Goal: Task Accomplishment & Management: Manage account settings

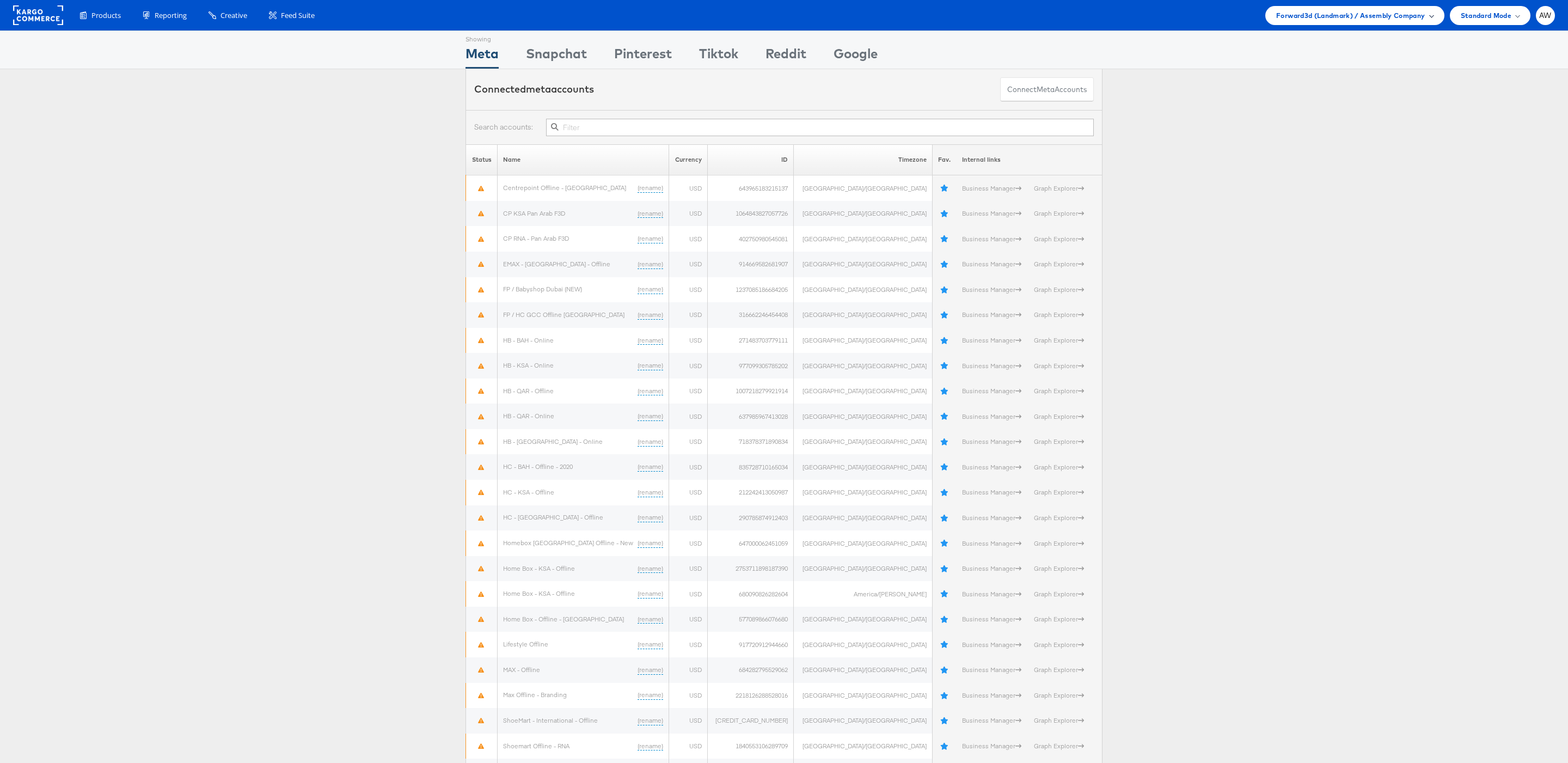
click at [1330, 19] on span "Forward3d (Landmark) / Assembly Company" at bounding box center [1350, 16] width 148 height 12
click at [1347, 175] on li "[PERSON_NAME]" at bounding box center [1364, 185] width 162 height 21
click at [1342, 164] on link "JD Sports" at bounding box center [1366, 164] width 140 height 11
click at [653, 134] on input "text" at bounding box center [820, 128] width 548 height 18
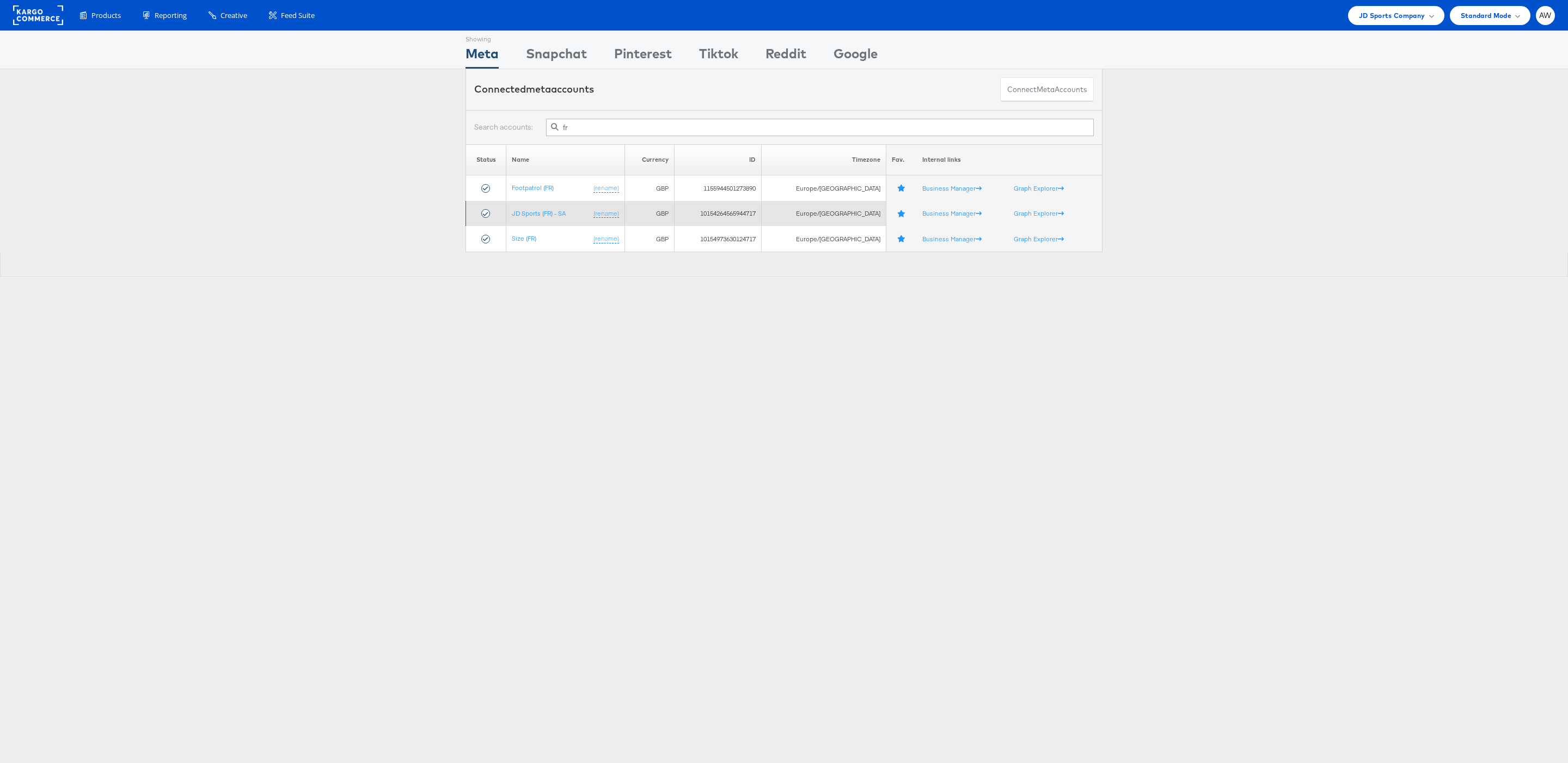
type input "fr"
click at [556, 207] on td "JD Sports (FR) - SA (rename)" at bounding box center [565, 214] width 118 height 26
click at [556, 217] on link "JD Sports (FR) - SA" at bounding box center [538, 213] width 54 height 8
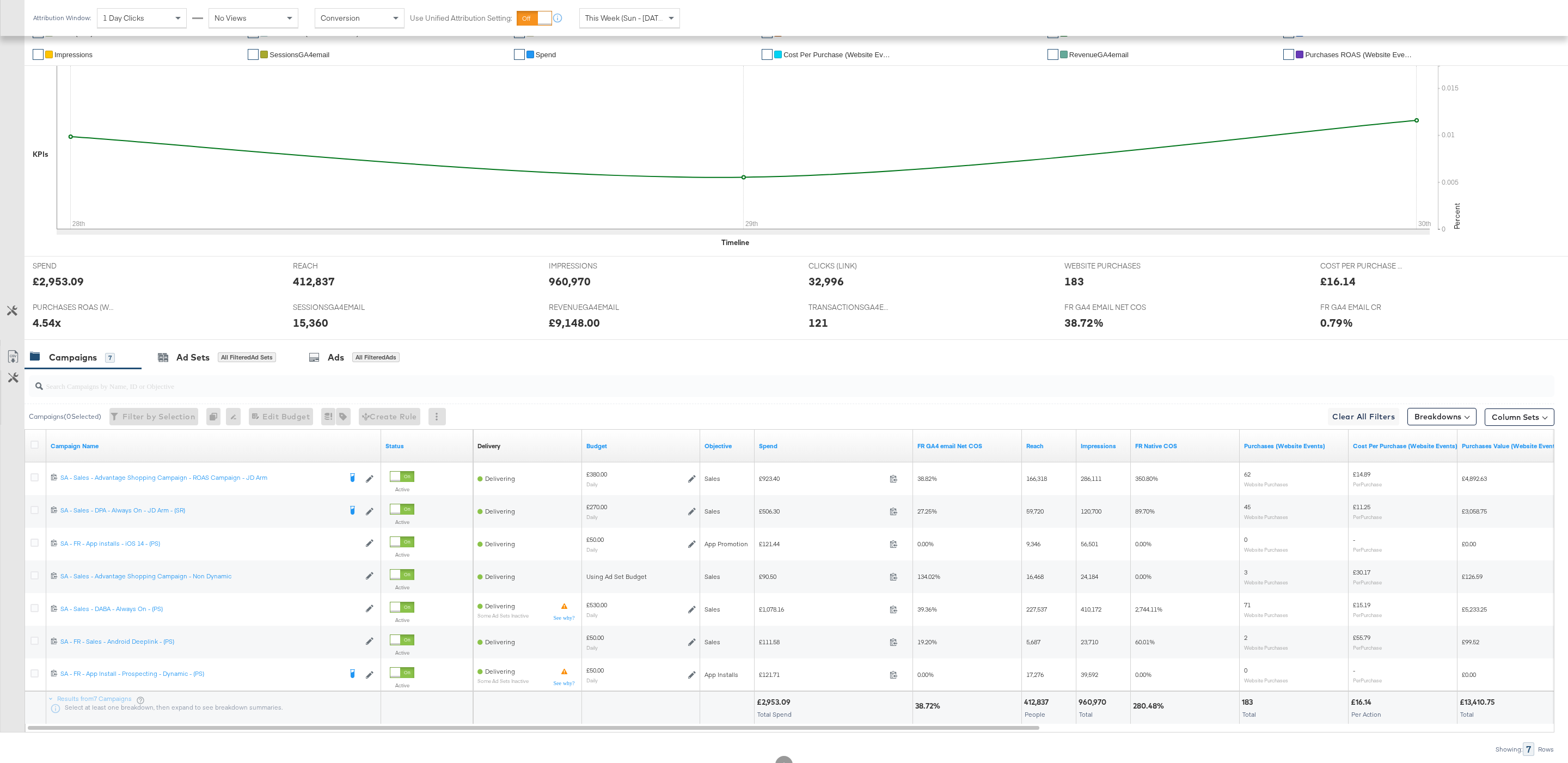
scroll to position [286, 0]
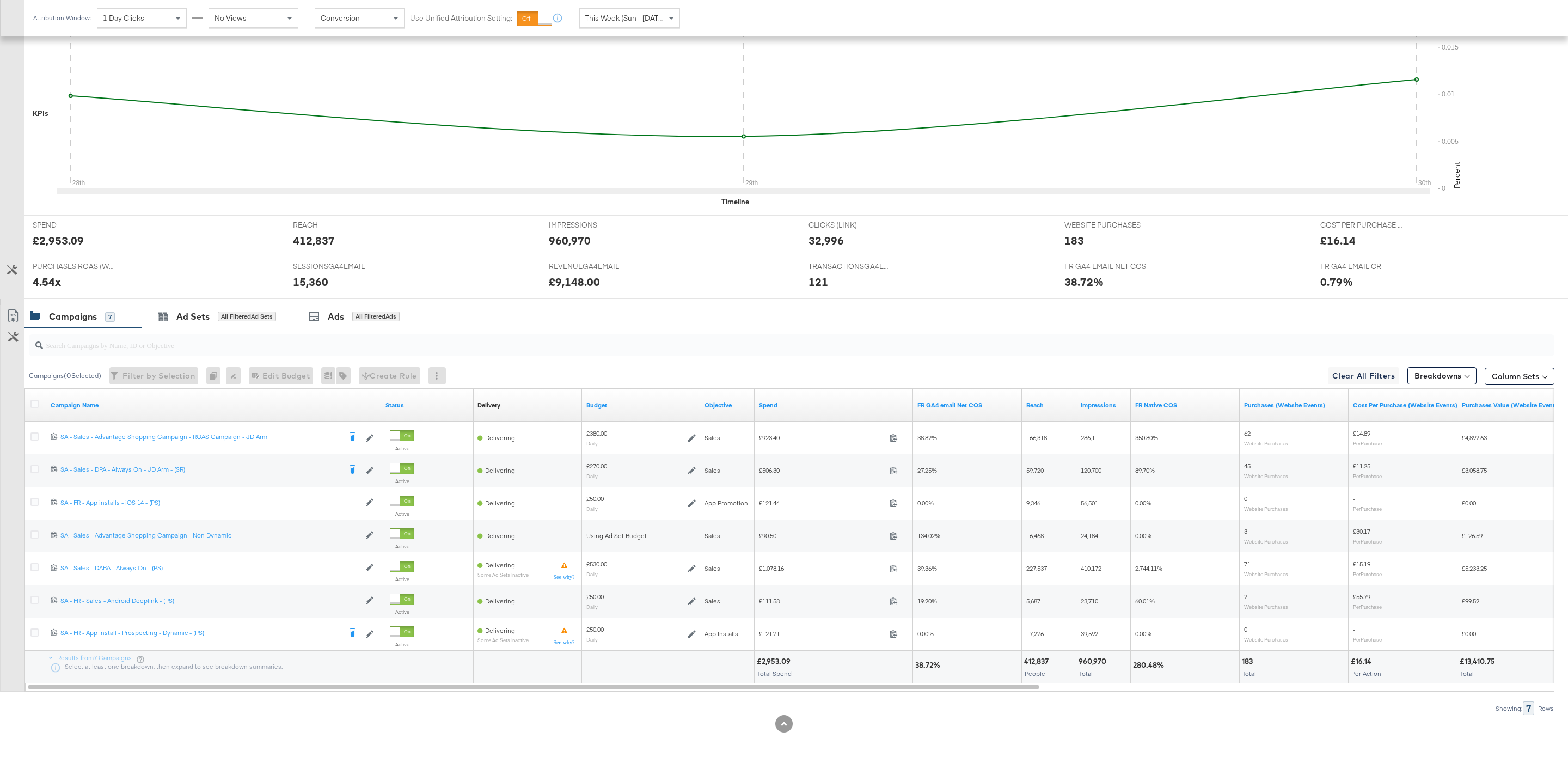
click at [652, 22] on span "This Week (Sun - [DATE])" at bounding box center [626, 18] width 82 height 10
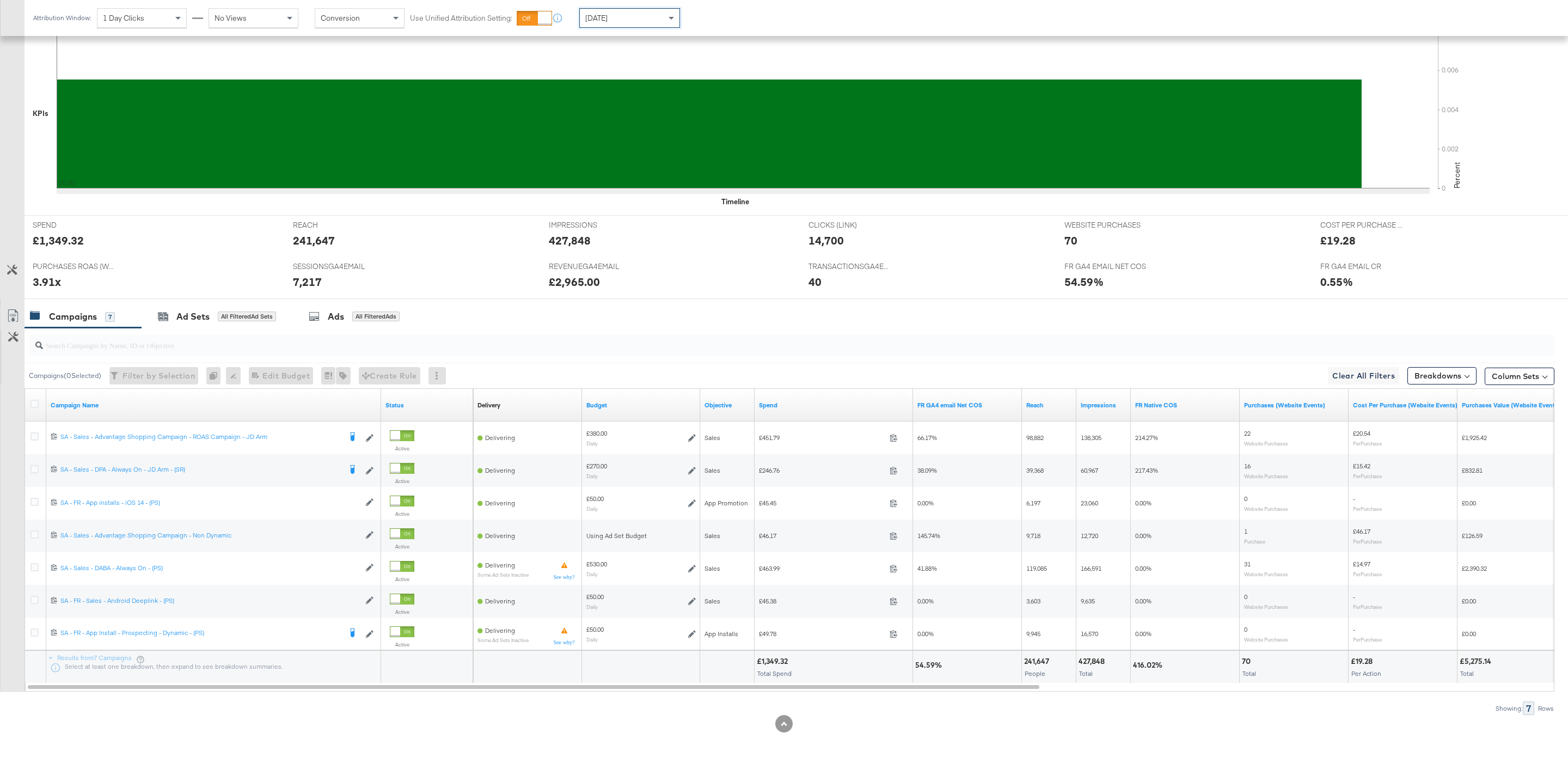
click at [656, 21] on div "Yesterday" at bounding box center [629, 18] width 99 height 19
click at [719, 25] on div "Sep 30th 2025" at bounding box center [709, 22] width 18 height 9
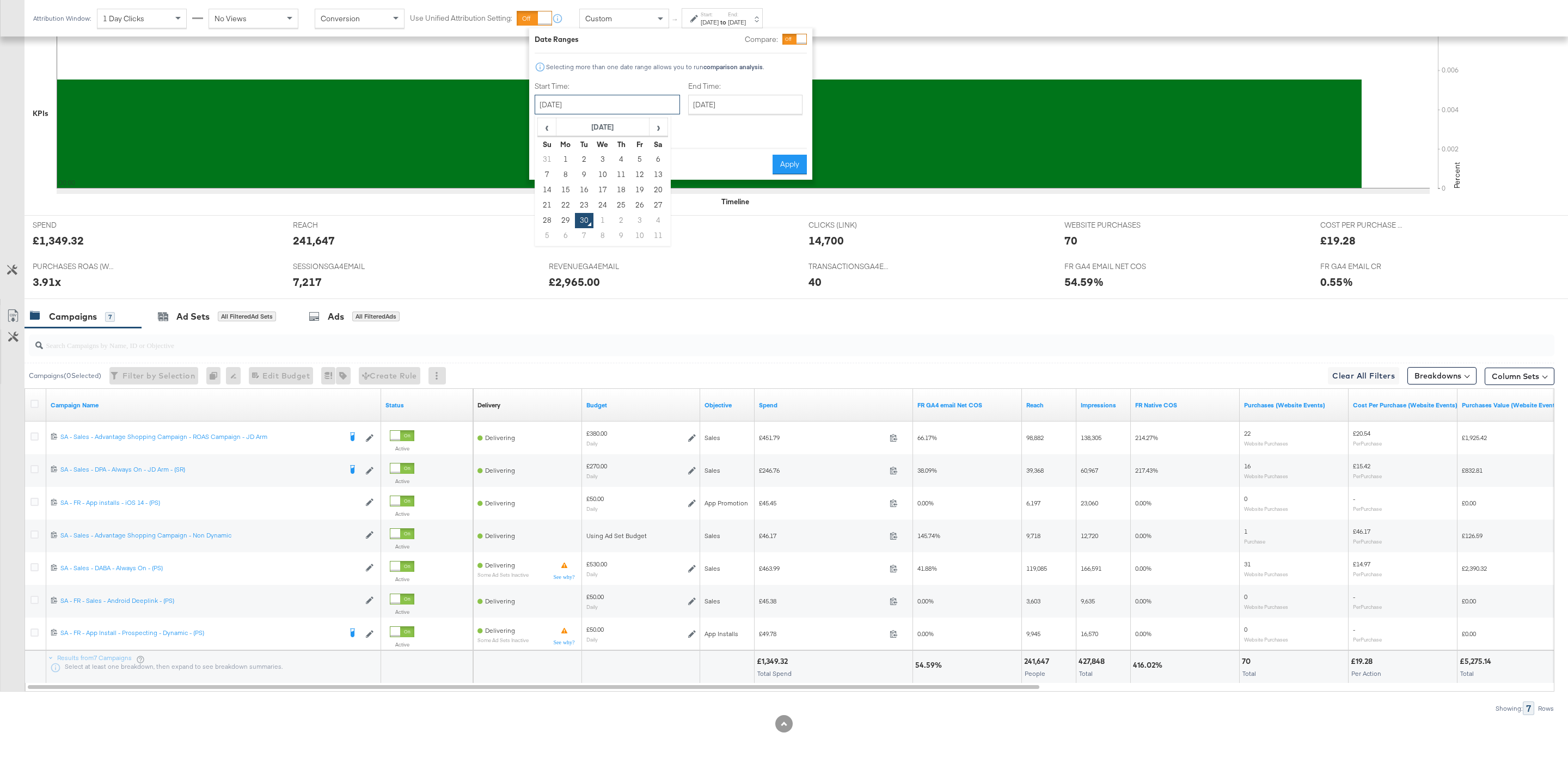
click at [634, 100] on input "September 30th 2025" at bounding box center [607, 104] width 145 height 20
click at [548, 224] on td "28" at bounding box center [547, 221] width 19 height 16
type input "September 28th 2025"
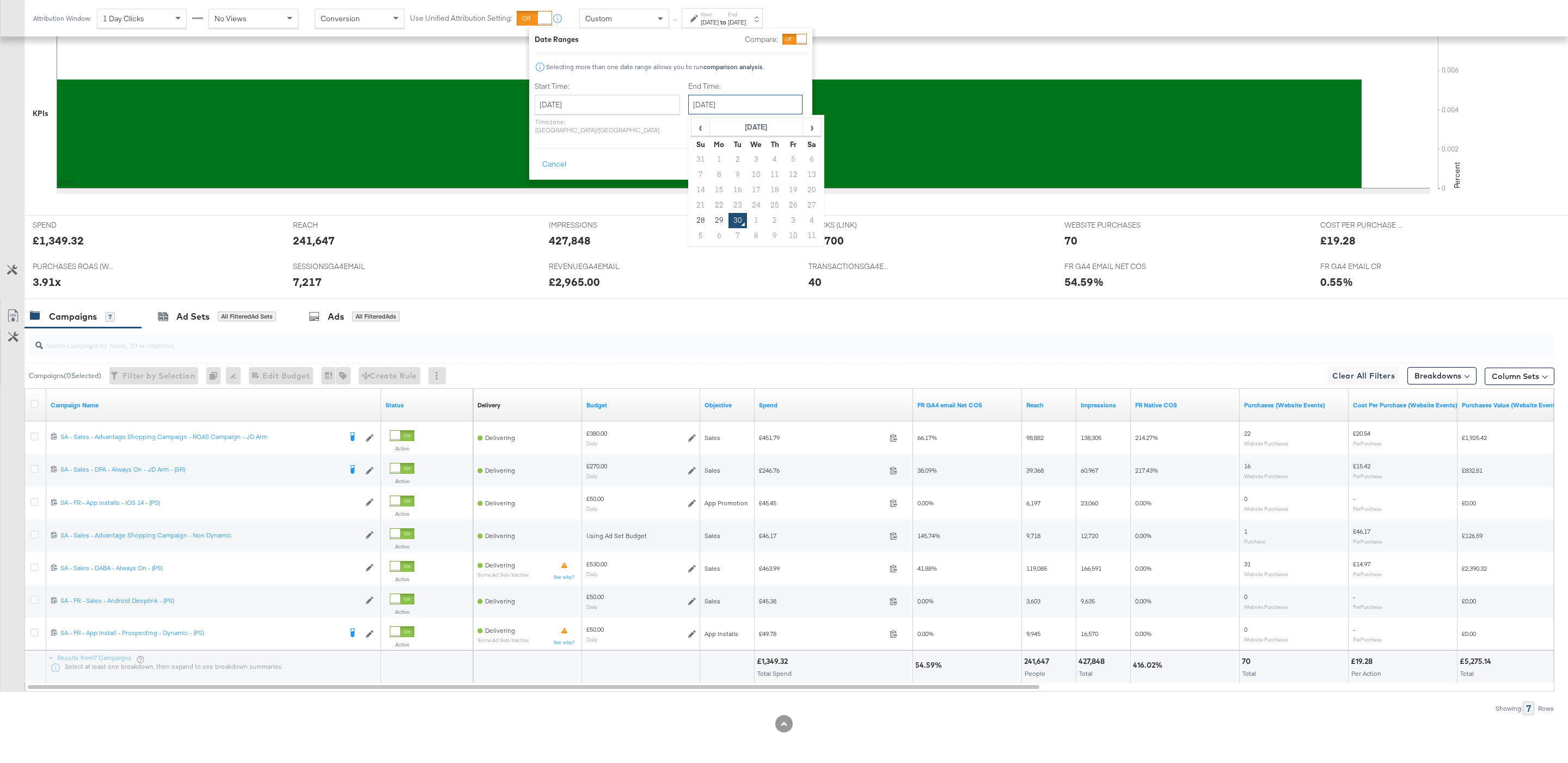
click at [689, 102] on input "September 30th 2025" at bounding box center [746, 104] width 114 height 20
click at [692, 218] on td "28" at bounding box center [700, 221] width 19 height 16
type input "September 28th 2025"
click at [798, 155] on button "Apply" at bounding box center [790, 164] width 34 height 20
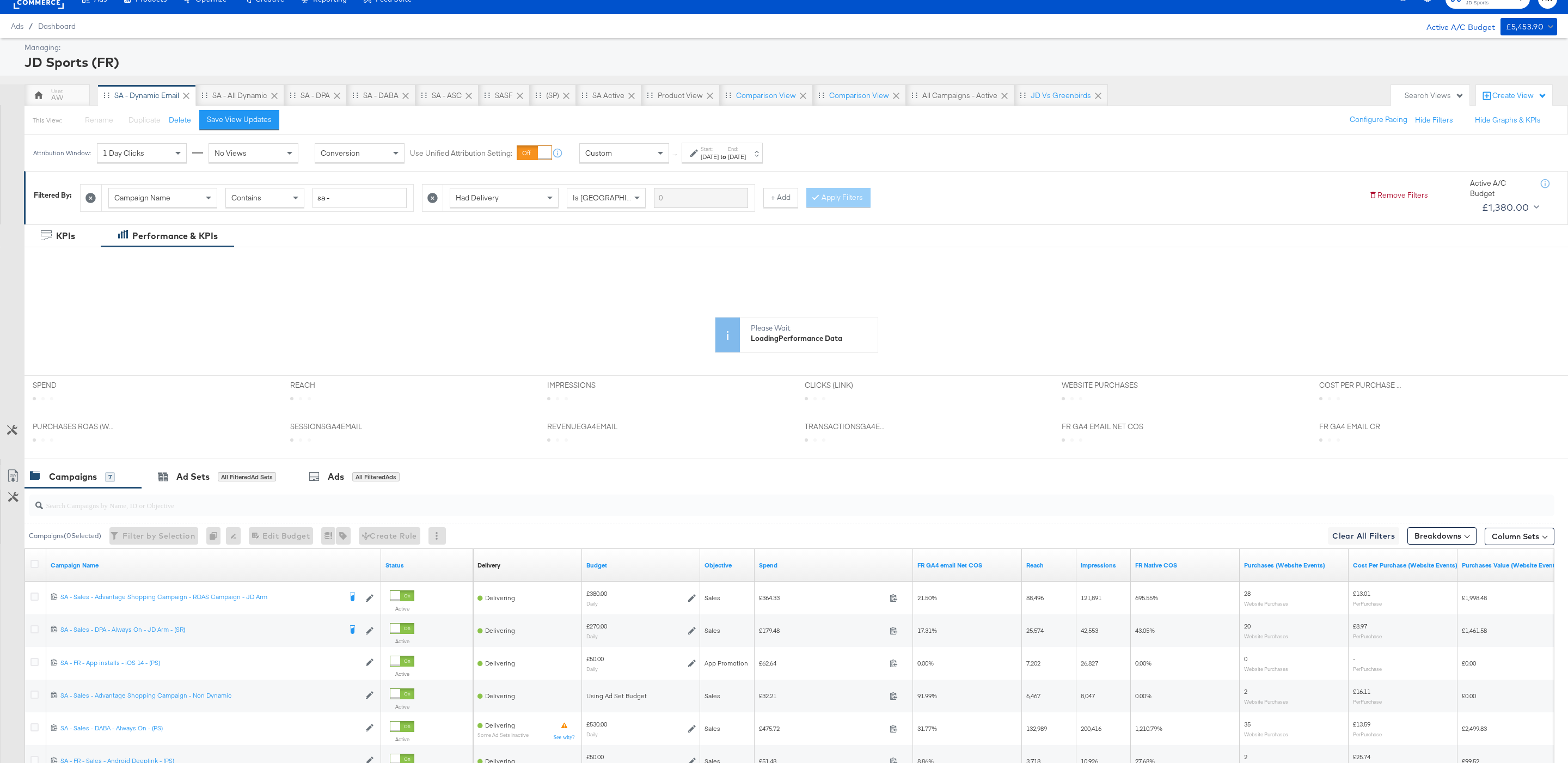
scroll to position [165, 0]
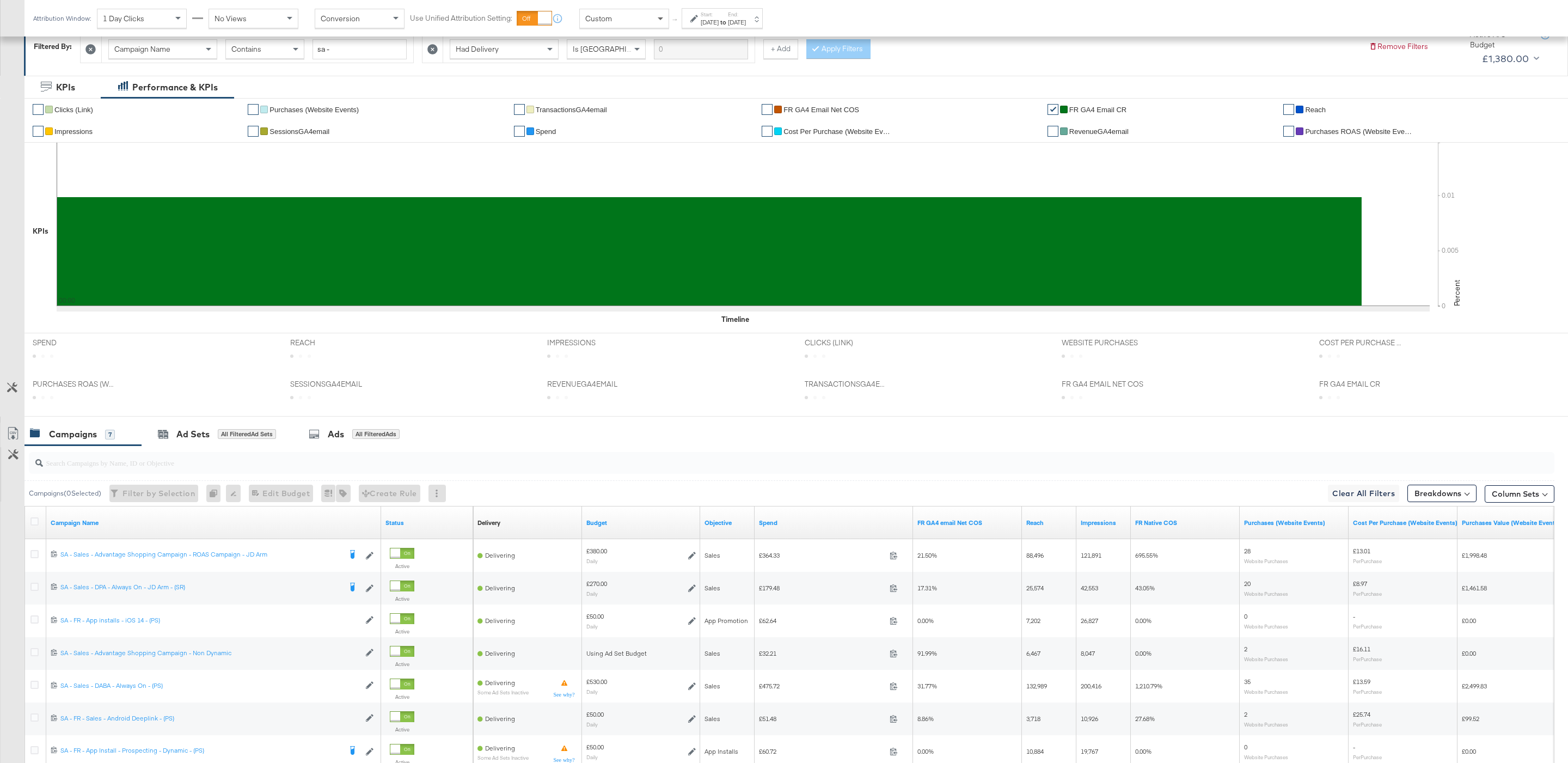
click at [660, 24] on span at bounding box center [662, 18] width 14 height 19
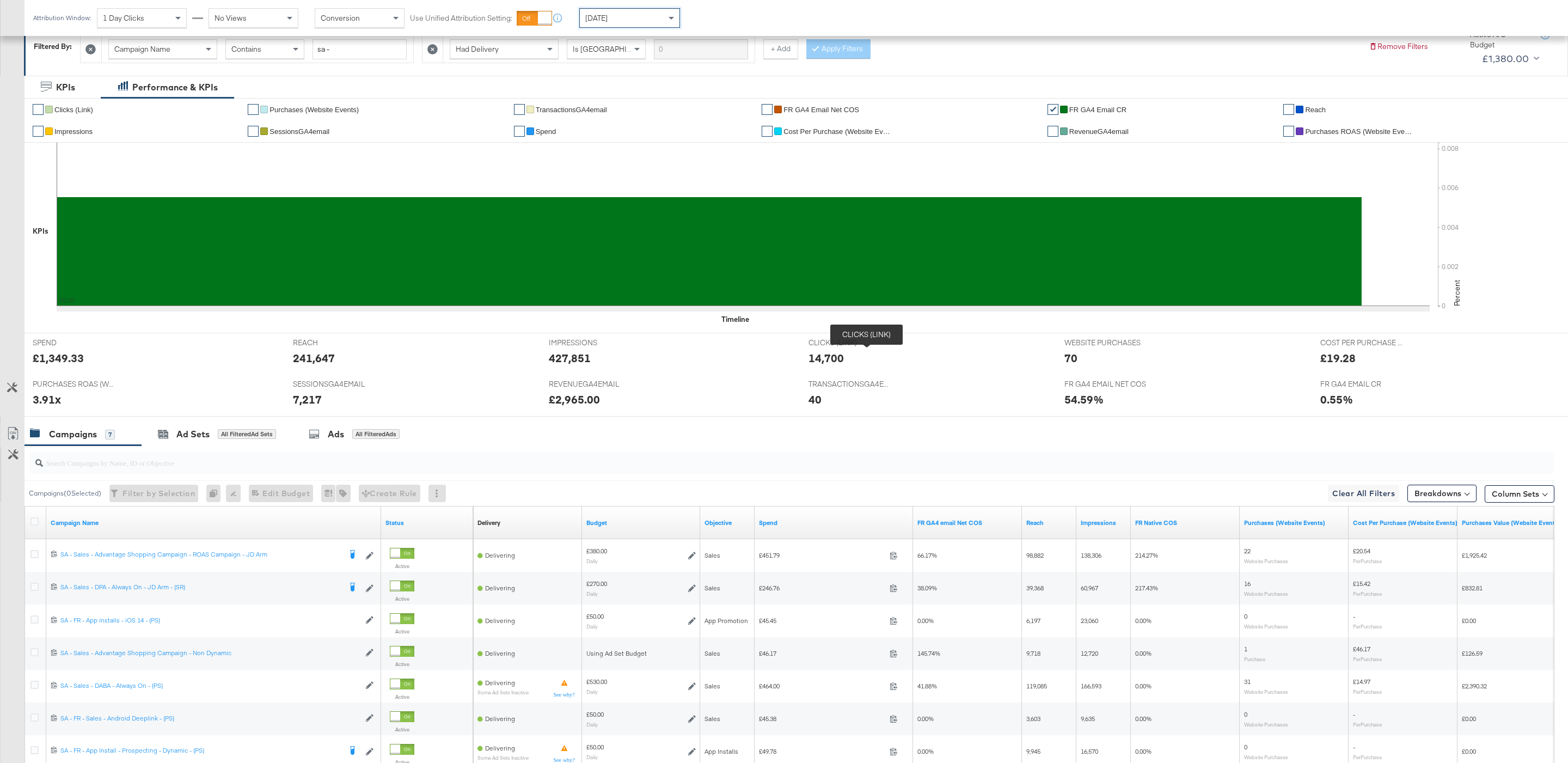
scroll to position [286, 0]
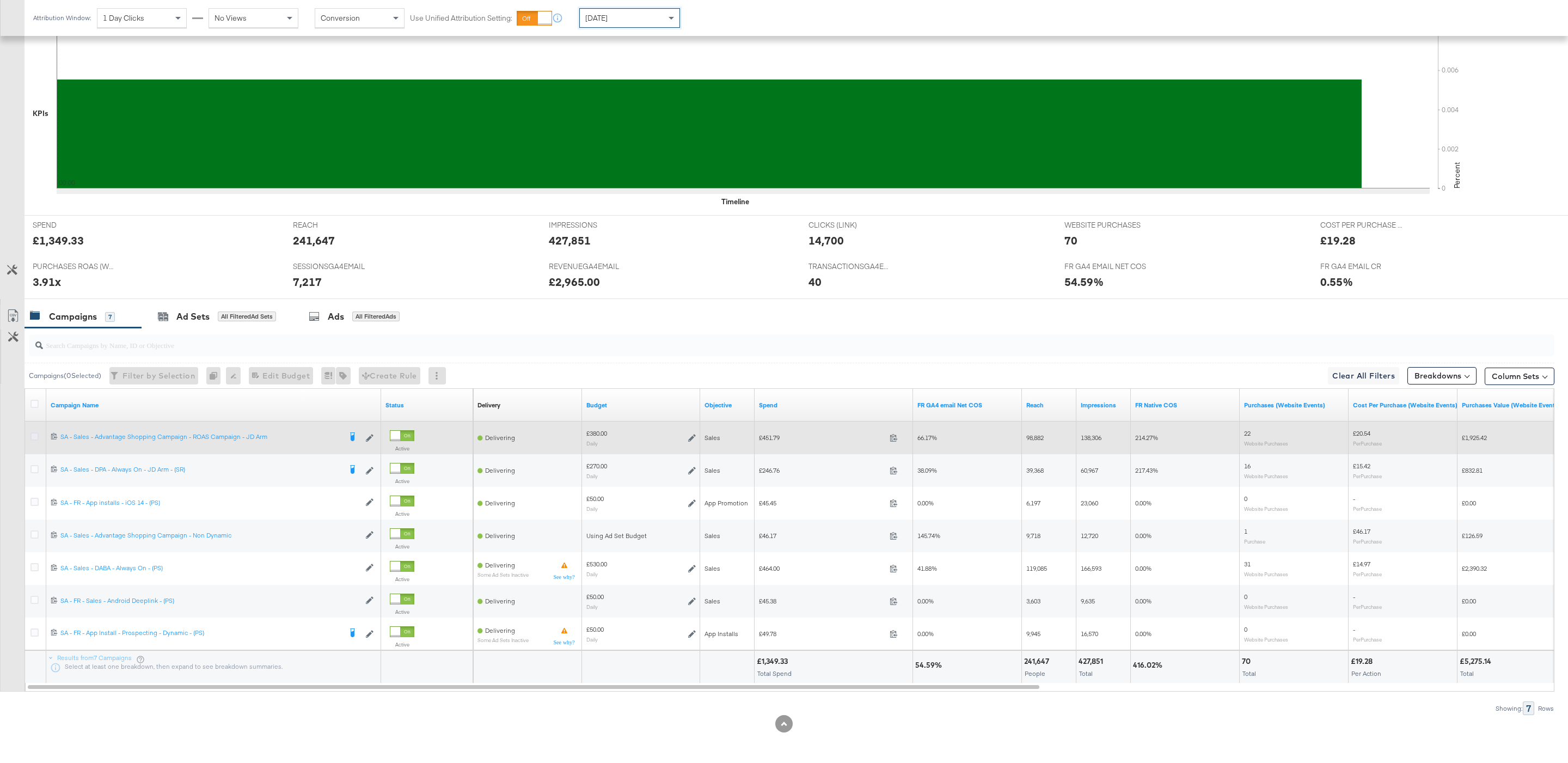
click at [34, 437] on icon at bounding box center [34, 436] width 8 height 8
click at [0, 0] on input "checkbox" at bounding box center [0, 0] width 0 height 0
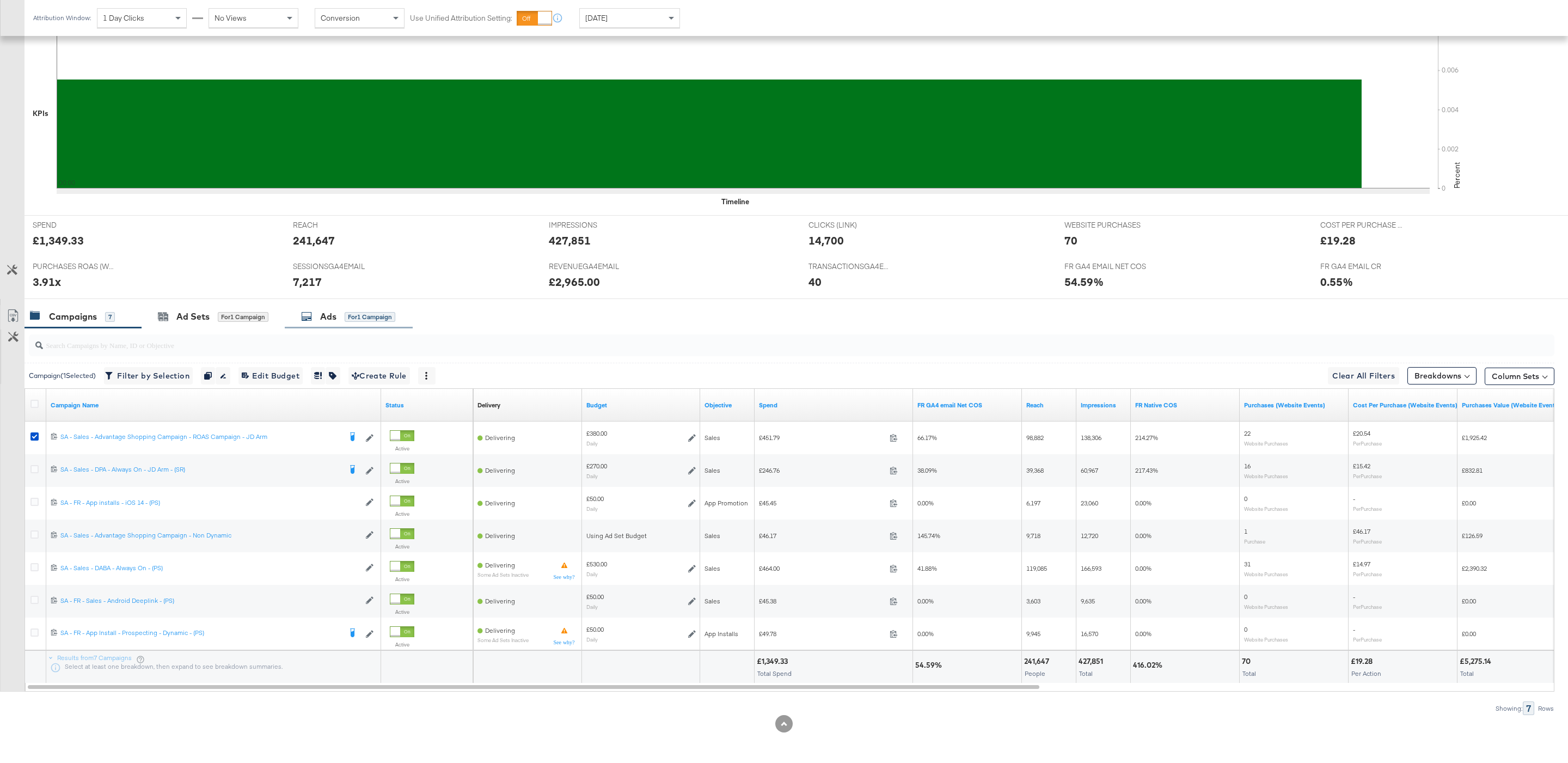
click at [335, 324] on div "Ads for 1 Campaign" at bounding box center [349, 316] width 128 height 24
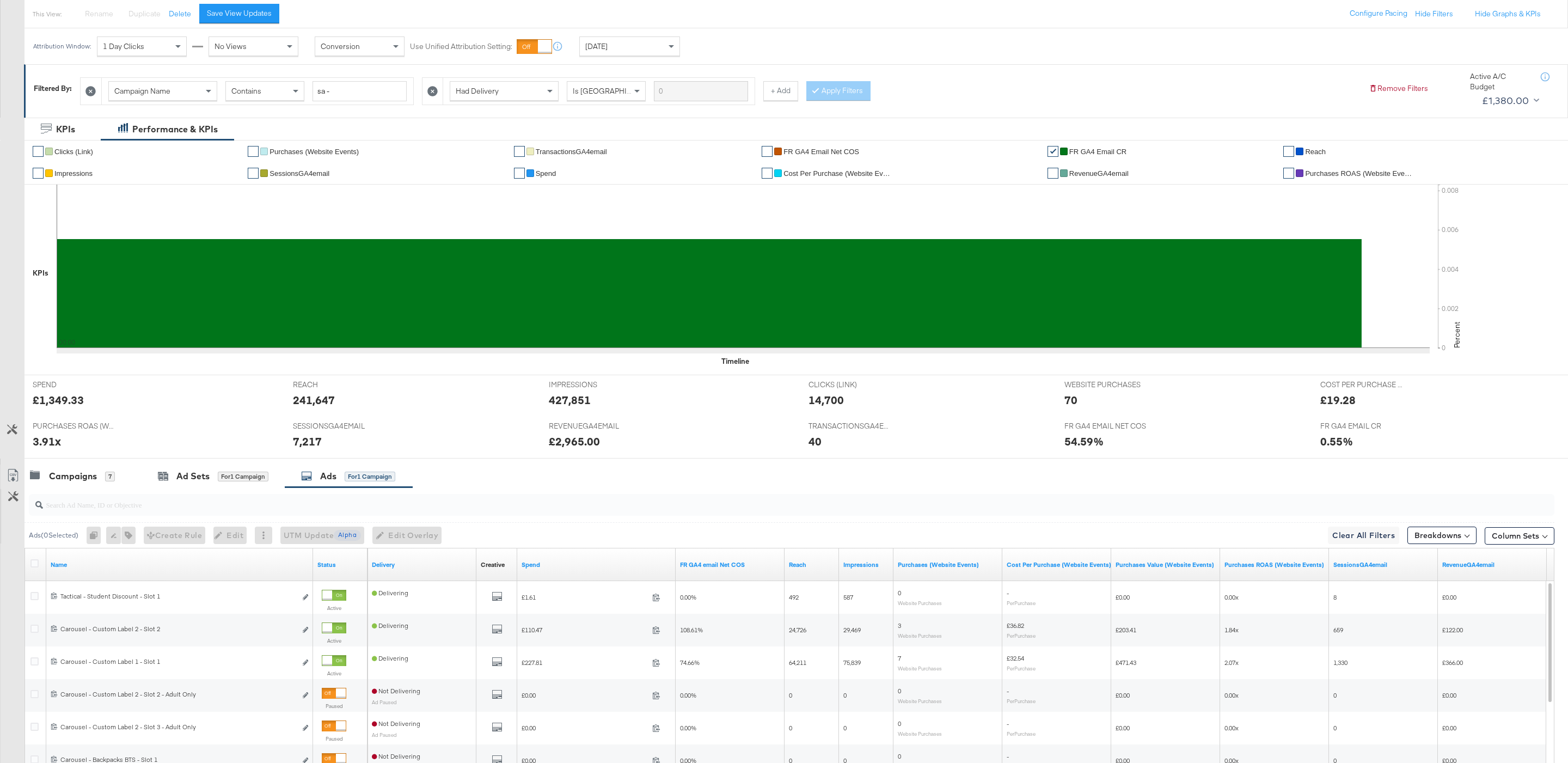
scroll to position [258, 0]
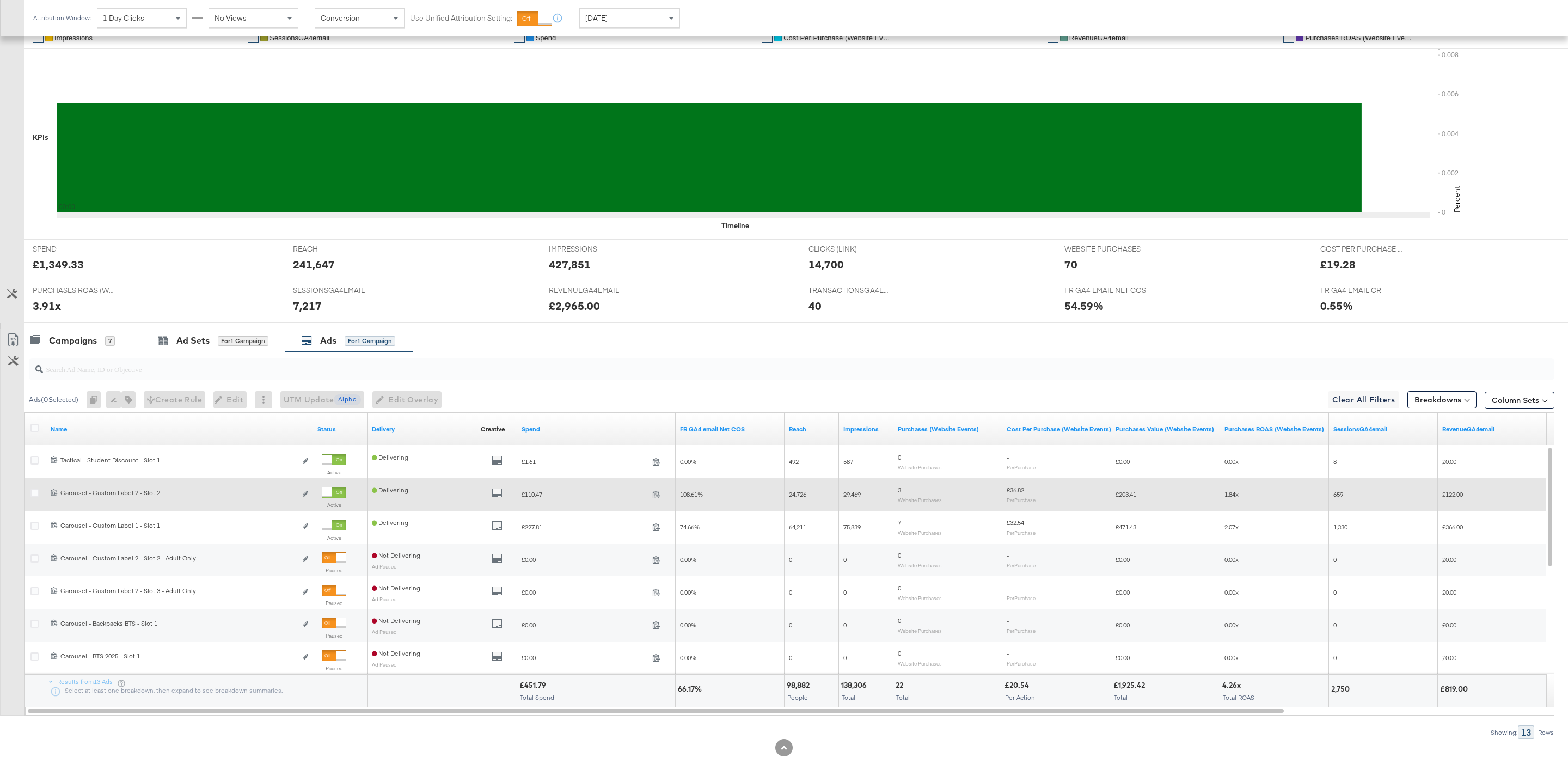
click at [332, 497] on div at bounding box center [327, 492] width 10 height 10
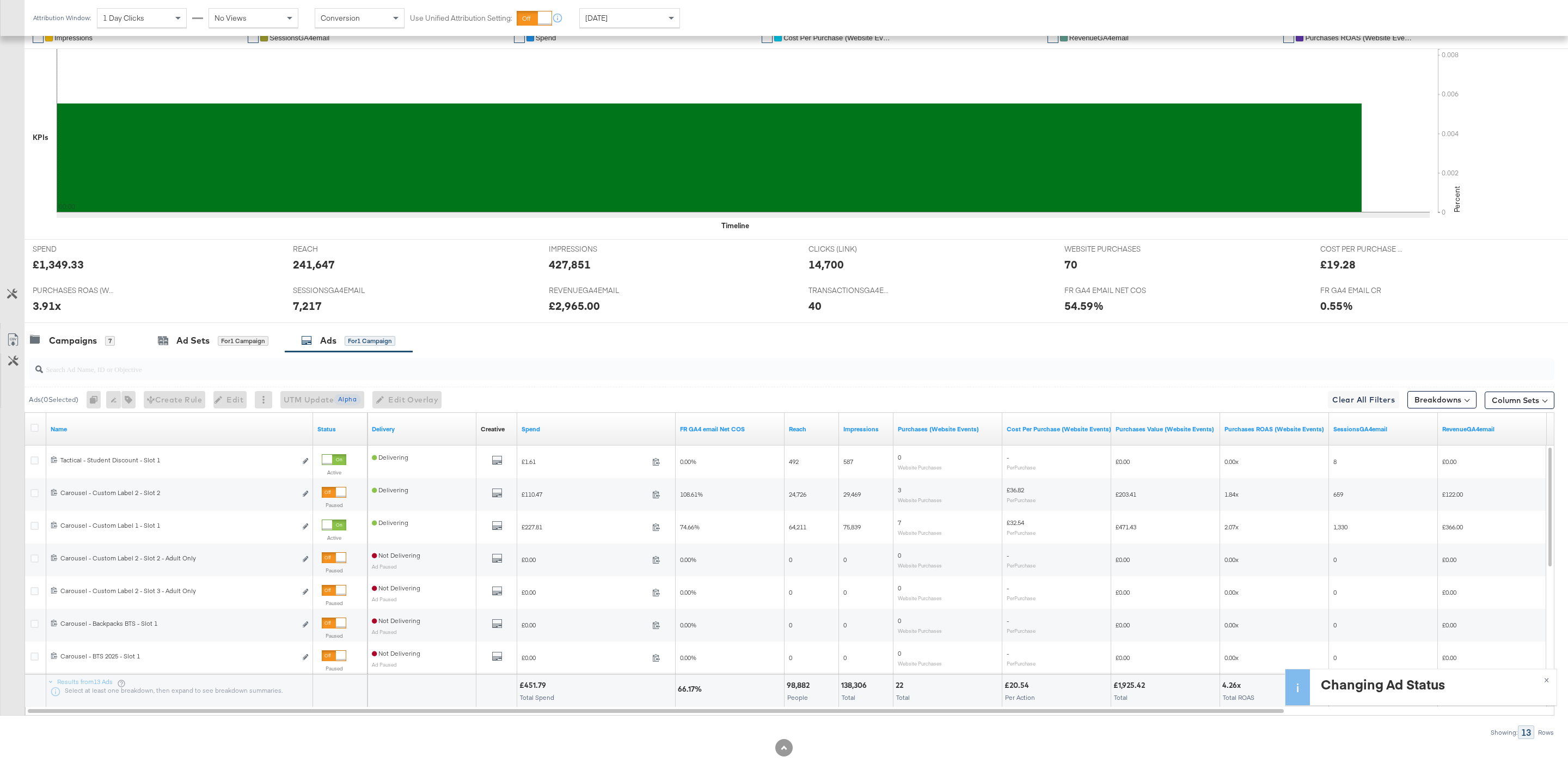
click at [163, 374] on input "search" at bounding box center [727, 364] width 1368 height 22
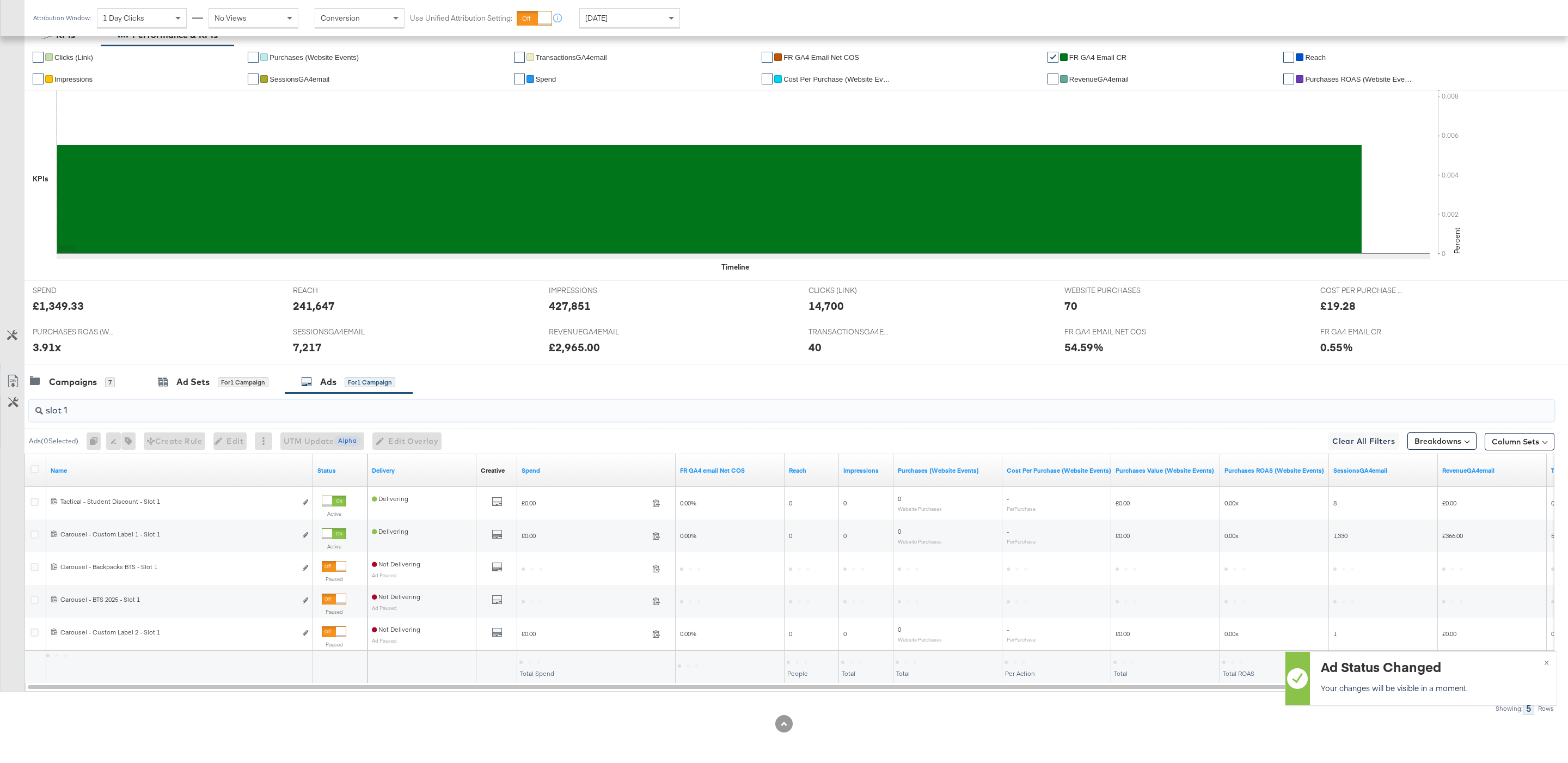
scroll to position [220, 0]
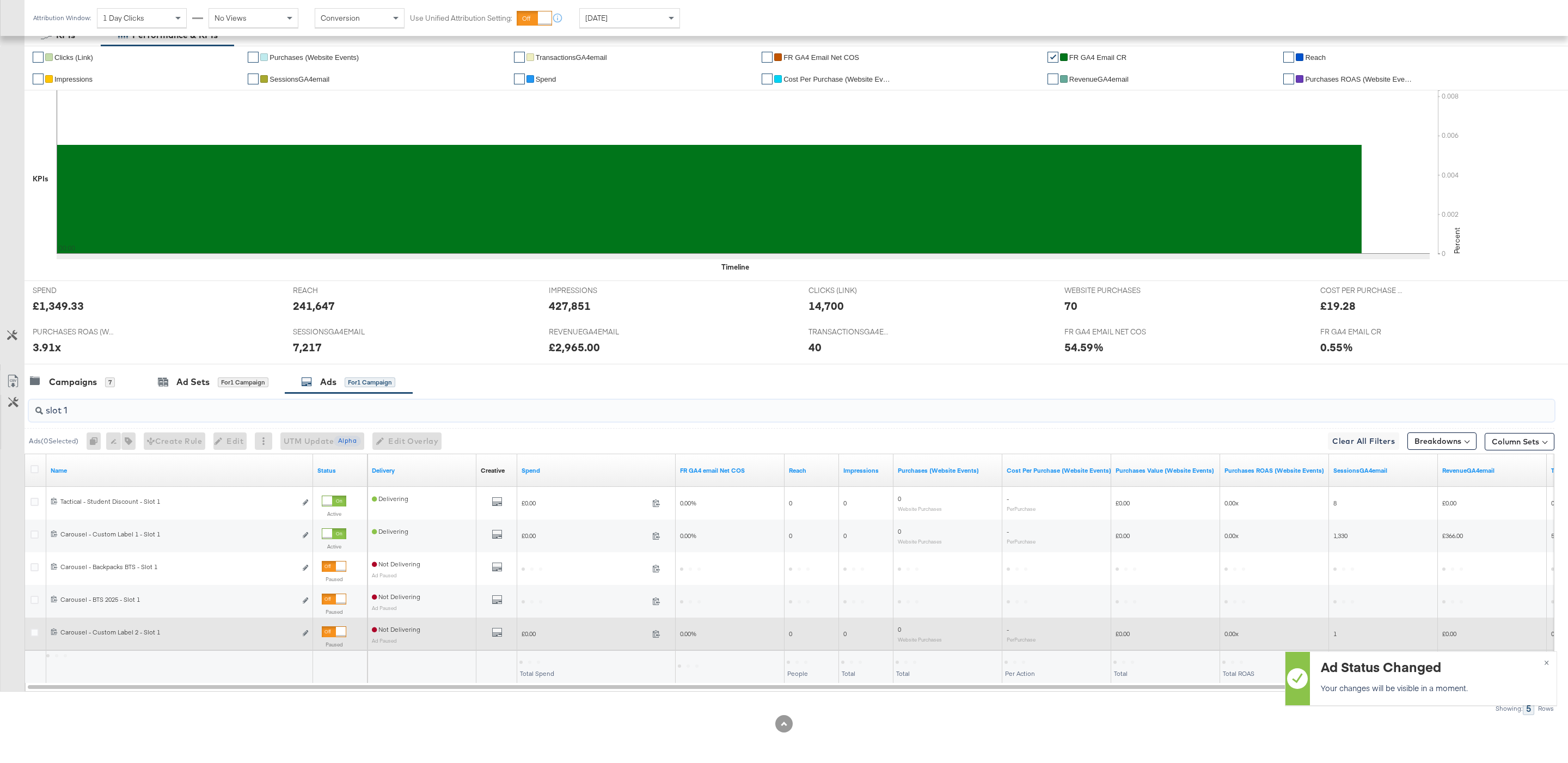
type input "slot 1"
click at [340, 630] on div at bounding box center [341, 631] width 10 height 10
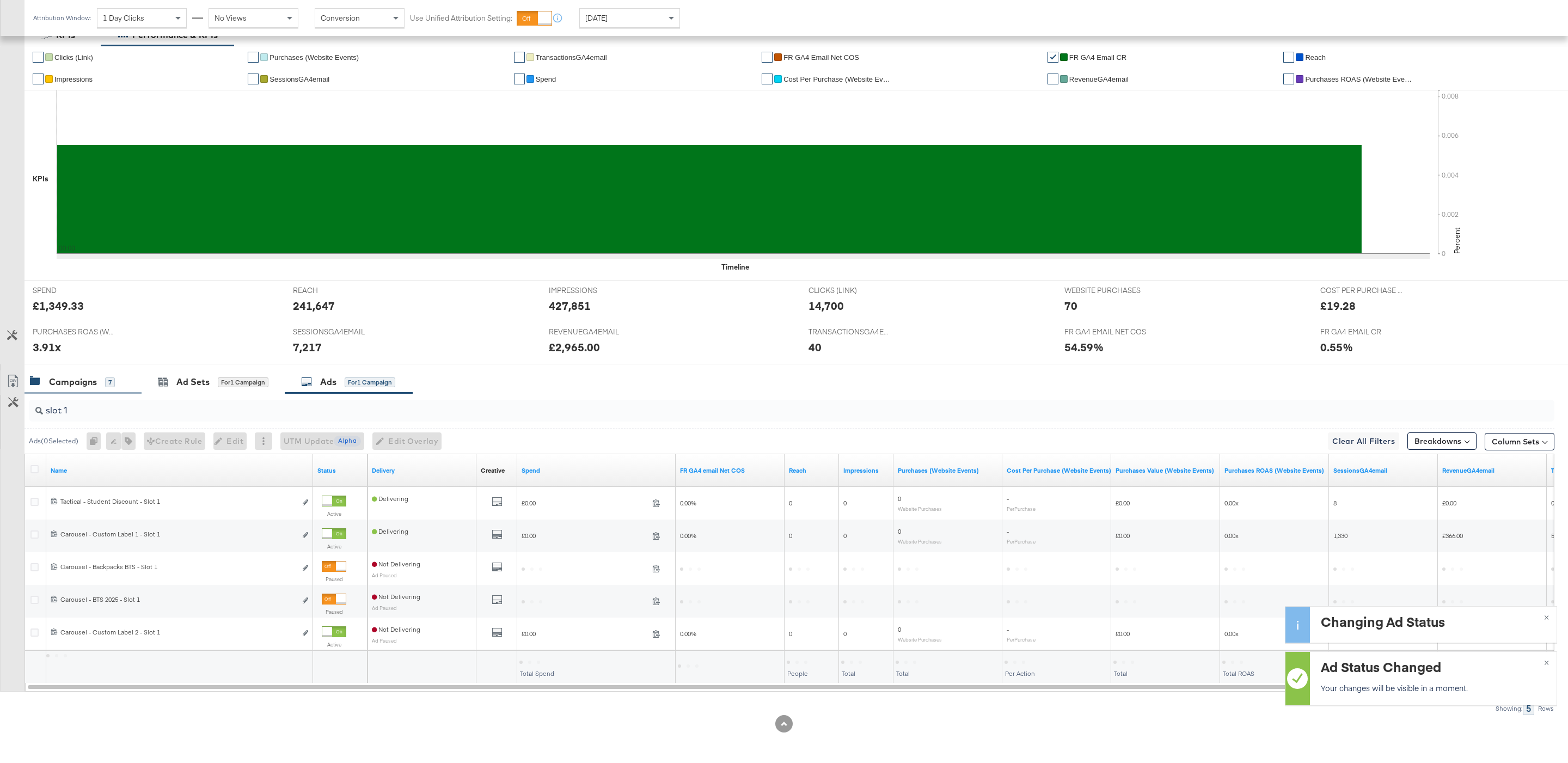
click at [117, 375] on div "Campaigns 7" at bounding box center [77, 381] width 95 height 13
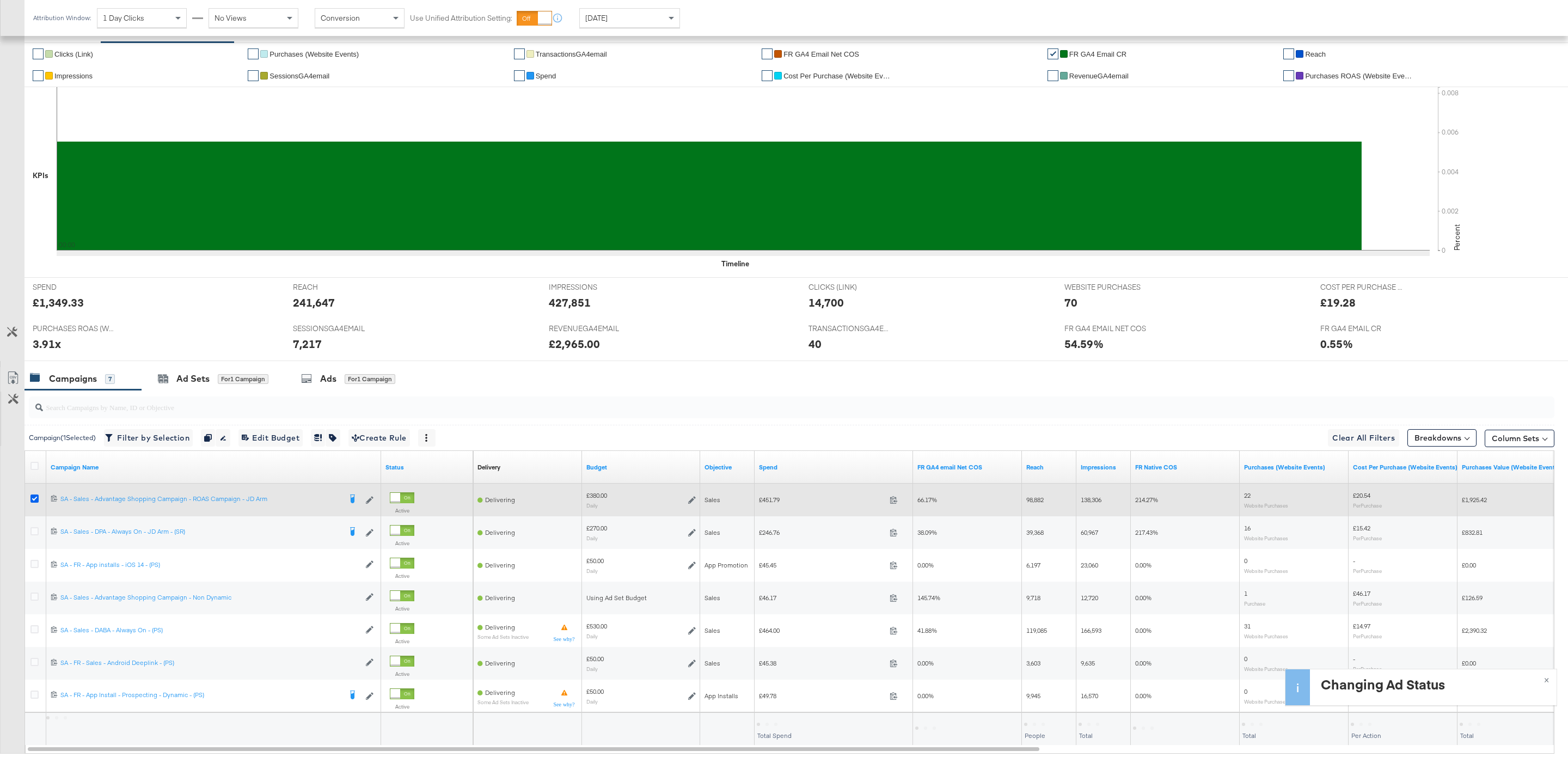
click at [37, 500] on icon at bounding box center [34, 498] width 8 height 8
click at [0, 0] on input "checkbox" at bounding box center [0, 0] width 0 height 0
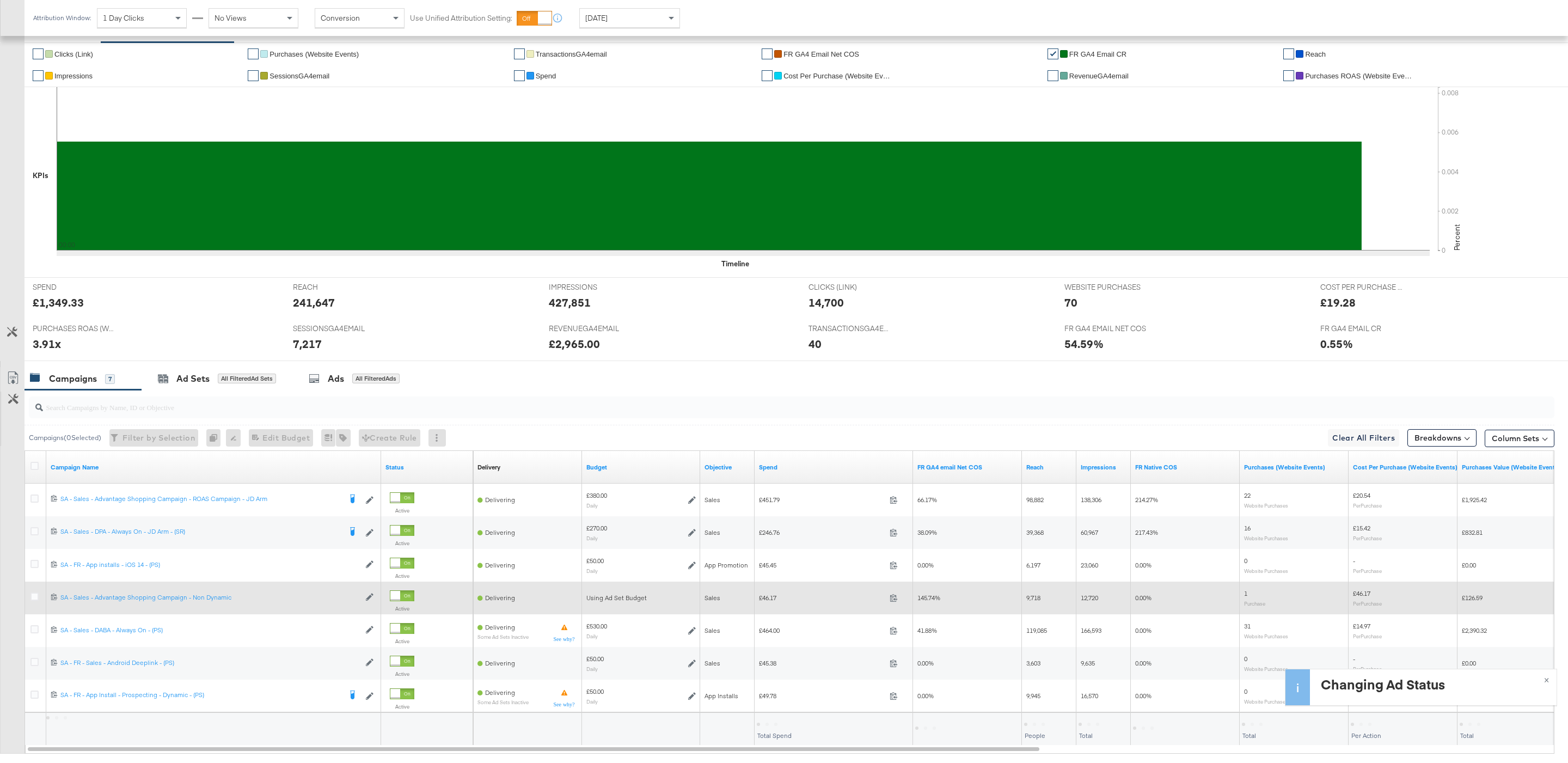
click at [37, 603] on div at bounding box center [36, 597] width 12 height 11
click at [36, 600] on icon at bounding box center [34, 596] width 8 height 8
click at [0, 0] on input "checkbox" at bounding box center [0, 0] width 0 height 0
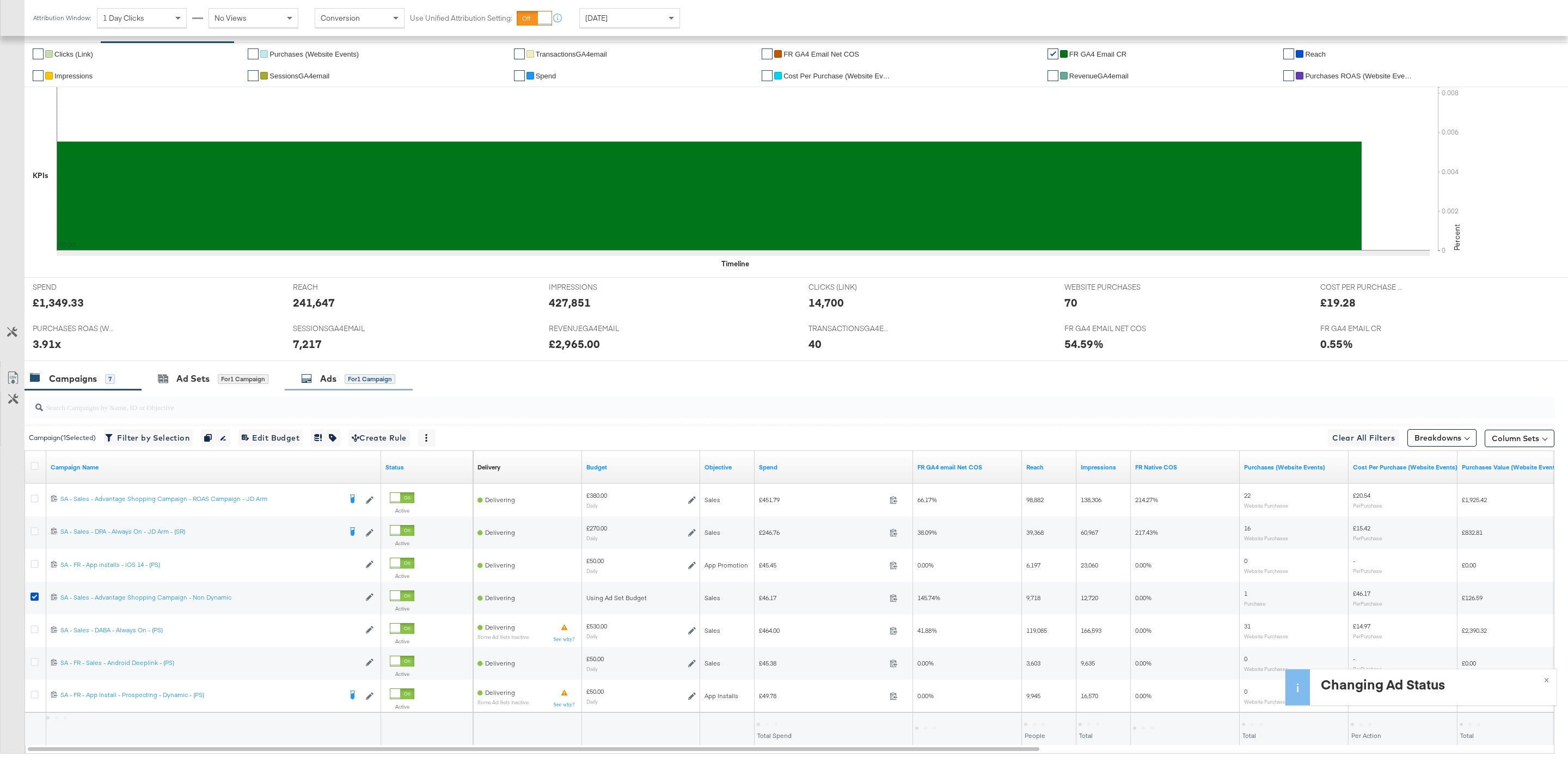
click at [325, 382] on div "Ads" at bounding box center [328, 378] width 17 height 13
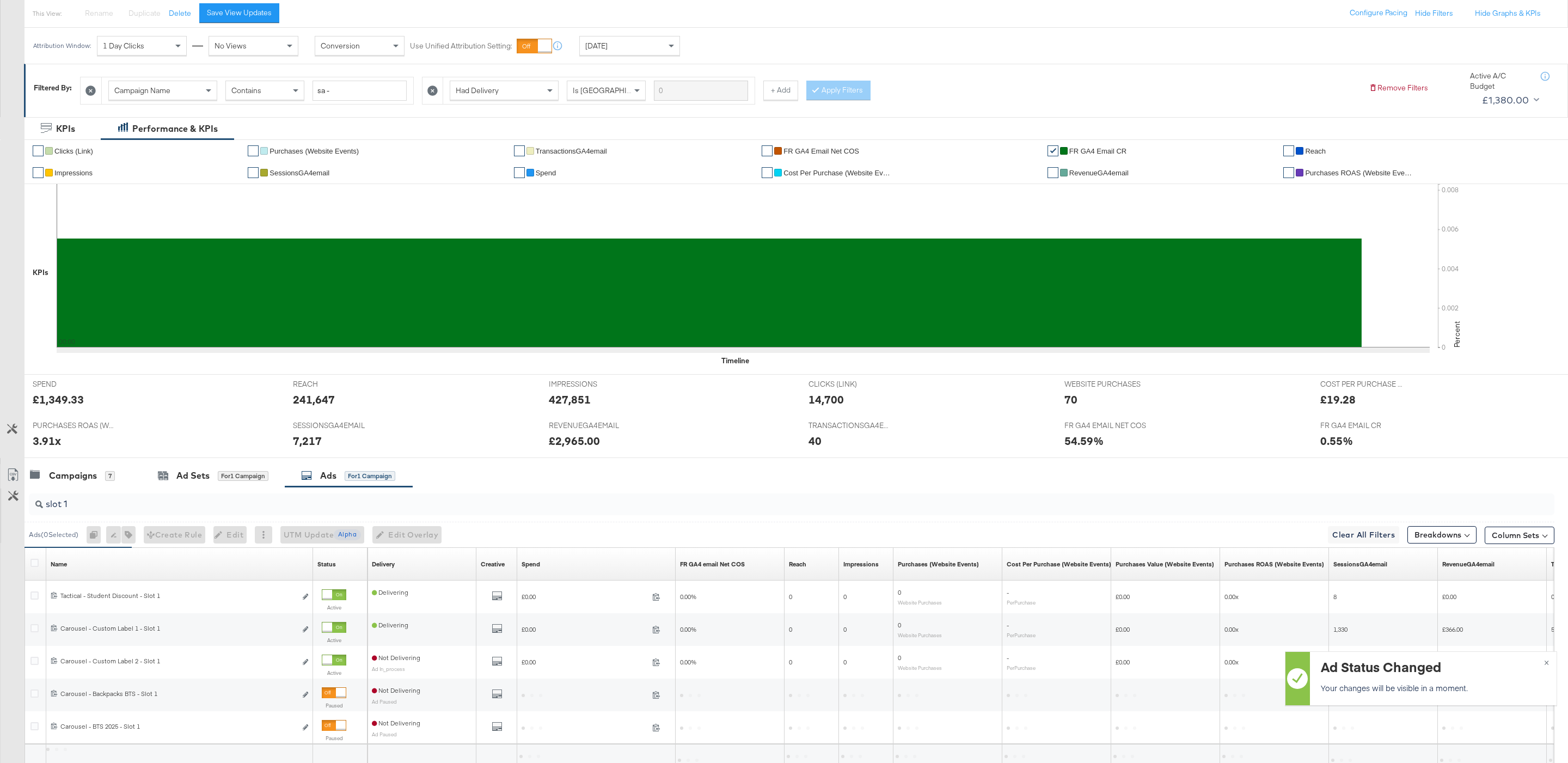
scroll to position [123, 0]
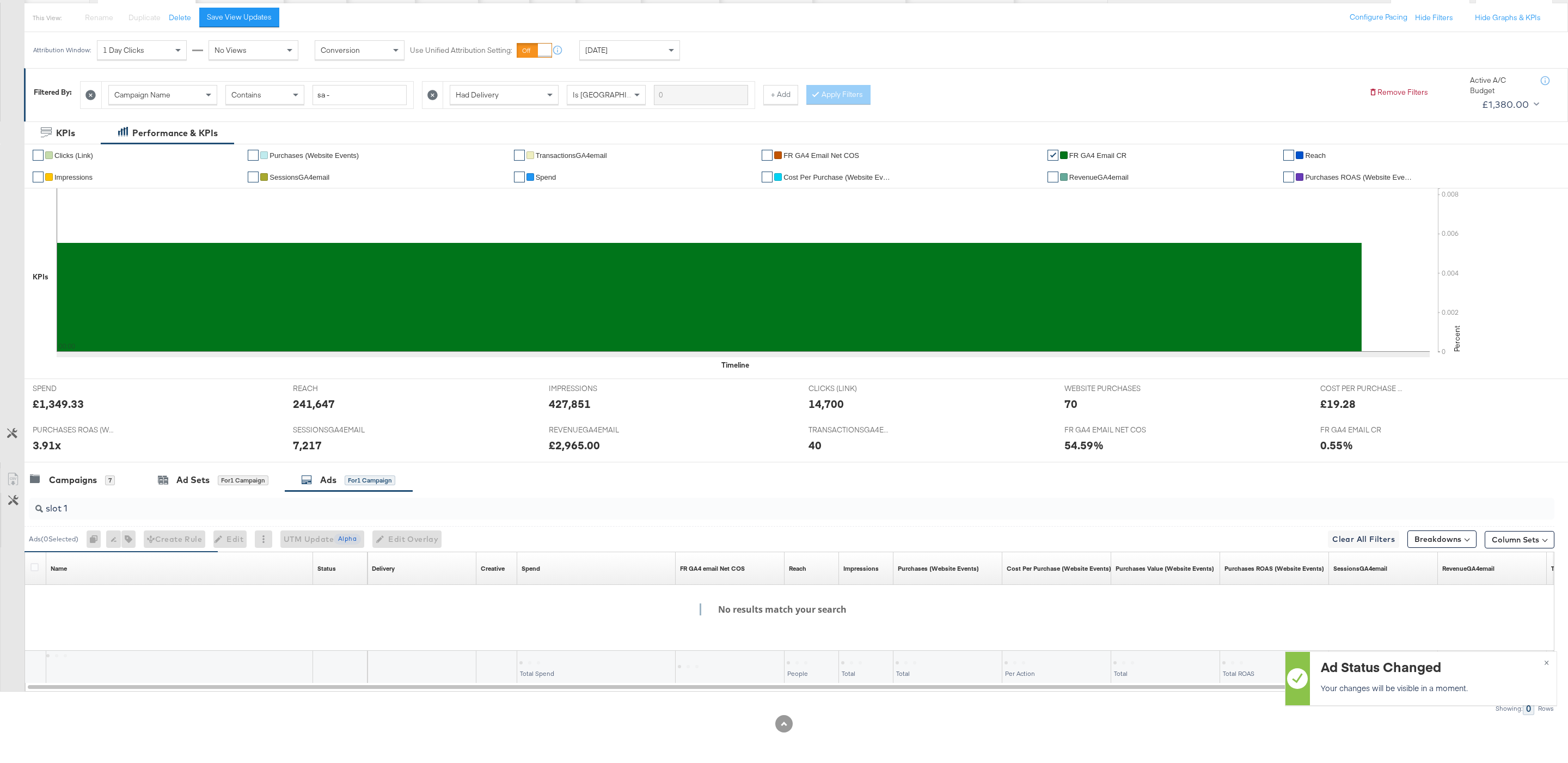
click at [497, 484] on div "Campaigns 7 Ad Sets for 1 Campaign Ads for 1 Campaign" at bounding box center [796, 480] width 1543 height 24
click at [497, 498] on input "slot 1" at bounding box center [727, 504] width 1368 height 22
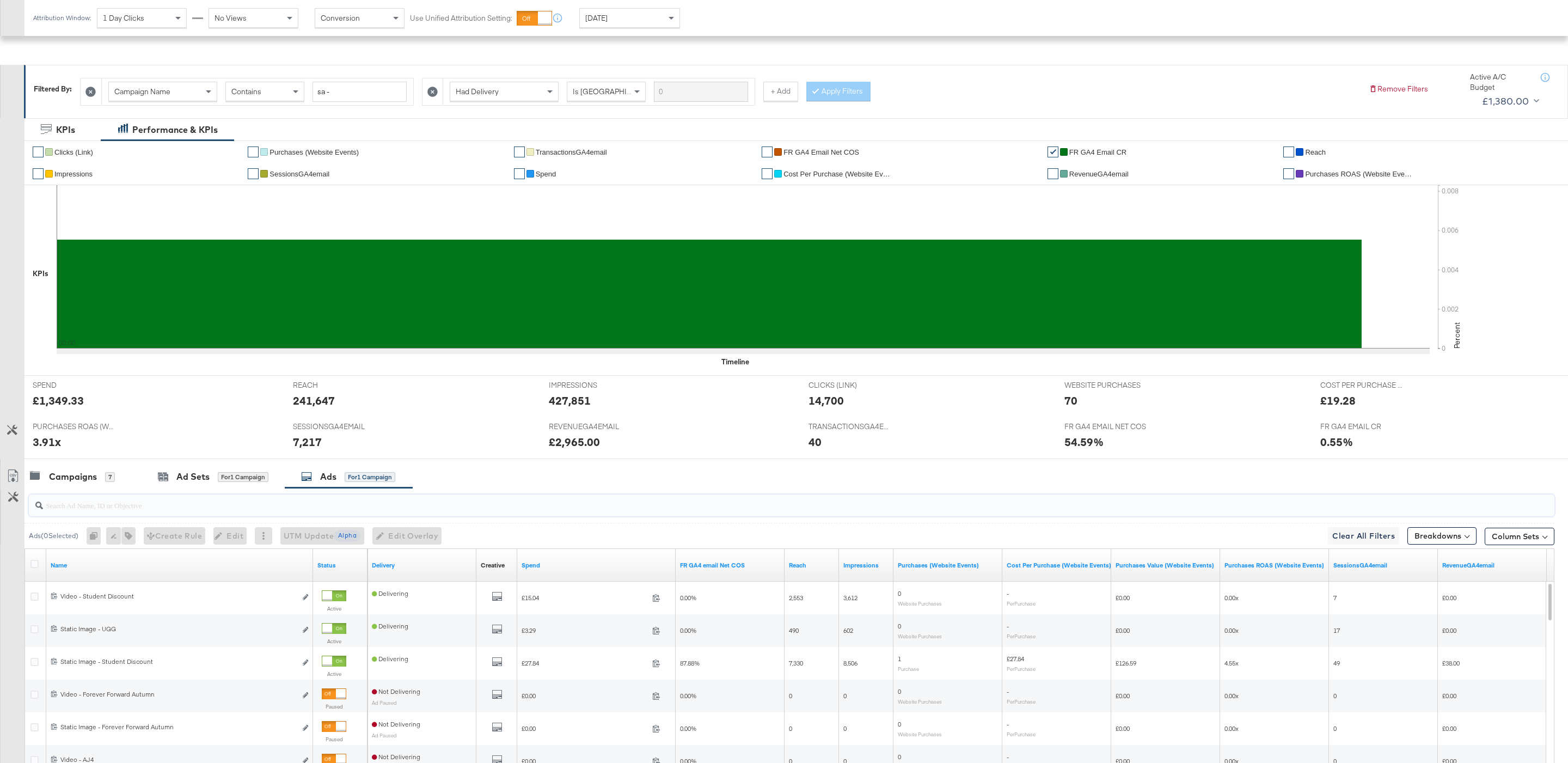
scroll to position [286, 0]
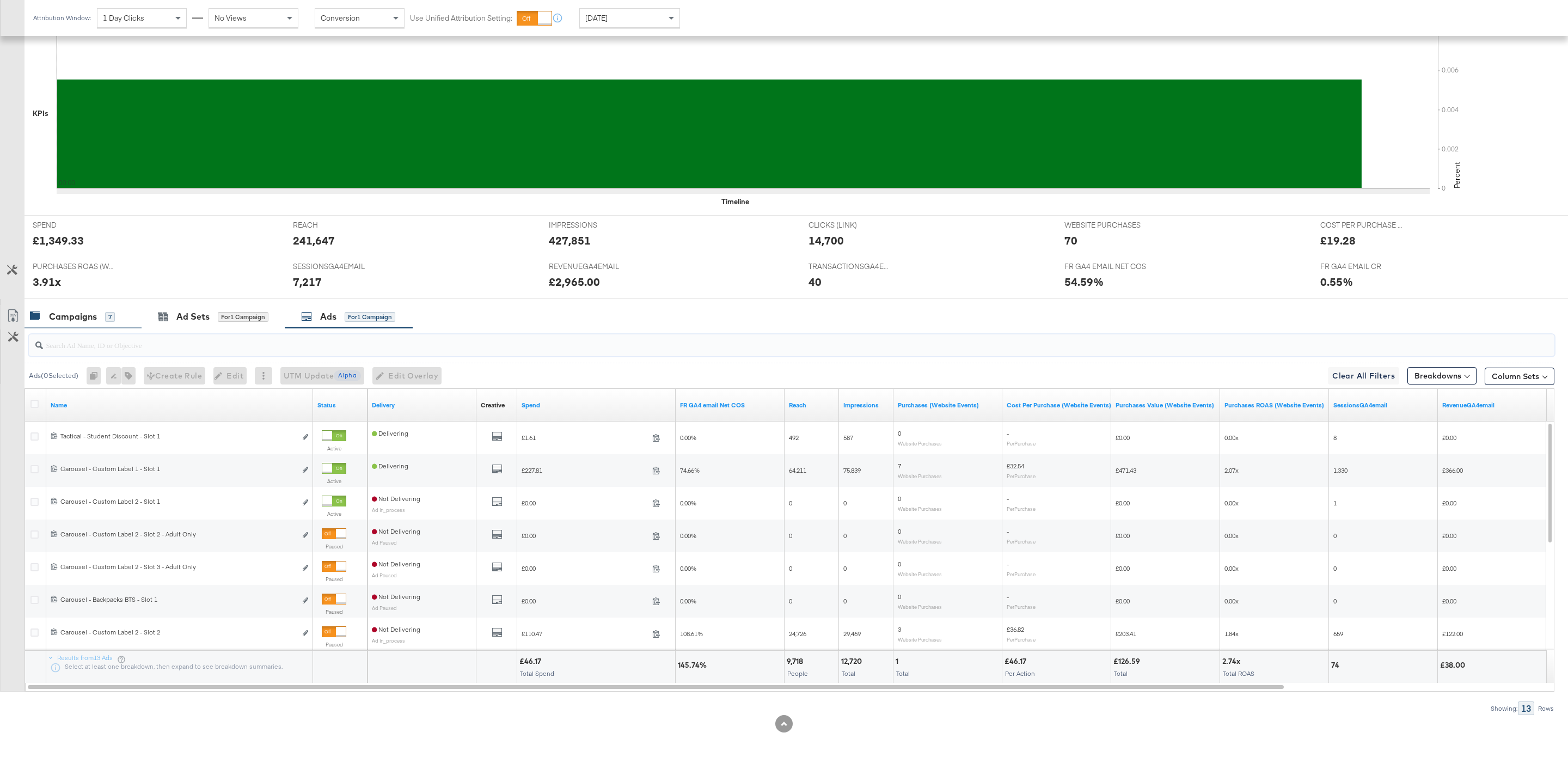
click at [94, 315] on div "Campaigns" at bounding box center [73, 316] width 48 height 13
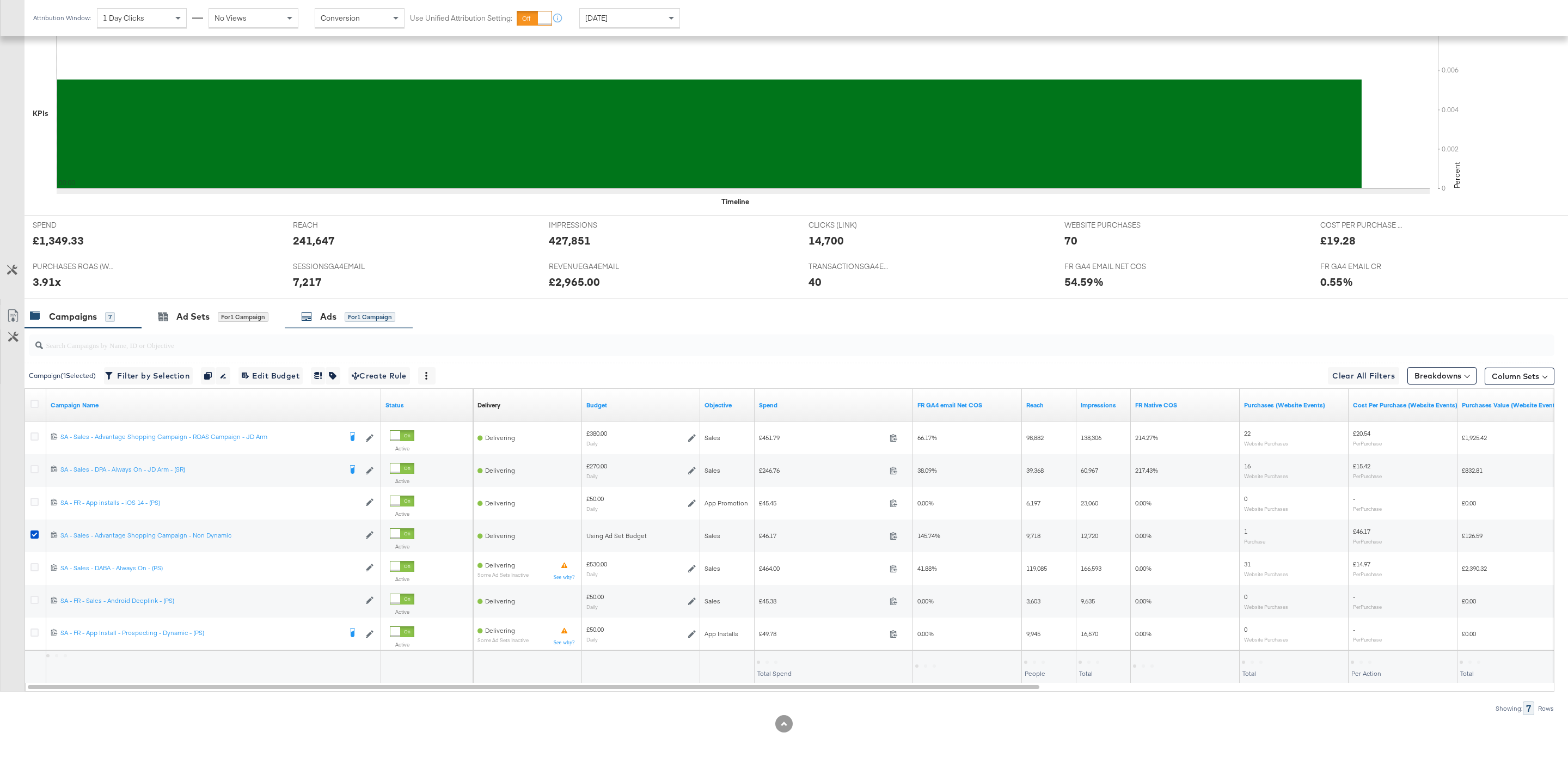
click at [343, 322] on div "Ads for 1 Campaign" at bounding box center [349, 316] width 128 height 24
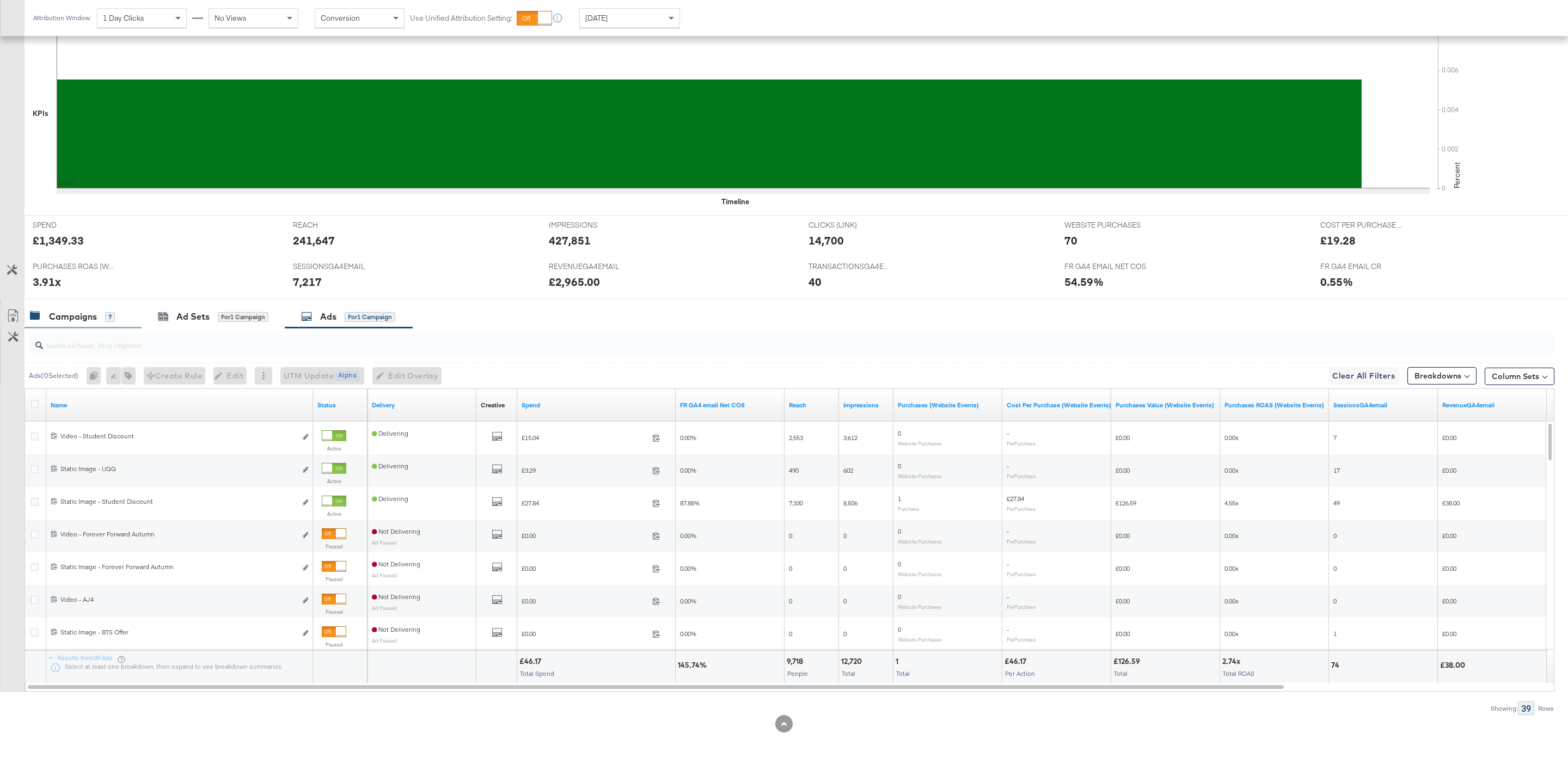
click at [100, 319] on div "Campaigns 7" at bounding box center [72, 316] width 84 height 13
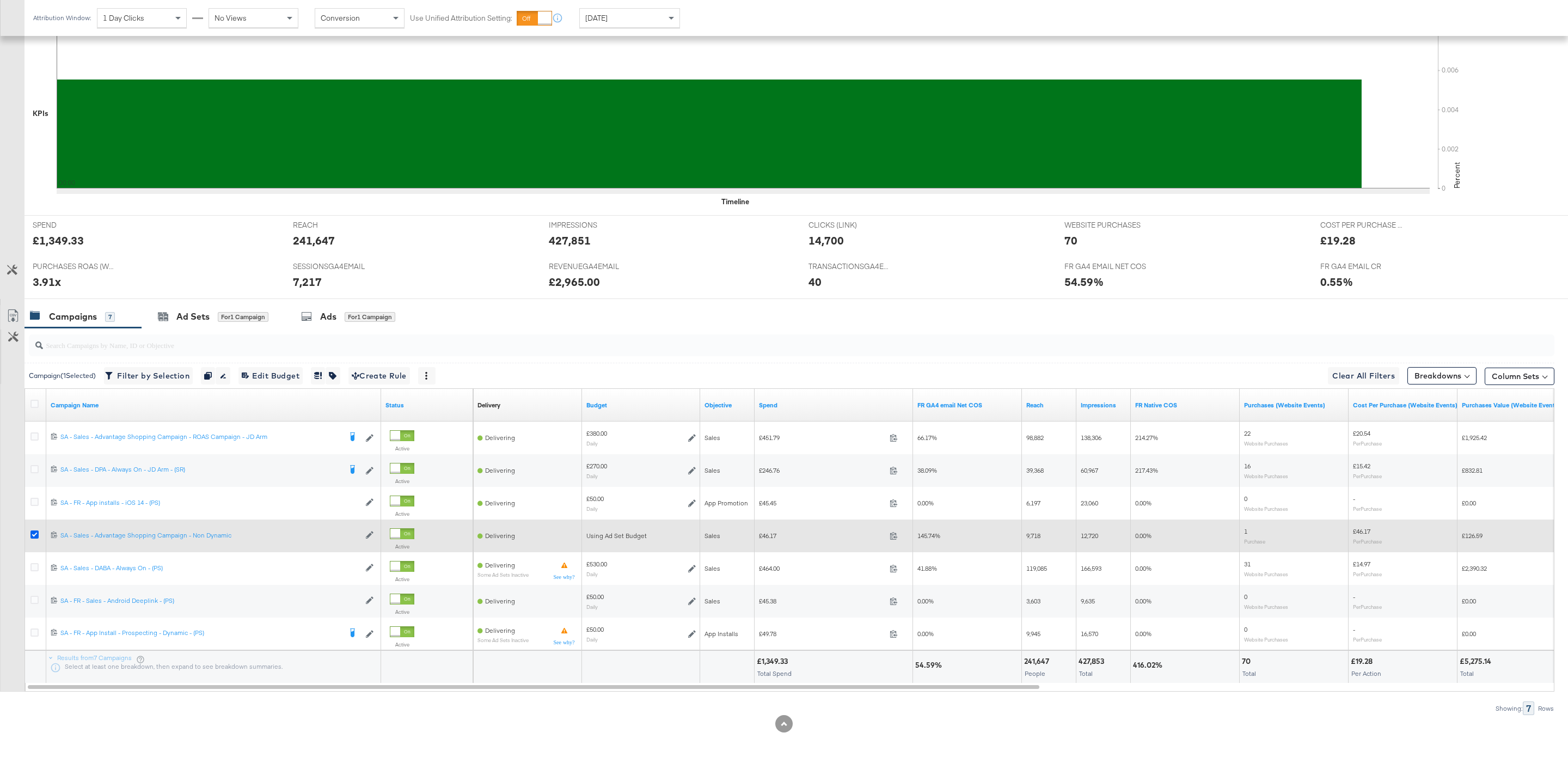
click at [37, 533] on icon at bounding box center [34, 534] width 8 height 8
click at [0, 0] on input "checkbox" at bounding box center [0, 0] width 0 height 0
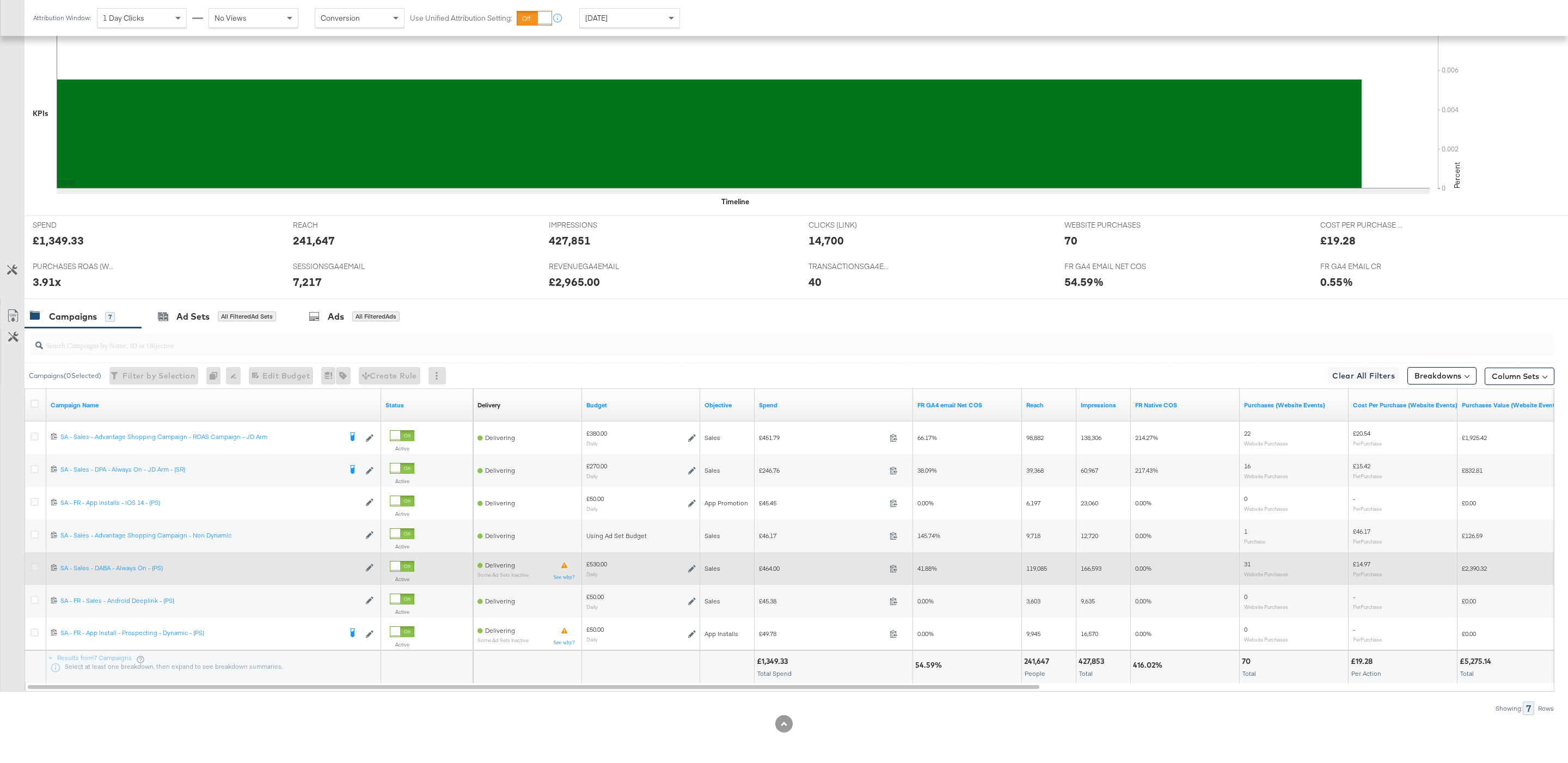
click at [37, 568] on icon at bounding box center [34, 567] width 8 height 8
click at [0, 0] on input "checkbox" at bounding box center [0, 0] width 0 height 0
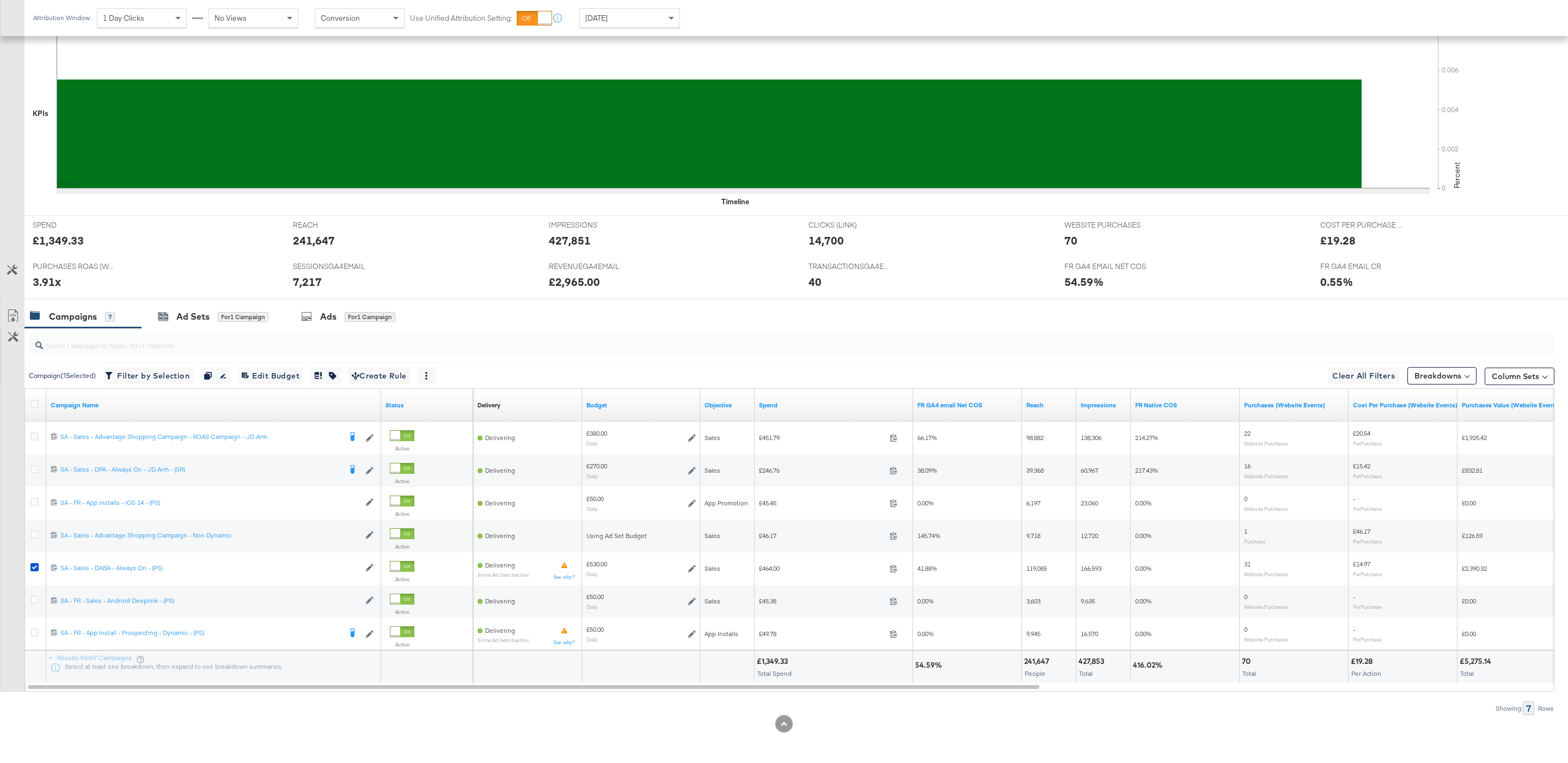
click at [257, 314] on div "for 1 Campaign" at bounding box center [244, 317] width 51 height 10
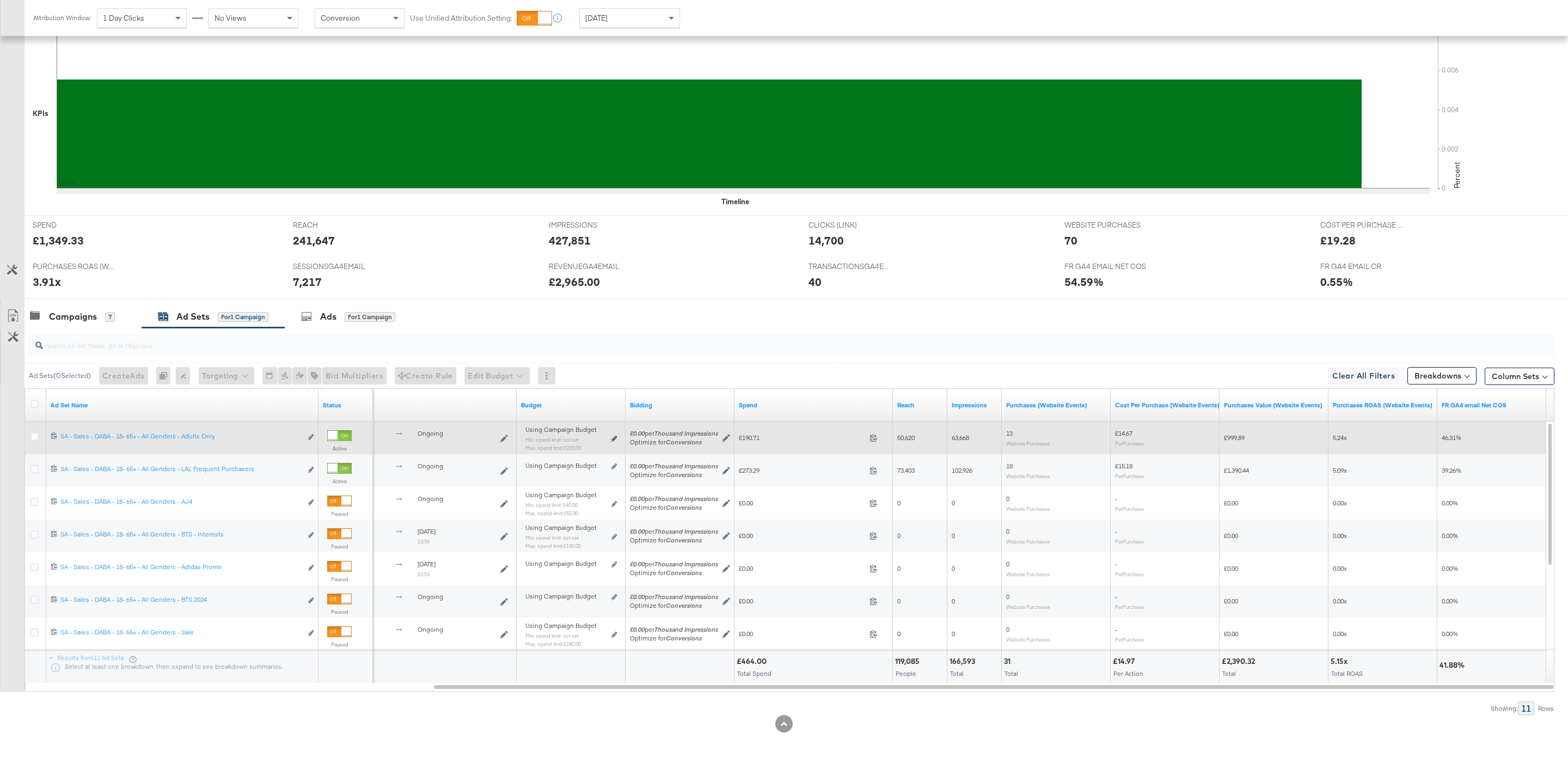
click at [616, 439] on icon at bounding box center [614, 438] width 6 height 6
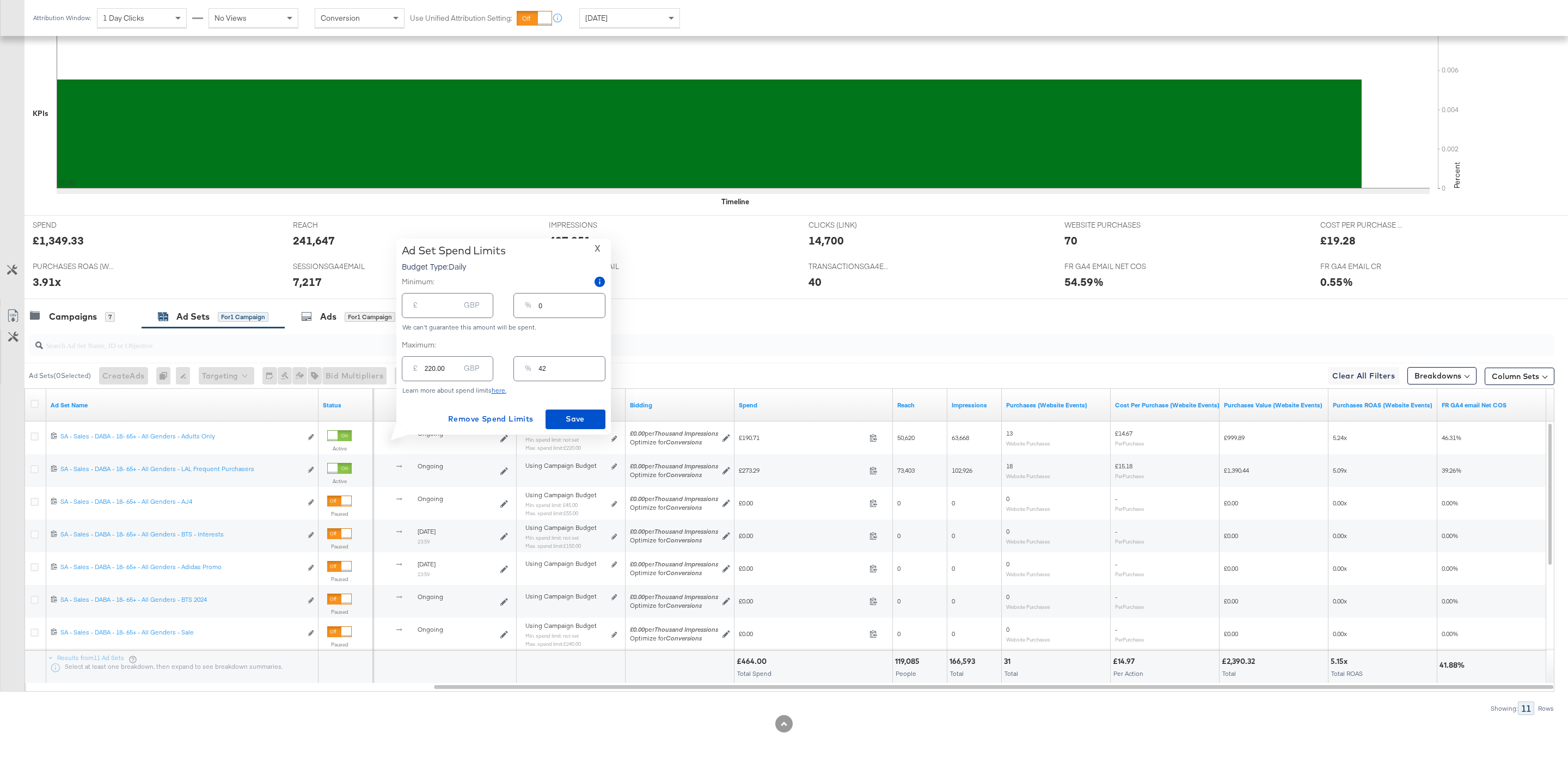
click at [561, 362] on input "42" at bounding box center [571, 364] width 66 height 24
type input "2"
type input "10.60"
type input "25"
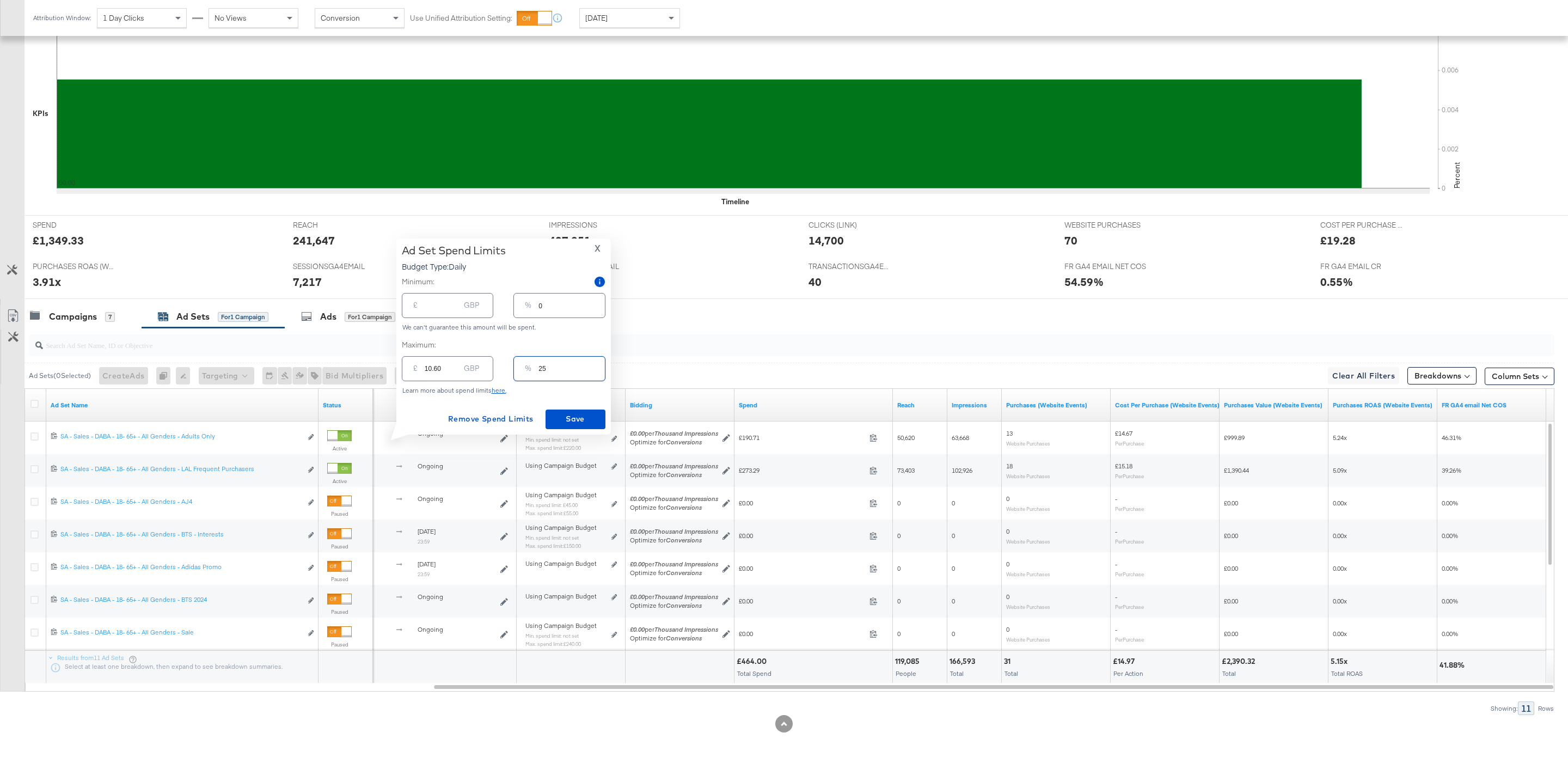
type input "132.50"
type input "25"
click at [593, 412] on span "Save" at bounding box center [576, 419] width 51 height 14
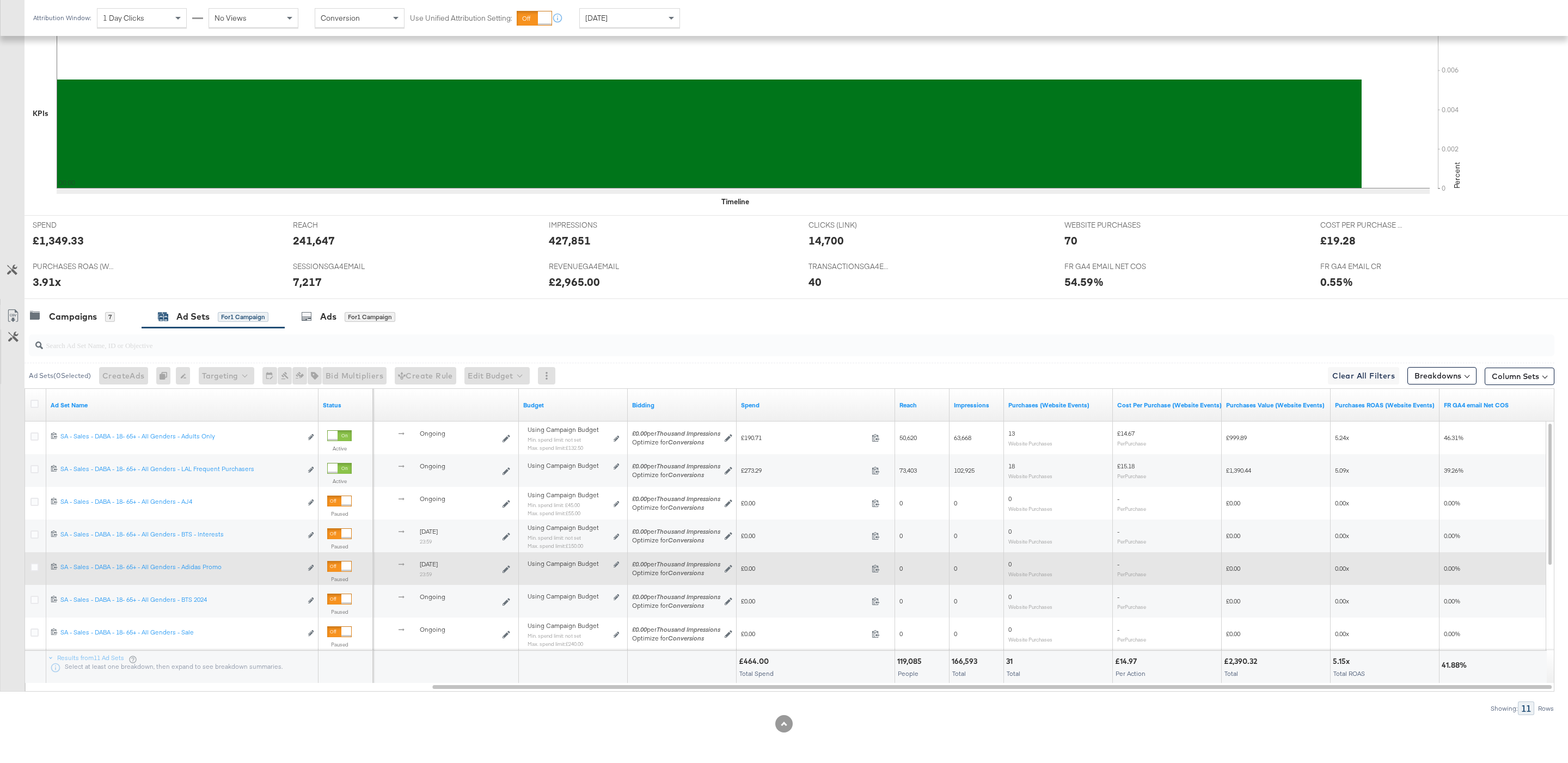
scroll to position [273, 0]
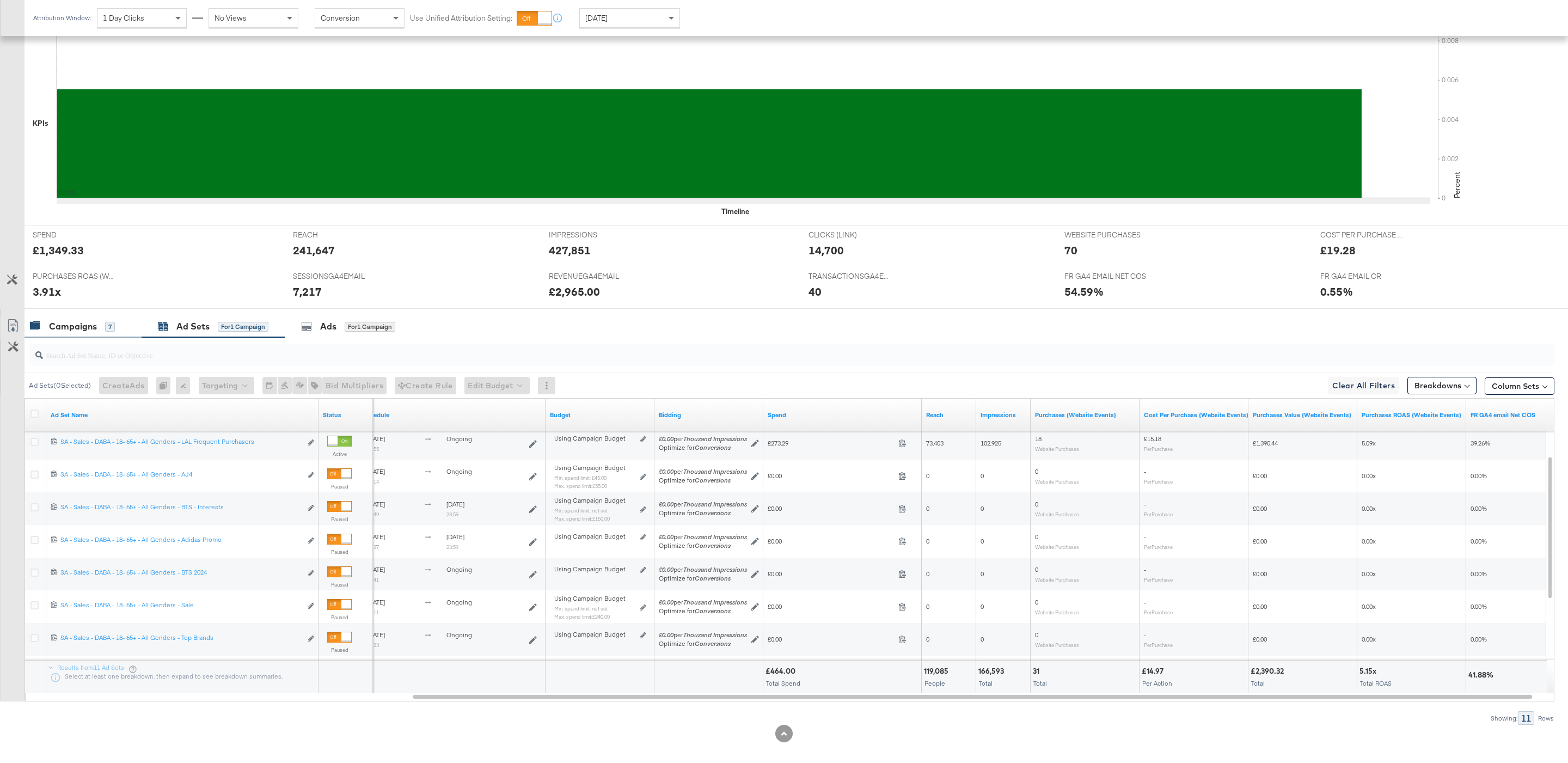
click at [118, 330] on div "Campaigns 7" at bounding box center [77, 326] width 95 height 13
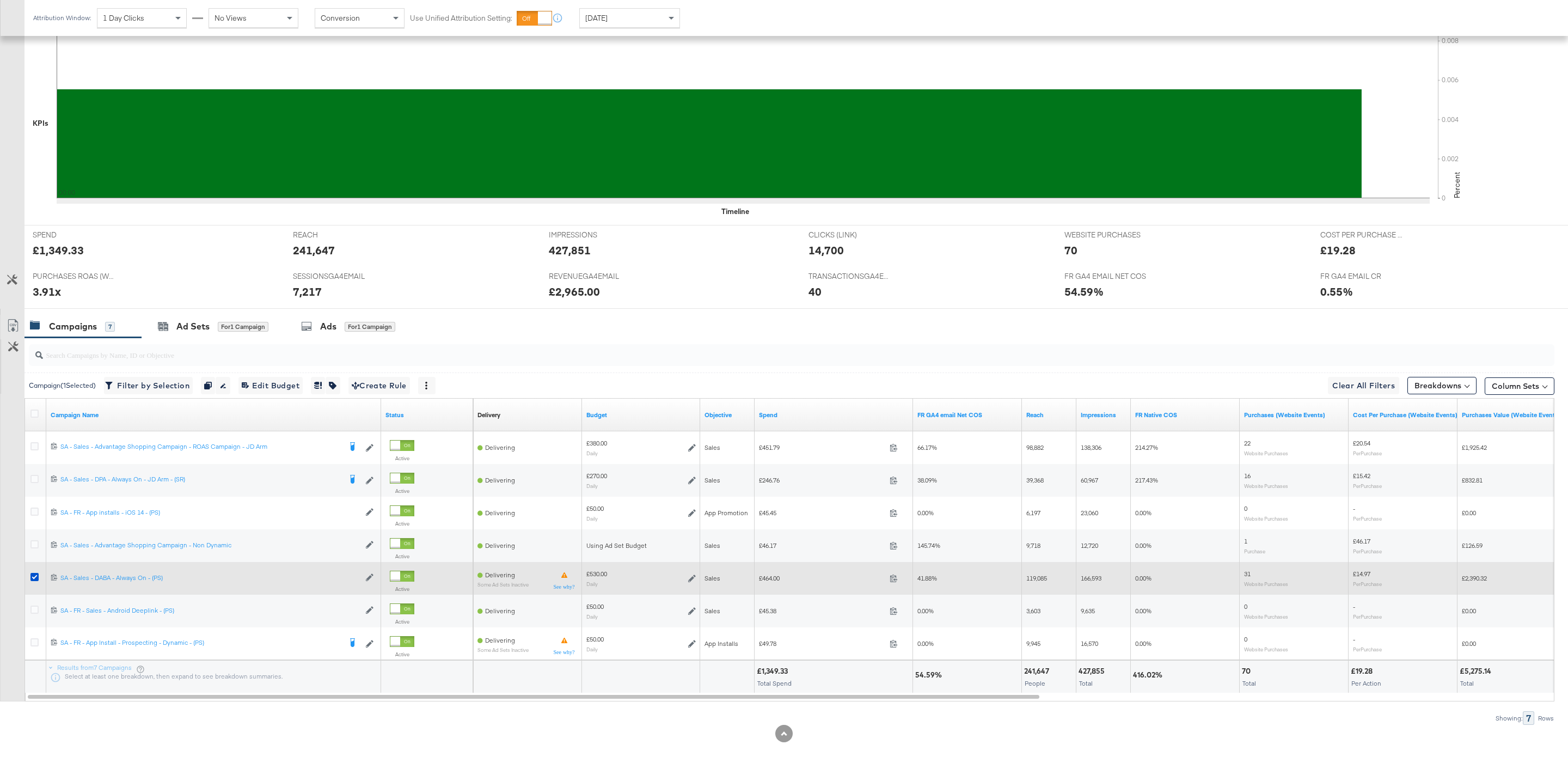
click at [28, 574] on div at bounding box center [36, 578] width 21 height 20
click at [33, 579] on icon at bounding box center [34, 576] width 8 height 8
click at [0, 0] on input "checkbox" at bounding box center [0, 0] width 0 height 0
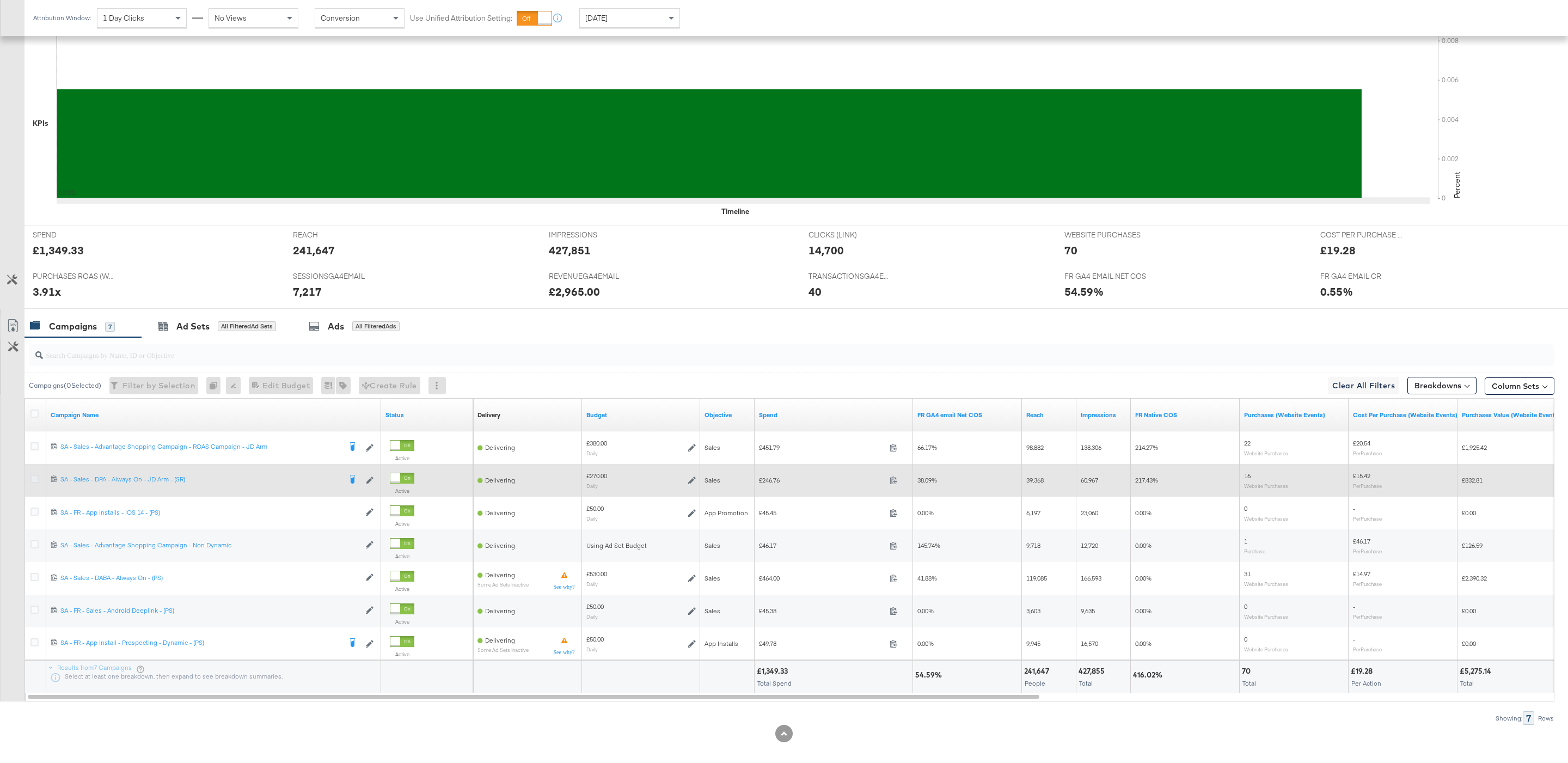
click at [32, 481] on icon at bounding box center [34, 478] width 8 height 8
click at [0, 0] on input "checkbox" at bounding box center [0, 0] width 0 height 0
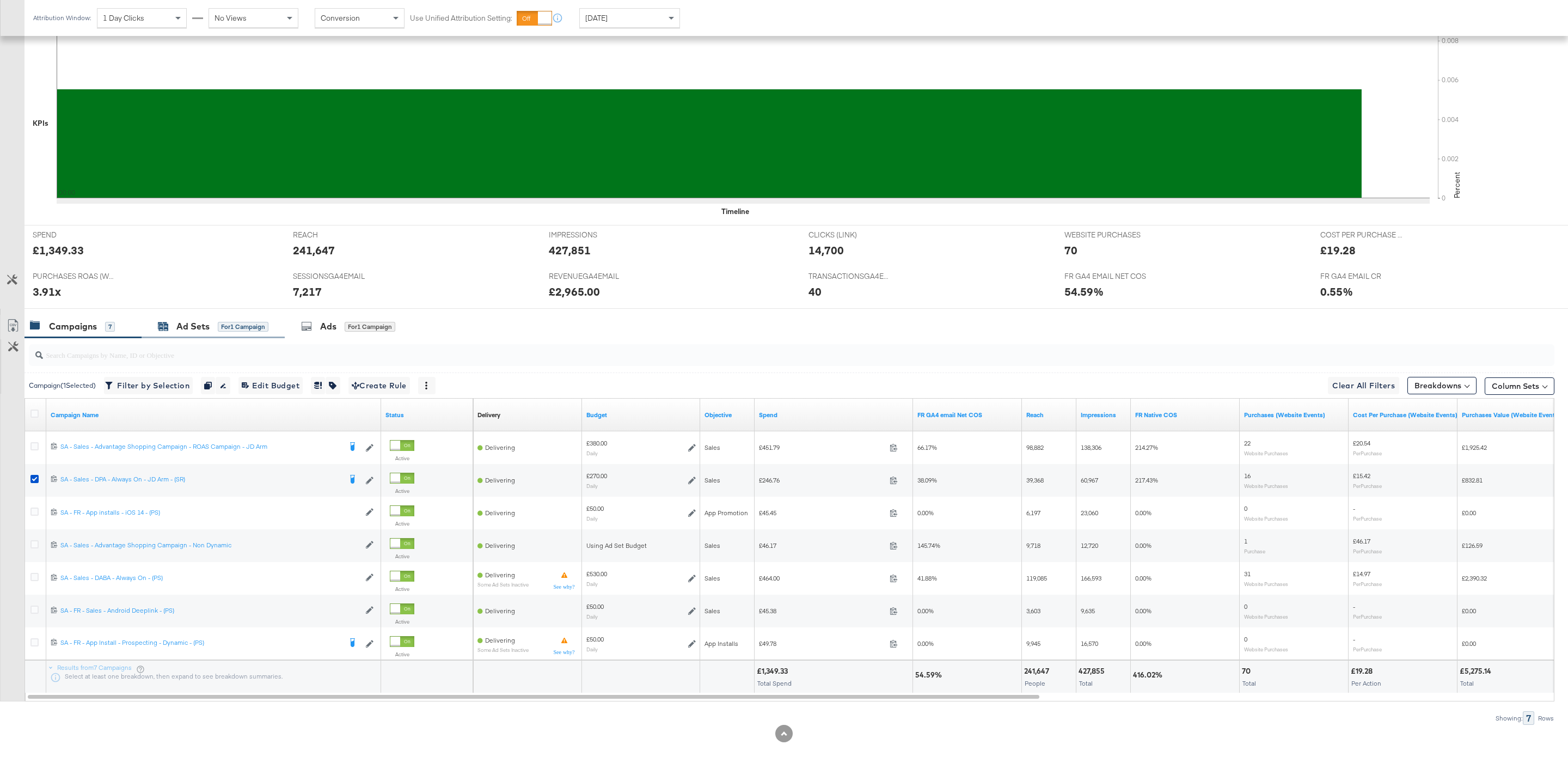
click at [255, 327] on div "for 1 Campaign" at bounding box center [244, 327] width 51 height 10
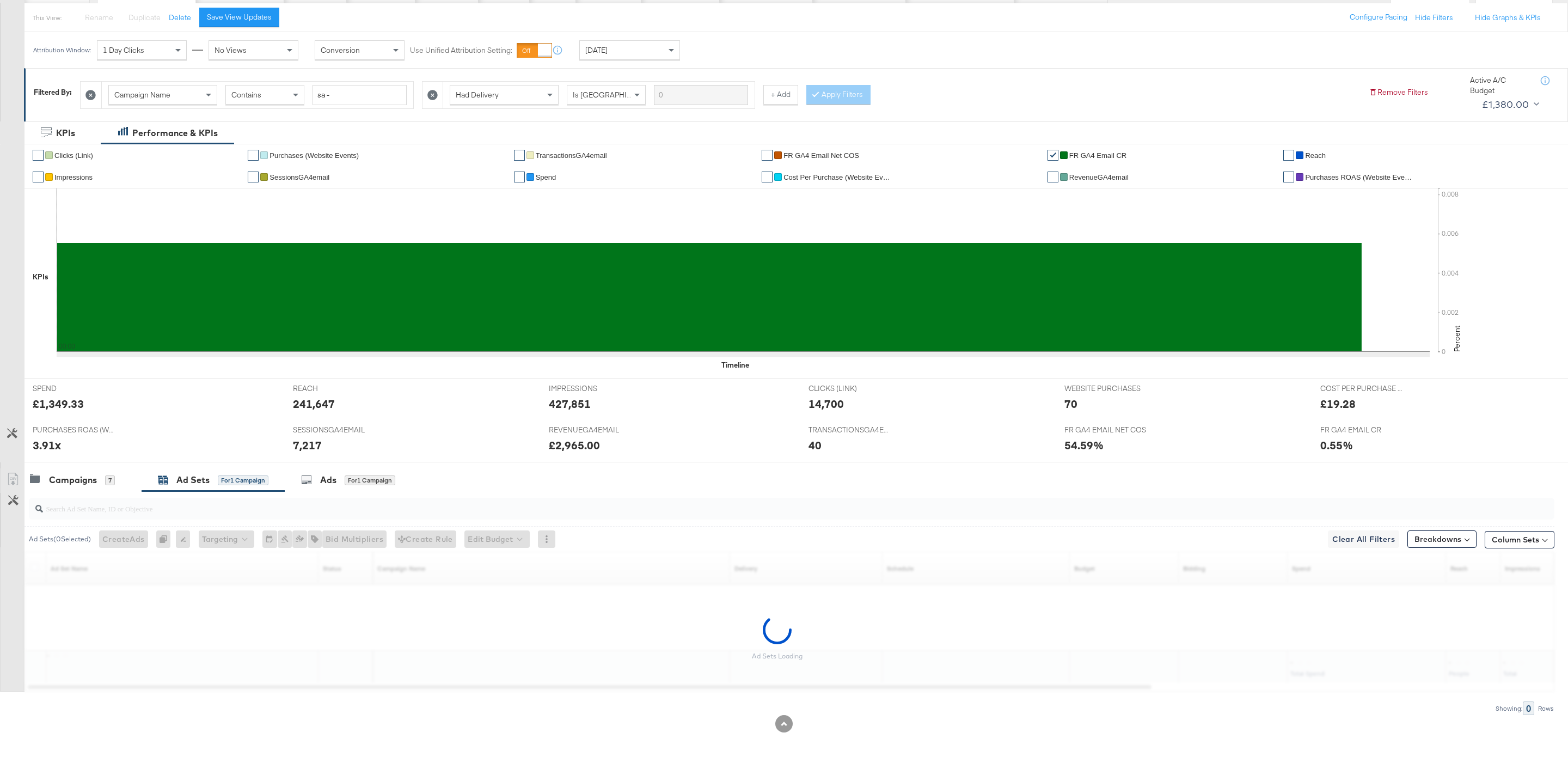
scroll to position [123, 0]
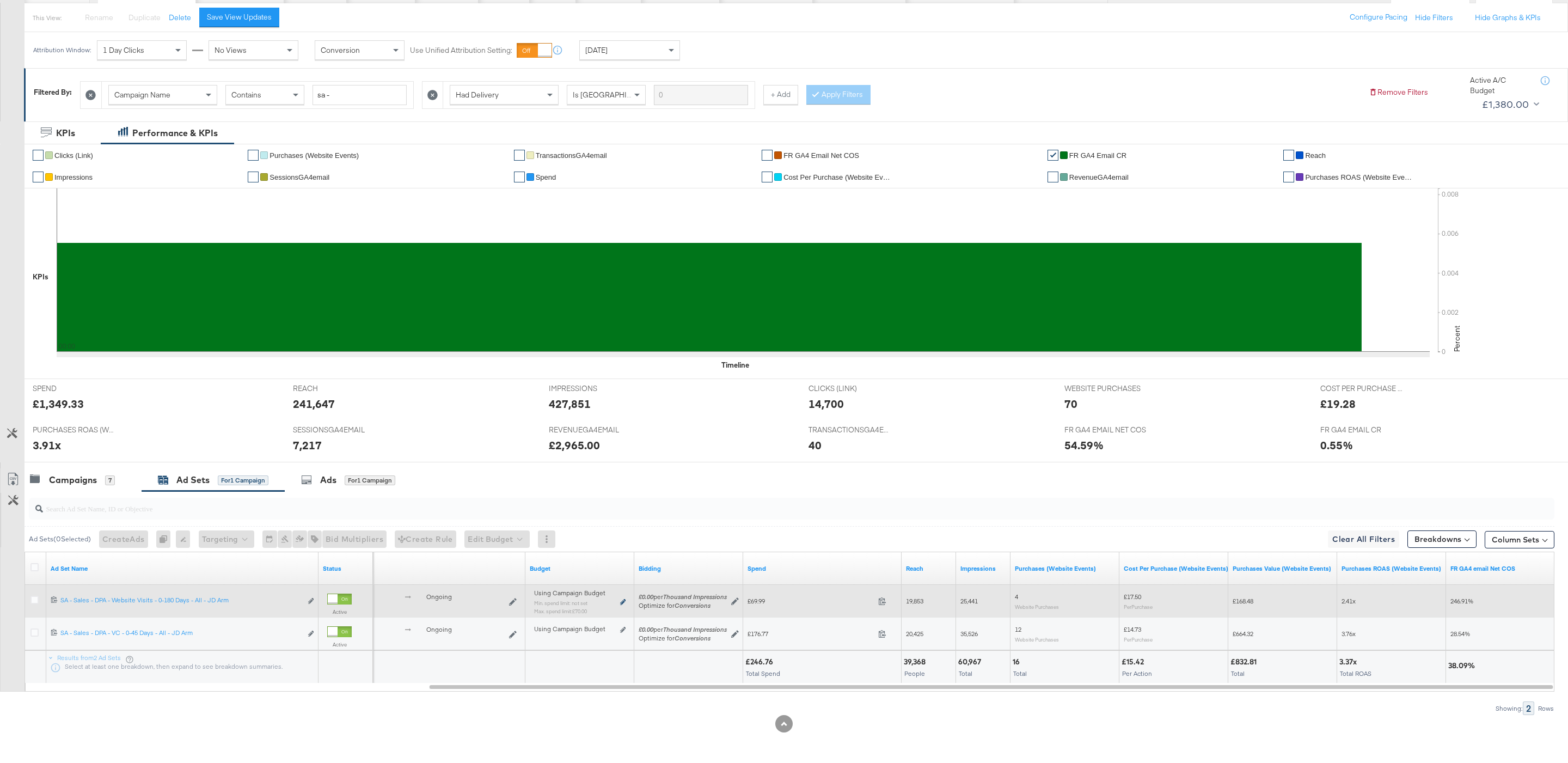
click at [621, 601] on icon at bounding box center [623, 602] width 6 height 6
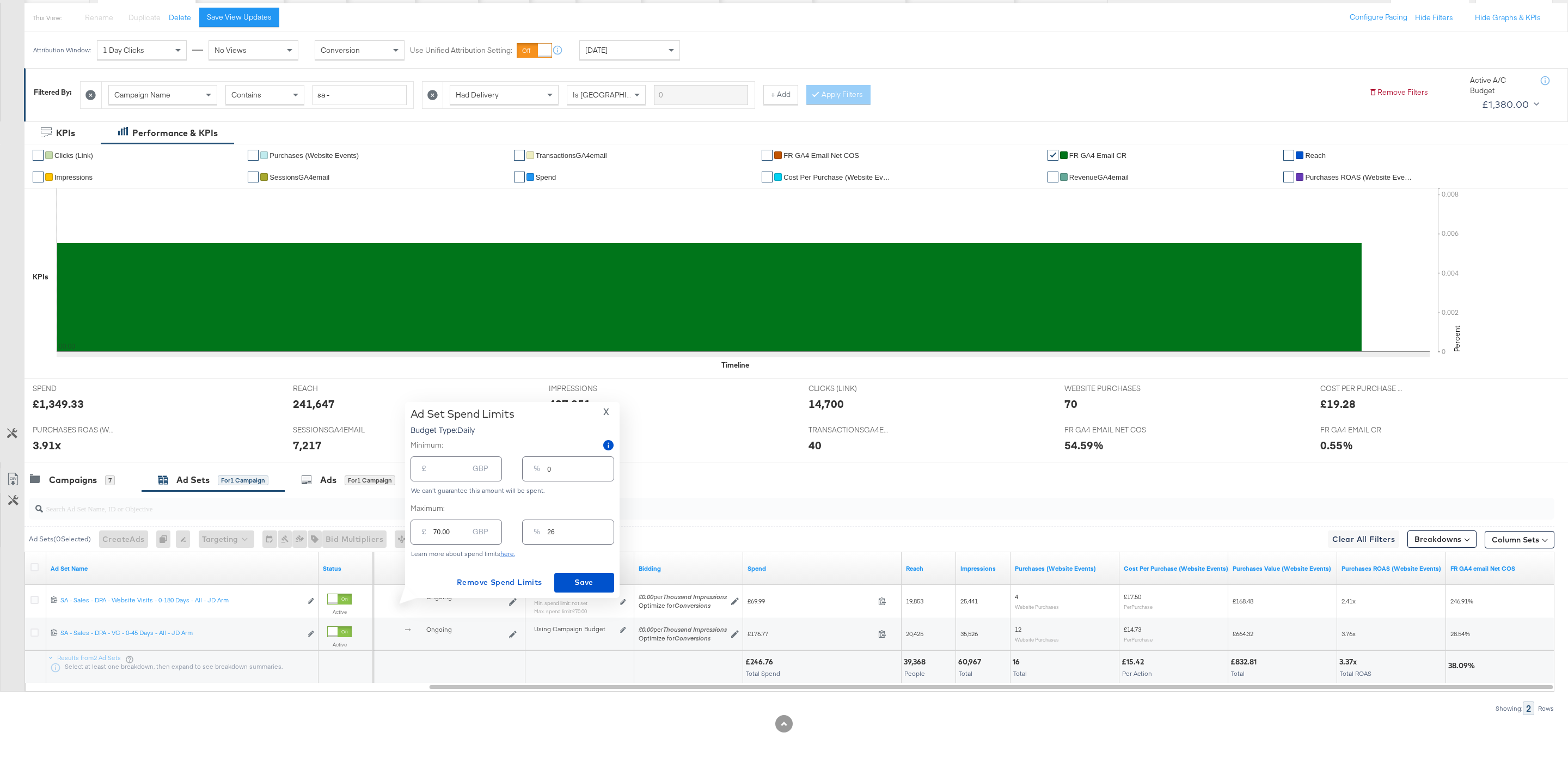
click at [584, 529] on input "26" at bounding box center [580, 527] width 66 height 24
type input "2"
type input "5.40"
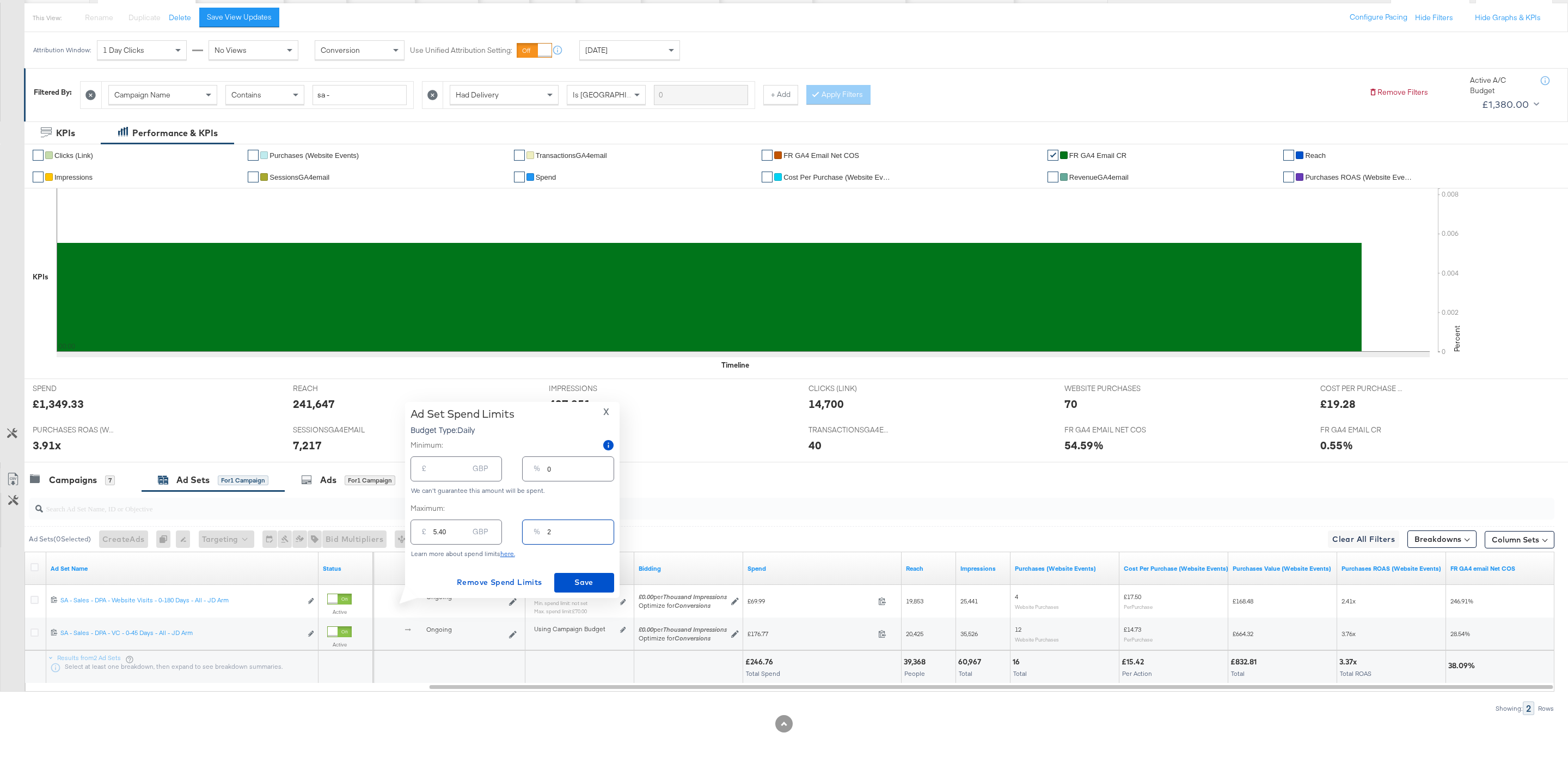
type input "21"
type input "56.70"
type input "2"
type input "5.40"
type input "22"
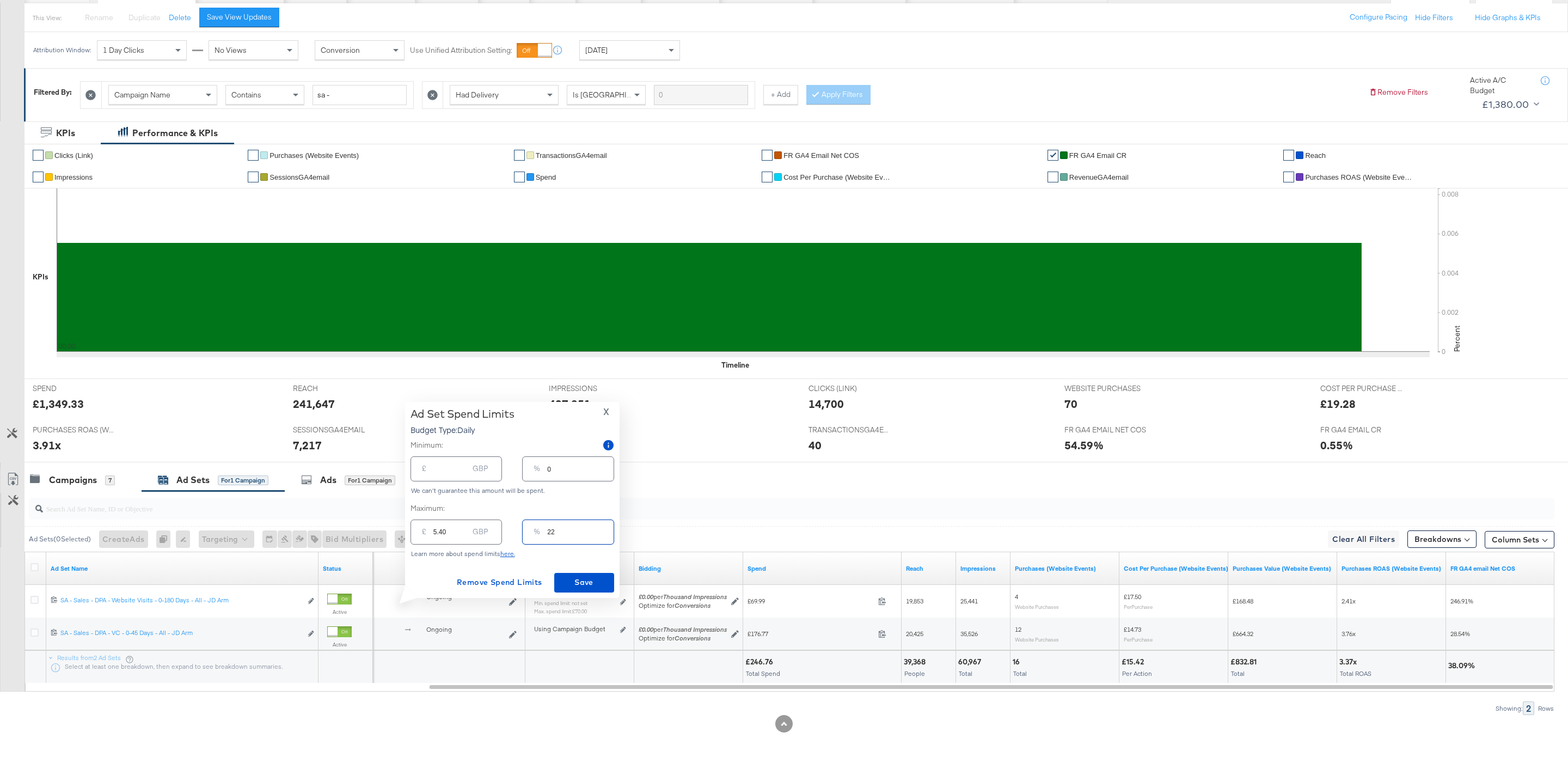
type input "59.40"
type input "220"
type input "594.00"
type input "220"
click at [581, 588] on span "Save" at bounding box center [585, 582] width 51 height 14
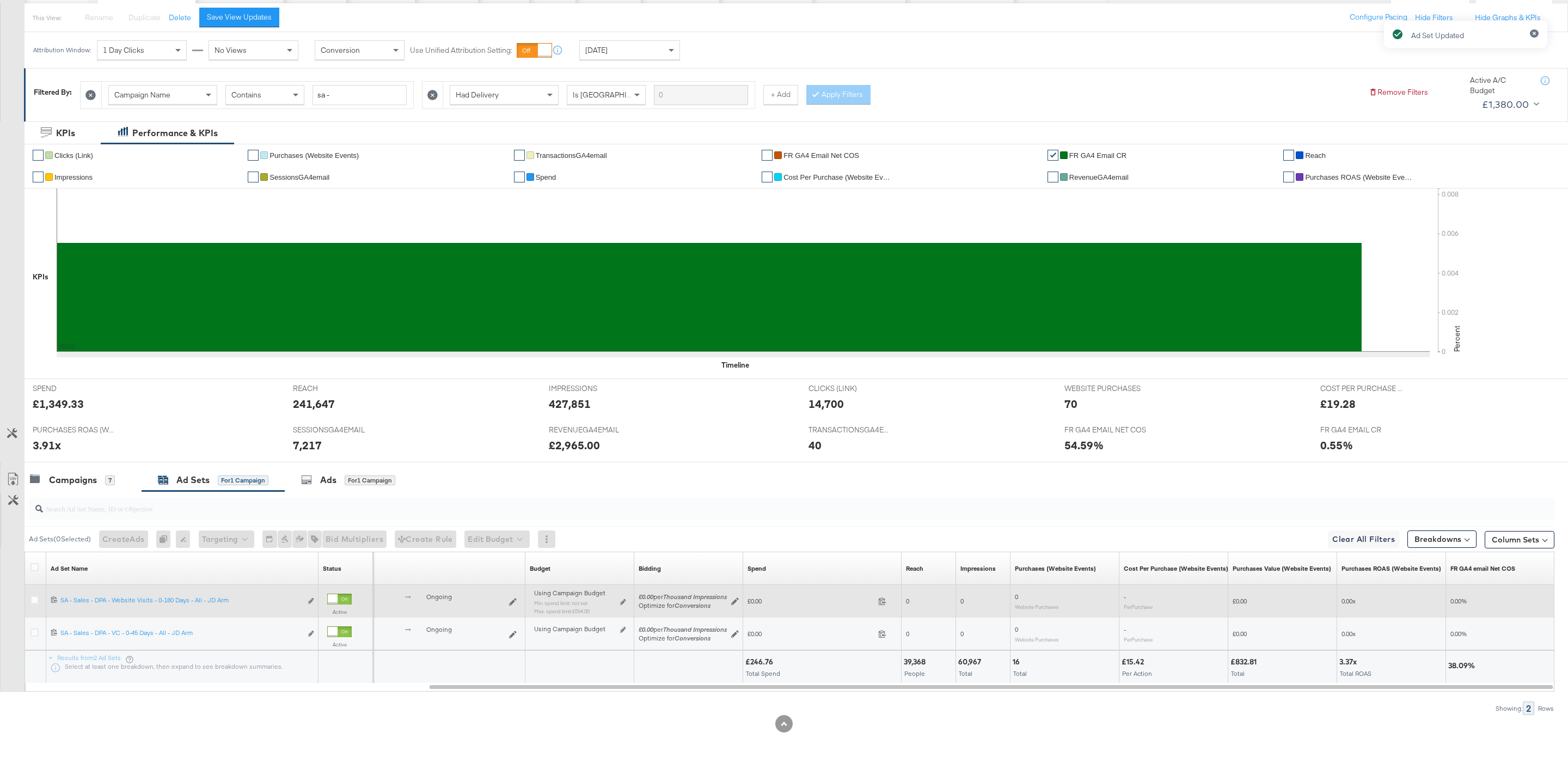
click at [628, 598] on div "Using Campaign Budget Min. spend limit: not set Max. spend limit : £594.00 Edit…" at bounding box center [580, 606] width 100 height 34
click at [625, 599] on icon at bounding box center [623, 602] width 6 height 6
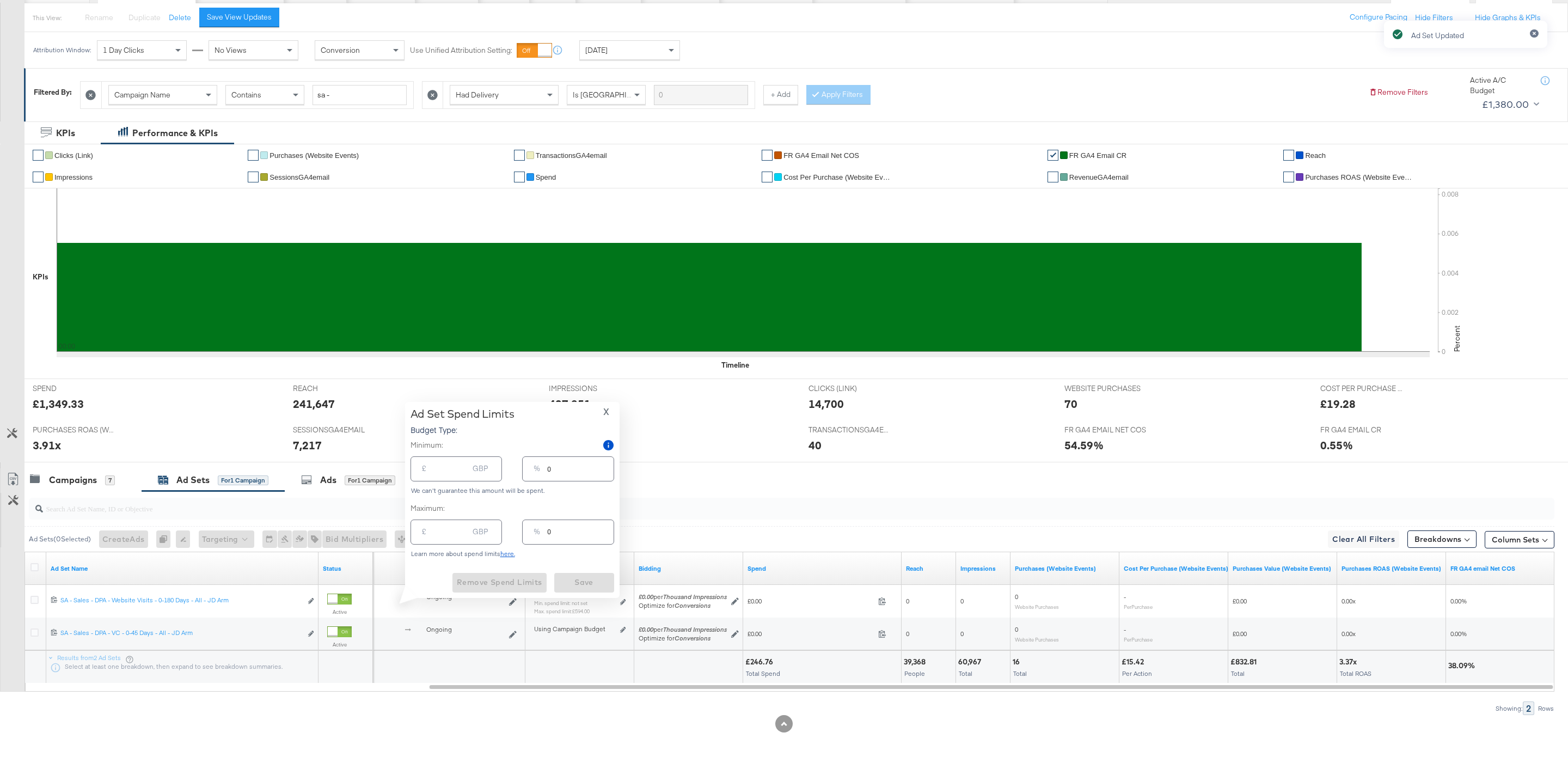
type input "594.00"
type input "220"
click at [555, 529] on input "220" at bounding box center [580, 527] width 66 height 24
type input "20"
type input "54.00"
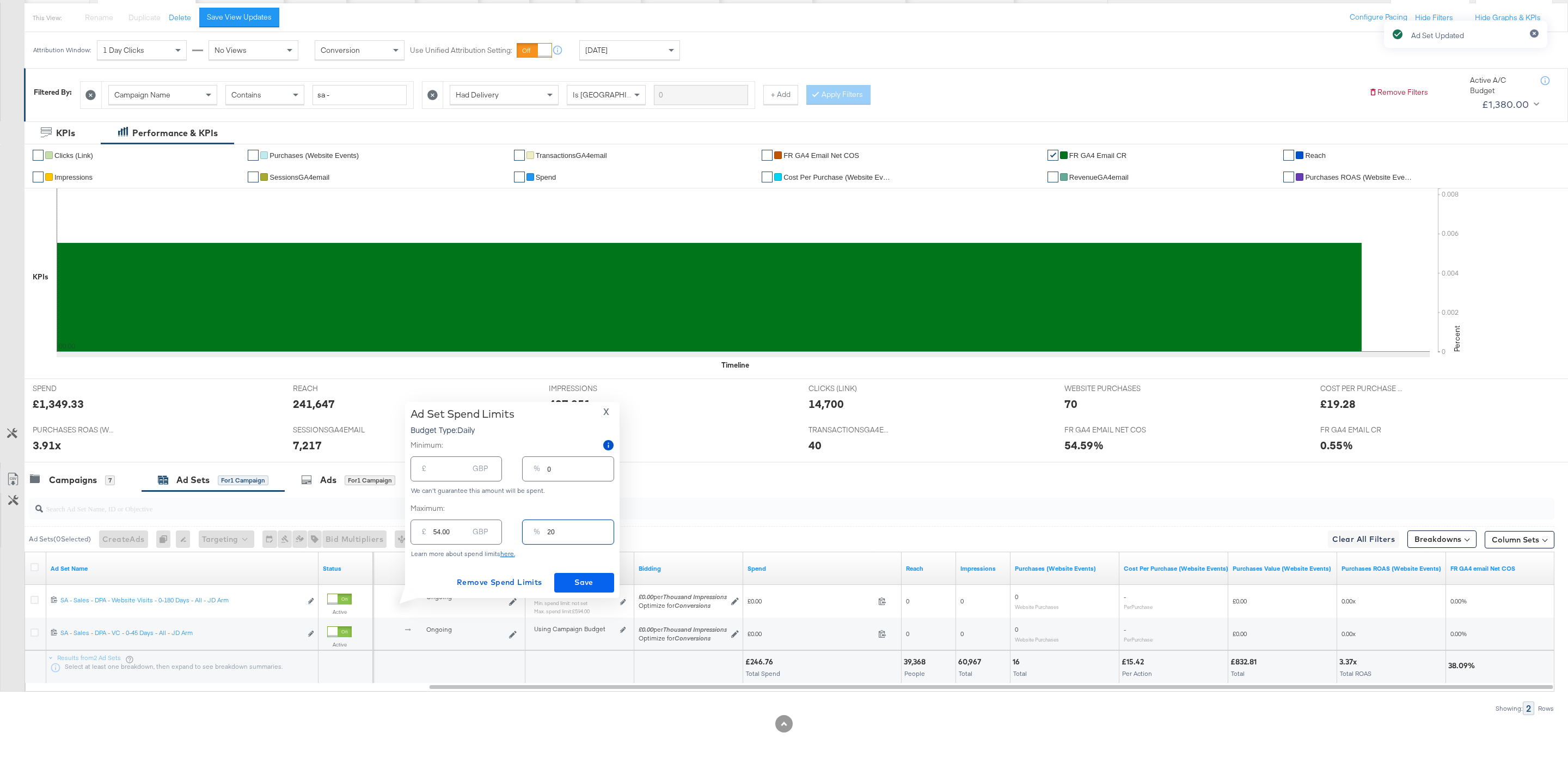
type input "20"
click at [591, 584] on span "Save" at bounding box center [585, 582] width 51 height 14
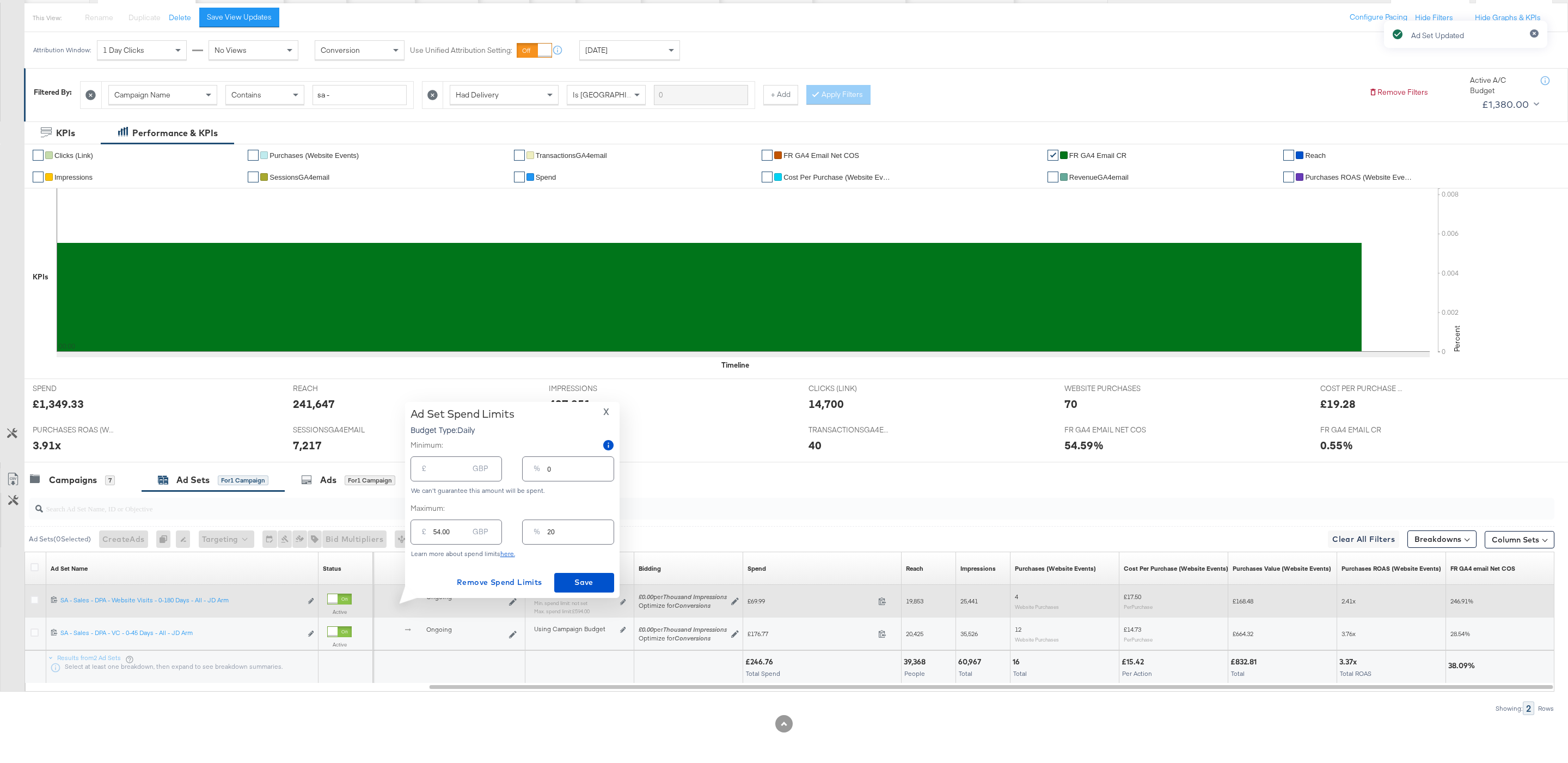
type input "594.00"
type input "220"
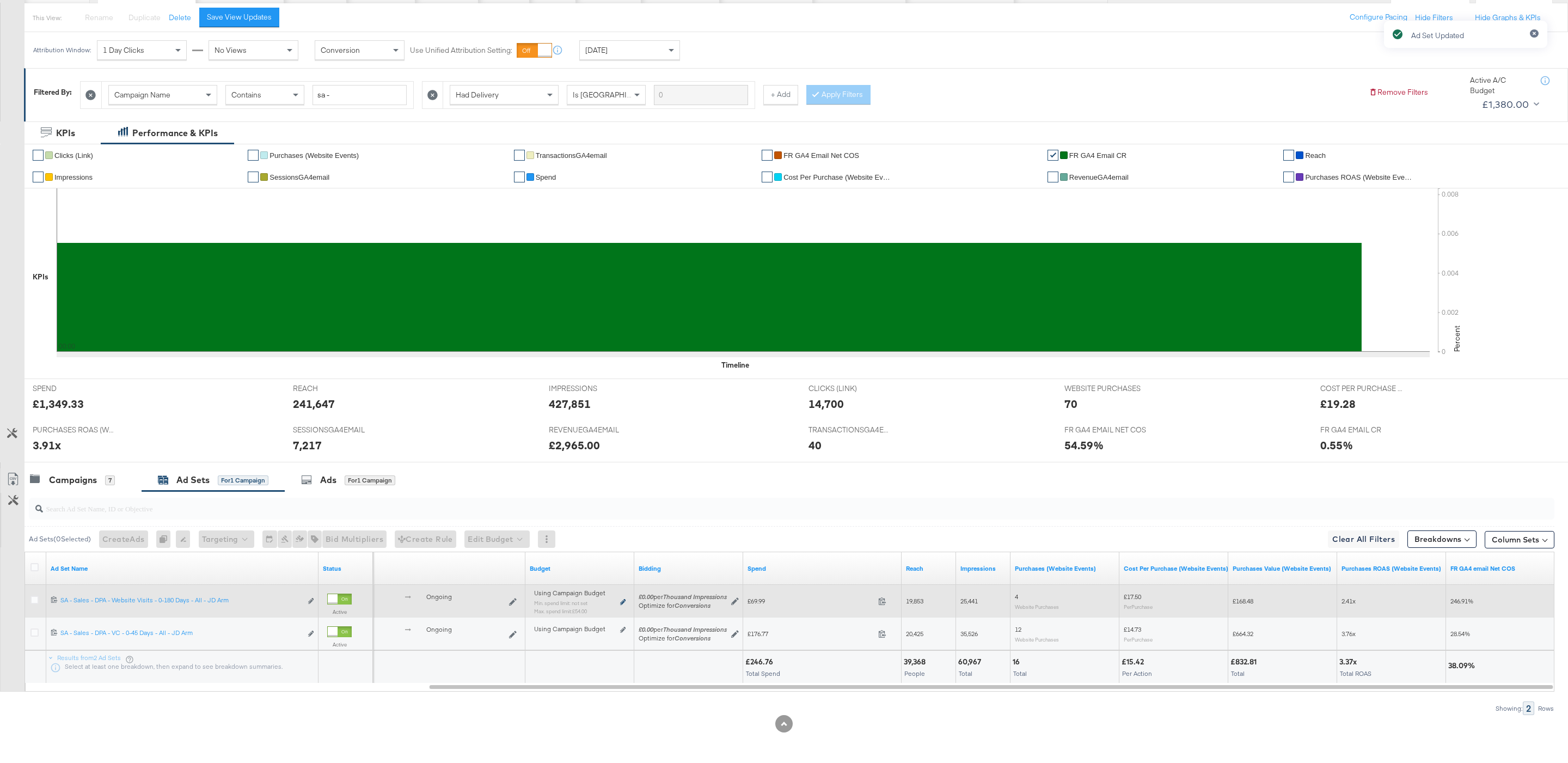
click at [620, 600] on icon at bounding box center [623, 602] width 6 height 6
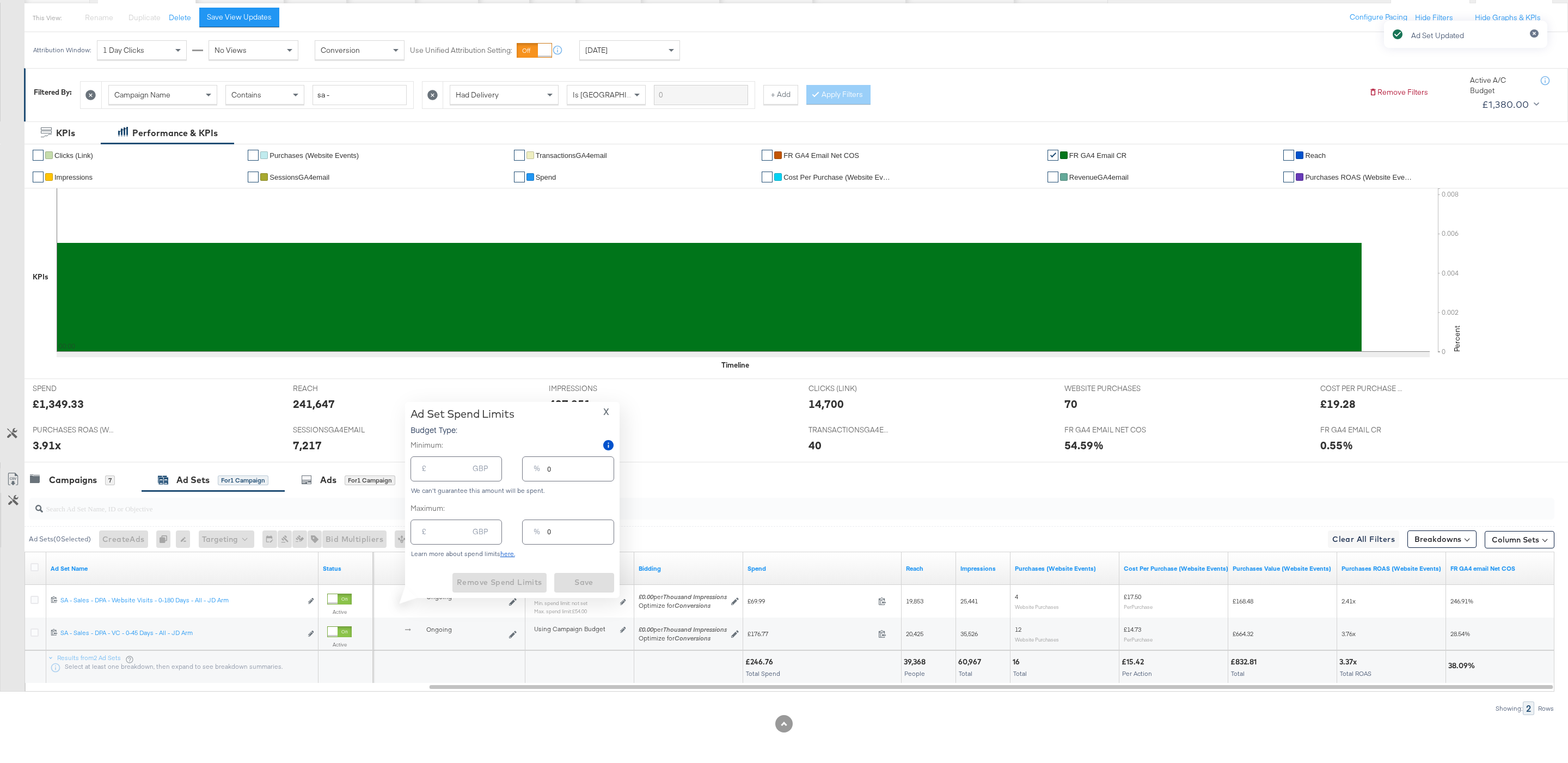
type input "54.00"
click at [567, 532] on input "20" at bounding box center [580, 527] width 66 height 24
type input "2"
type input "5.40"
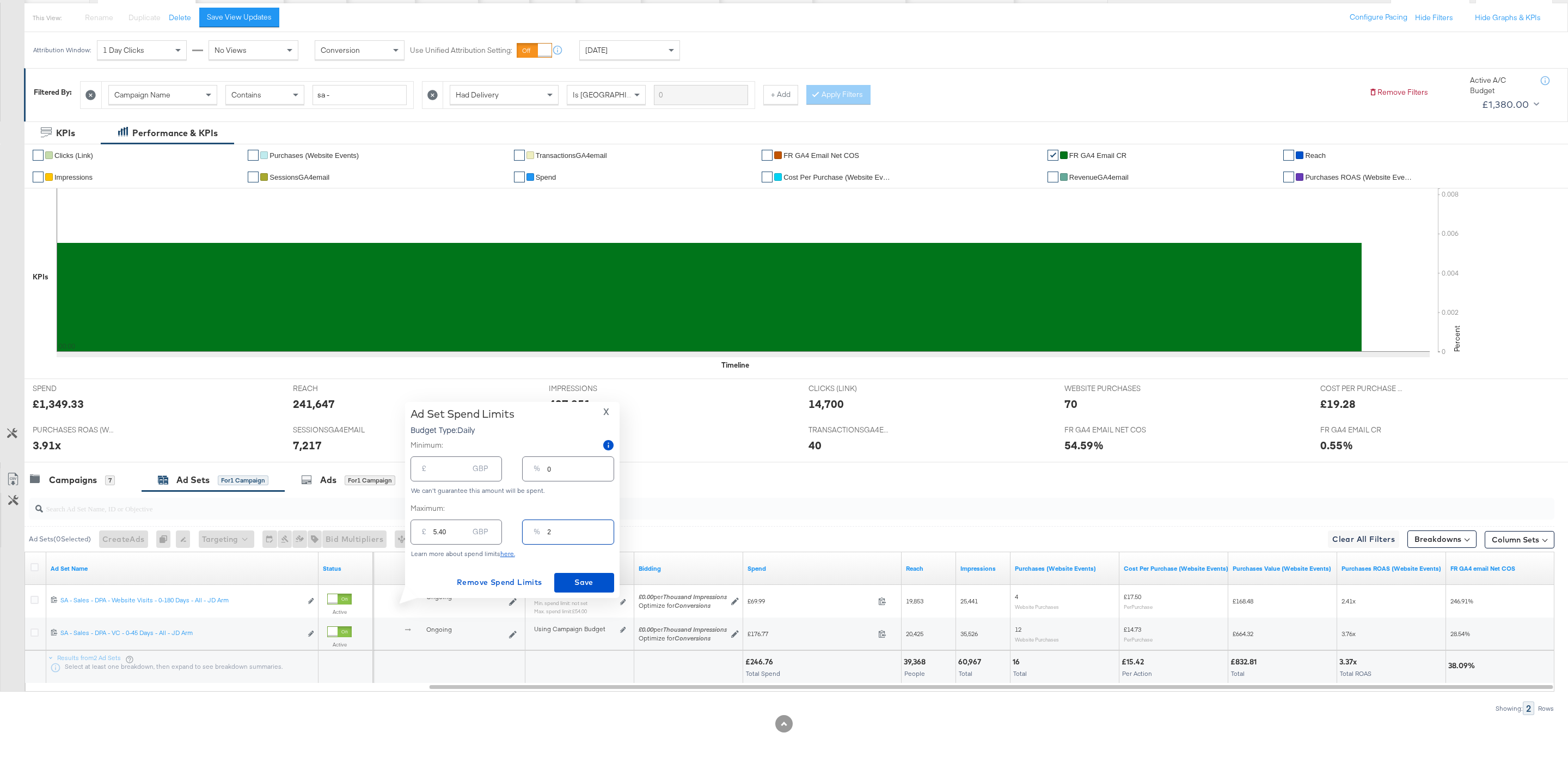
type input "21"
type input "56.70"
type input "215"
type input "580.50"
click at [551, 537] on input "215" at bounding box center [580, 527] width 66 height 24
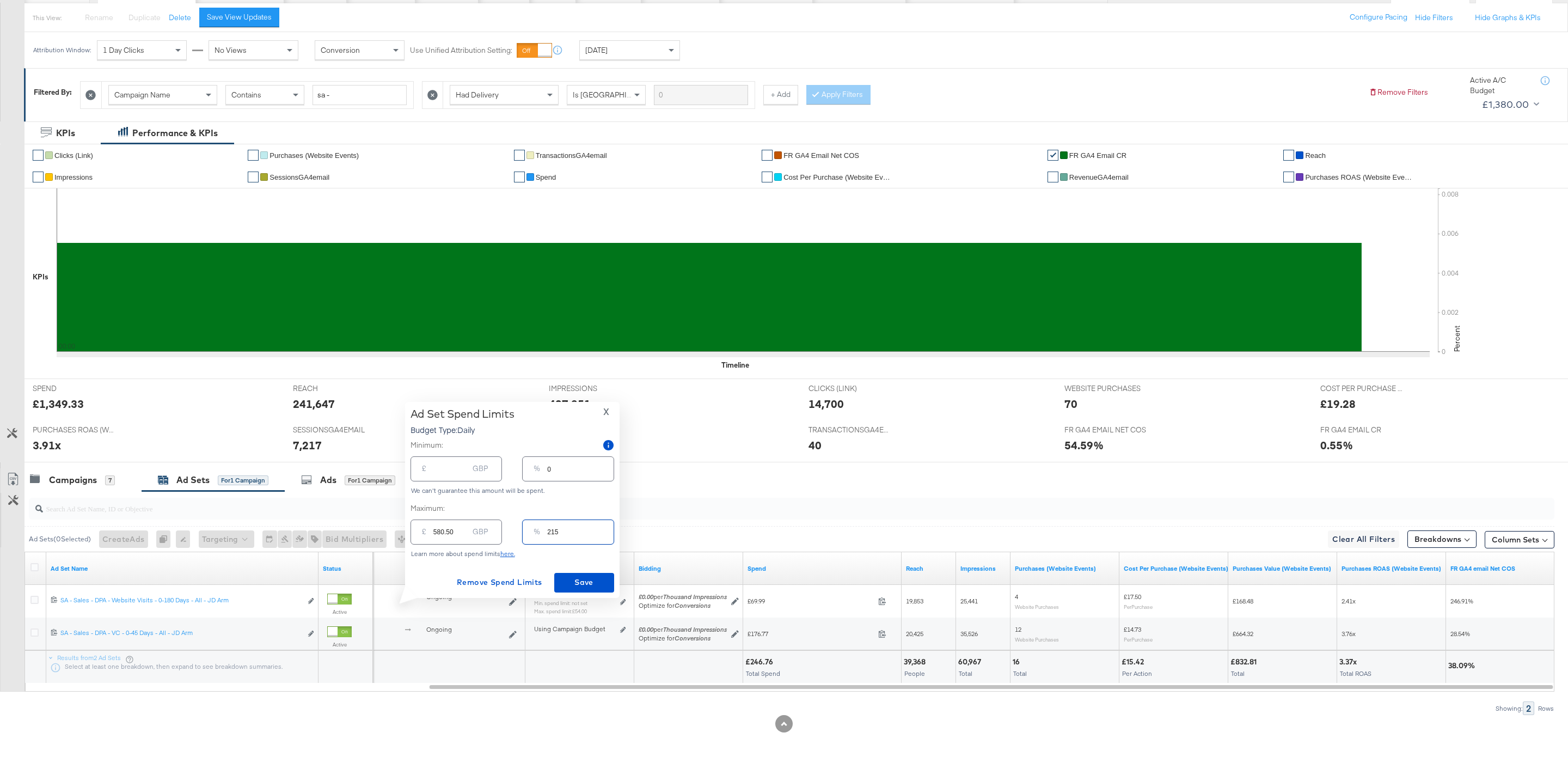
type input "15"
type input "40.50"
type input "15"
click at [581, 578] on span "Save" at bounding box center [585, 582] width 51 height 14
click at [117, 485] on div "Campaigns 7" at bounding box center [83, 480] width 117 height 24
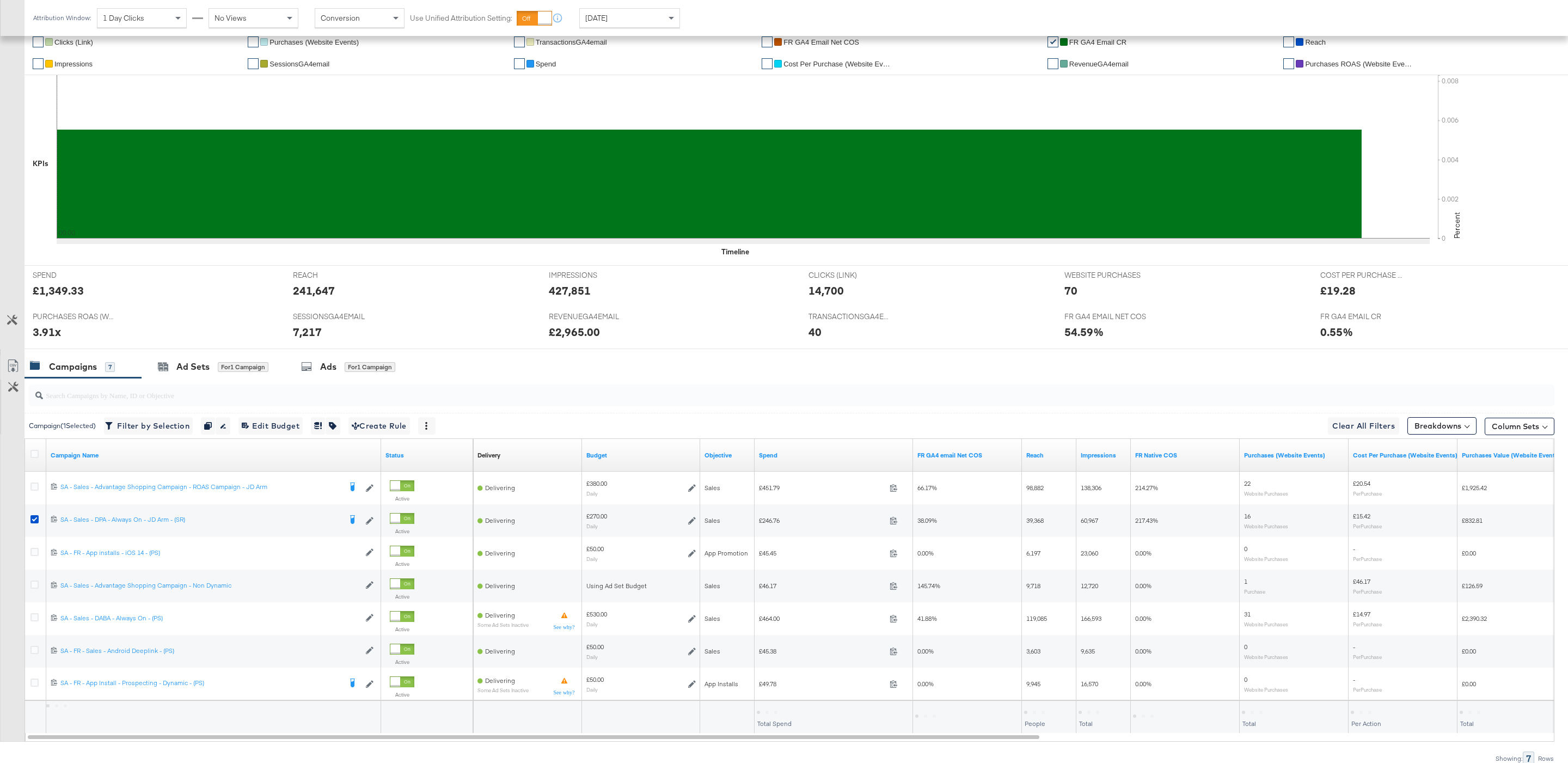
scroll to position [257, 0]
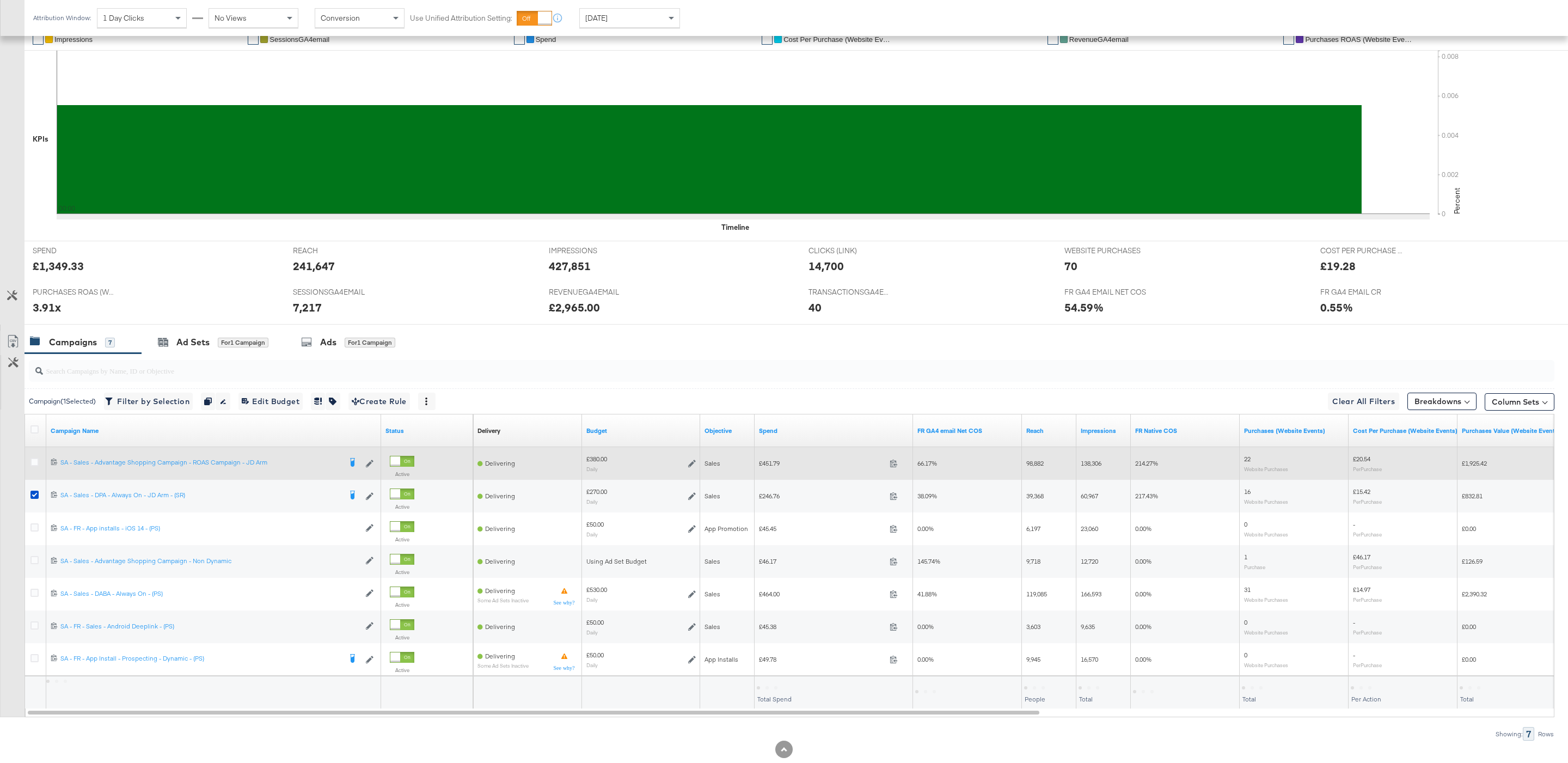
click at [772, 467] on span "£451.79" at bounding box center [822, 463] width 127 height 8
copy span "451.79"
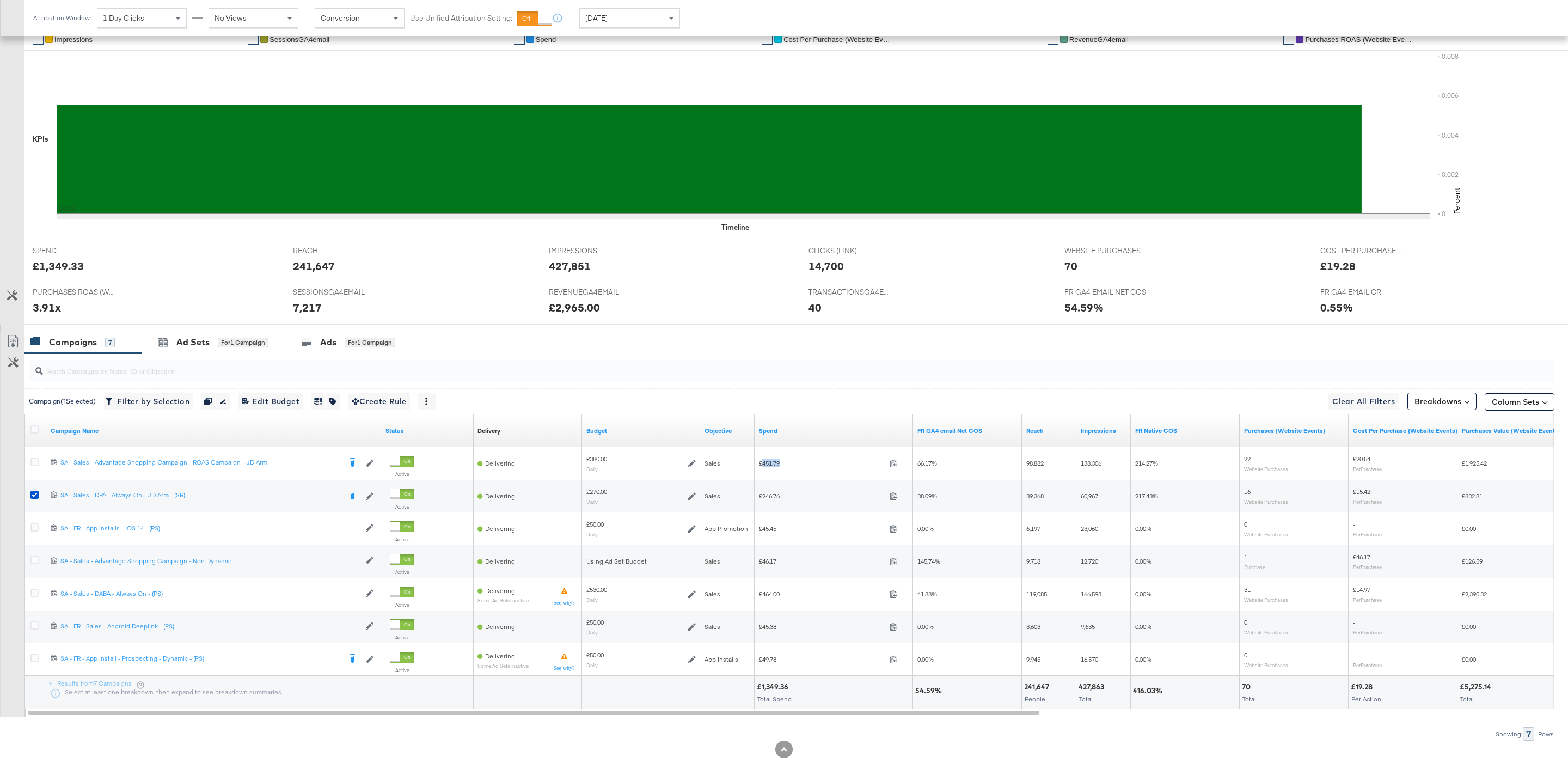
click at [644, 18] on div "Yesterday" at bounding box center [629, 18] width 99 height 19
click at [717, 14] on label "Start:" at bounding box center [709, 14] width 18 height 7
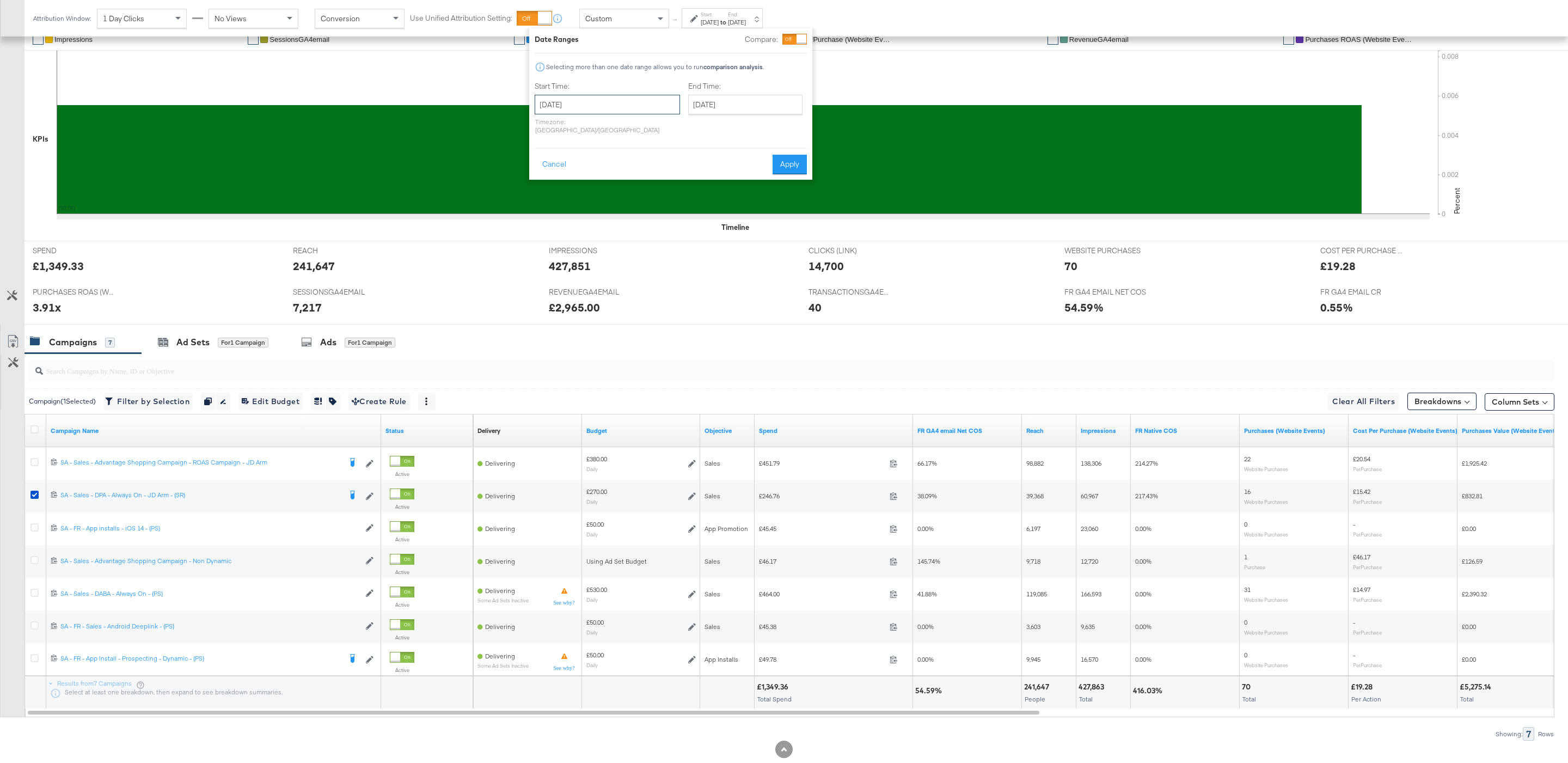
click at [596, 103] on input "September 30th 2025" at bounding box center [607, 104] width 145 height 20
click at [549, 217] on td "28" at bounding box center [547, 221] width 19 height 16
type input "September 28th 2025"
click at [700, 94] on input "September 30th 2025" at bounding box center [746, 104] width 114 height 20
click at [710, 218] on td "29" at bounding box center [719, 221] width 19 height 16
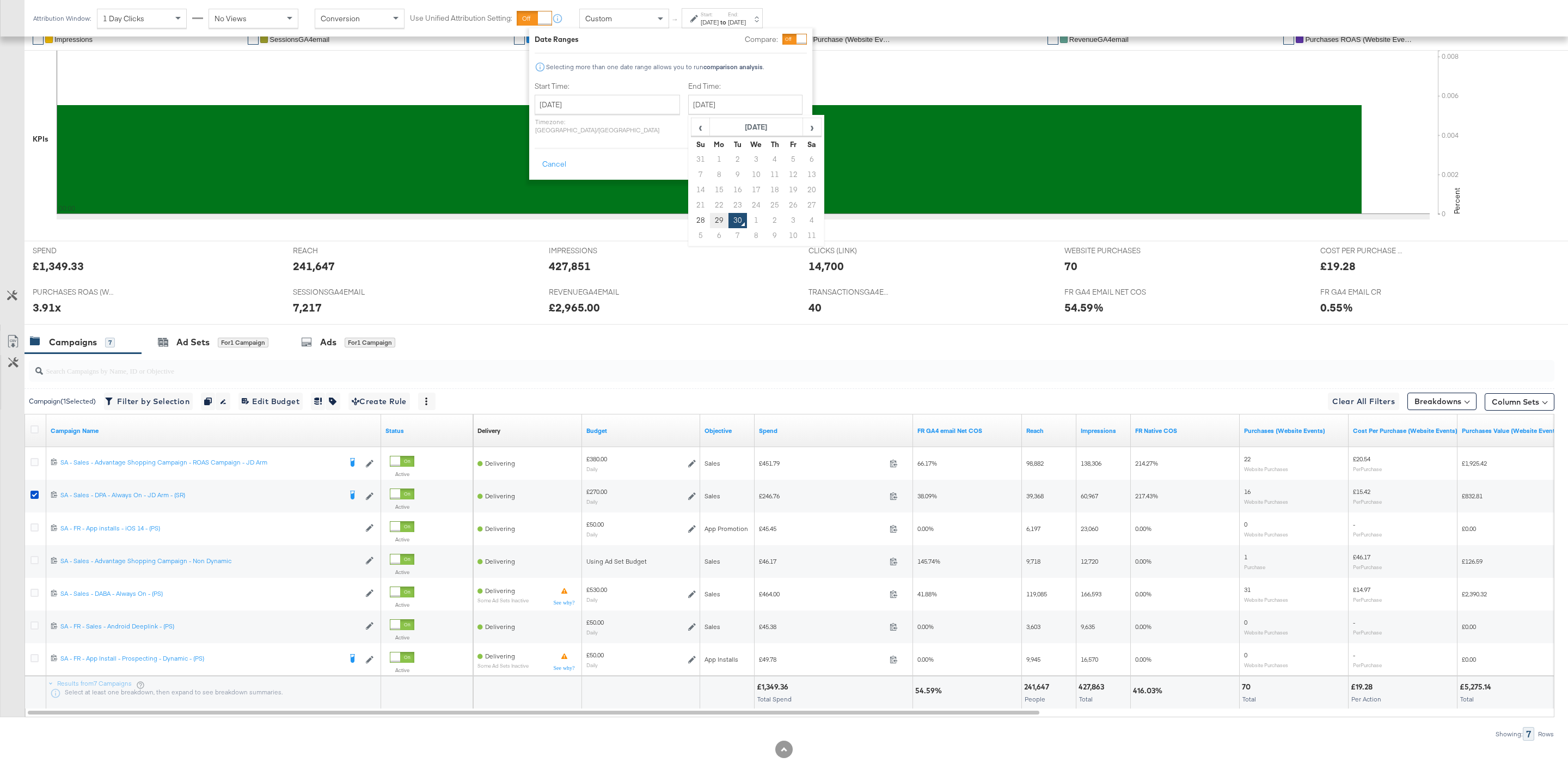
type input "September 29th 2025"
click at [785, 154] on button "Apply" at bounding box center [790, 164] width 34 height 20
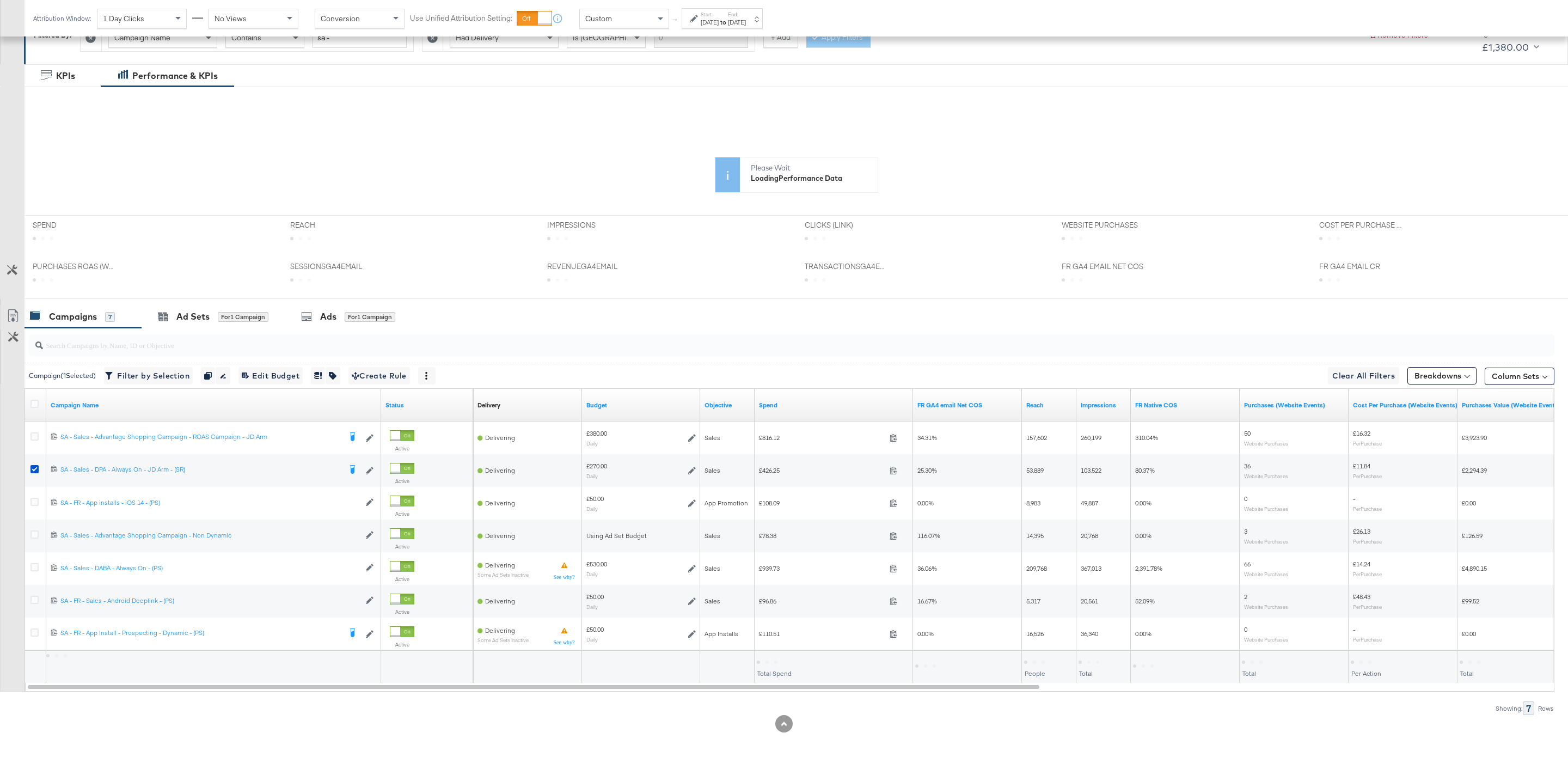
scroll to position [184, 0]
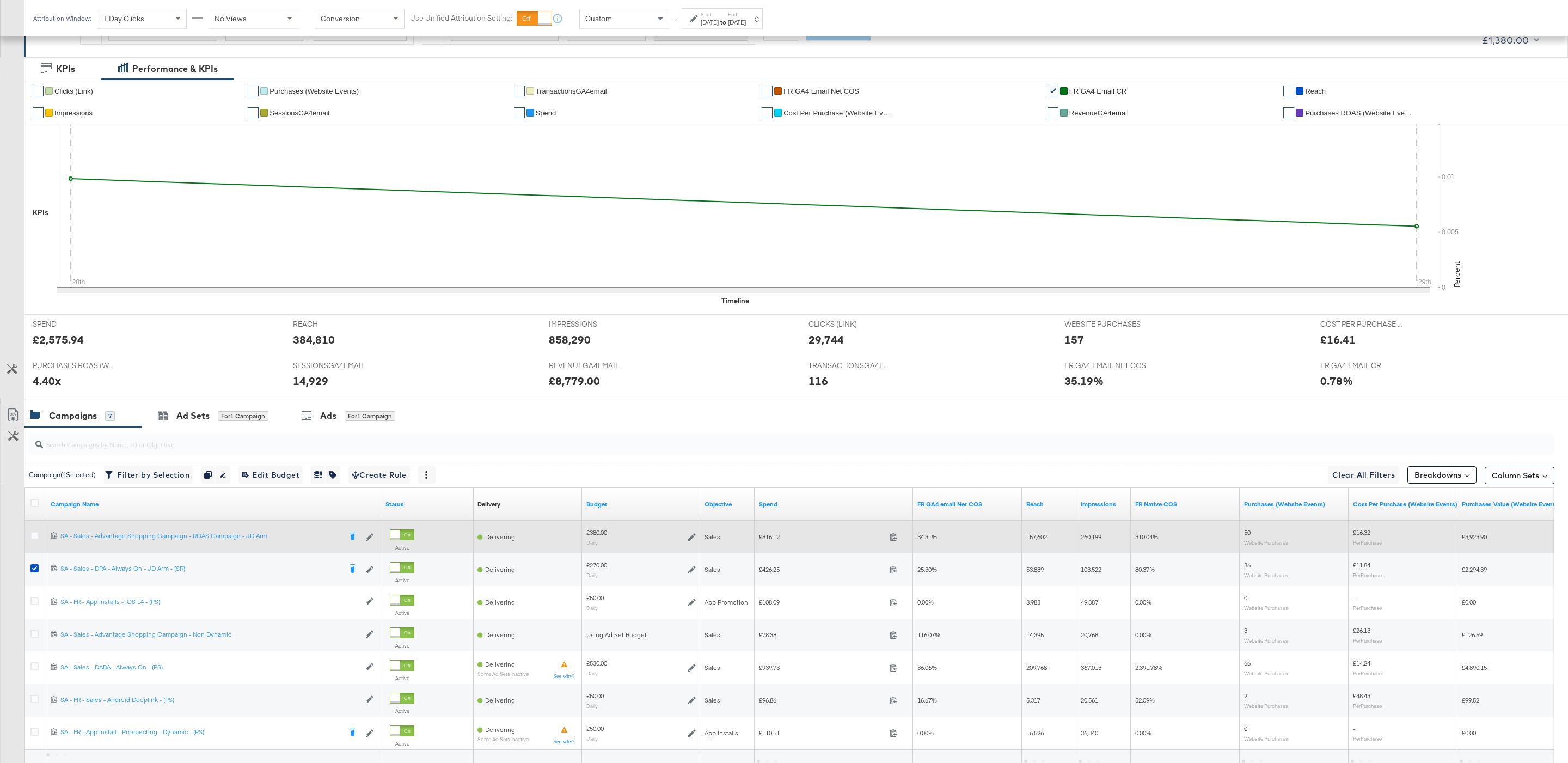
click at [778, 537] on span "£816.12" at bounding box center [822, 536] width 127 height 8
copy span "816.12"
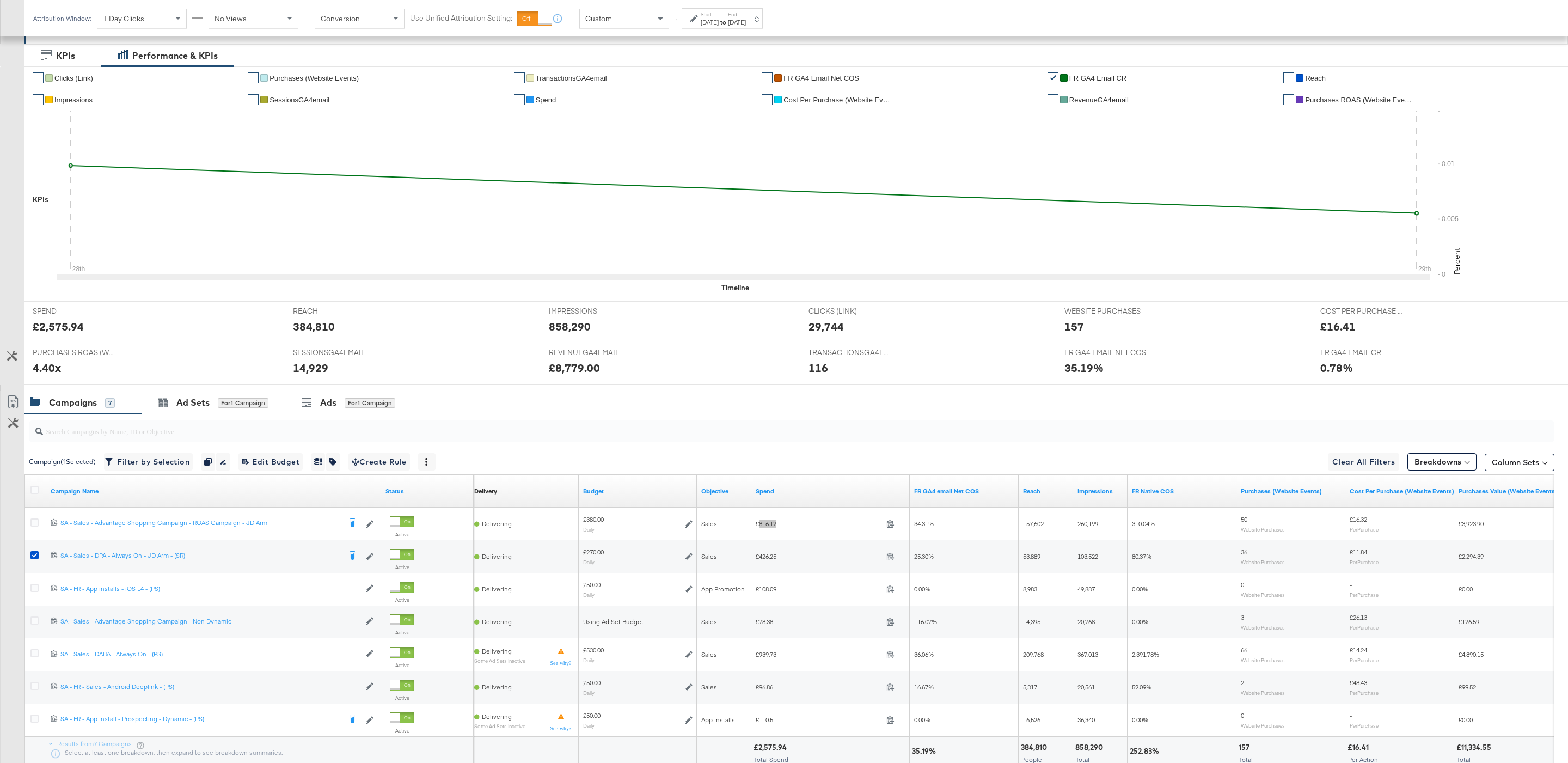
scroll to position [197, 0]
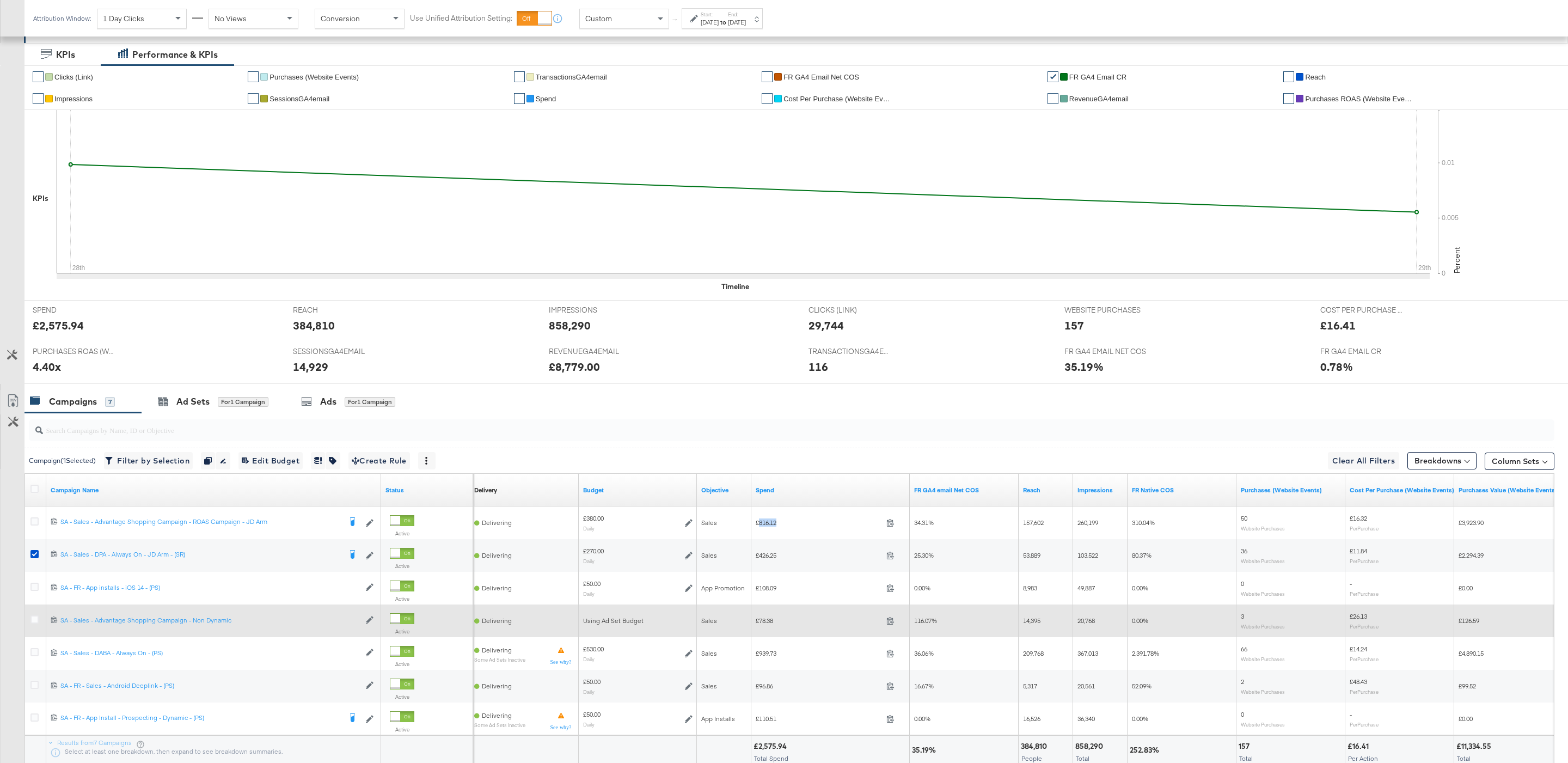
click at [767, 623] on span "£78.38" at bounding box center [818, 620] width 127 height 8
copy span "78.38"
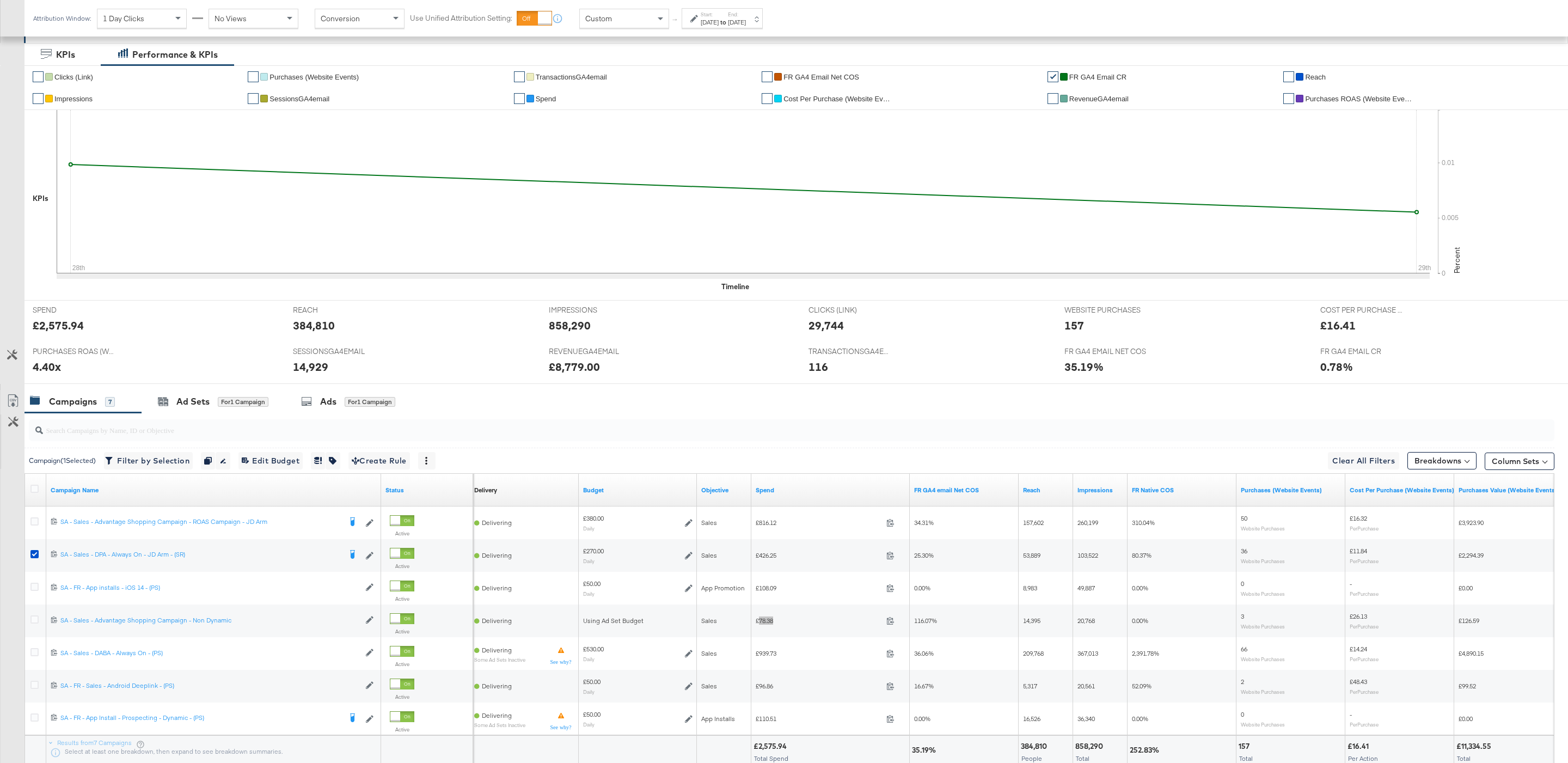
scroll to position [286, 0]
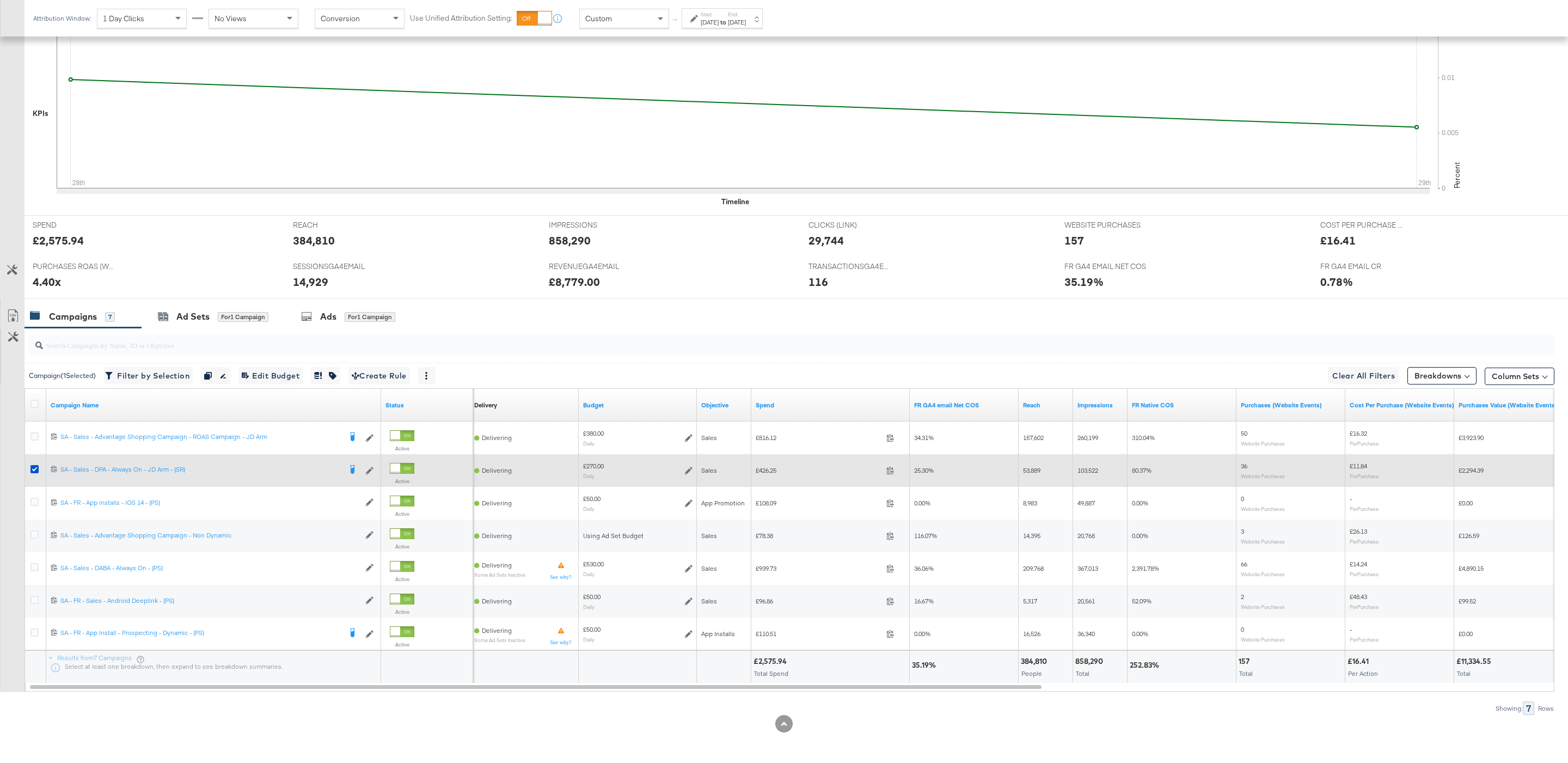
click at [39, 469] on div at bounding box center [36, 469] width 12 height 11
click at [35, 469] on icon at bounding box center [34, 468] width 8 height 8
click at [0, 0] on input "checkbox" at bounding box center [0, 0] width 0 height 0
click at [773, 465] on span "£426.25" at bounding box center [818, 469] width 127 height 8
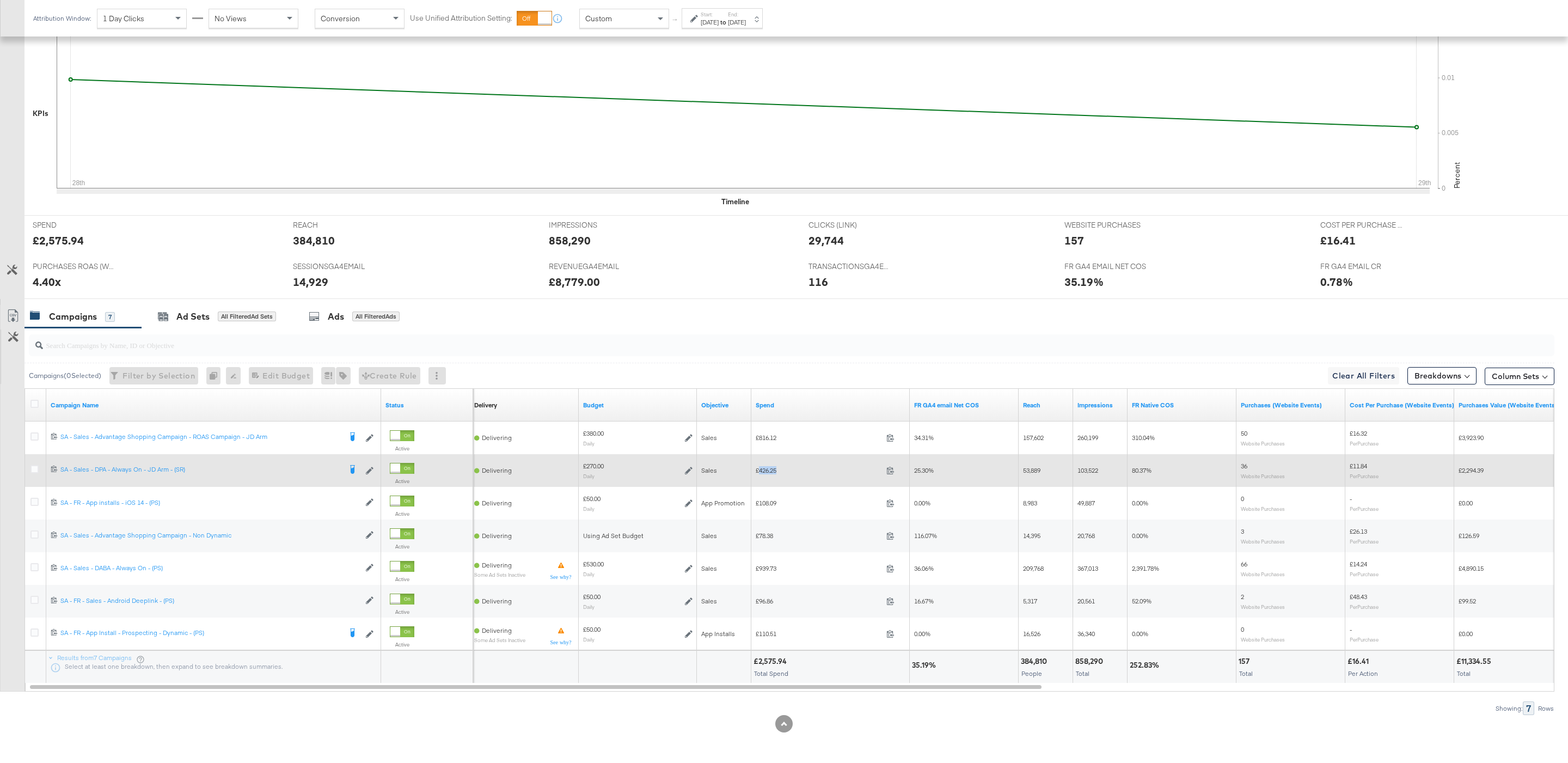
copy span "426.25"
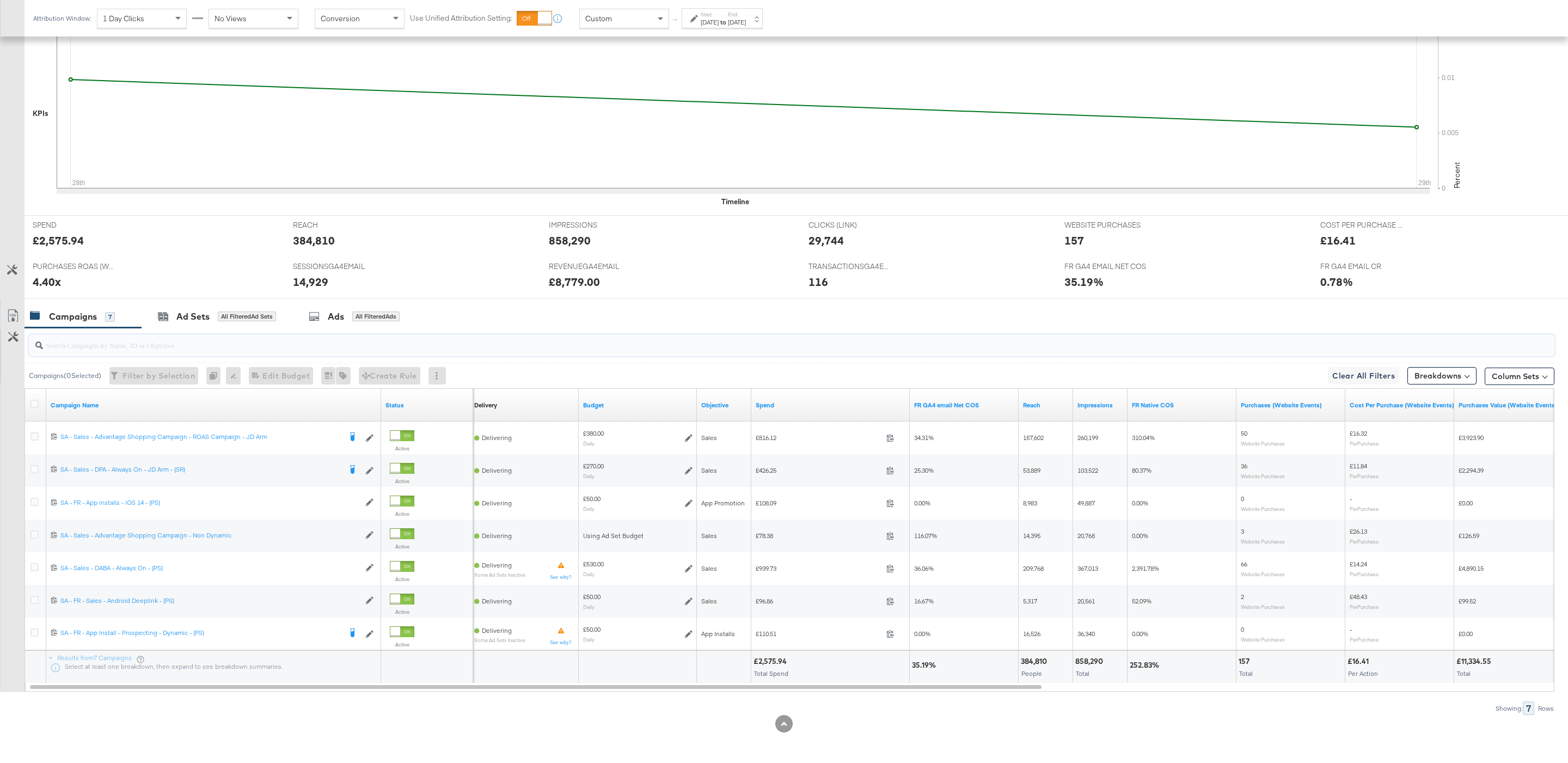
click at [529, 345] on input "search" at bounding box center [727, 341] width 1368 height 22
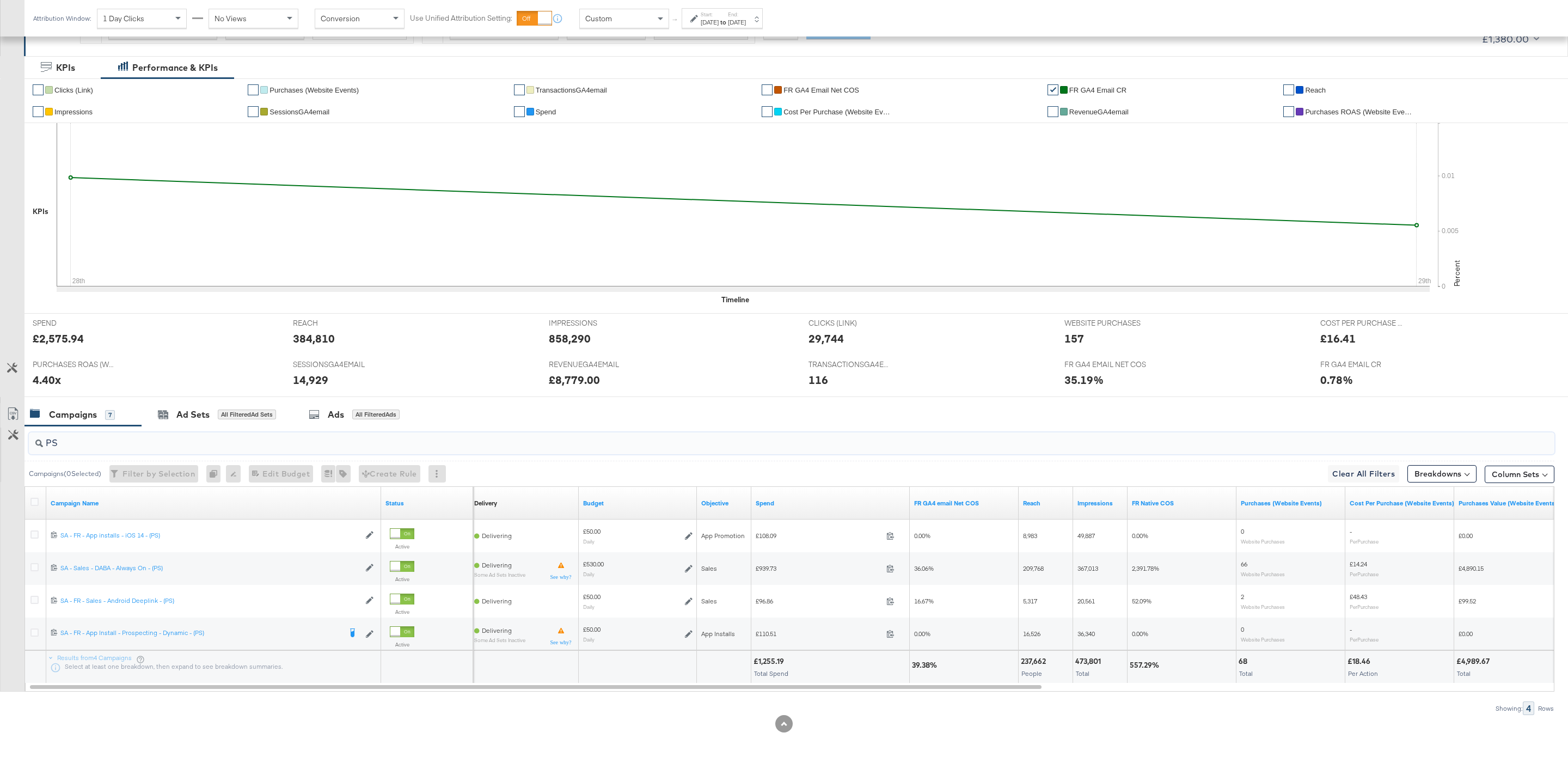
type input "PS"
click at [775, 663] on div "£1,255.19" at bounding box center [770, 661] width 33 height 11
copy div "1,255.19"
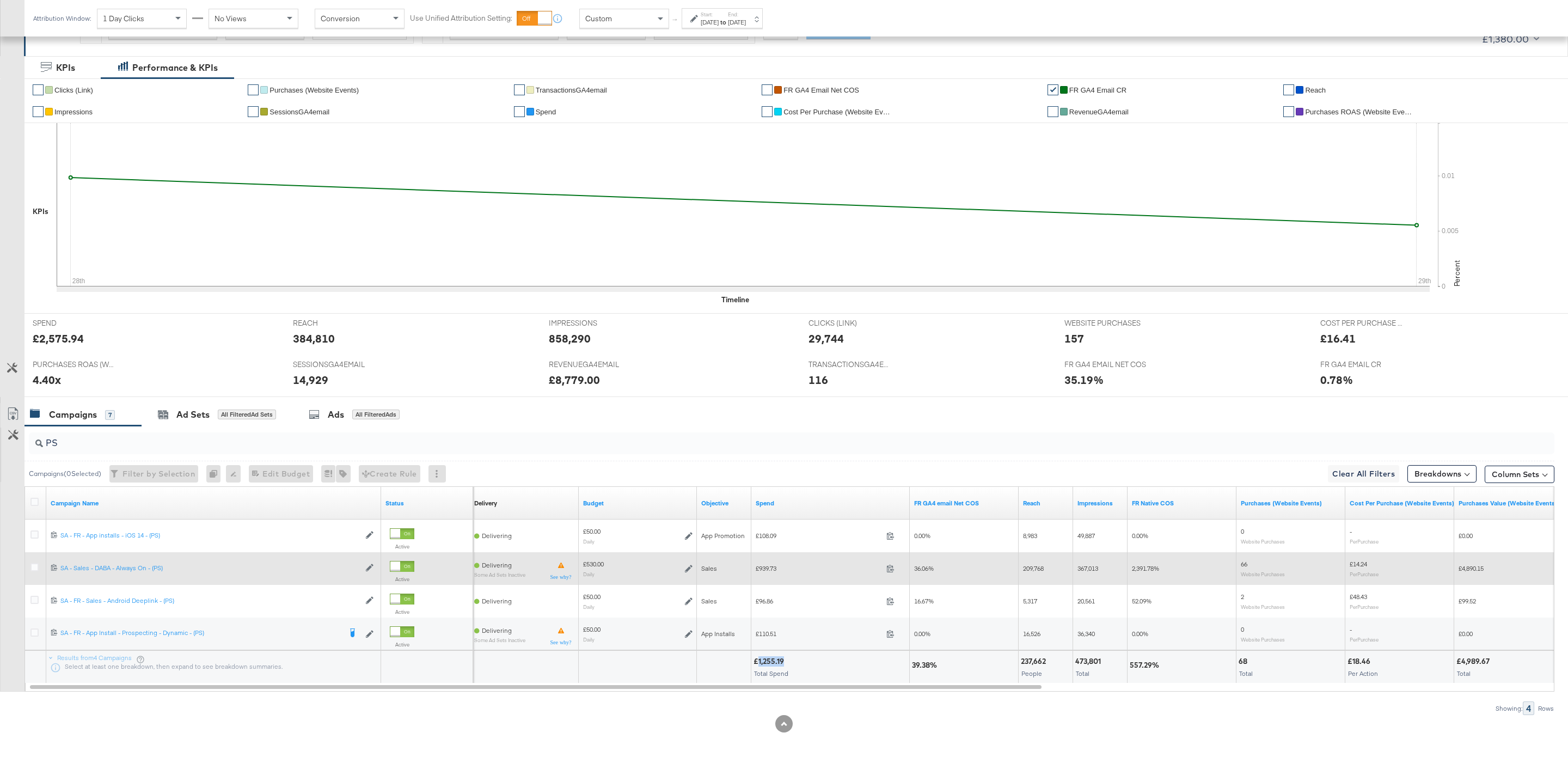
click at [692, 568] on icon at bounding box center [689, 569] width 8 height 8
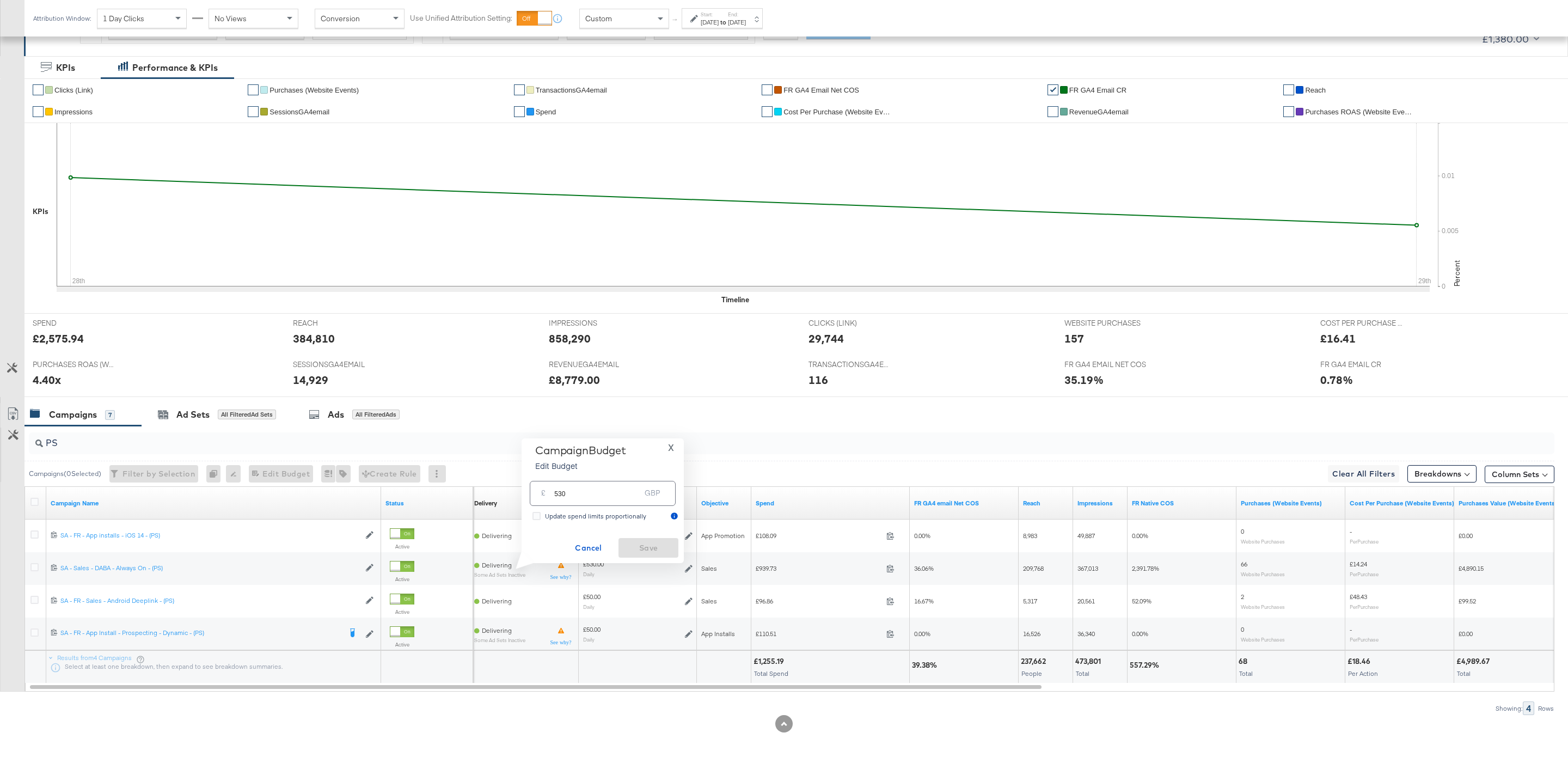
click at [618, 493] on input "530" at bounding box center [597, 489] width 86 height 24
type input "545"
click at [659, 550] on span "Save" at bounding box center [648, 548] width 51 height 14
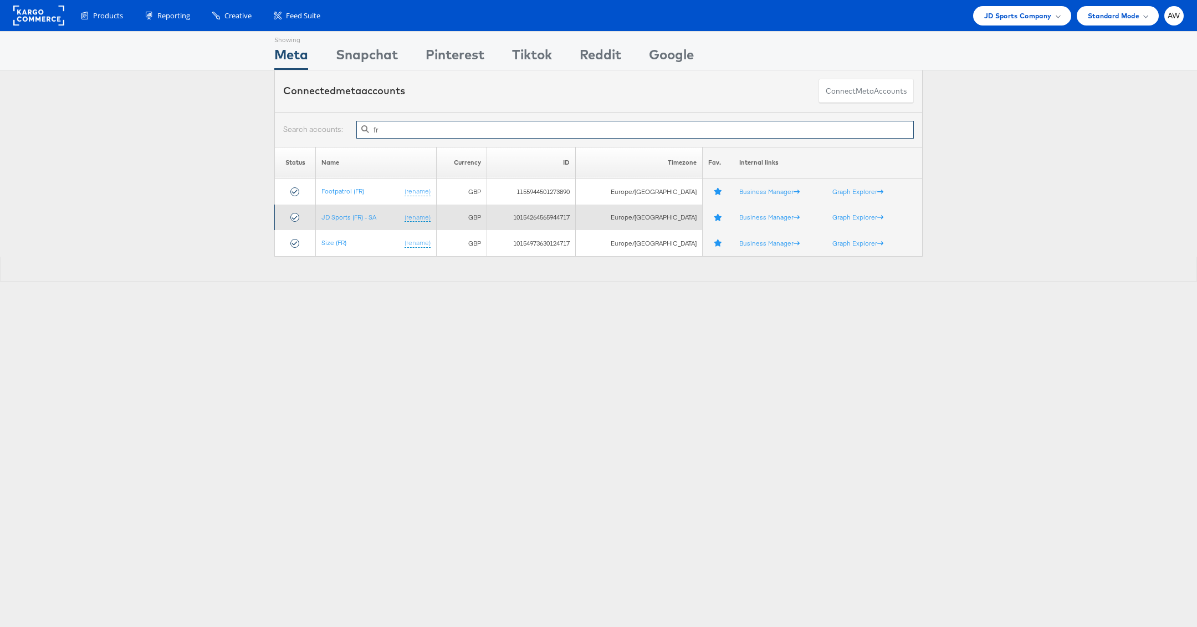
type input "fr"
click at [361, 211] on td "JD Sports (FR) - SA (rename)" at bounding box center [376, 218] width 120 height 26
click at [364, 216] on link "JD Sports (FR) - SA" at bounding box center [348, 217] width 55 height 8
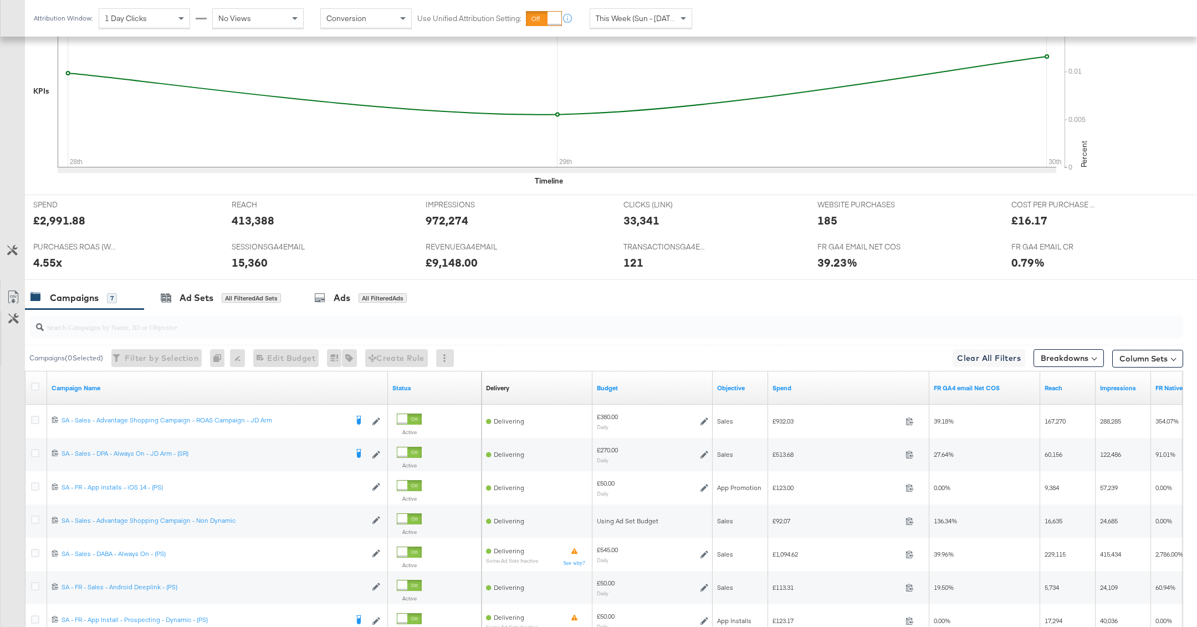
scroll to position [380, 0]
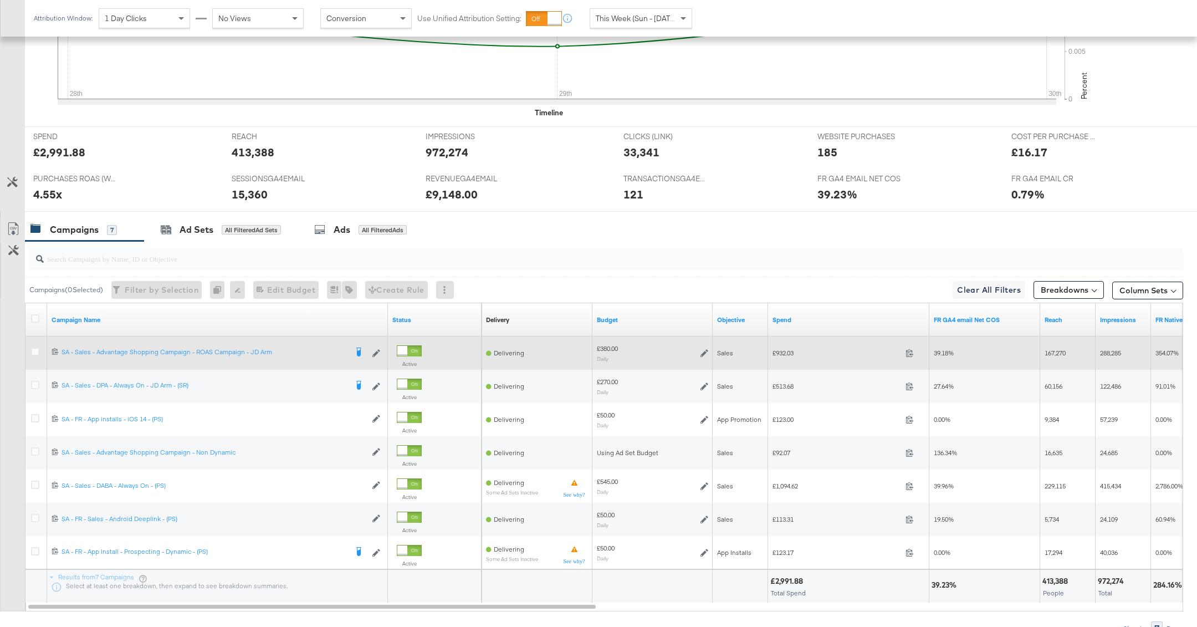
click at [34, 354] on div at bounding box center [37, 353] width 12 height 11
click at [33, 354] on div at bounding box center [37, 353] width 12 height 11
click at [33, 349] on icon at bounding box center [35, 352] width 8 height 8
click at [0, 0] on input "checkbox" at bounding box center [0, 0] width 0 height 0
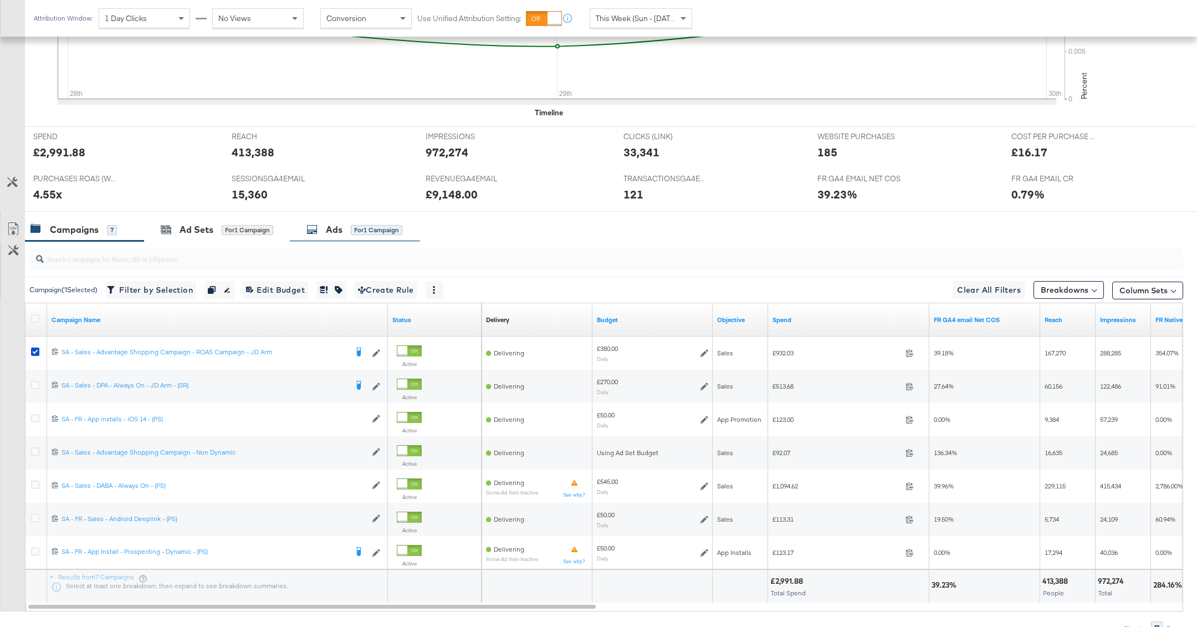
click at [319, 235] on div "Ads for 1 Campaign" at bounding box center [355, 230] width 130 height 24
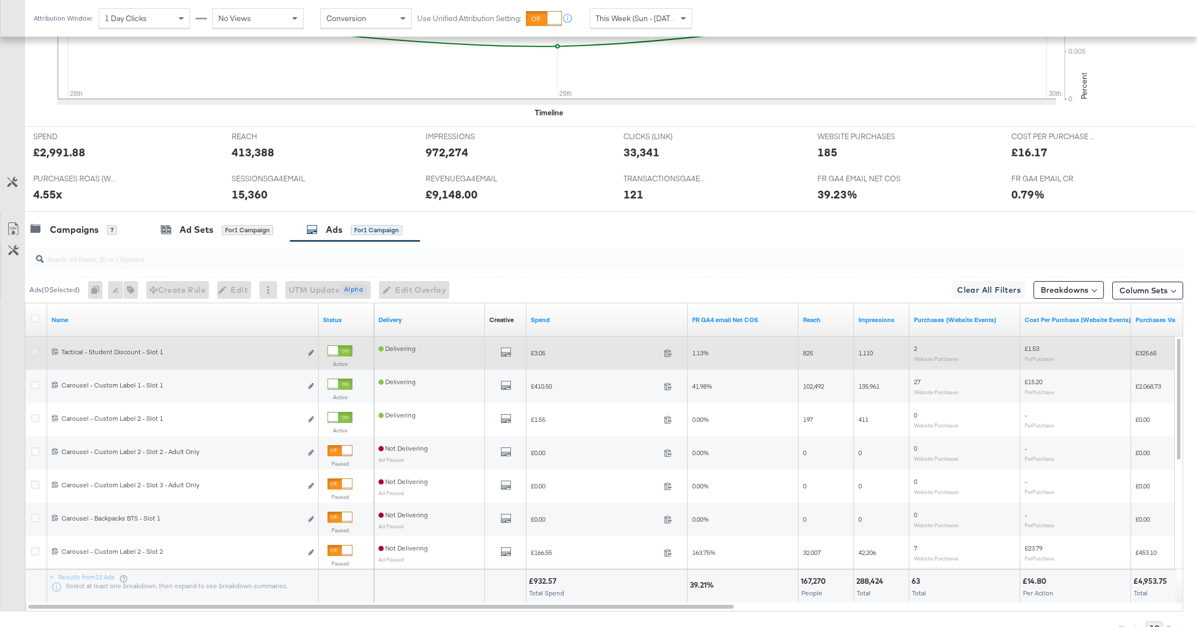
click at [32, 349] on icon at bounding box center [35, 352] width 8 height 8
click at [0, 0] on input "checkbox" at bounding box center [0, 0] width 0 height 0
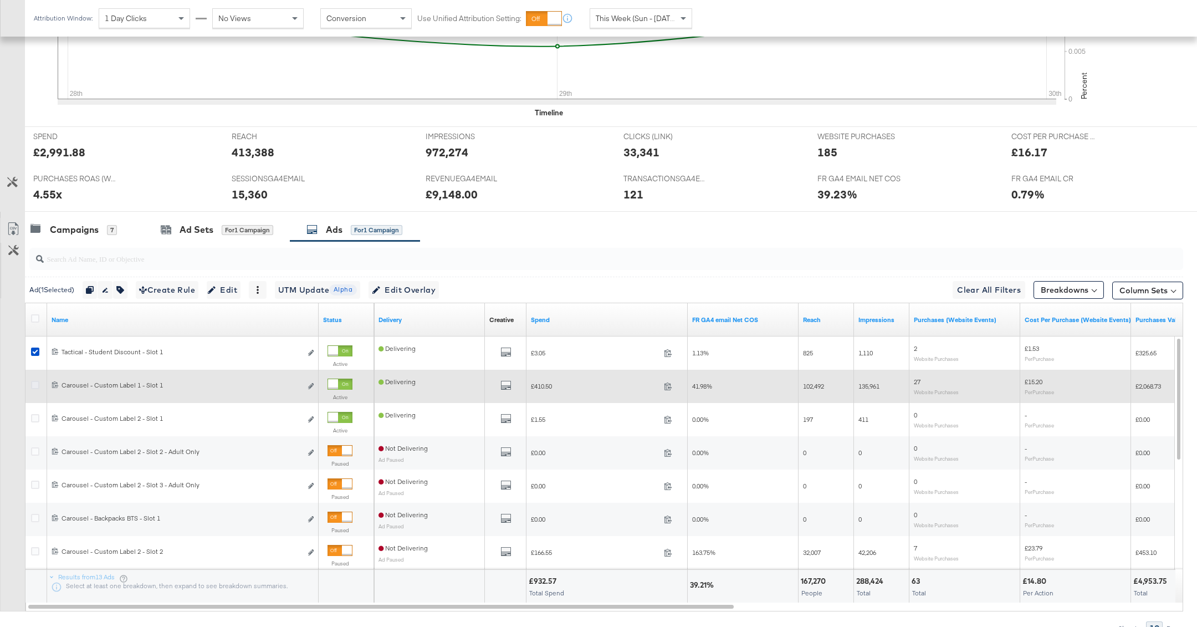
click at [32, 386] on icon at bounding box center [35, 385] width 8 height 8
click at [0, 0] on input "checkbox" at bounding box center [0, 0] width 0 height 0
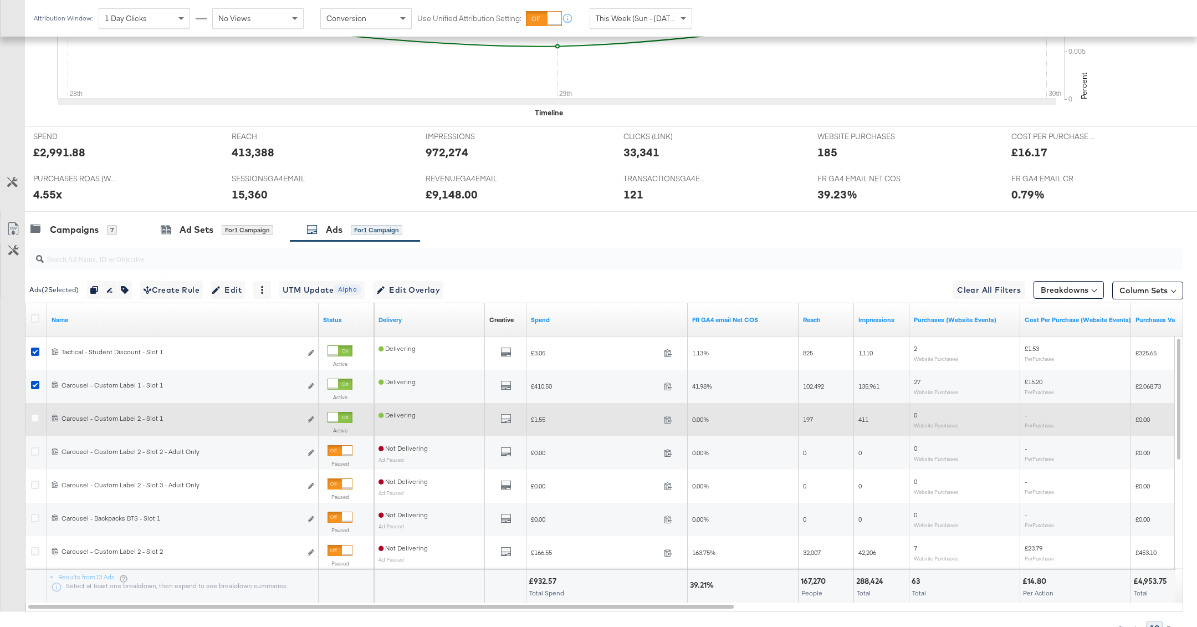
click at [32, 421] on div at bounding box center [37, 419] width 12 height 11
click at [35, 415] on icon at bounding box center [35, 418] width 8 height 8
click at [0, 0] on input "checkbox" at bounding box center [0, 0] width 0 height 0
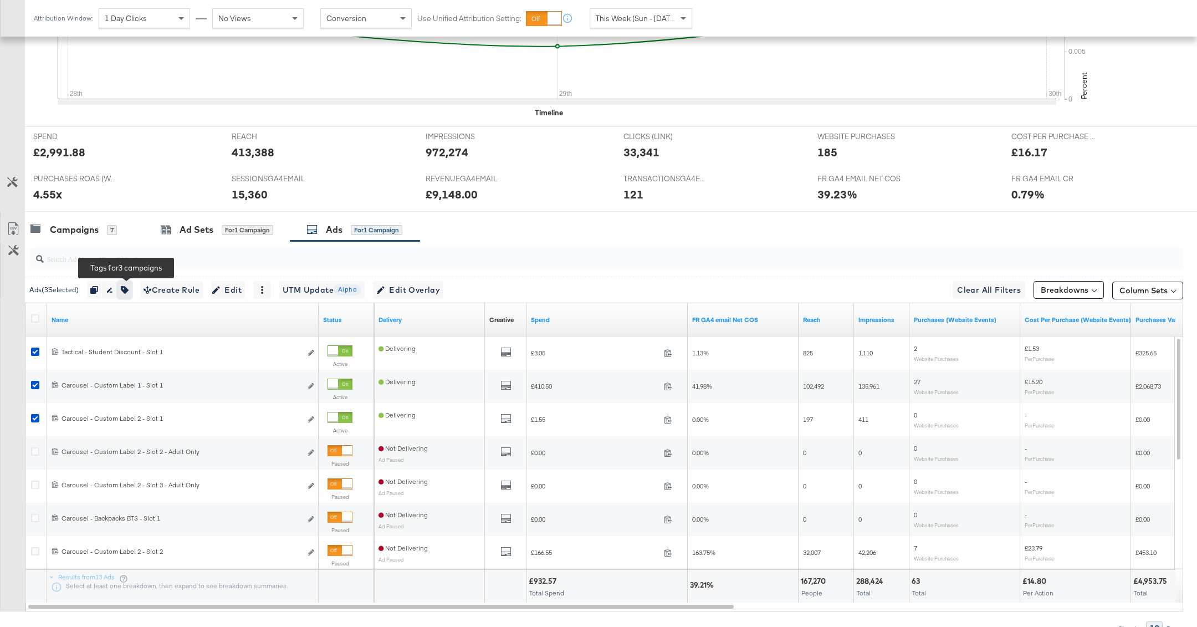
click at [129, 289] on icon "button" at bounding box center [125, 290] width 8 height 8
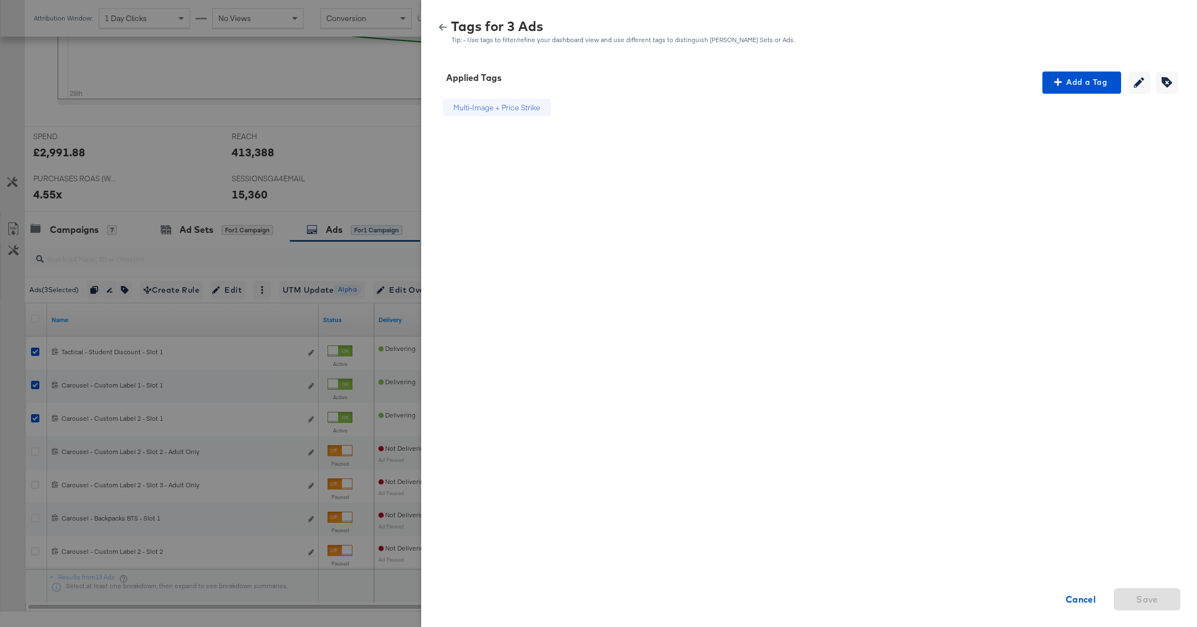
click at [447, 20] on div "Tags for 3 Ads Tip: - Use tags to filter/refine your dashboard view and use dif…" at bounding box center [809, 32] width 749 height 24
click at [443, 26] on icon "button" at bounding box center [443, 27] width 8 height 7
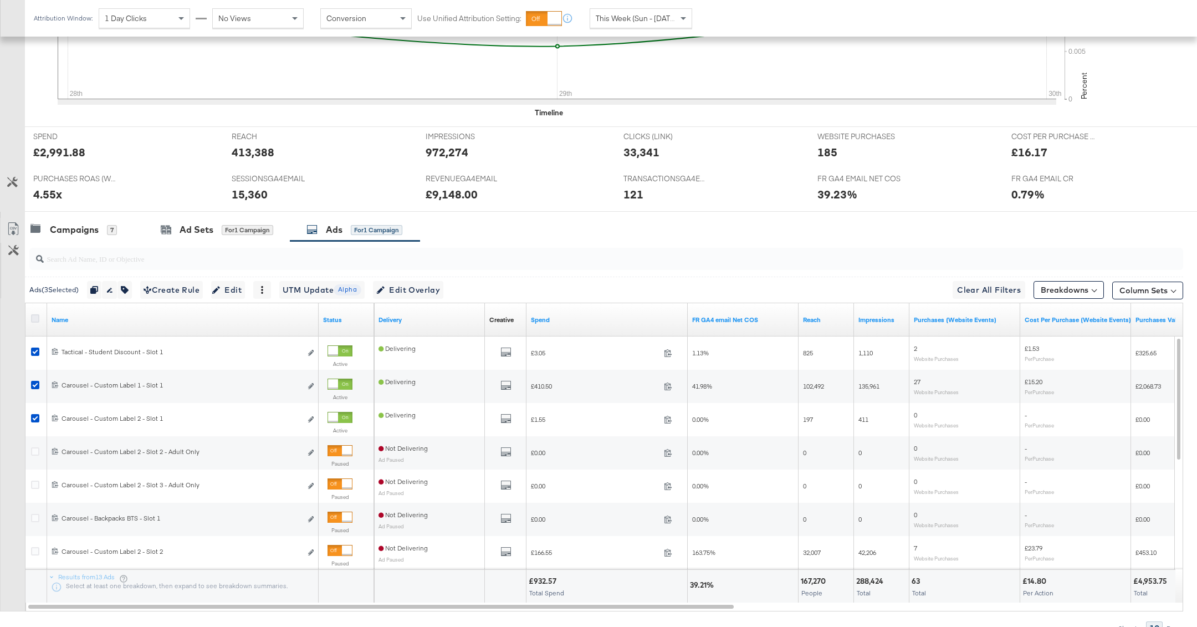
click at [36, 315] on icon at bounding box center [35, 318] width 8 height 8
click at [0, 0] on input "checkbox" at bounding box center [0, 0] width 0 height 0
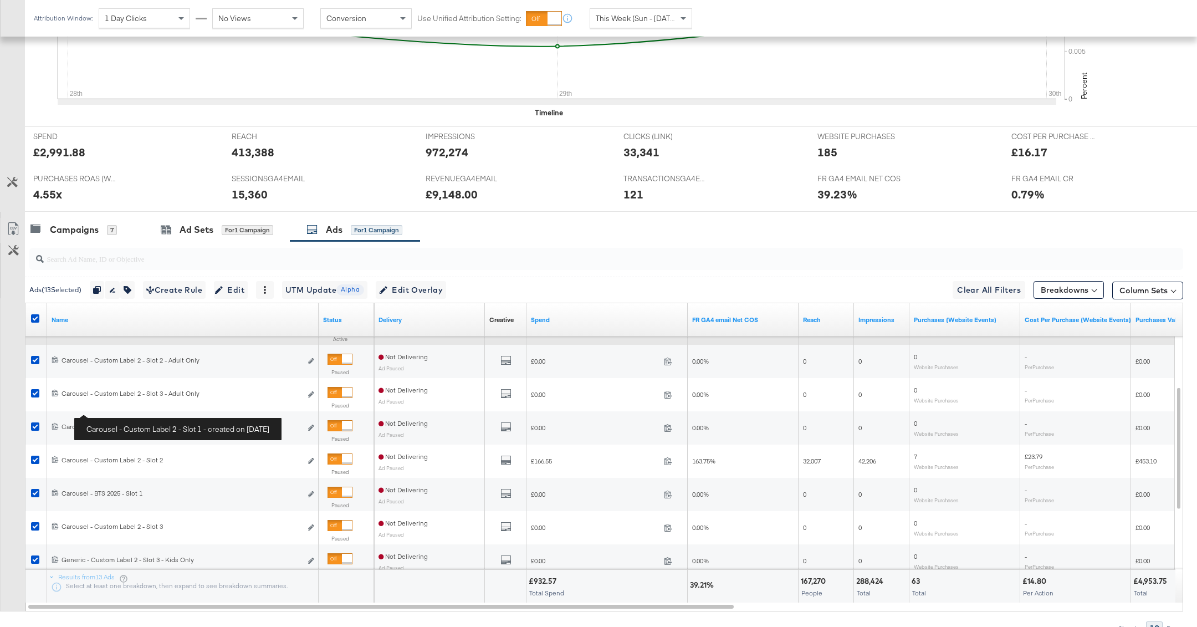
scroll to position [401, 0]
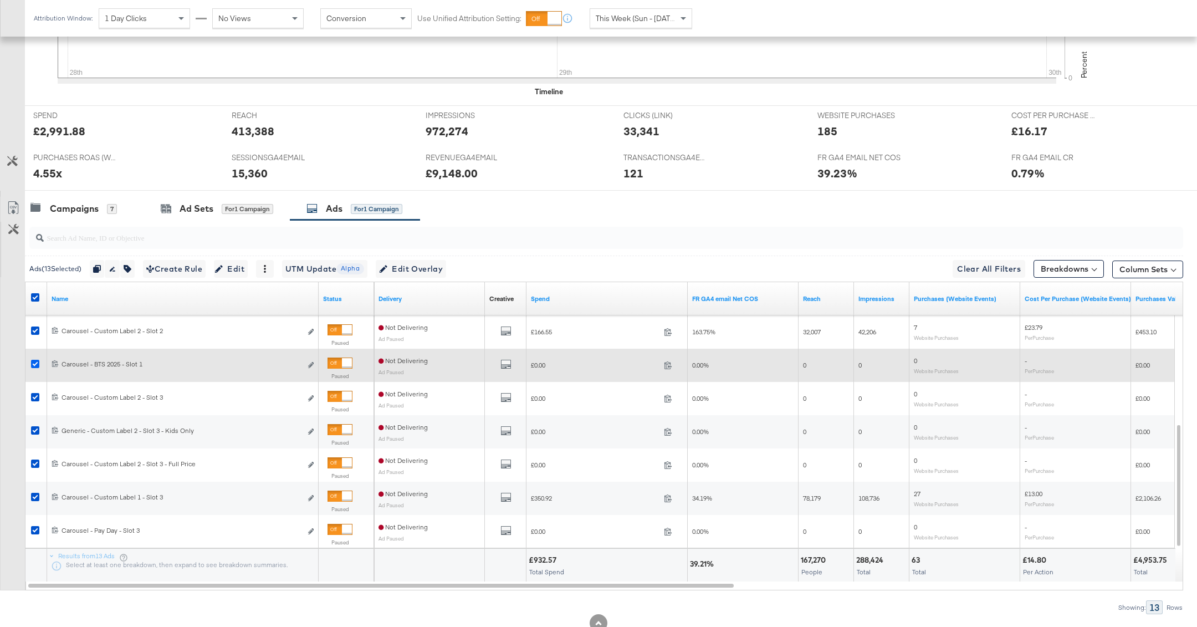
click at [34, 361] on icon at bounding box center [35, 364] width 8 height 8
click at [0, 0] on input "checkbox" at bounding box center [0, 0] width 0 height 0
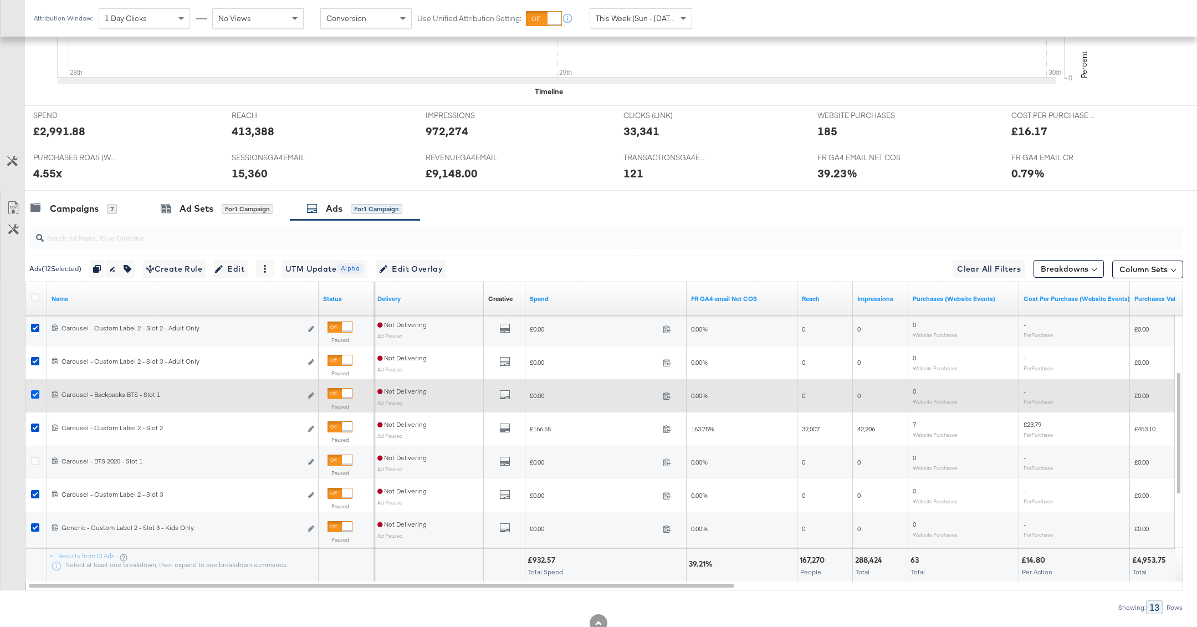
click at [32, 391] on icon at bounding box center [35, 394] width 8 height 8
click at [0, 0] on input "checkbox" at bounding box center [0, 0] width 0 height 0
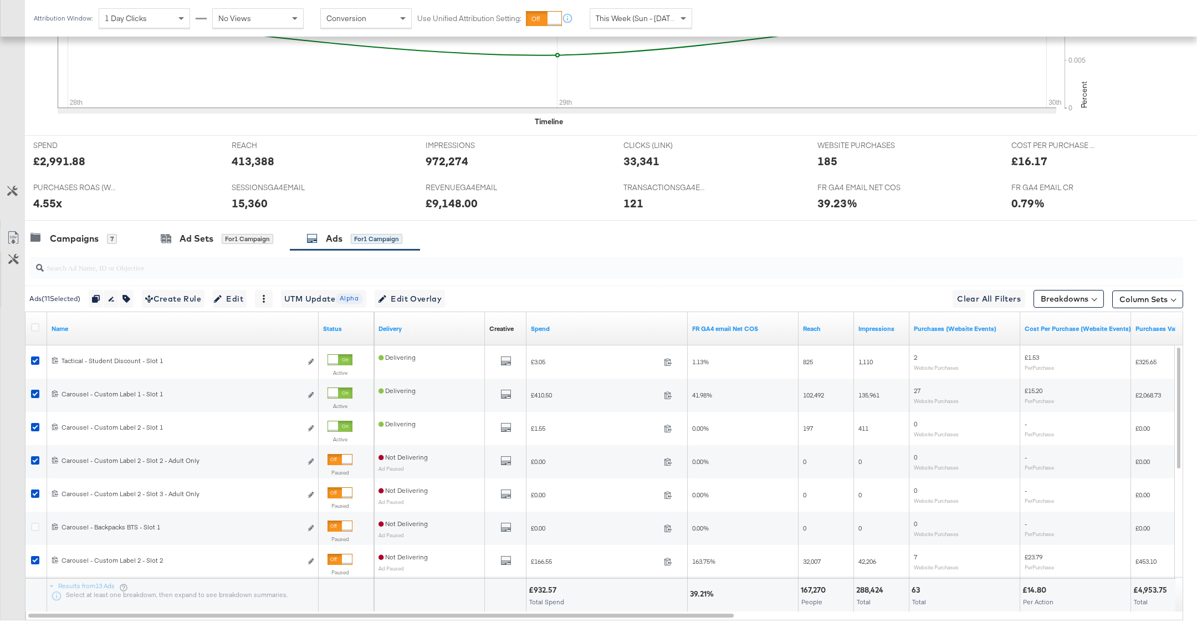
scroll to position [370, 0]
click at [415, 297] on span "Edit Overlay Edit overlays for 11 ads" at bounding box center [410, 300] width 64 height 14
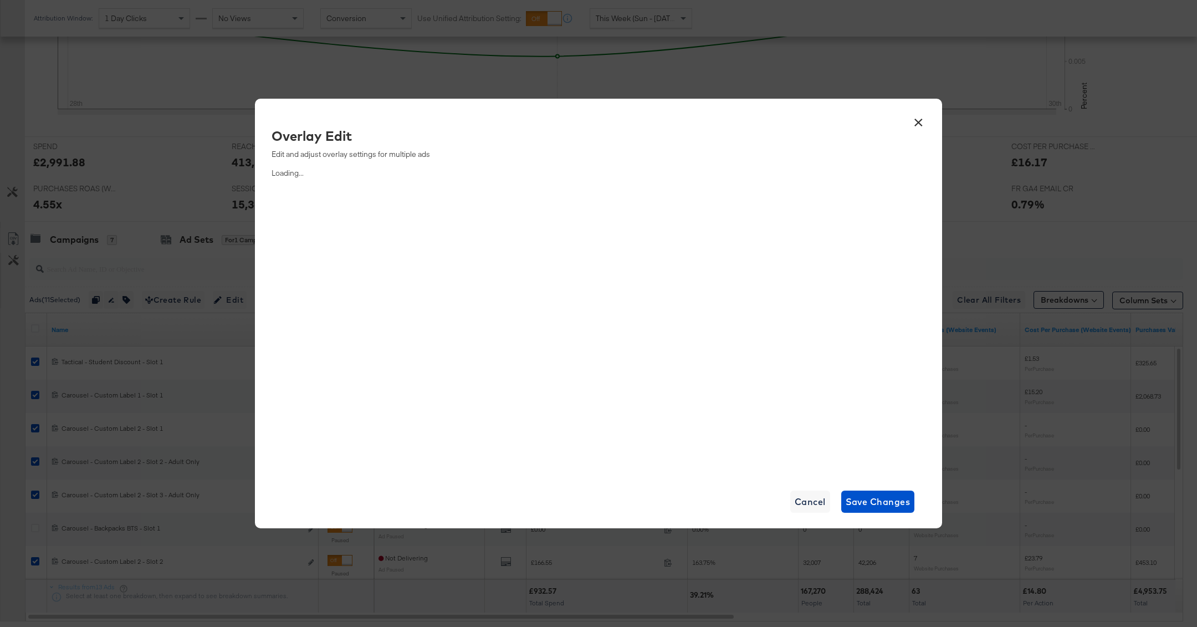
click at [920, 121] on button "×" at bounding box center [918, 120] width 20 height 20
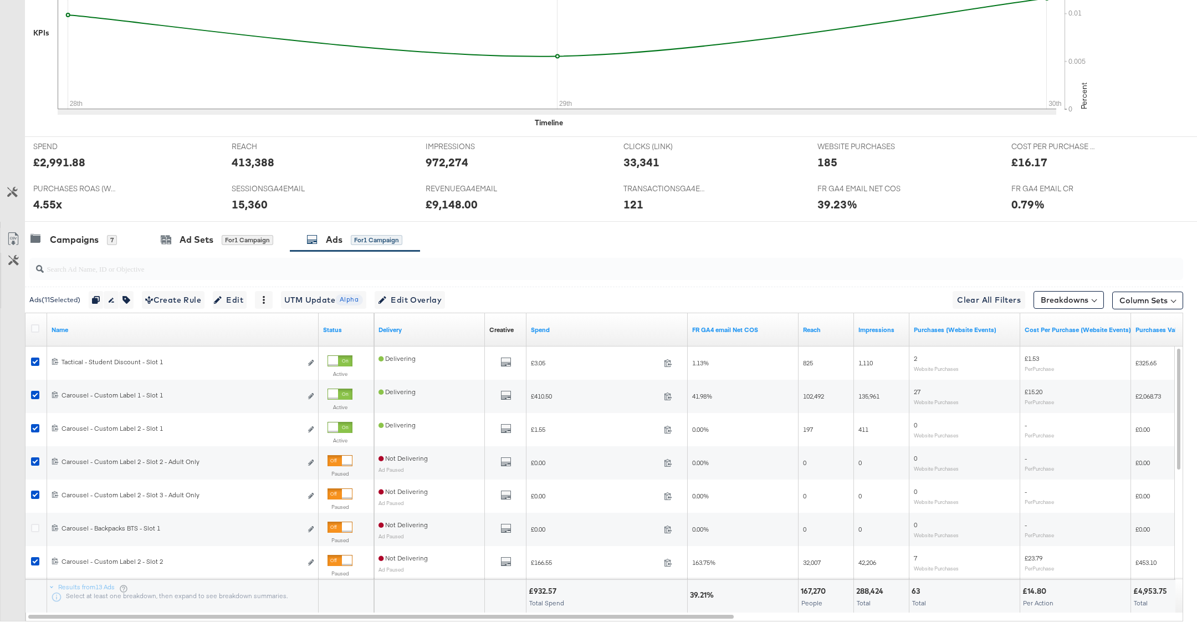
scroll to position [0, 0]
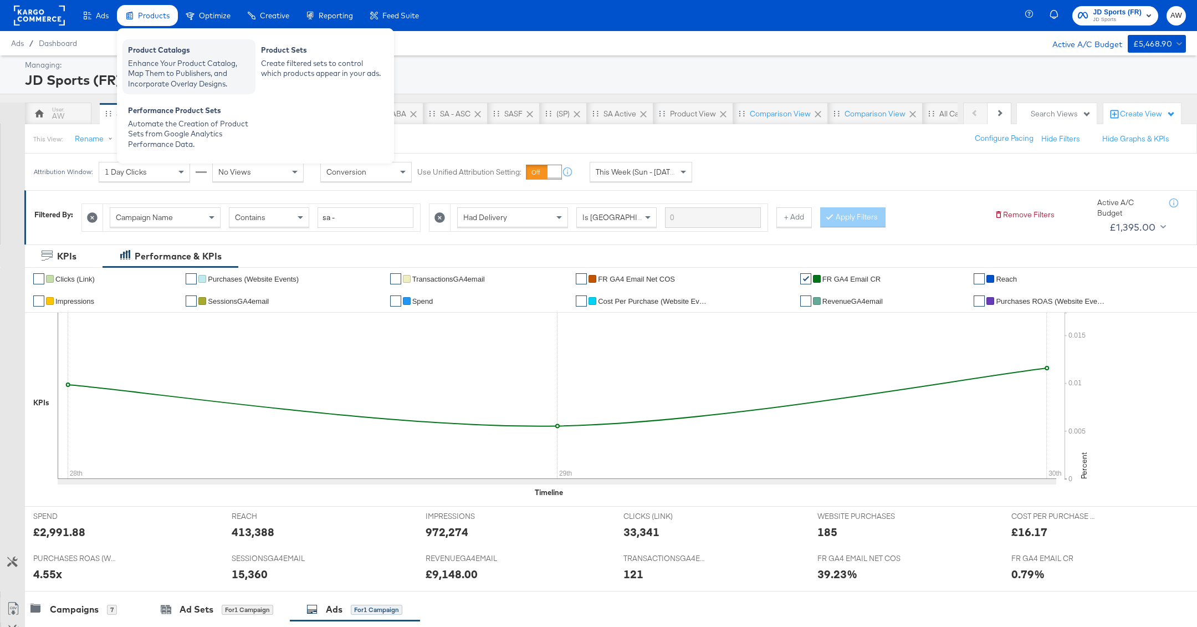
click at [173, 79] on div "Enhance Your Product Catalog, Map Them to Publishers, and Incorporate Overlay D…" at bounding box center [189, 73] width 122 height 31
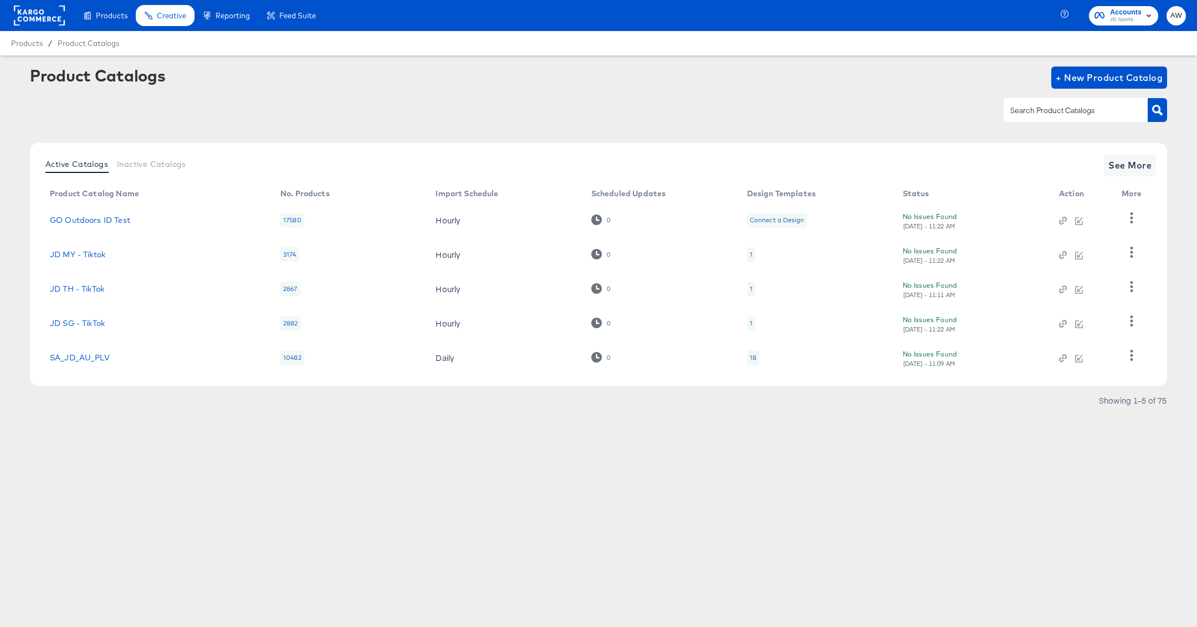
click at [1042, 99] on div at bounding box center [1076, 109] width 144 height 23
type input "fr"
click at [76, 355] on link "StitcherAds - JD FR" at bounding box center [88, 356] width 76 height 9
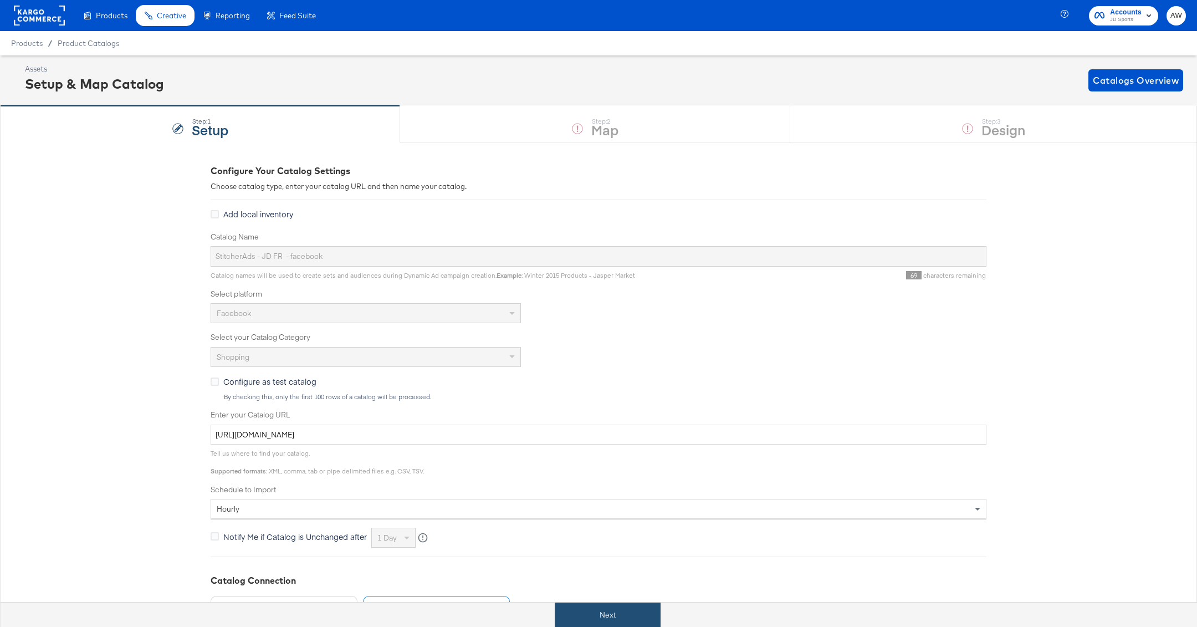
click at [615, 623] on button "Next" at bounding box center [608, 614] width 106 height 25
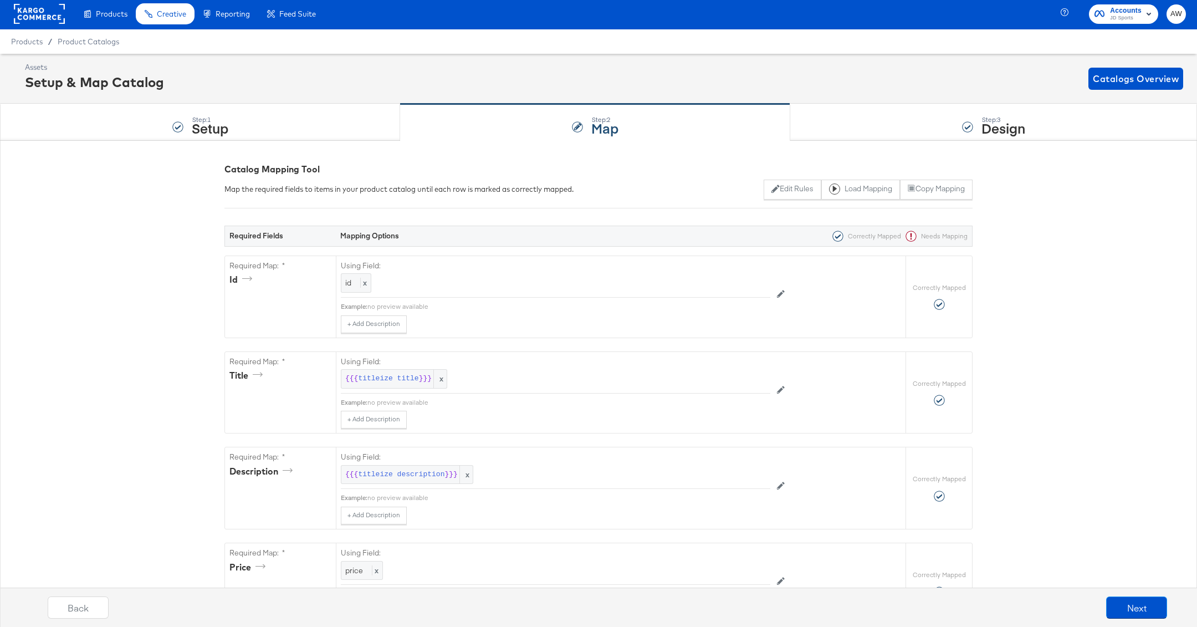
scroll to position [3, 0]
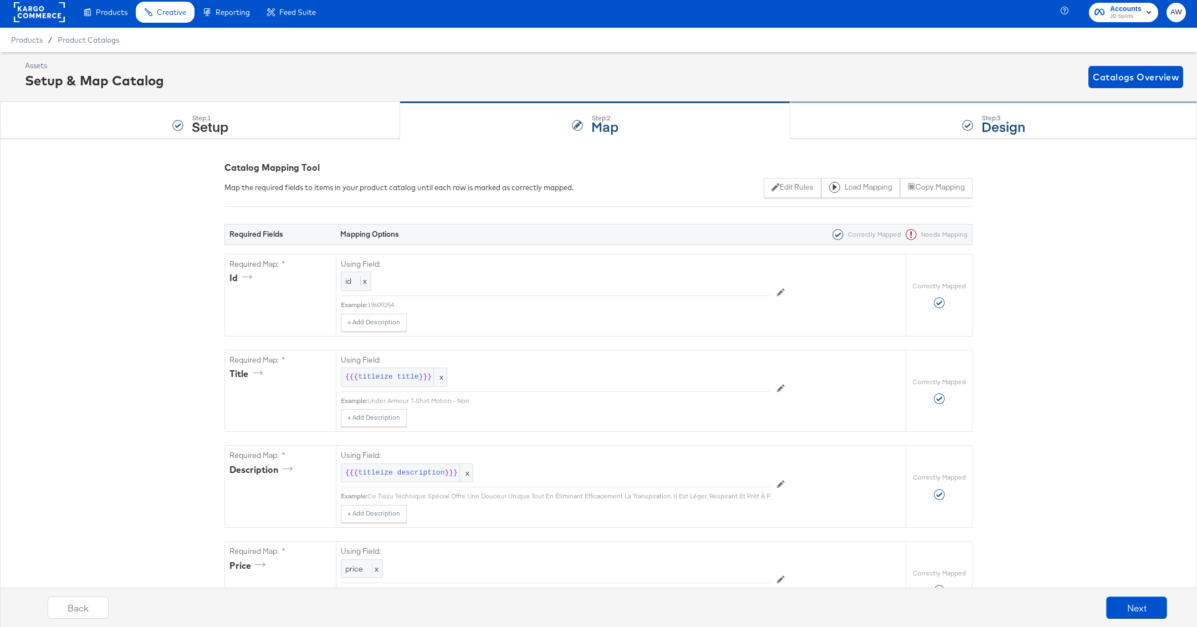
click at [813, 119] on div "Step: 3 Design" at bounding box center [993, 121] width 407 height 37
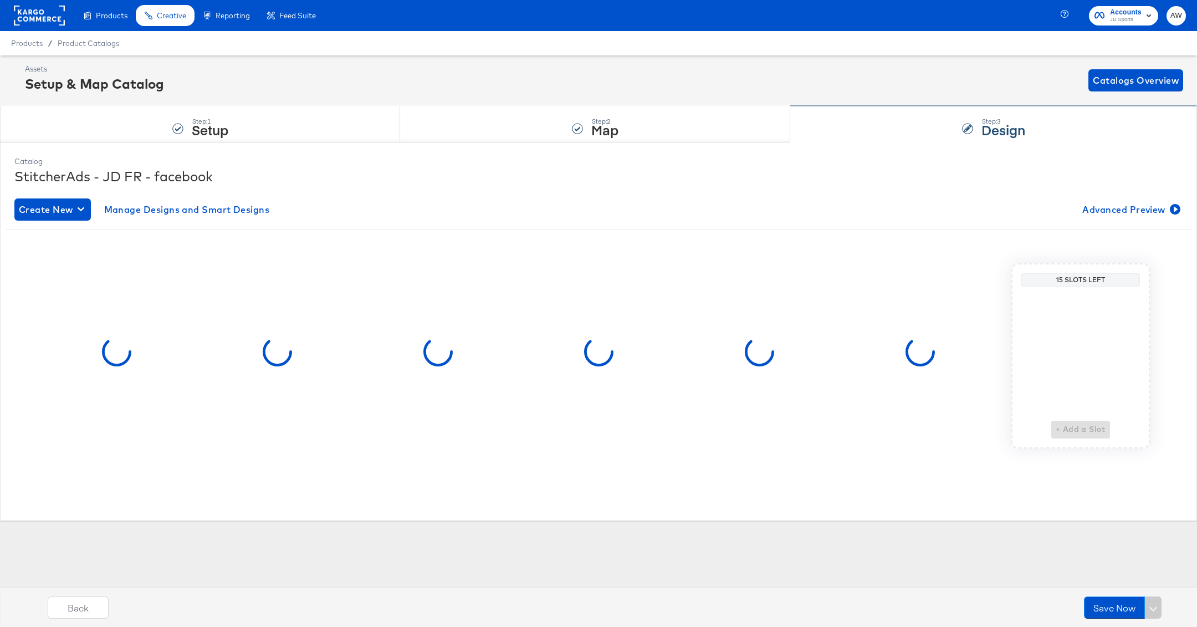
scroll to position [0, 0]
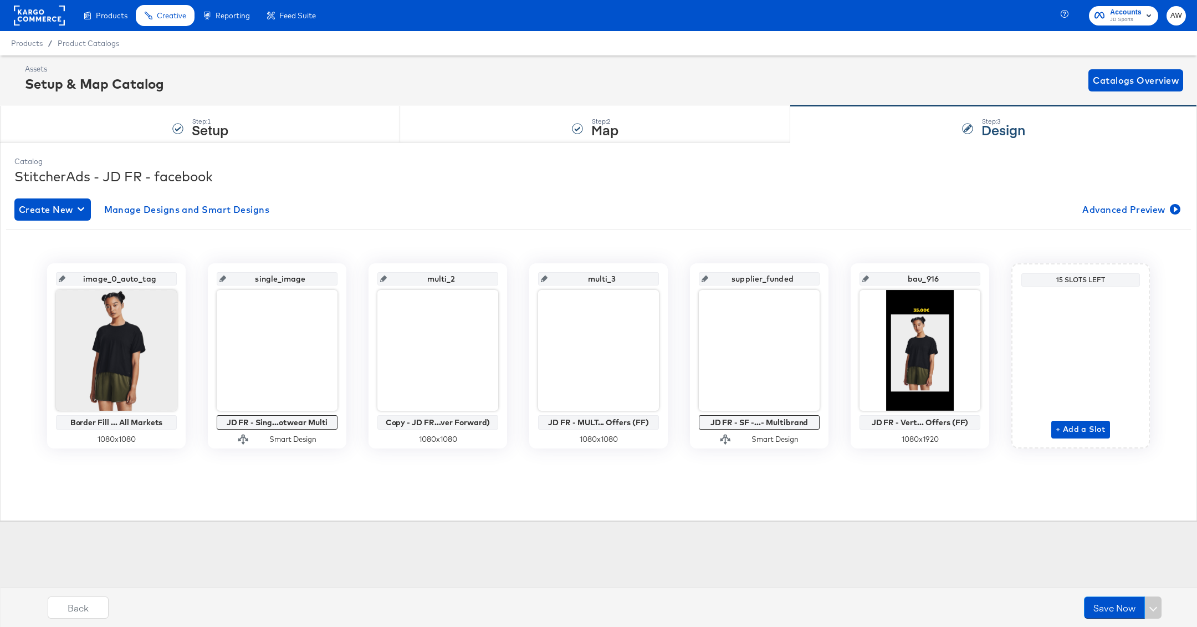
click at [34, 21] on rect at bounding box center [39, 16] width 51 height 20
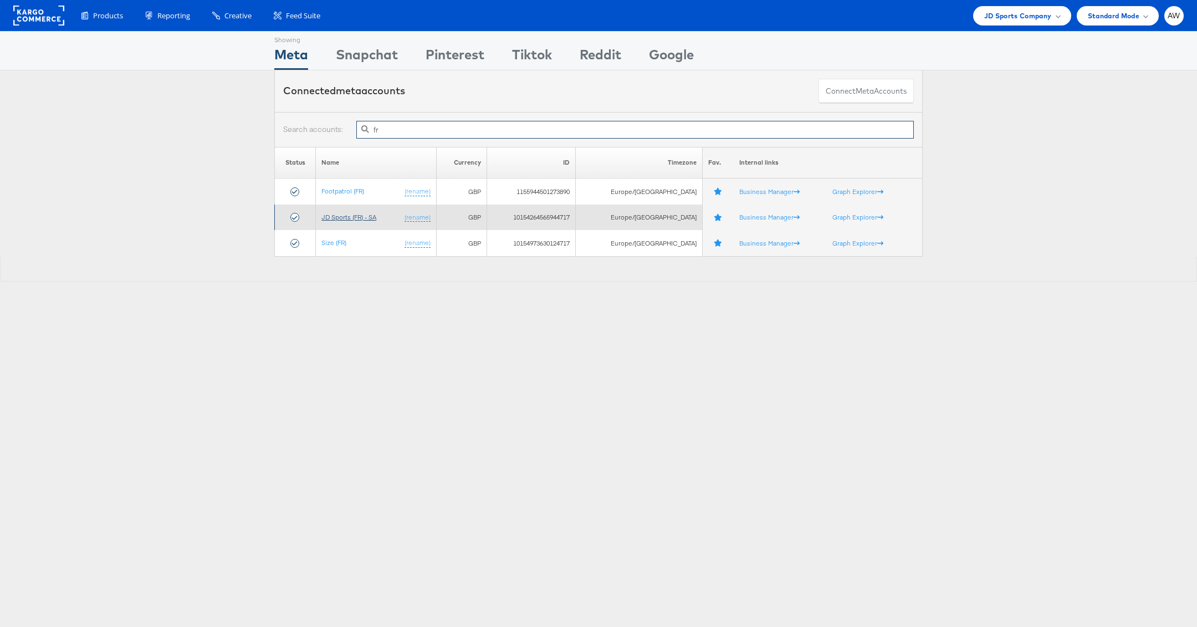
type input "fr"
click at [370, 219] on link "JD Sports (FR) - SA" at bounding box center [348, 217] width 55 height 8
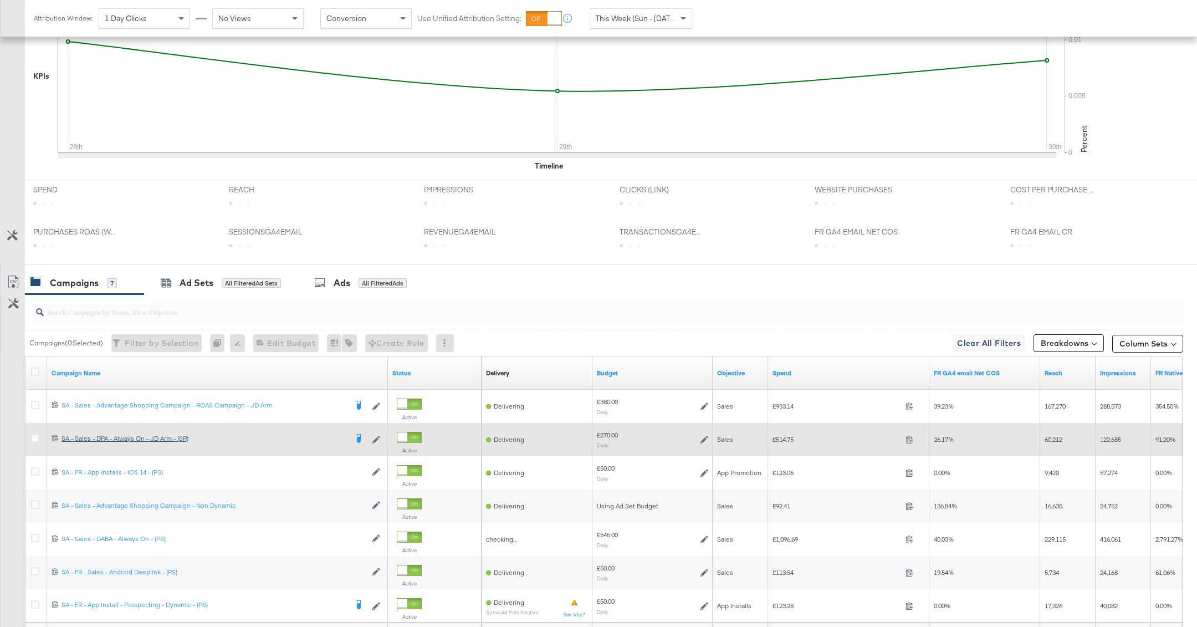
scroll to position [435, 0]
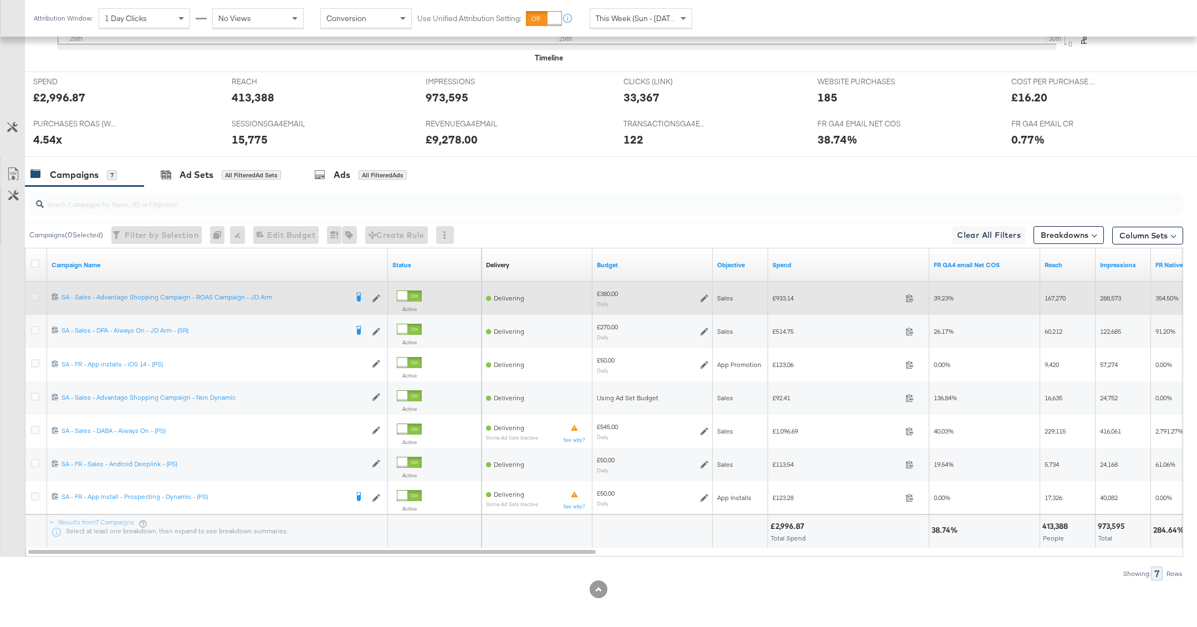
click at [34, 293] on icon at bounding box center [35, 297] width 8 height 8
click at [0, 0] on input "checkbox" at bounding box center [0, 0] width 0 height 0
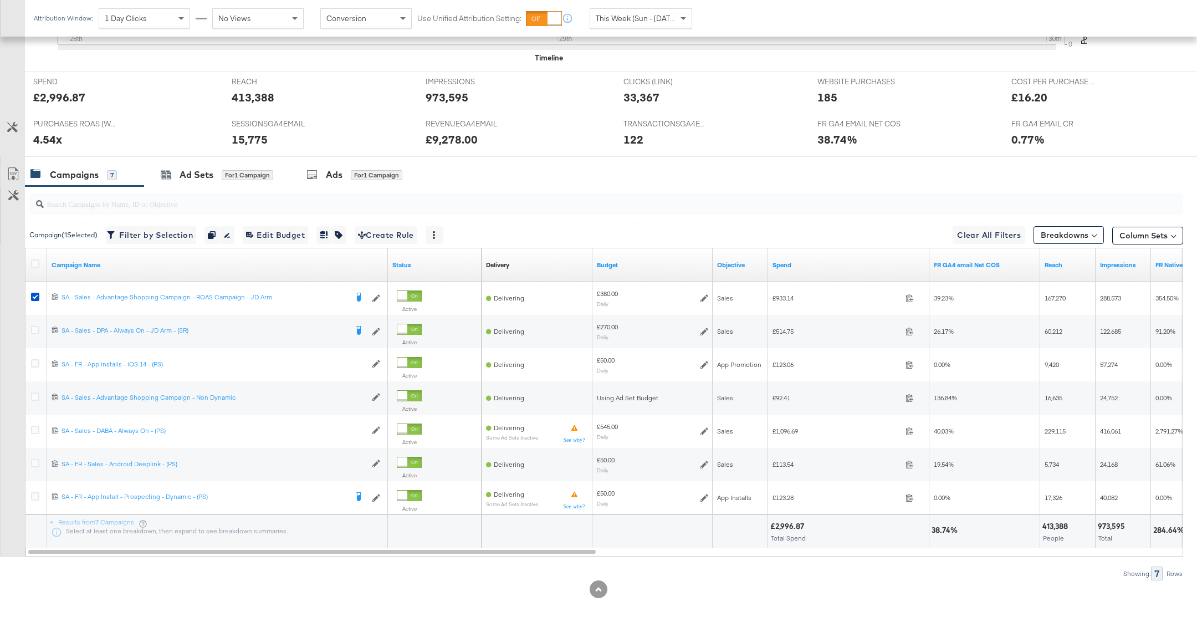
click at [329, 186] on div at bounding box center [604, 203] width 1158 height 35
click at [325, 177] on div "Ads for 1 Campaign" at bounding box center [355, 174] width 96 height 13
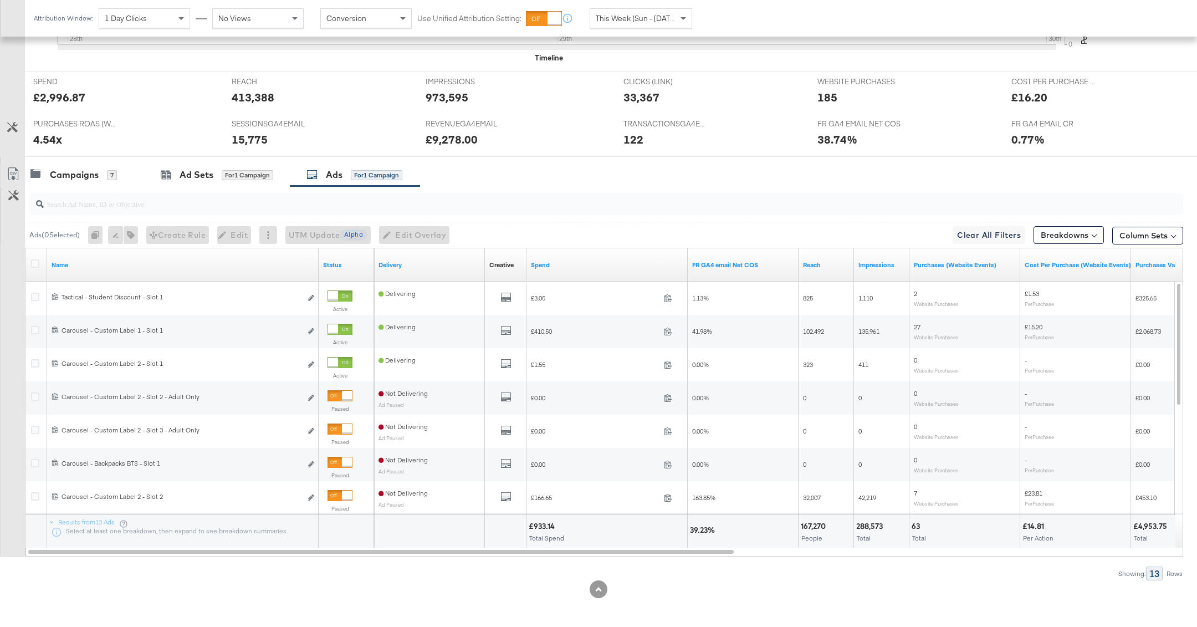
scroll to position [221, 0]
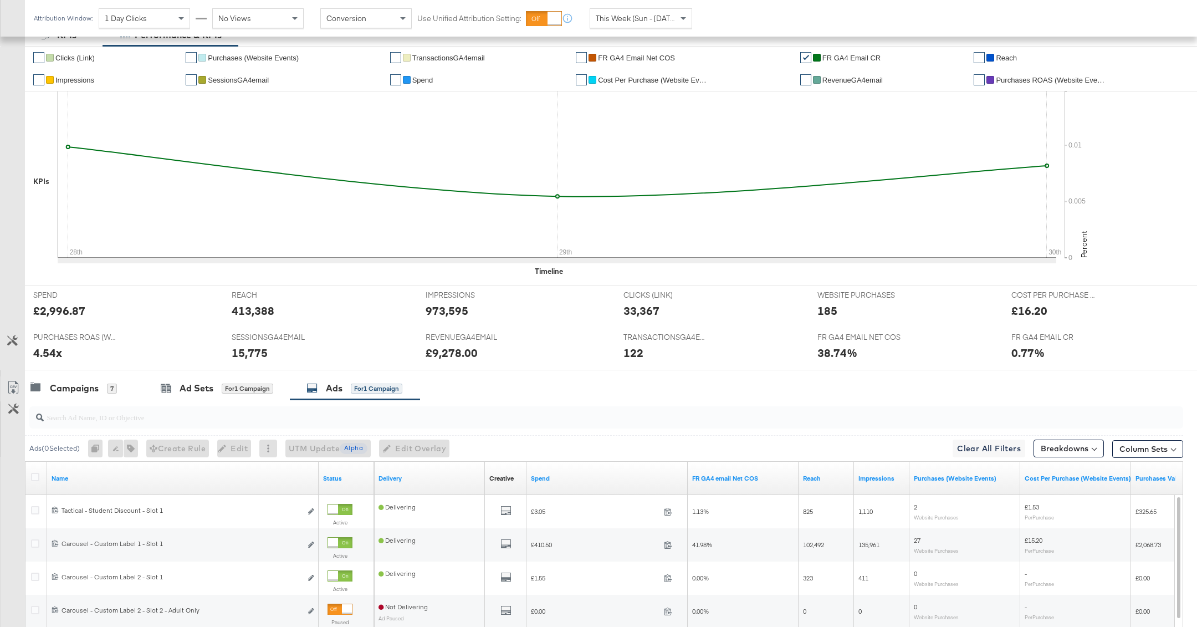
click at [34, 471] on div at bounding box center [37, 478] width 21 height 20
click at [34, 476] on icon at bounding box center [35, 477] width 8 height 8
click at [0, 0] on input "checkbox" at bounding box center [0, 0] width 0 height 0
click at [404, 446] on span "Edit Overlay Edit overlays for 13 ads" at bounding box center [411, 449] width 64 height 14
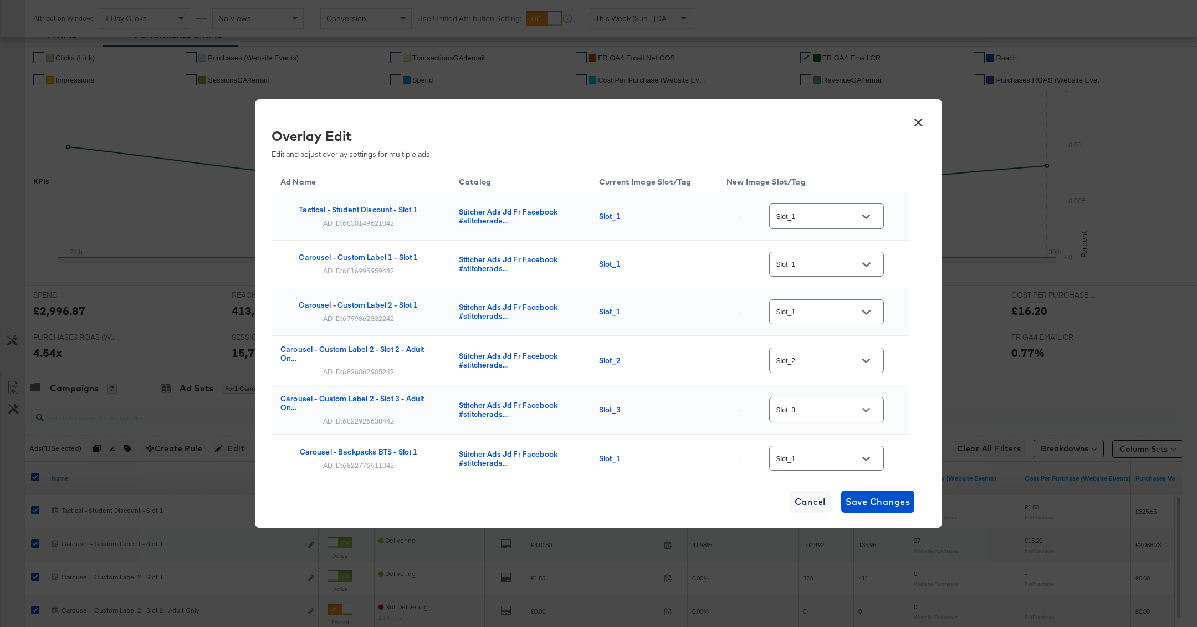
click at [814, 215] on input "Slot_1" at bounding box center [818, 216] width 88 height 13
click at [838, 257] on div "single_ima..." at bounding box center [834, 252] width 63 height 11
type input "single_image"
click at [850, 270] on input "Slot_1" at bounding box center [818, 264] width 88 height 13
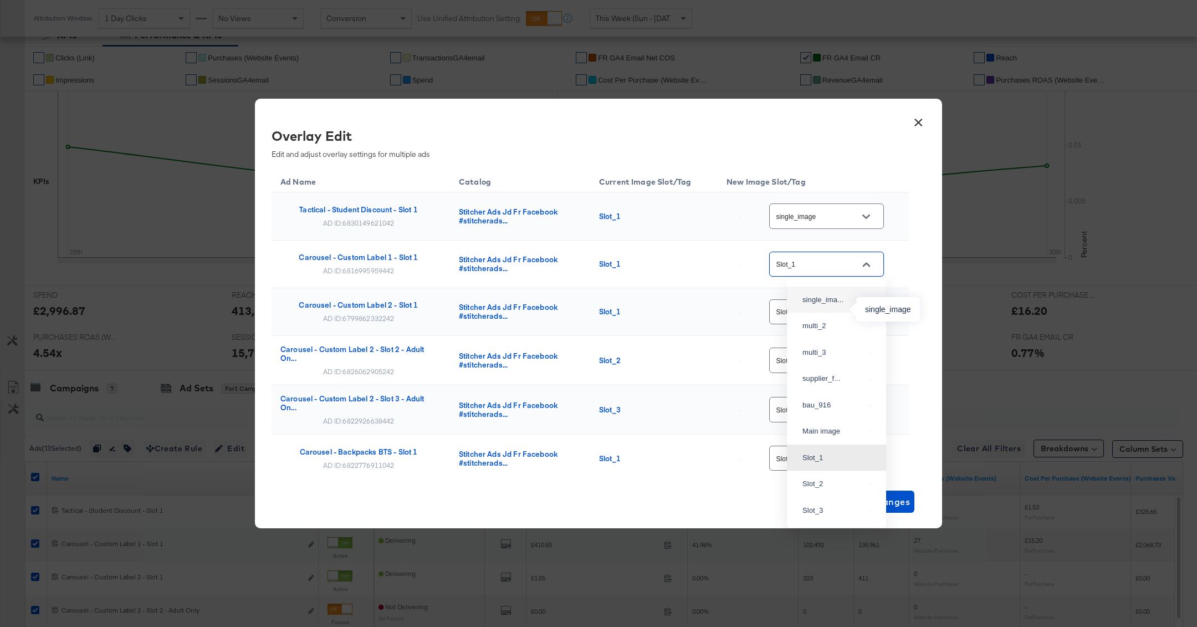
click at [845, 305] on div "single_ima..." at bounding box center [834, 299] width 63 height 11
type input "single_image"
click at [845, 314] on input "Slot_1" at bounding box center [818, 312] width 88 height 13
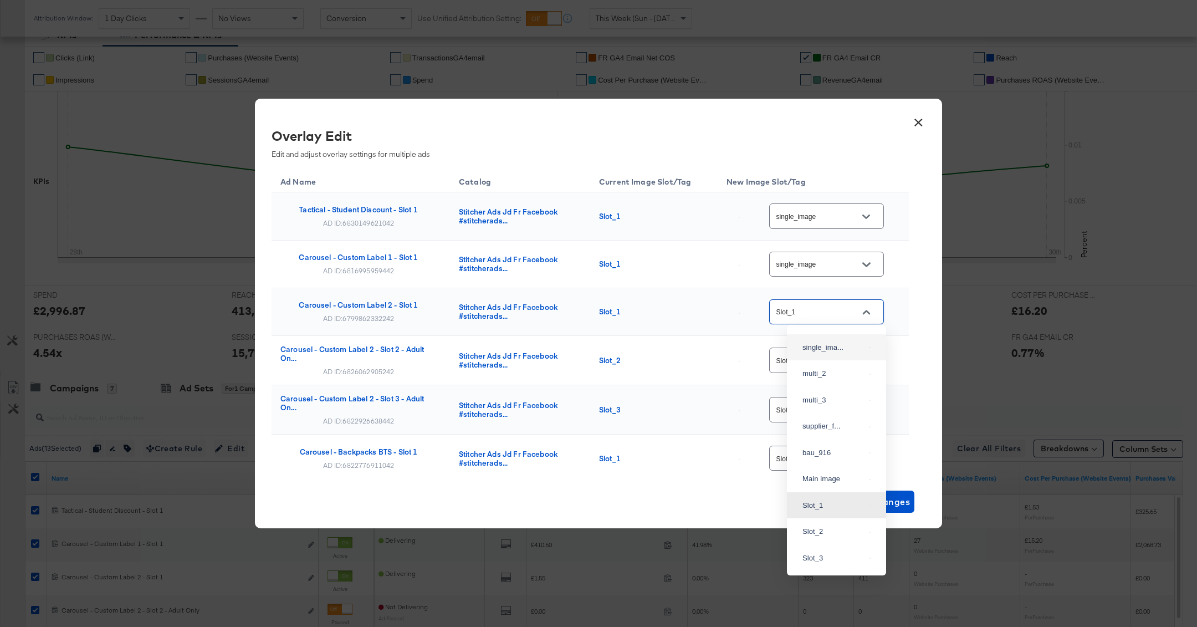
click at [843, 349] on div "single_ima..." at bounding box center [836, 348] width 81 height 20
type input "single_image"
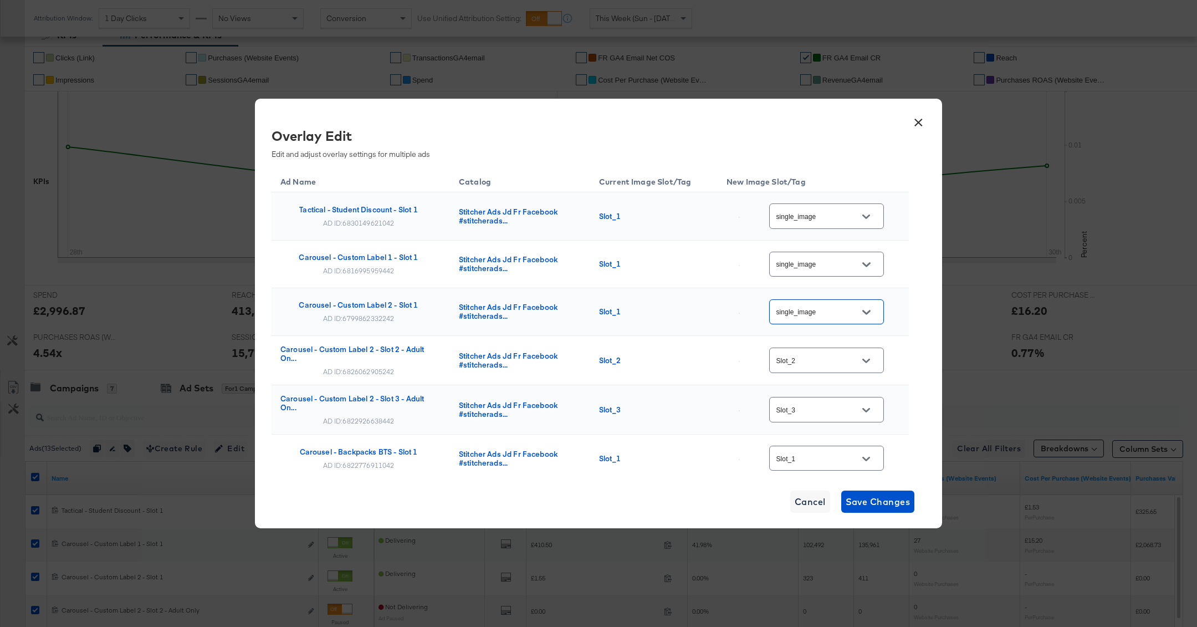
click at [843, 349] on div "Slot_2" at bounding box center [826, 360] width 115 height 25
click at [845, 361] on input "Slot_2" at bounding box center [818, 360] width 88 height 13
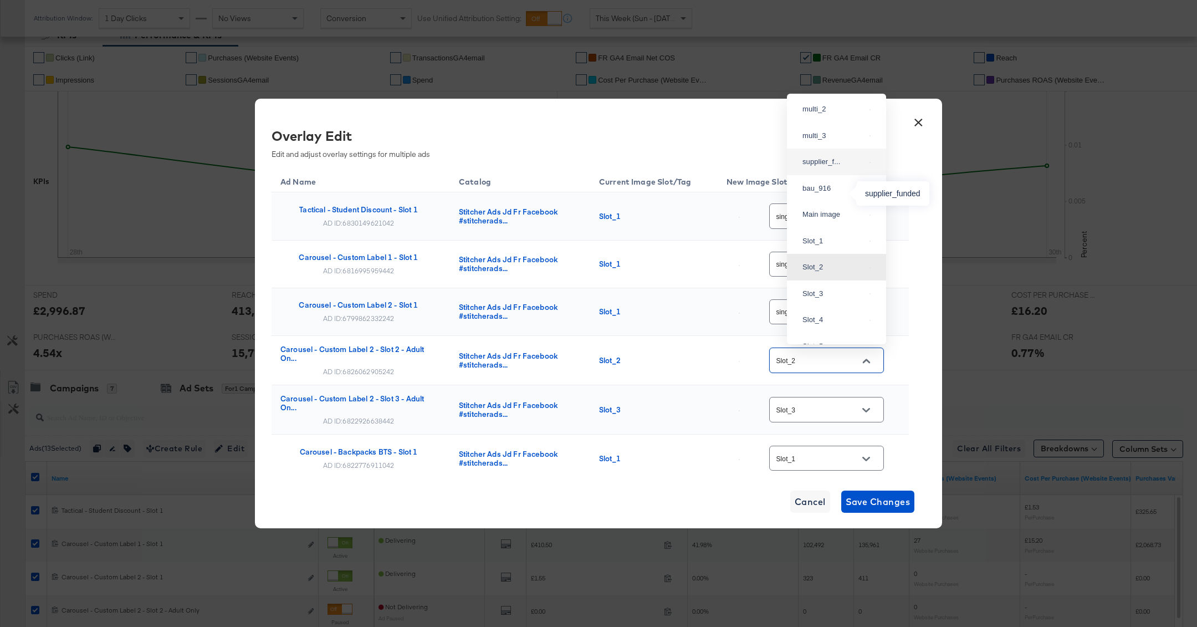
scroll to position [39, 0]
click at [821, 135] on div "multi_2" at bounding box center [836, 125] width 81 height 20
type input "multi_2"
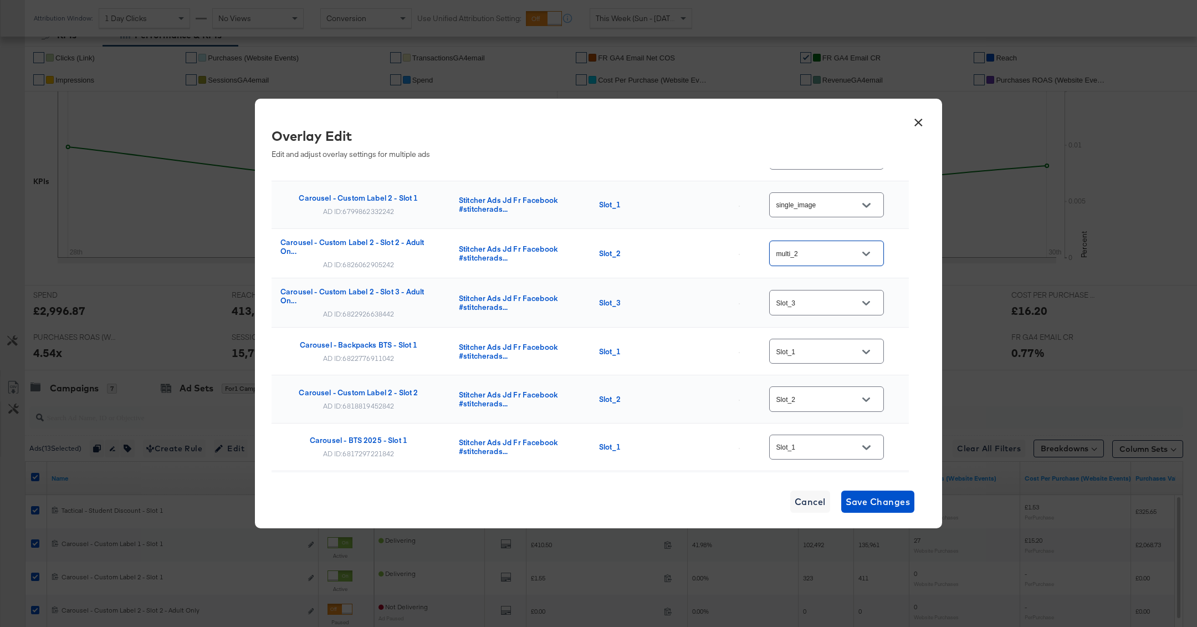
click at [841, 255] on input "multi_2" at bounding box center [818, 253] width 88 height 13
click at [906, 241] on td "multi_2" at bounding box center [813, 253] width 191 height 49
click at [856, 305] on input "Slot_3" at bounding box center [818, 303] width 88 height 13
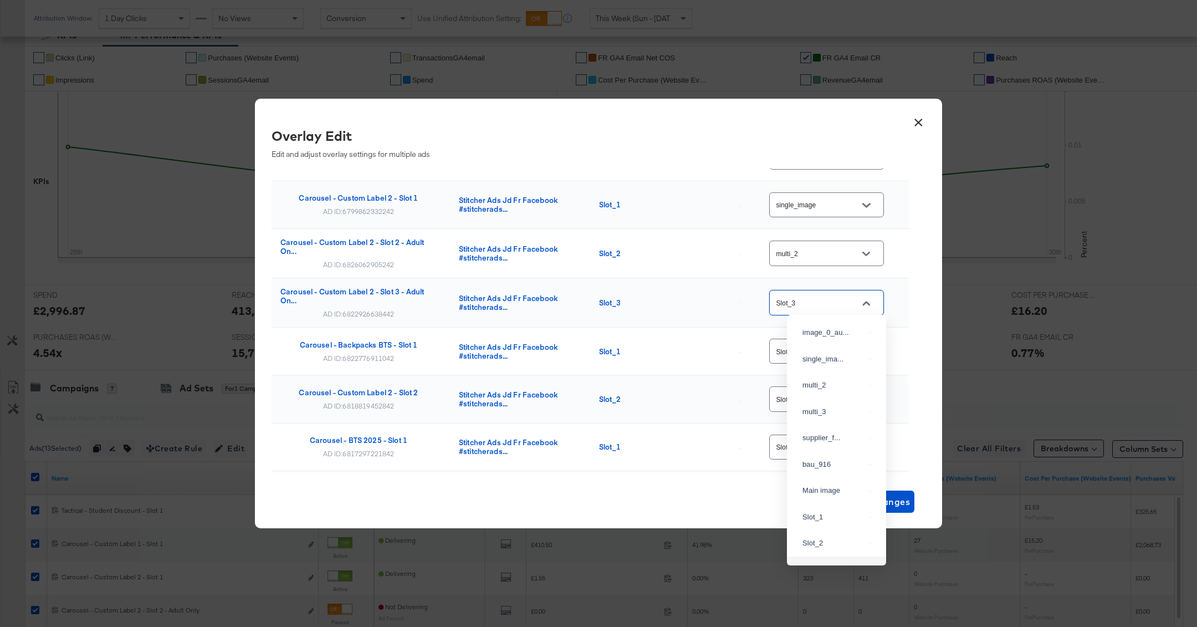
scroll to position [88, 0]
click at [846, 329] on div "multi_3" at bounding box center [834, 323] width 63 height 11
type input "multi_3"
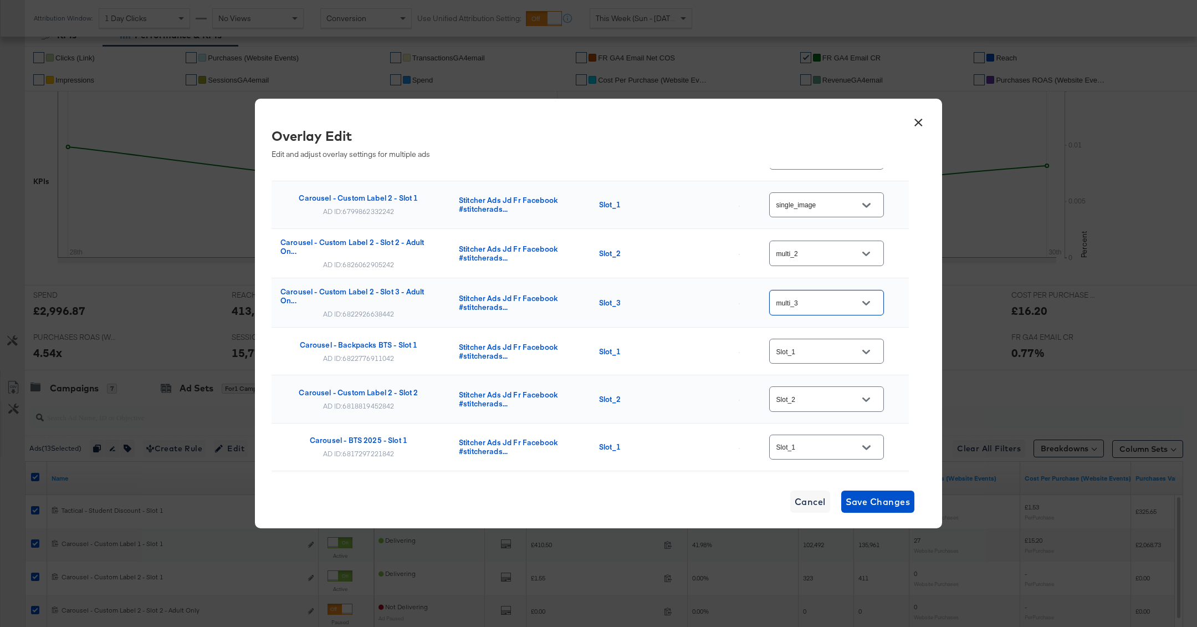
click at [846, 349] on input "Slot_1" at bounding box center [818, 351] width 88 height 13
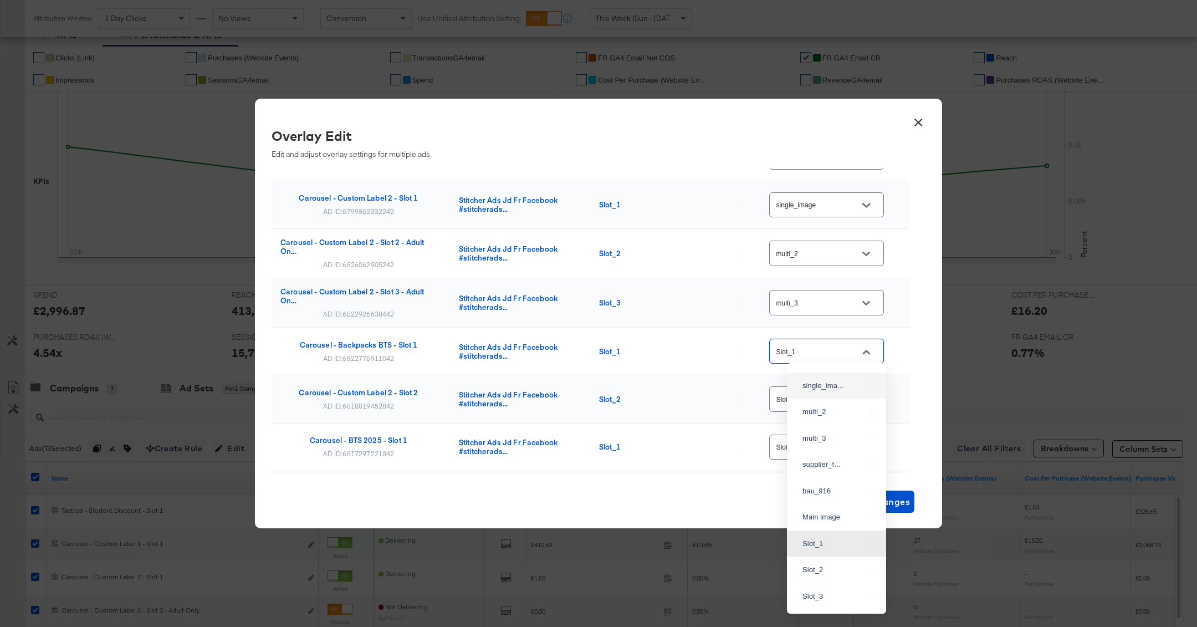
scroll to position [3, 0]
click at [837, 404] on div "single_ima..." at bounding box center [836, 404] width 81 height 20
type input "single_image"
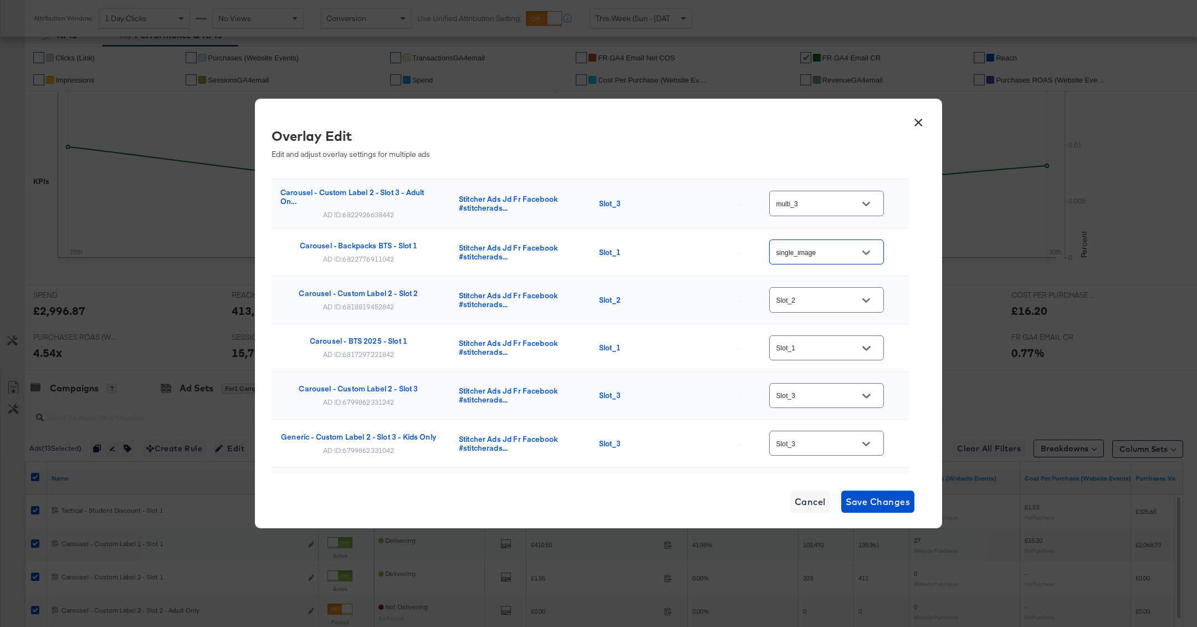
scroll to position [218, 0]
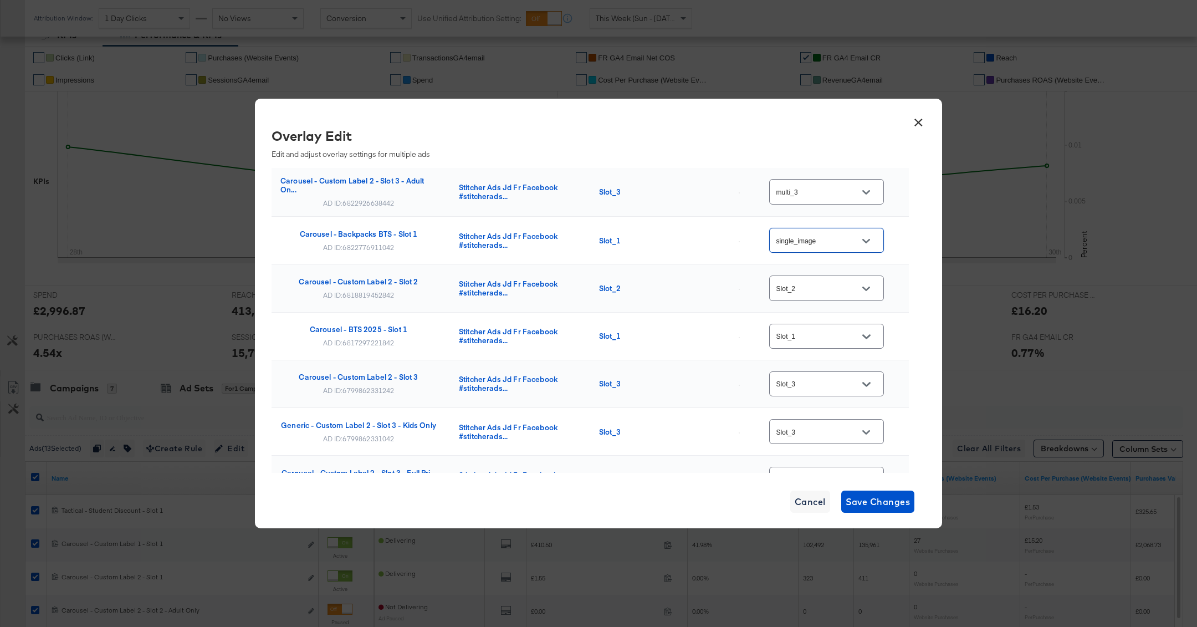
click at [829, 290] on input "Slot_2" at bounding box center [818, 288] width 88 height 13
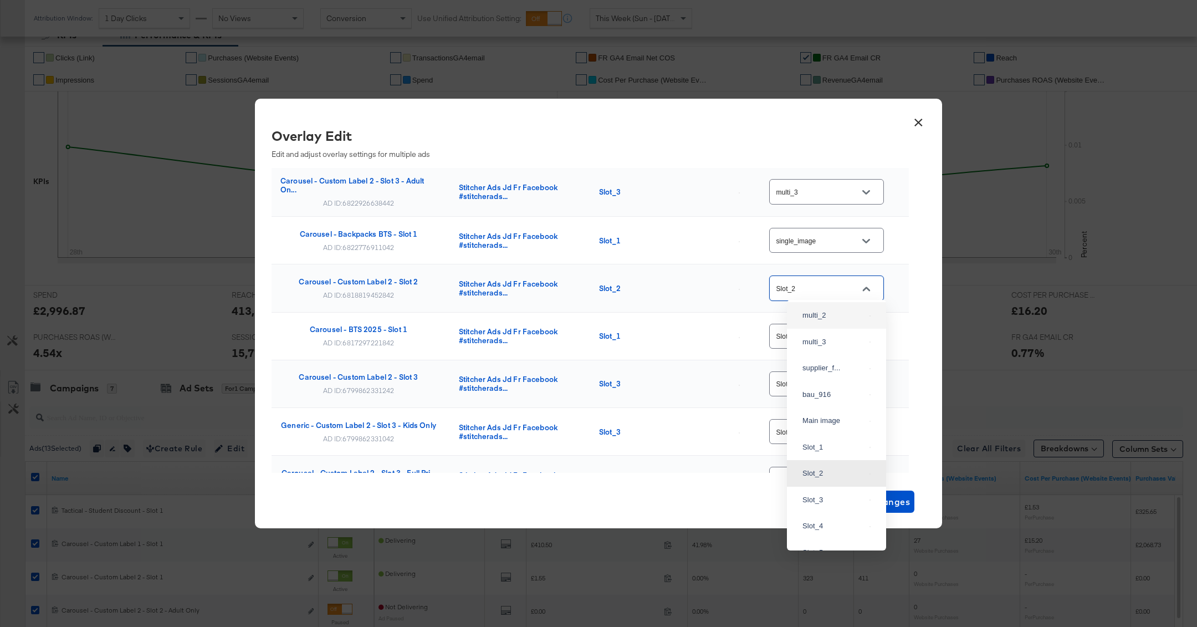
click at [832, 325] on div "multi_2" at bounding box center [836, 315] width 81 height 20
type input "multi_2"
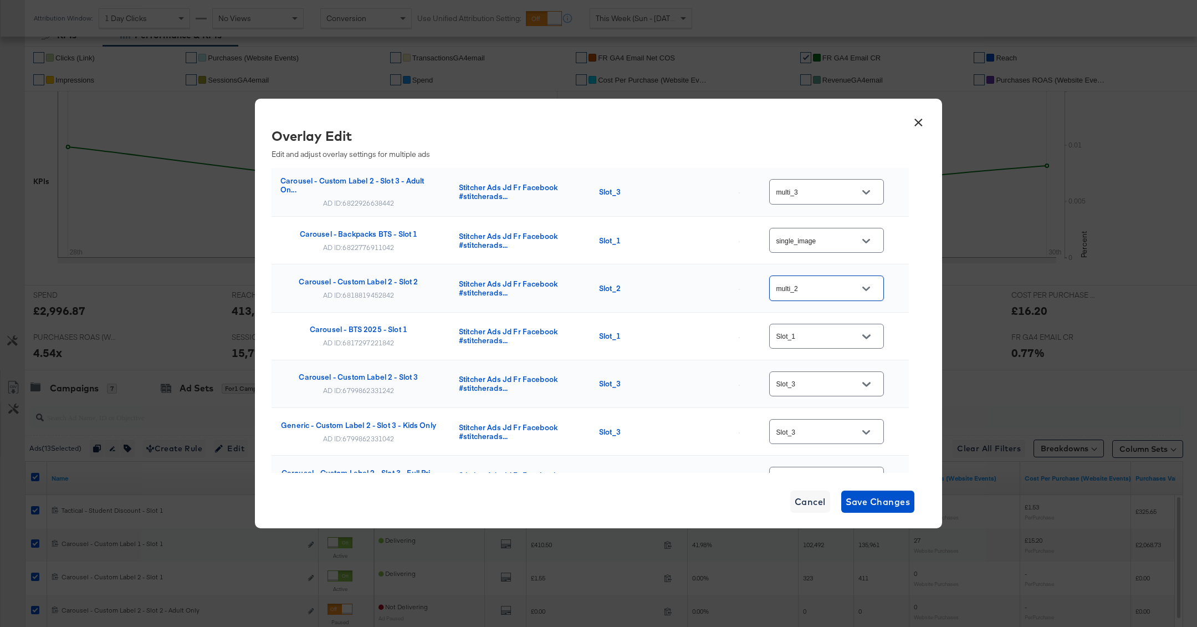
click at [832, 326] on div "Slot_1" at bounding box center [826, 336] width 115 height 25
click at [834, 336] on input "Slot_1" at bounding box center [818, 336] width 88 height 13
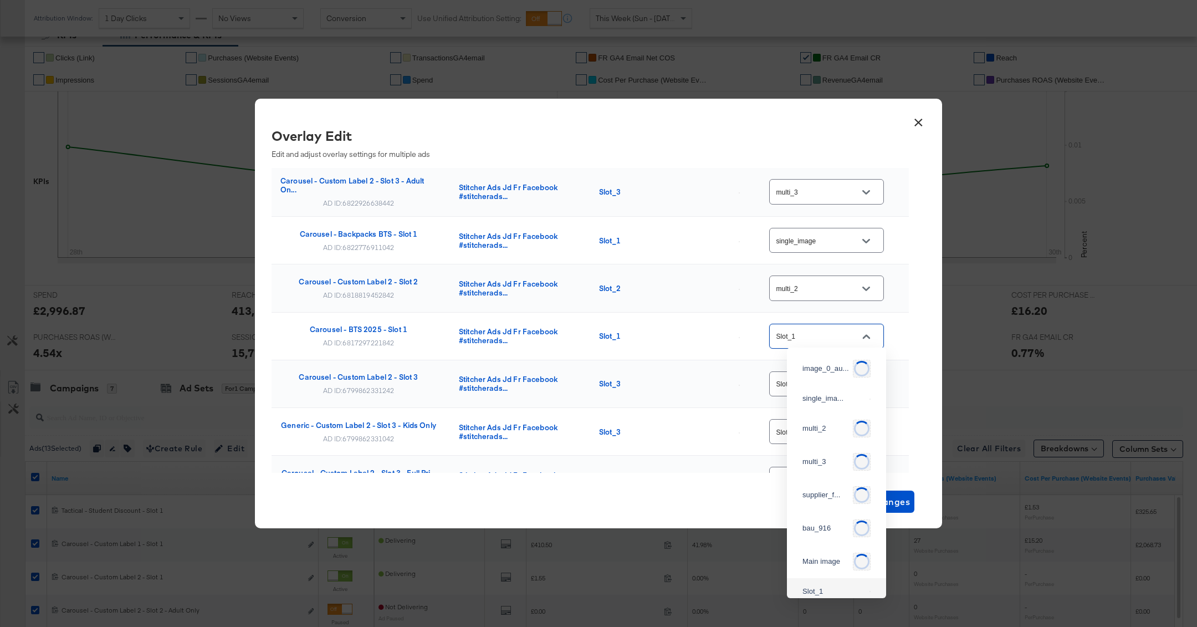
scroll to position [22, 0]
click at [834, 375] on div "single_ima..." at bounding box center [834, 376] width 63 height 11
type input "single_image"
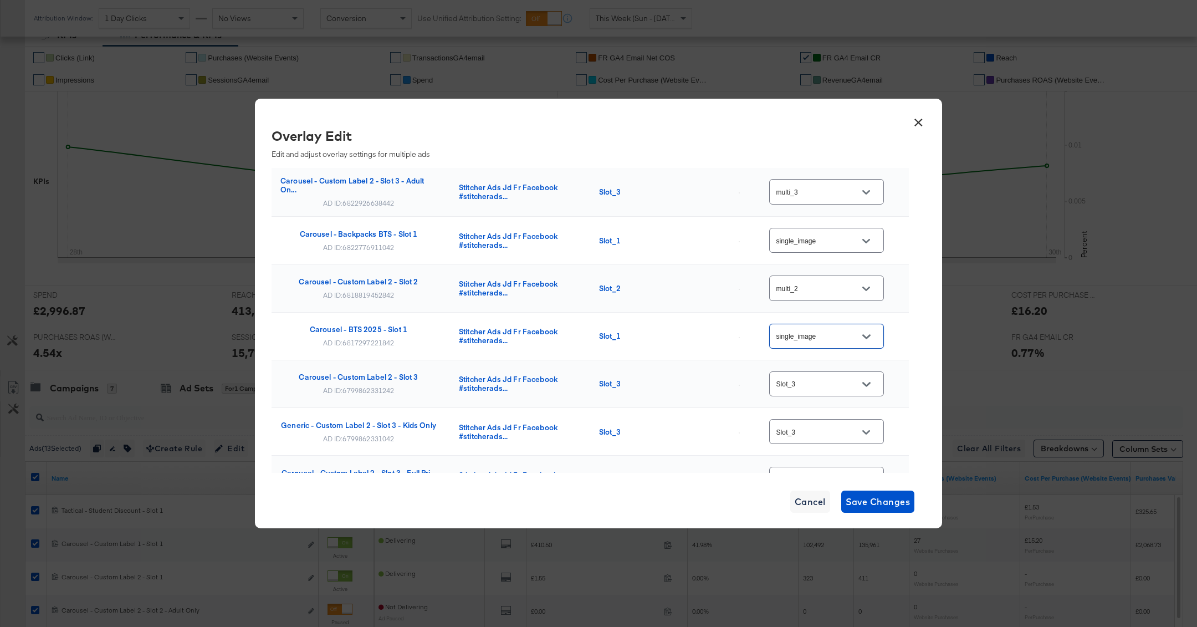
click at [851, 380] on input "Slot_3" at bounding box center [818, 384] width 88 height 13
click at [831, 134] on div "multi_3" at bounding box center [836, 124] width 81 height 20
type input "multi_3"
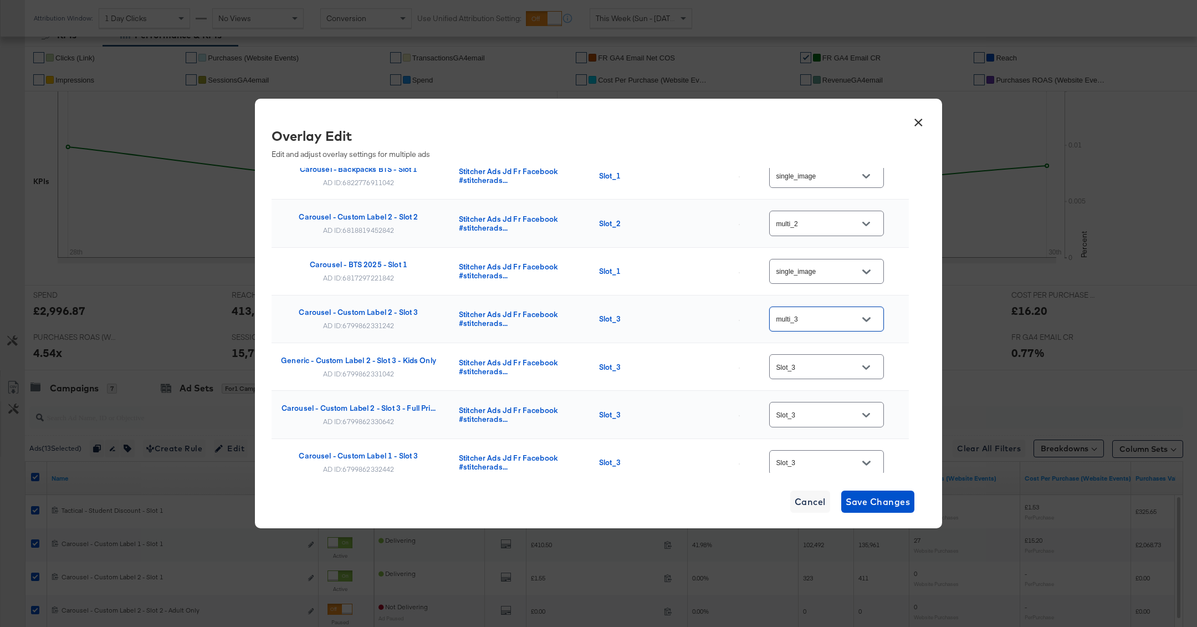
scroll to position [328, 0]
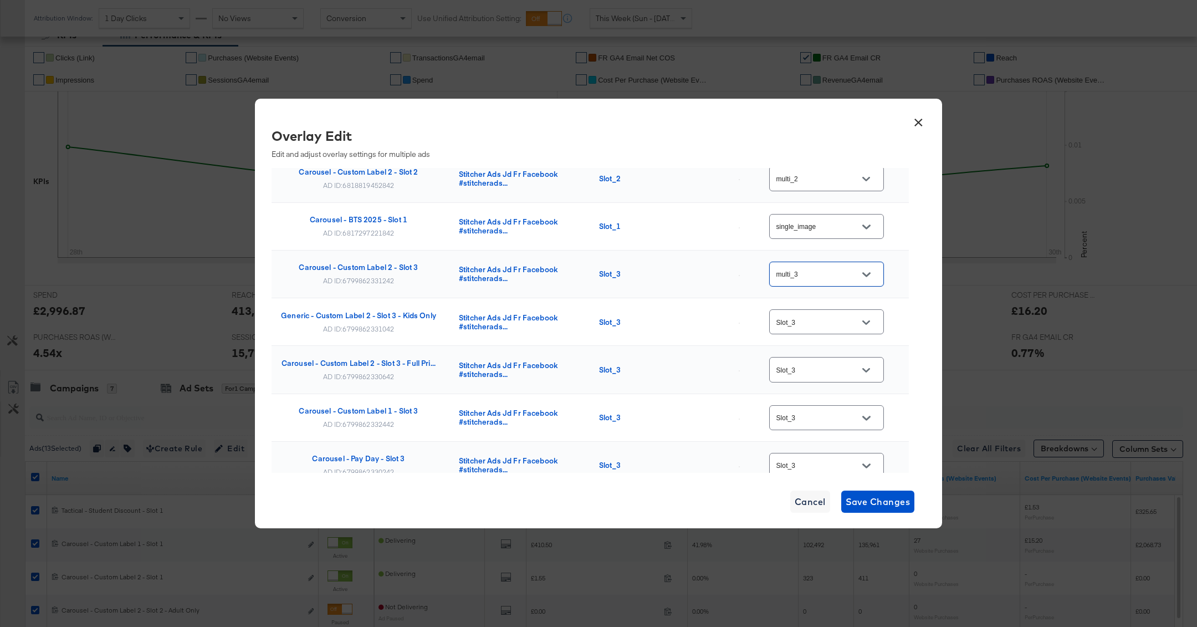
click at [835, 307] on div "Slot_3" at bounding box center [826, 321] width 115 height 29
click at [840, 329] on div "Slot_3" at bounding box center [826, 321] width 115 height 25
click at [849, 316] on input "Slot_3" at bounding box center [818, 322] width 88 height 13
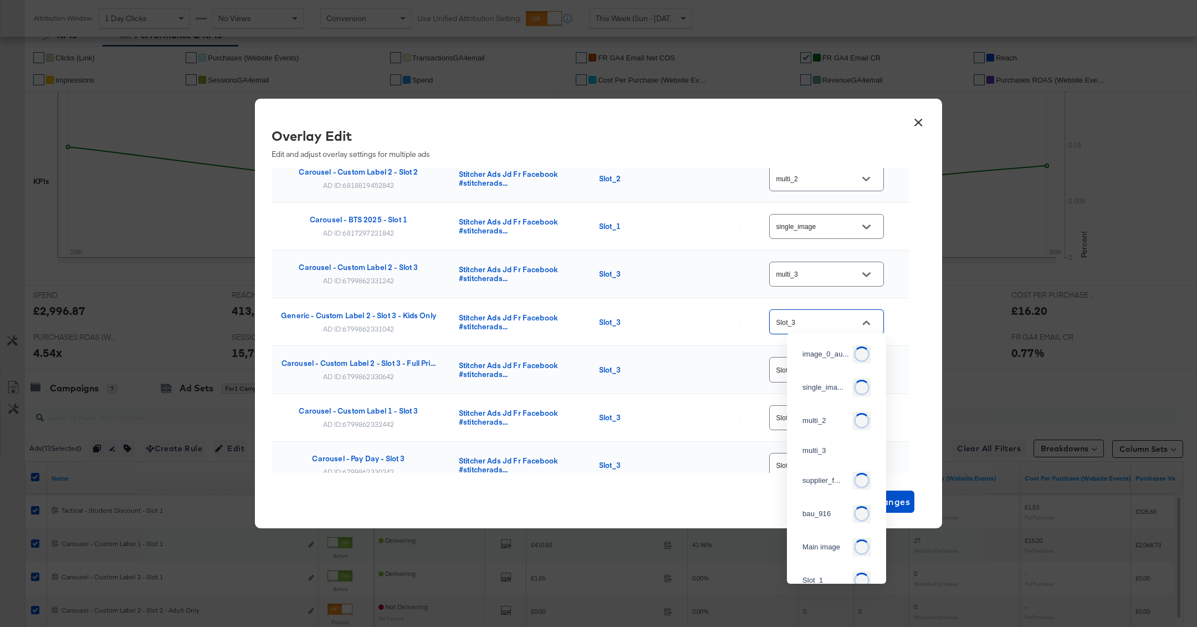
scroll to position [88, 0]
click at [836, 348] on div "multi_3" at bounding box center [834, 341] width 63 height 11
type input "multi_3"
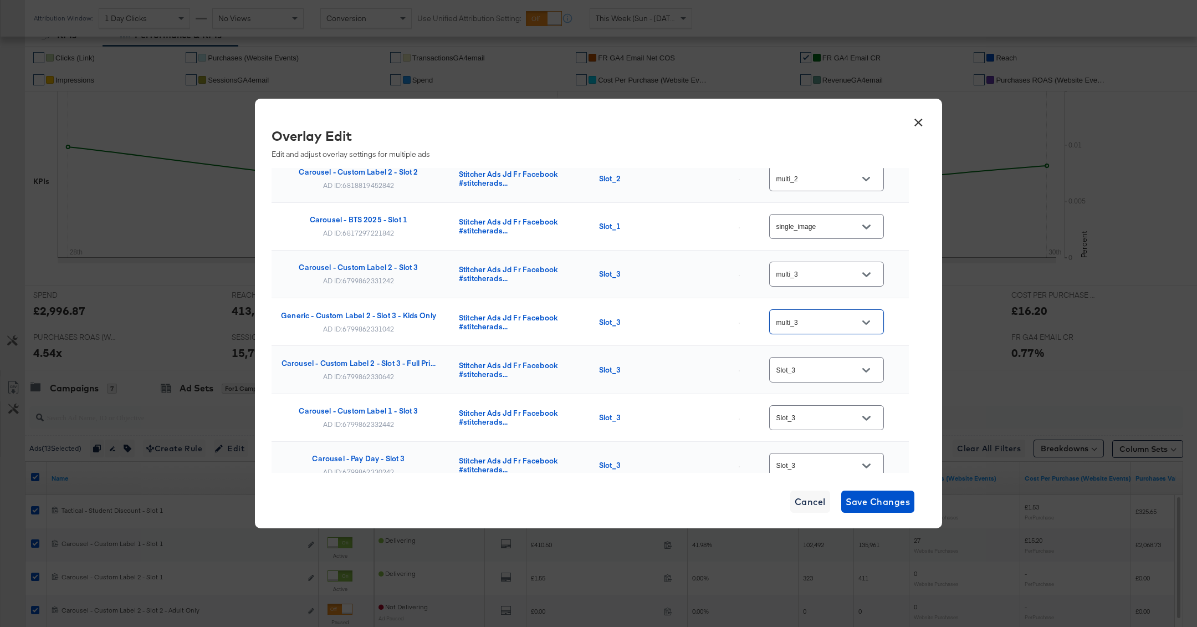
click at [836, 367] on input "Slot_3" at bounding box center [818, 370] width 88 height 13
click at [823, 121] on div "multi_3" at bounding box center [836, 111] width 81 height 20
type input "multi_3"
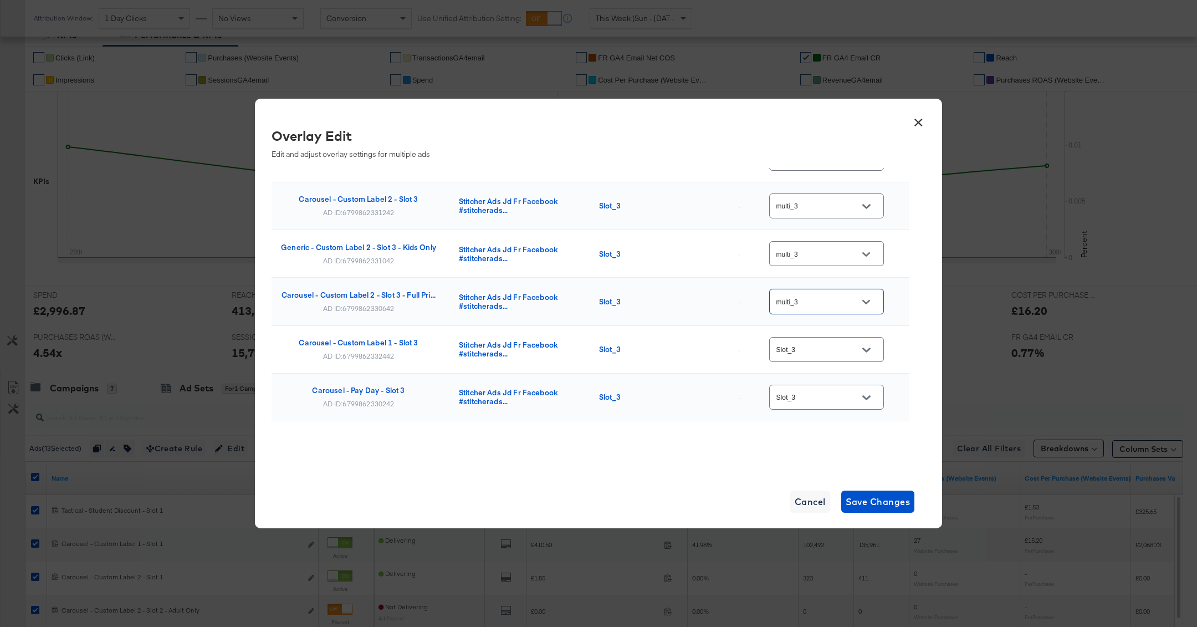
click at [830, 350] on input "Slot_3" at bounding box center [818, 350] width 88 height 13
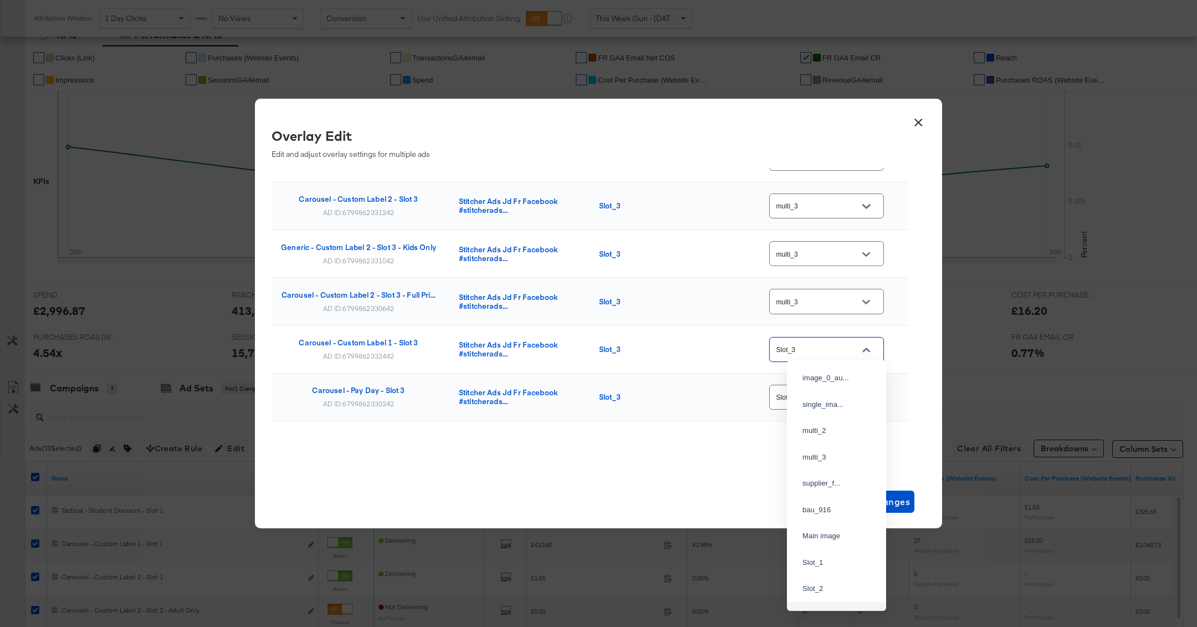
scroll to position [88, 0]
click at [819, 375] on div "multi_3" at bounding box center [834, 369] width 63 height 11
type input "multi_3"
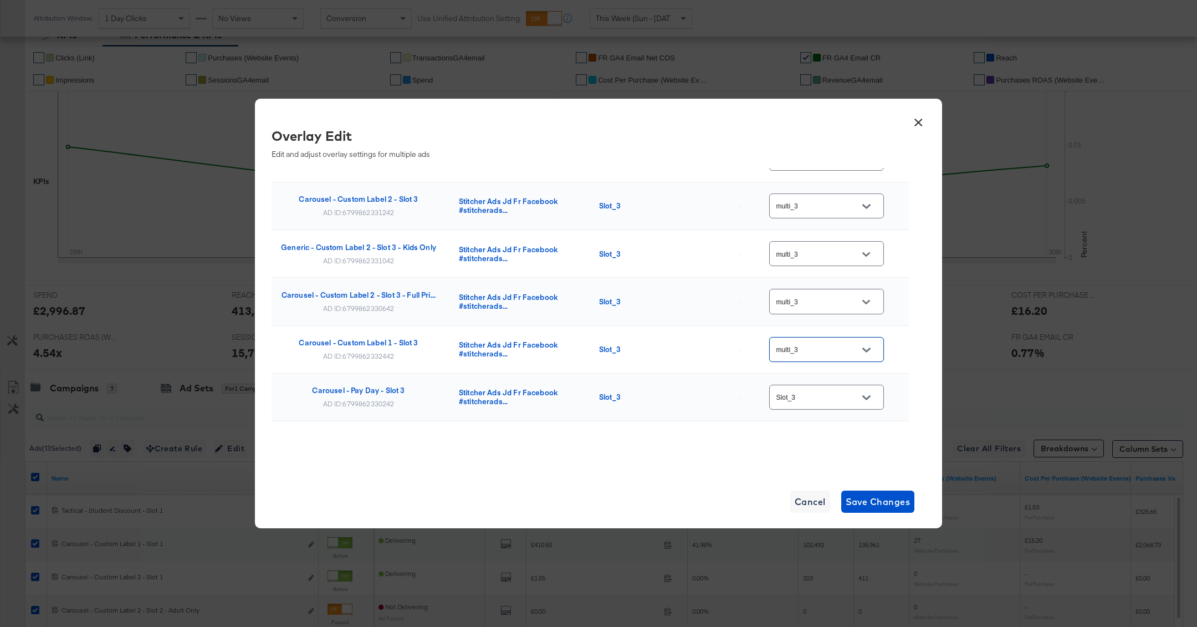
click at [819, 391] on input "Slot_3" at bounding box center [818, 397] width 88 height 13
click at [824, 142] on div "multi_3" at bounding box center [834, 136] width 63 height 11
type input "multi_3"
click at [868, 501] on span "Save Changes" at bounding box center [878, 502] width 65 height 16
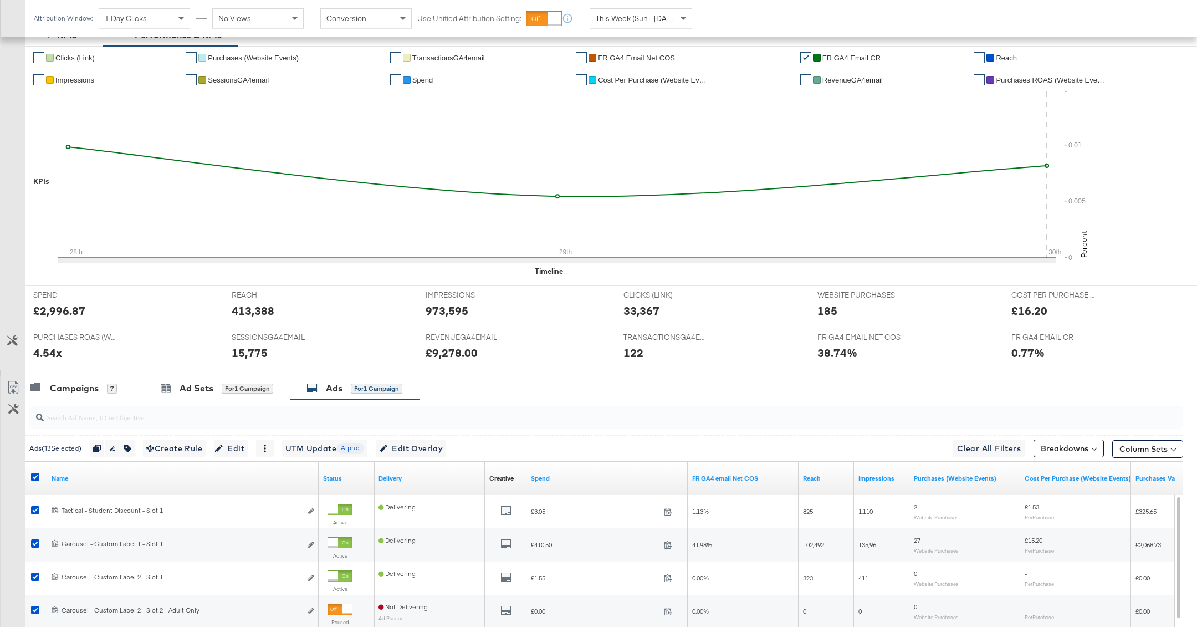
scroll to position [435, 0]
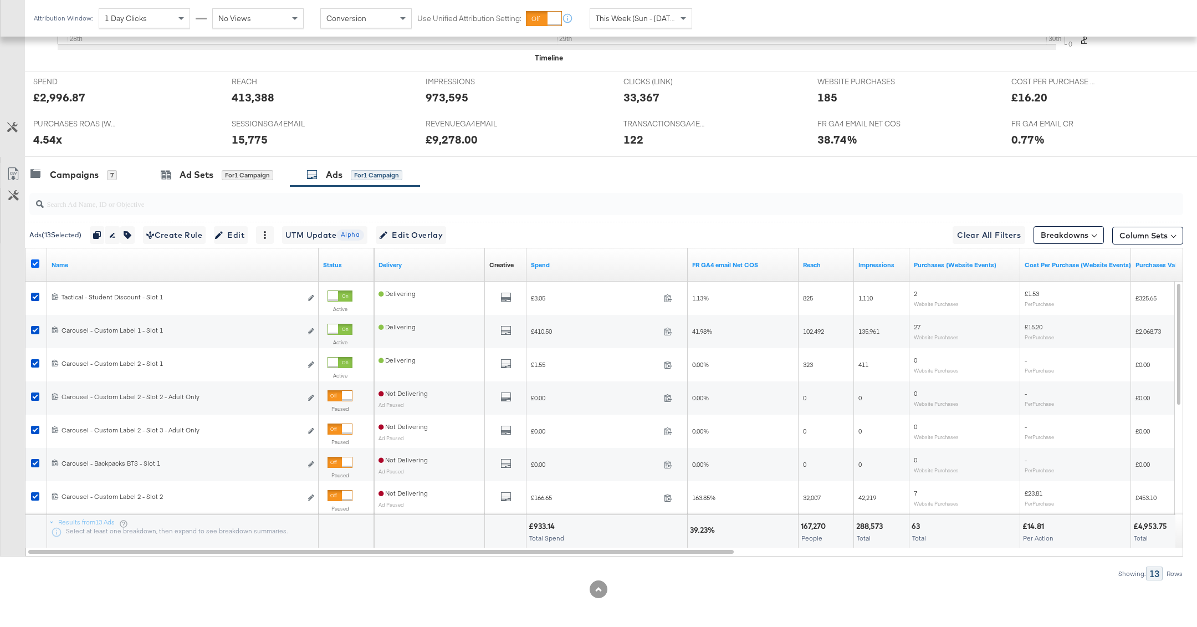
click at [37, 262] on icon at bounding box center [35, 263] width 8 height 8
click at [0, 0] on input "checkbox" at bounding box center [0, 0] width 0 height 0
click at [89, 183] on div "Campaigns 7" at bounding box center [84, 175] width 119 height 24
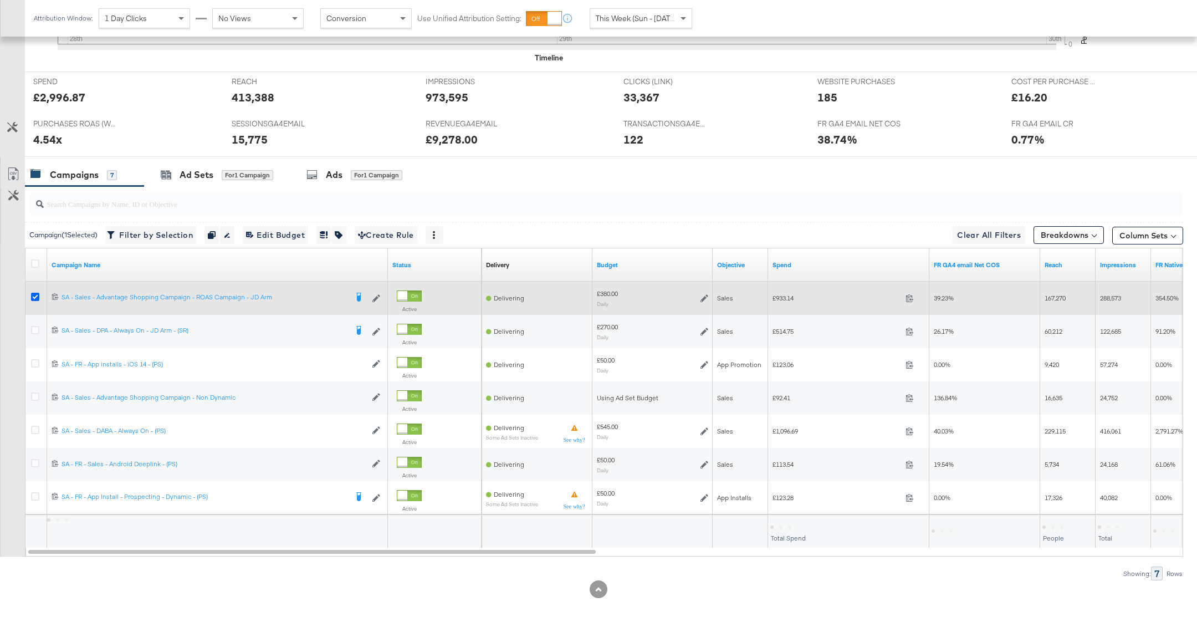
click at [36, 293] on icon at bounding box center [35, 297] width 8 height 8
click at [0, 0] on input "checkbox" at bounding box center [0, 0] width 0 height 0
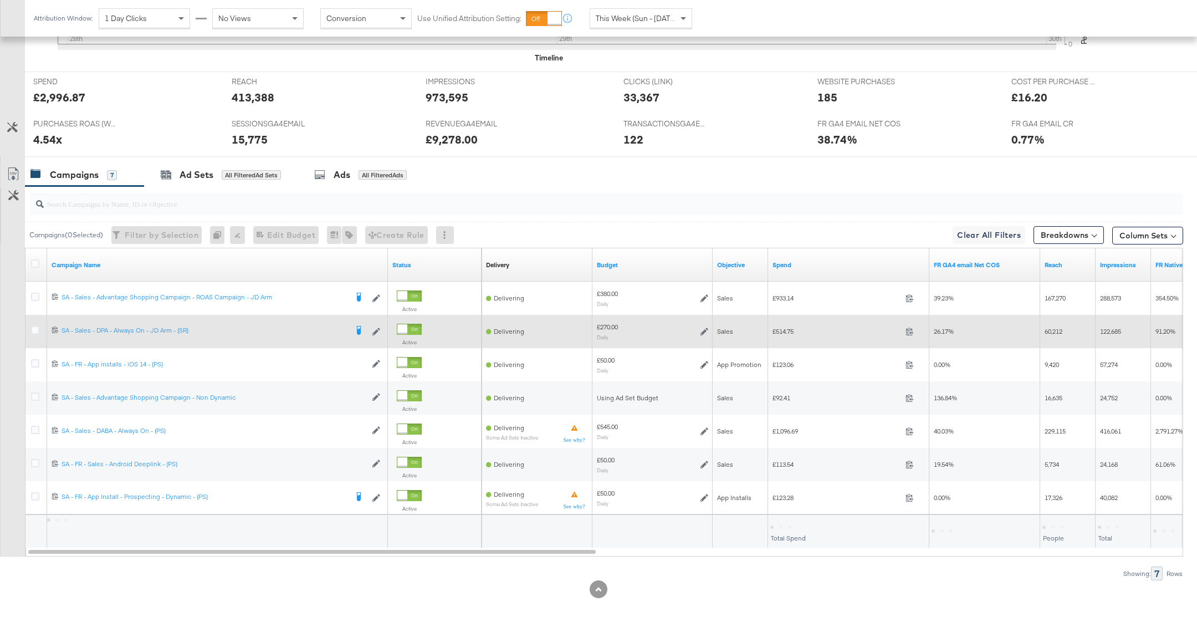
click at [36, 332] on div at bounding box center [37, 331] width 12 height 11
click at [35, 328] on icon at bounding box center [35, 330] width 8 height 8
click at [0, 0] on input "checkbox" at bounding box center [0, 0] width 0 height 0
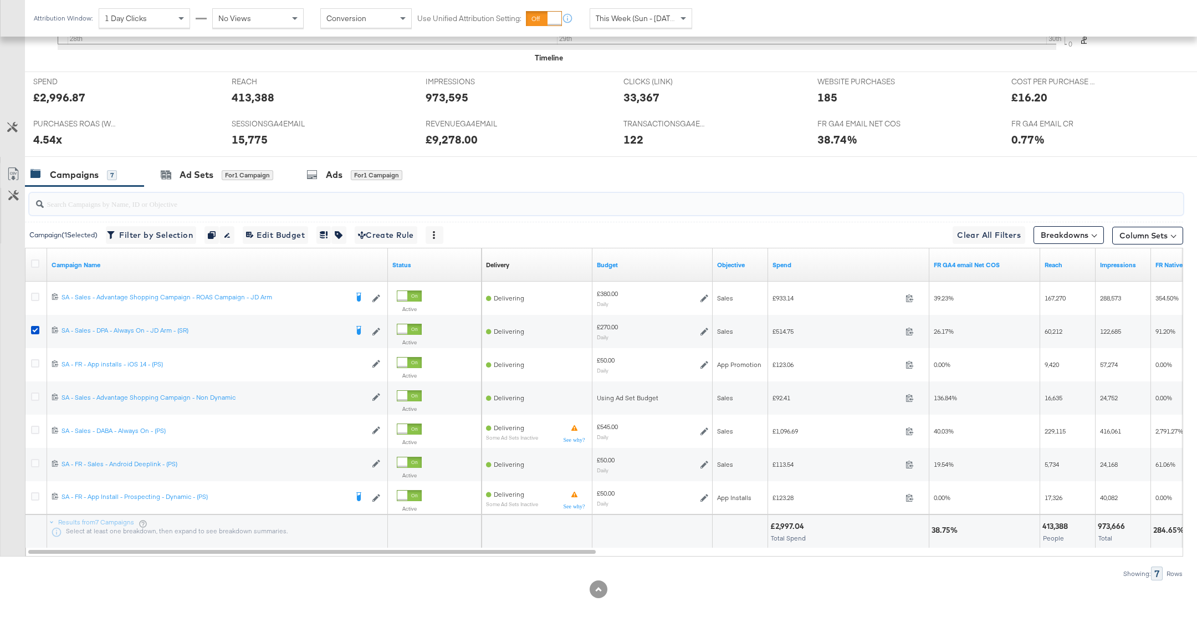
click at [333, 188] on input "search" at bounding box center [560, 199] width 1033 height 22
click at [329, 179] on div "Ads" at bounding box center [334, 174] width 17 height 13
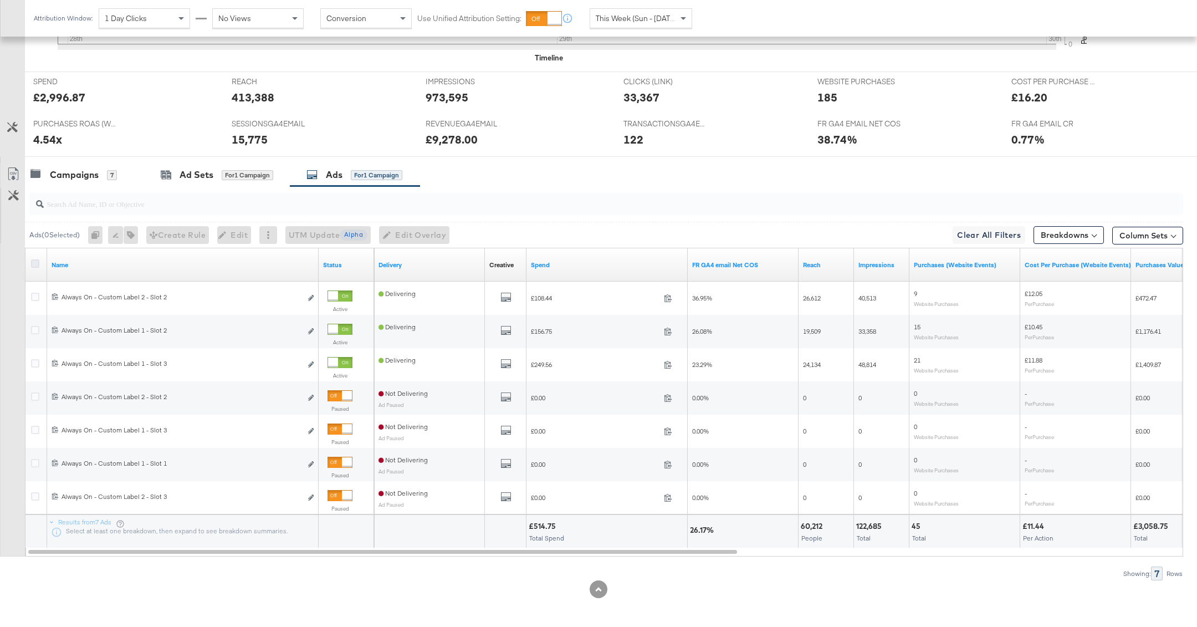
click at [33, 259] on icon at bounding box center [35, 263] width 8 height 8
click at [0, 0] on input "checkbox" at bounding box center [0, 0] width 0 height 0
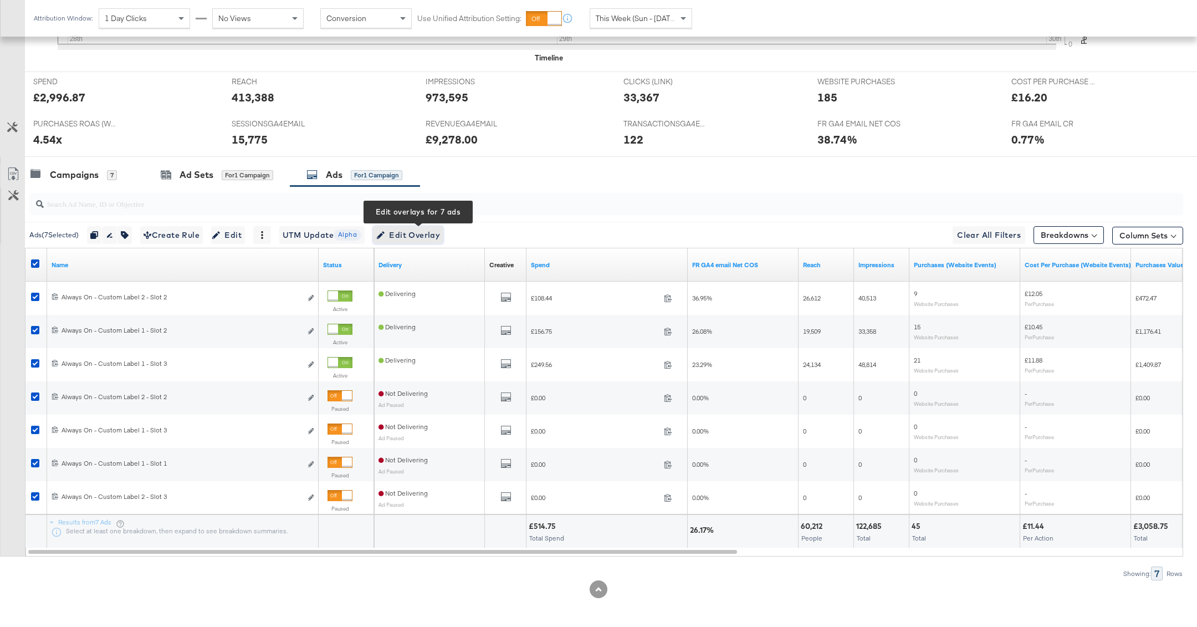
click at [410, 232] on span "Edit Overlay Edit overlays for 7 ads" at bounding box center [408, 235] width 64 height 14
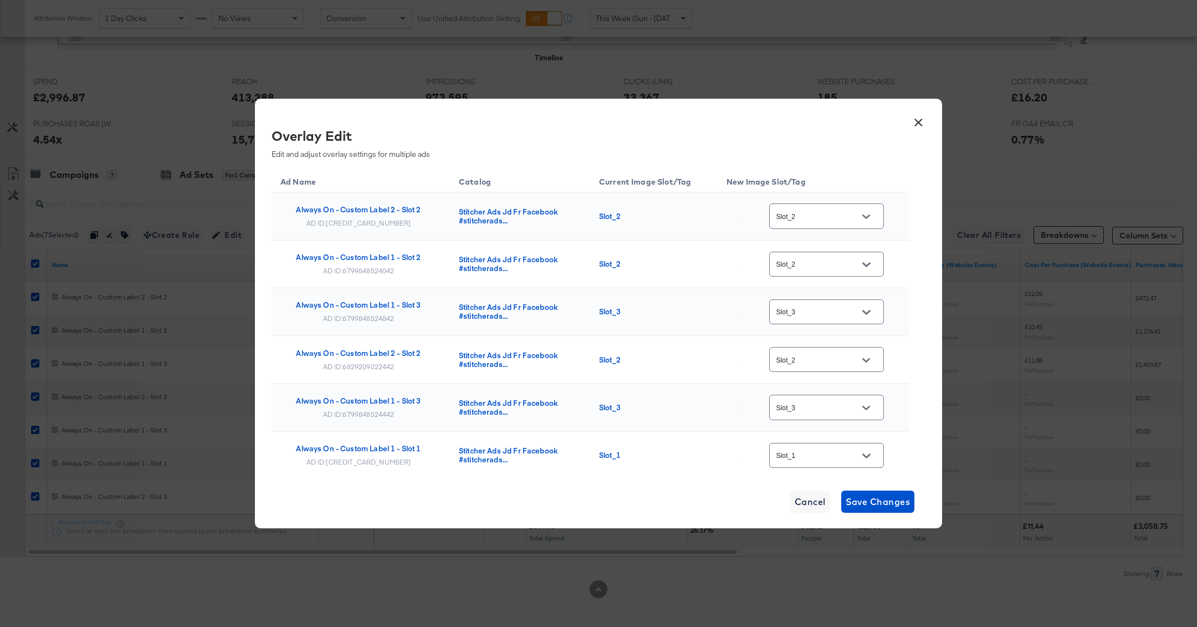
click at [861, 213] on button "Open" at bounding box center [866, 216] width 17 height 17
click at [846, 276] on div "multi_2" at bounding box center [836, 273] width 81 height 20
type input "multi_2"
click at [834, 252] on div "Slot_2" at bounding box center [826, 264] width 115 height 25
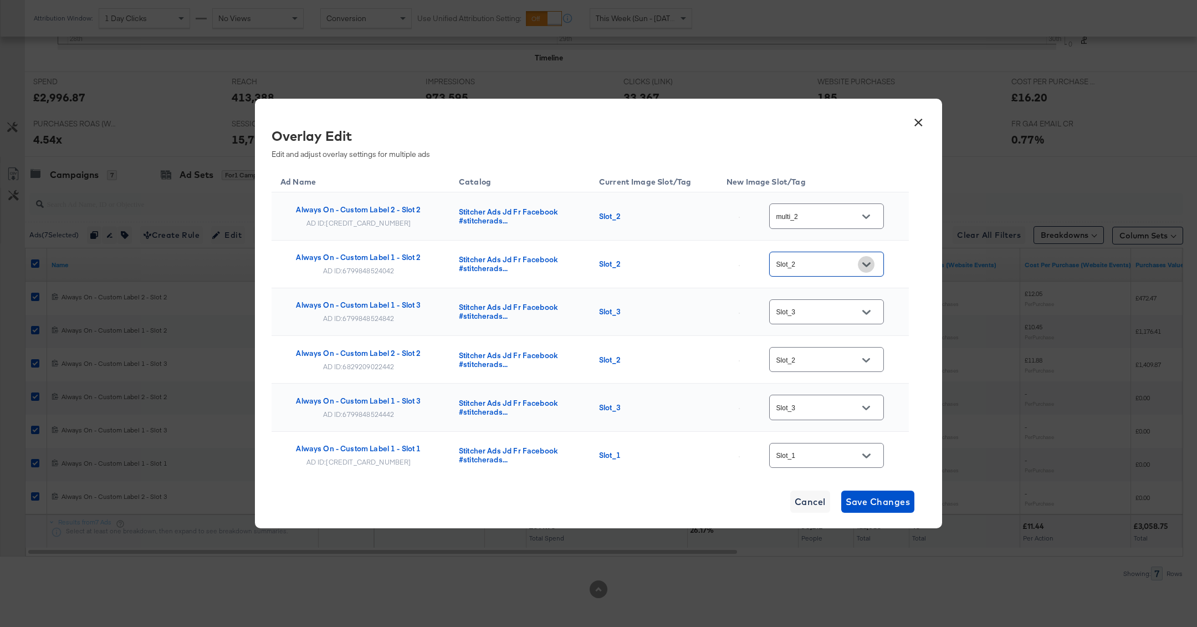
click at [869, 263] on icon "Open" at bounding box center [866, 264] width 8 height 4
click at [833, 299] on div "multi_2" at bounding box center [834, 293] width 63 height 11
type input "multi_2"
click at [870, 310] on icon "Open" at bounding box center [866, 312] width 8 height 4
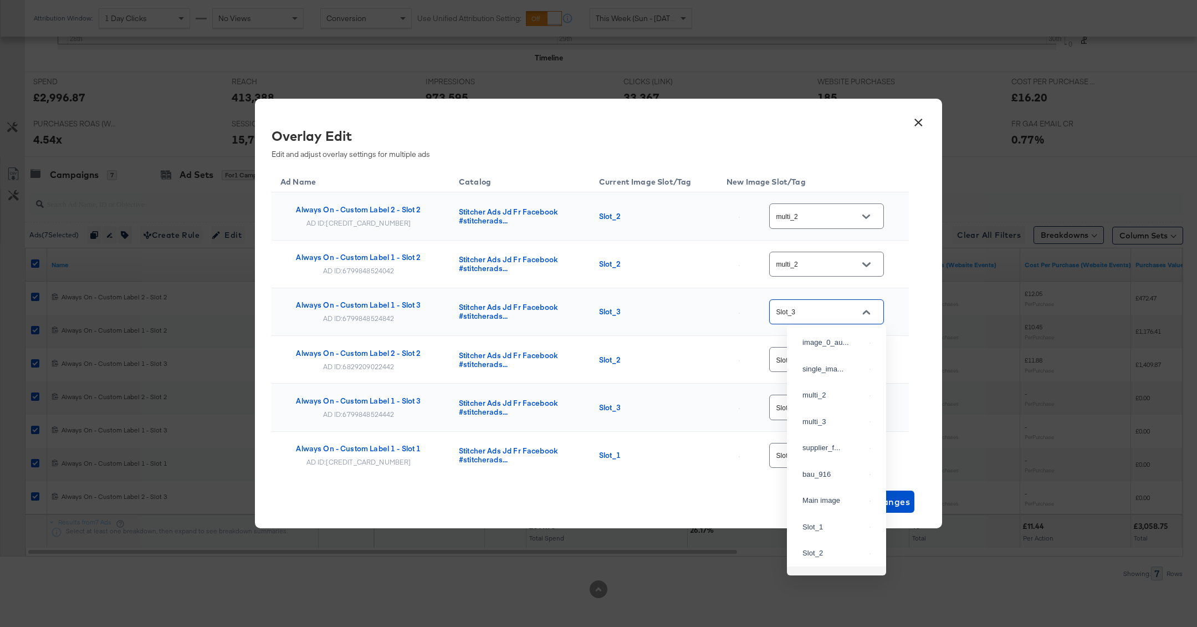
scroll to position [88, 0]
click at [825, 339] on div "multi_3" at bounding box center [834, 333] width 63 height 11
type input "multi_3"
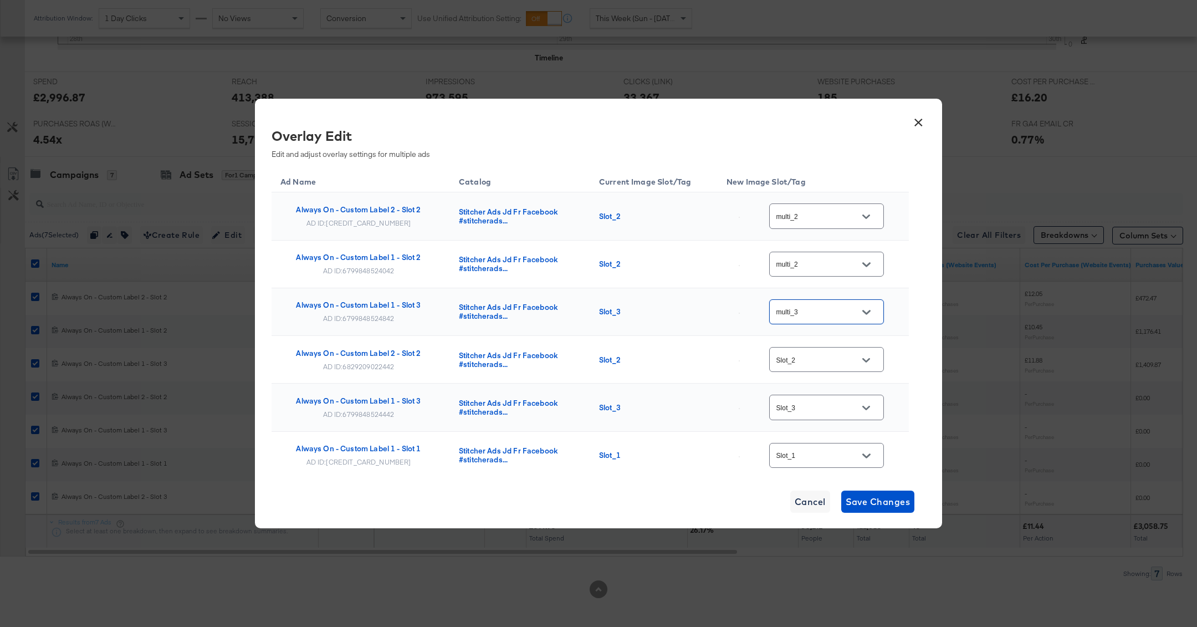
click at [869, 358] on icon "Open" at bounding box center [866, 360] width 8 height 4
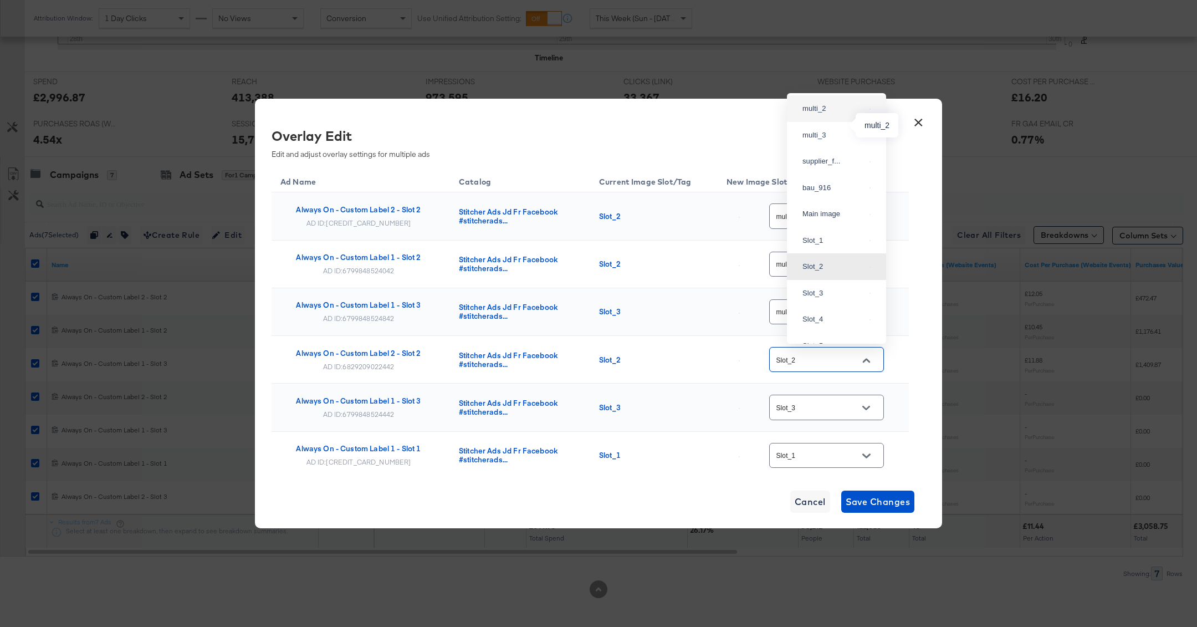
click at [815, 114] on div "multi_2" at bounding box center [834, 108] width 63 height 11
type input "multi_2"
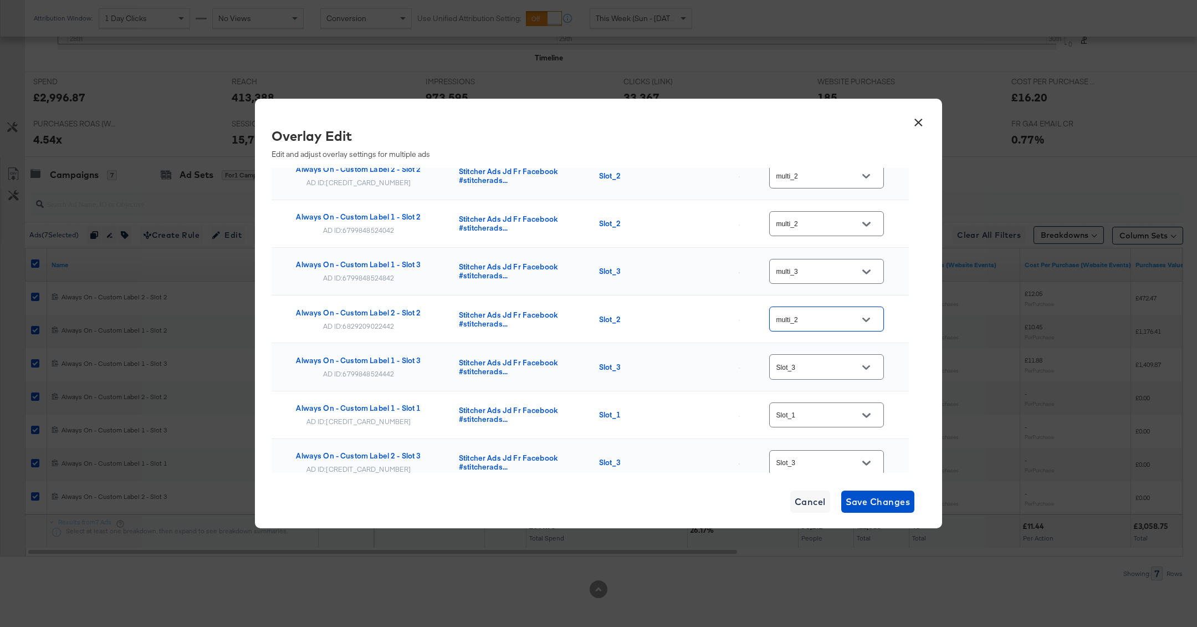
click at [870, 364] on icon "Open" at bounding box center [866, 368] width 8 height 8
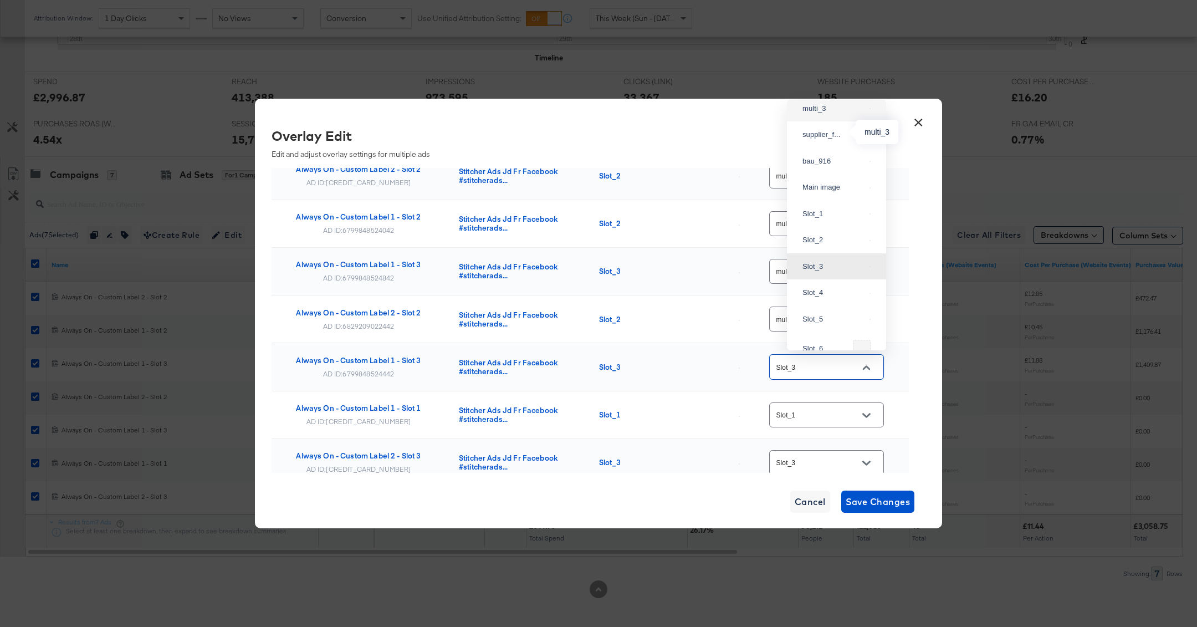
click at [830, 114] on div "multi_3" at bounding box center [834, 108] width 63 height 11
type input "multi_3"
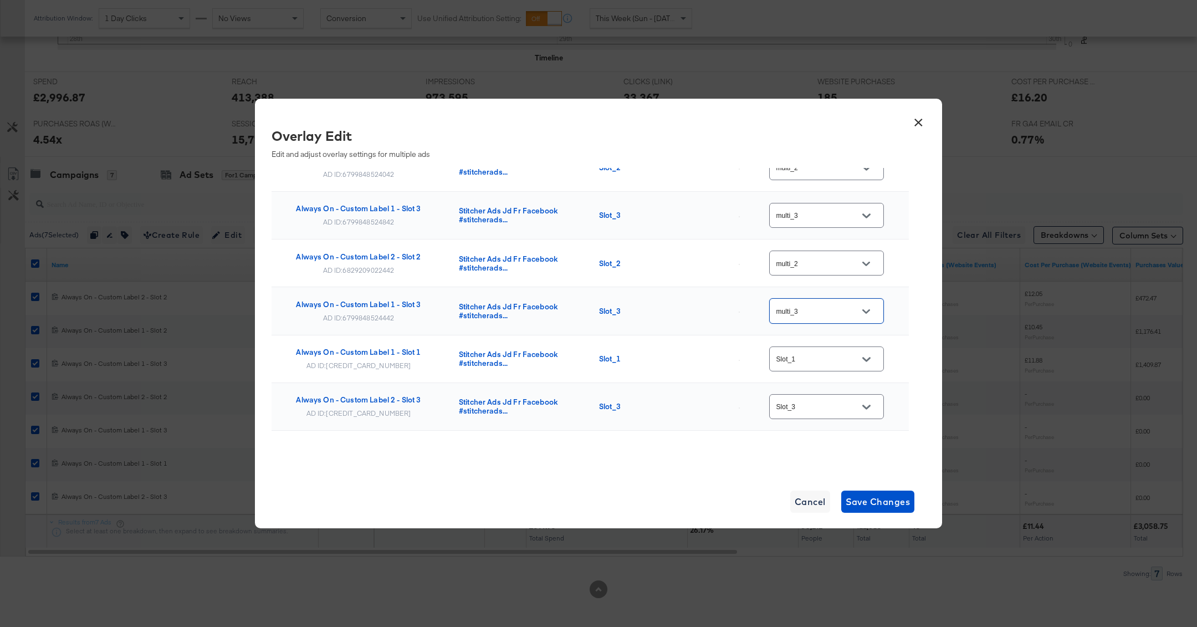
scroll to position [106, 0]
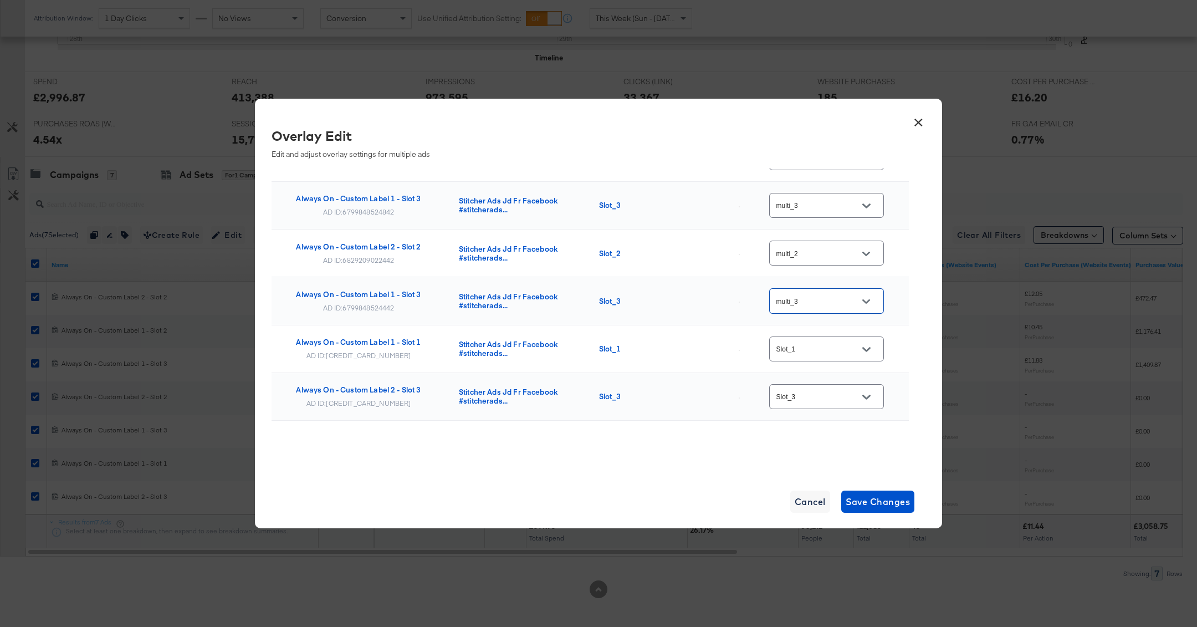
click at [862, 341] on div at bounding box center [866, 349] width 23 height 17
click at [869, 345] on icon "Open" at bounding box center [866, 349] width 8 height 8
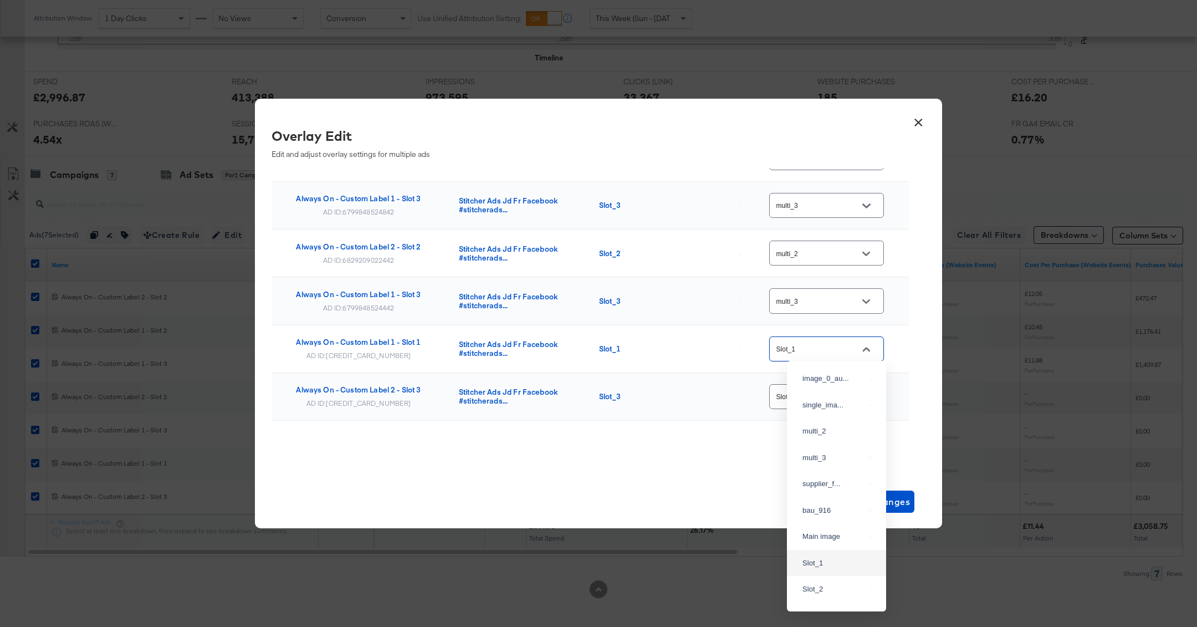
scroll to position [22, 0]
click at [842, 389] on div "single_ima..." at bounding box center [834, 383] width 63 height 11
type input "single_image"
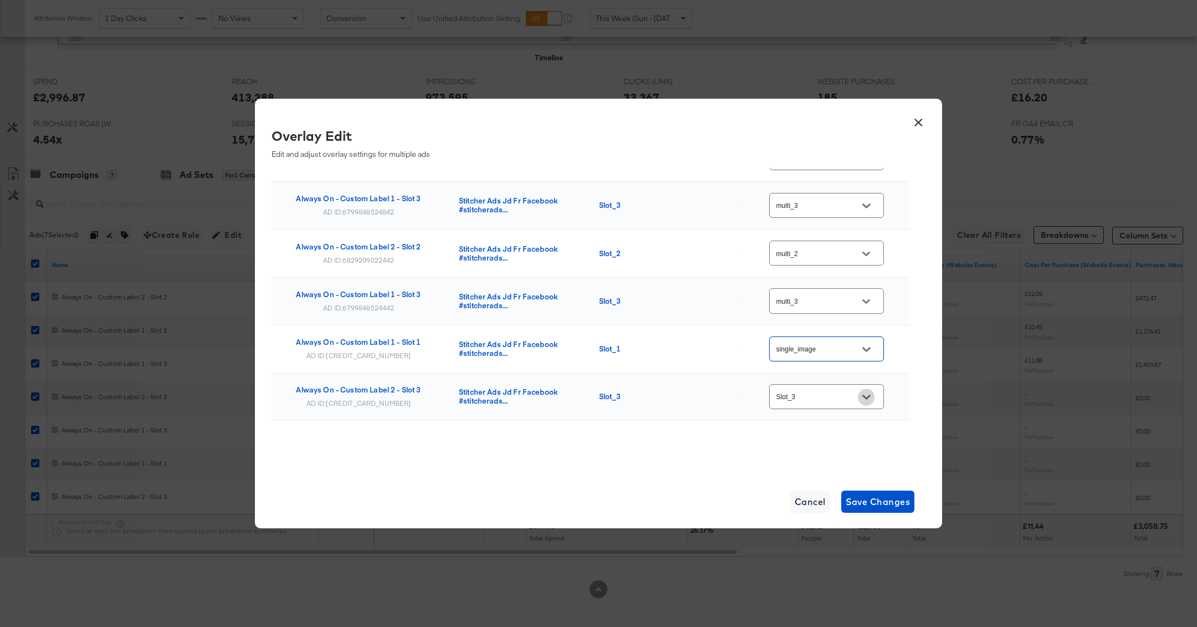
click at [872, 390] on button "Open" at bounding box center [866, 397] width 17 height 17
click at [824, 143] on div "multi_3" at bounding box center [834, 137] width 63 height 11
type input "multi_3"
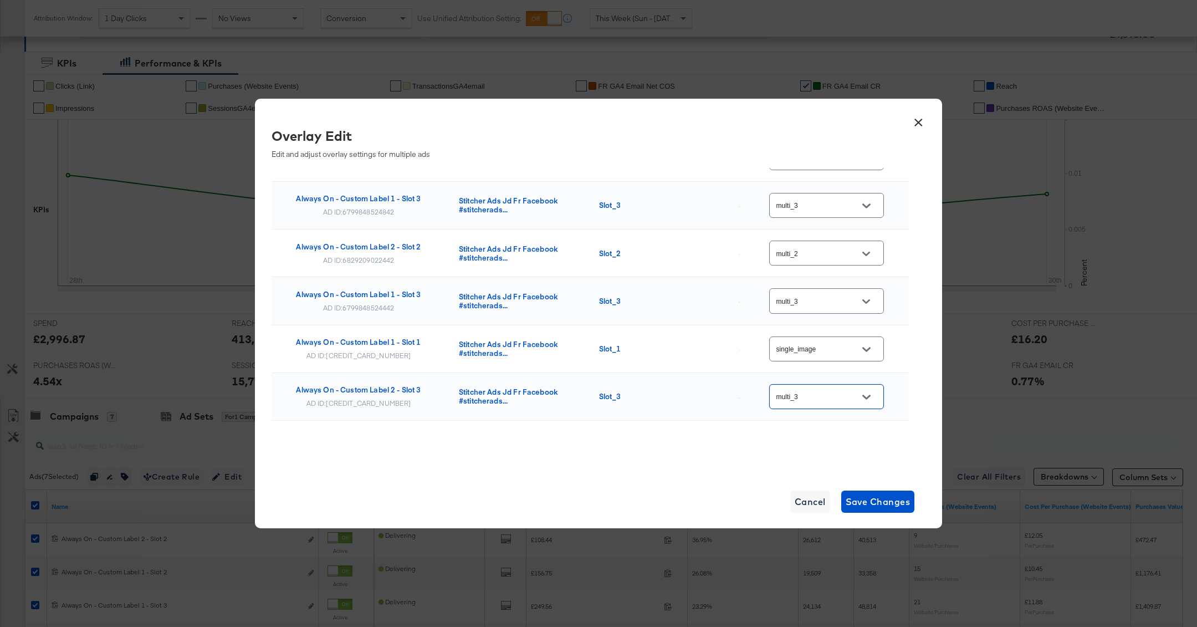
scroll to position [0, 0]
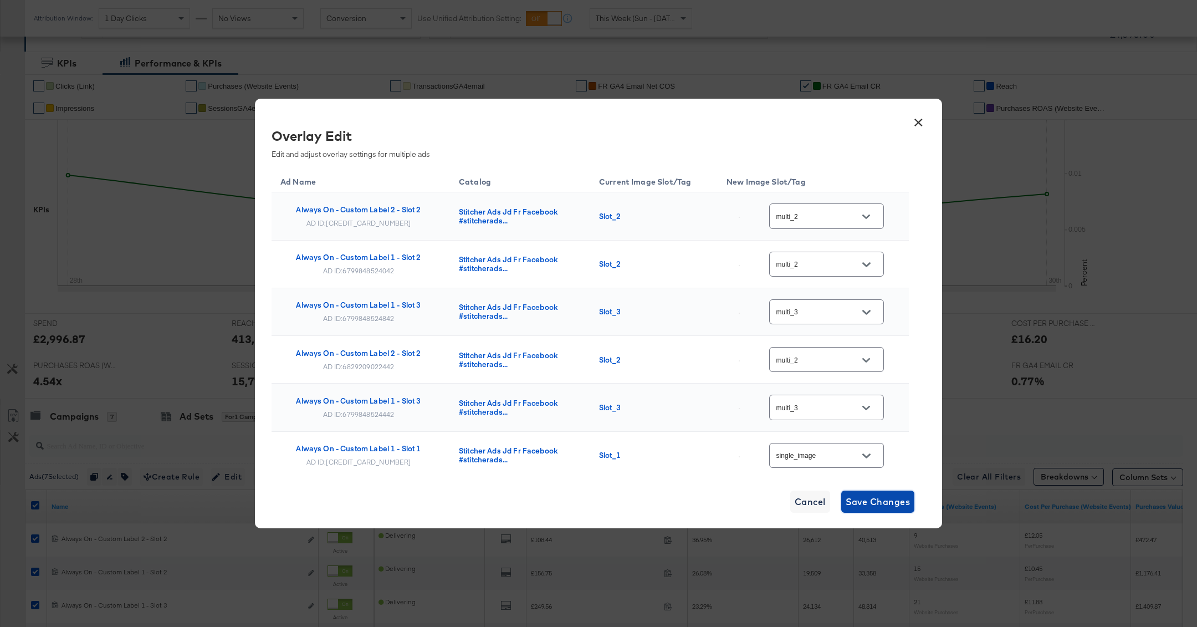
click at [881, 502] on span "Save Changes" at bounding box center [878, 502] width 65 height 16
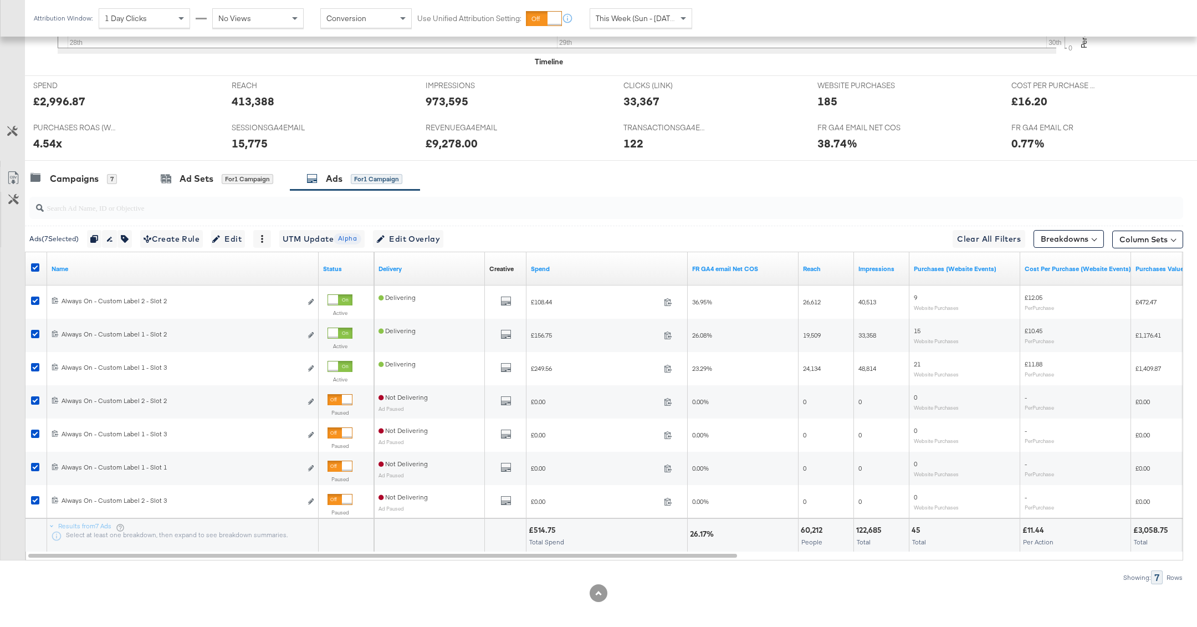
scroll to position [435, 0]
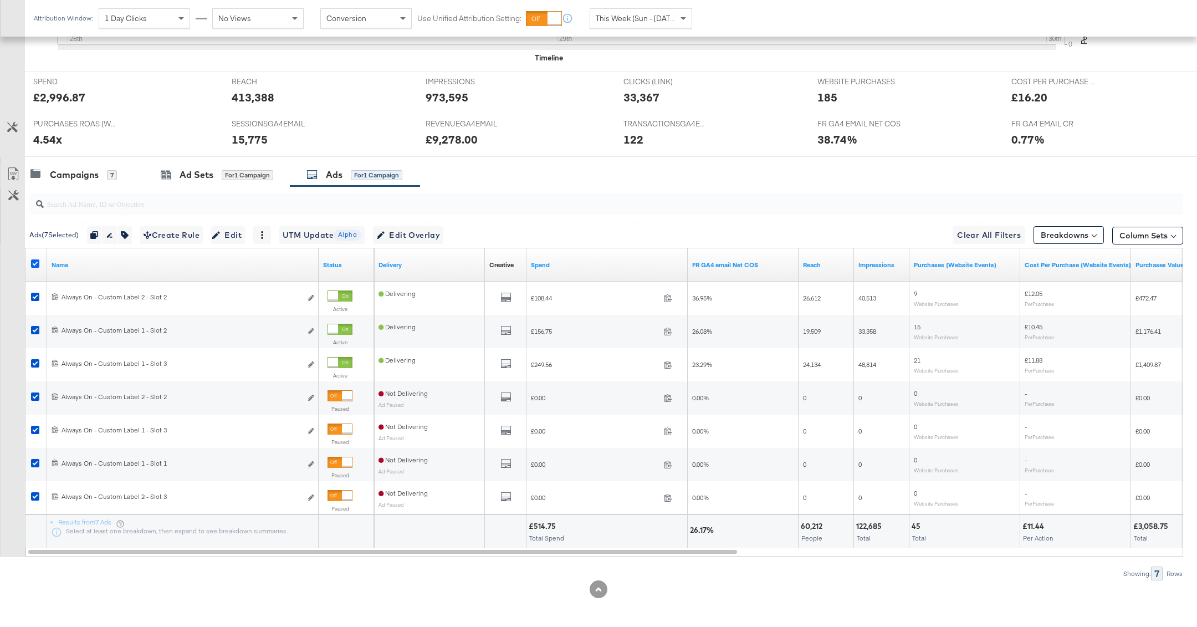
click at [38, 261] on icon at bounding box center [35, 263] width 8 height 8
click at [0, 0] on input "checkbox" at bounding box center [0, 0] width 0 height 0
click at [88, 177] on div "Campaigns" at bounding box center [74, 174] width 49 height 13
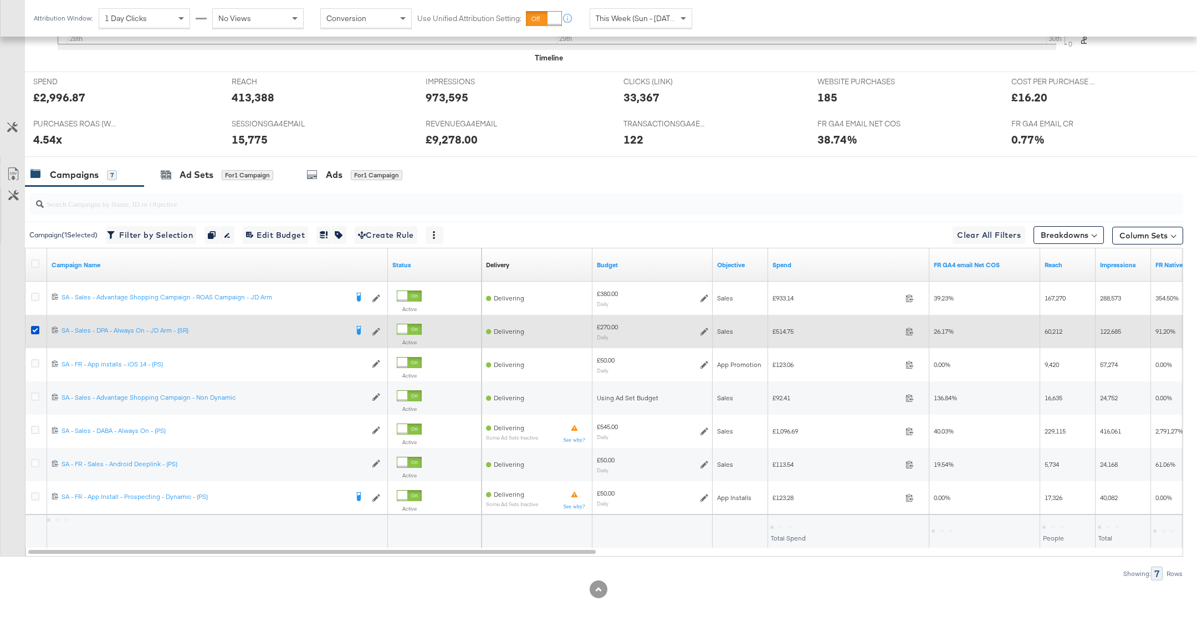
click at [30, 331] on div at bounding box center [37, 331] width 21 height 20
click at [32, 326] on icon at bounding box center [35, 330] width 8 height 8
click at [0, 0] on input "checkbox" at bounding box center [0, 0] width 0 height 0
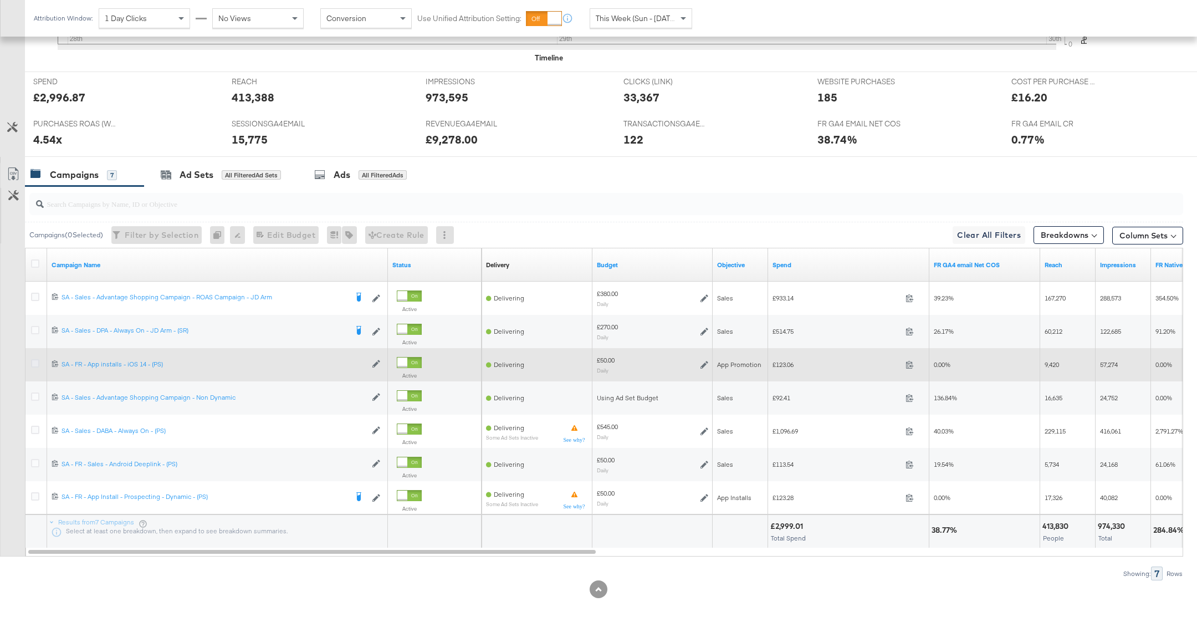
click at [35, 360] on icon at bounding box center [35, 363] width 8 height 8
click at [0, 0] on input "checkbox" at bounding box center [0, 0] width 0 height 0
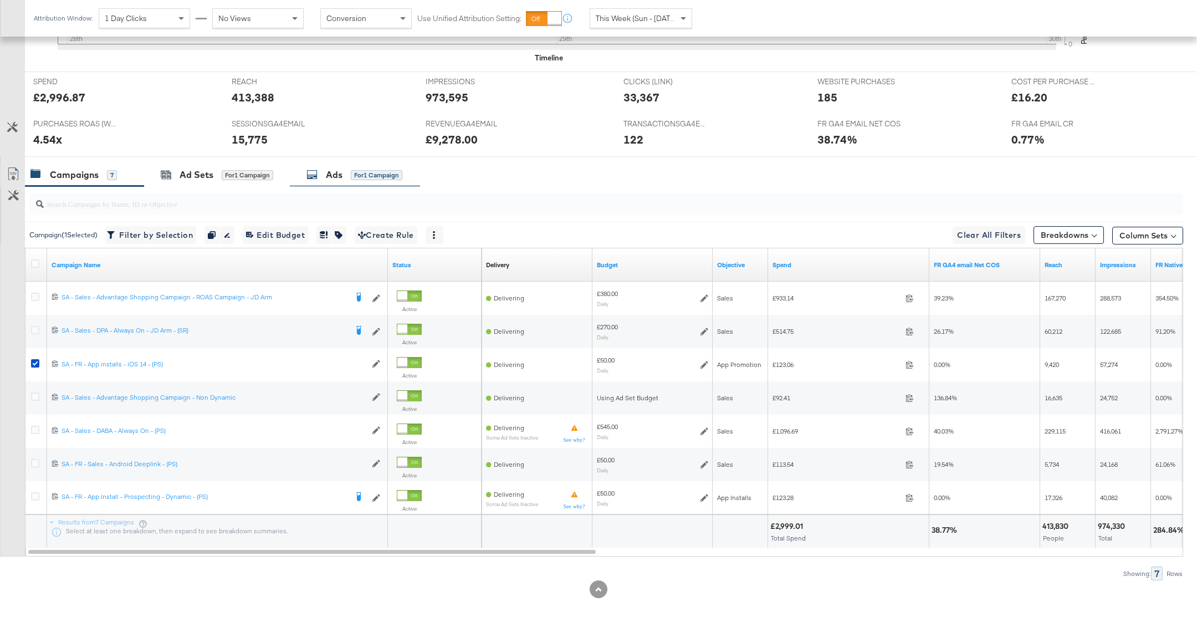
click at [336, 177] on div "Ads" at bounding box center [334, 174] width 17 height 13
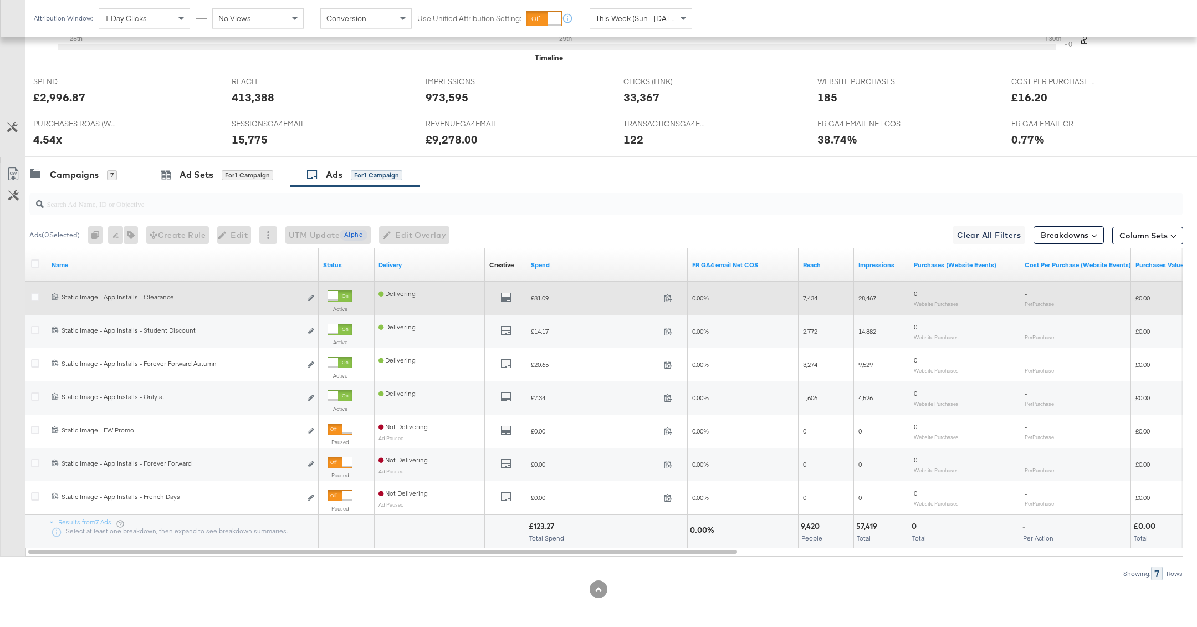
click at [338, 291] on div at bounding box center [333, 296] width 10 height 10
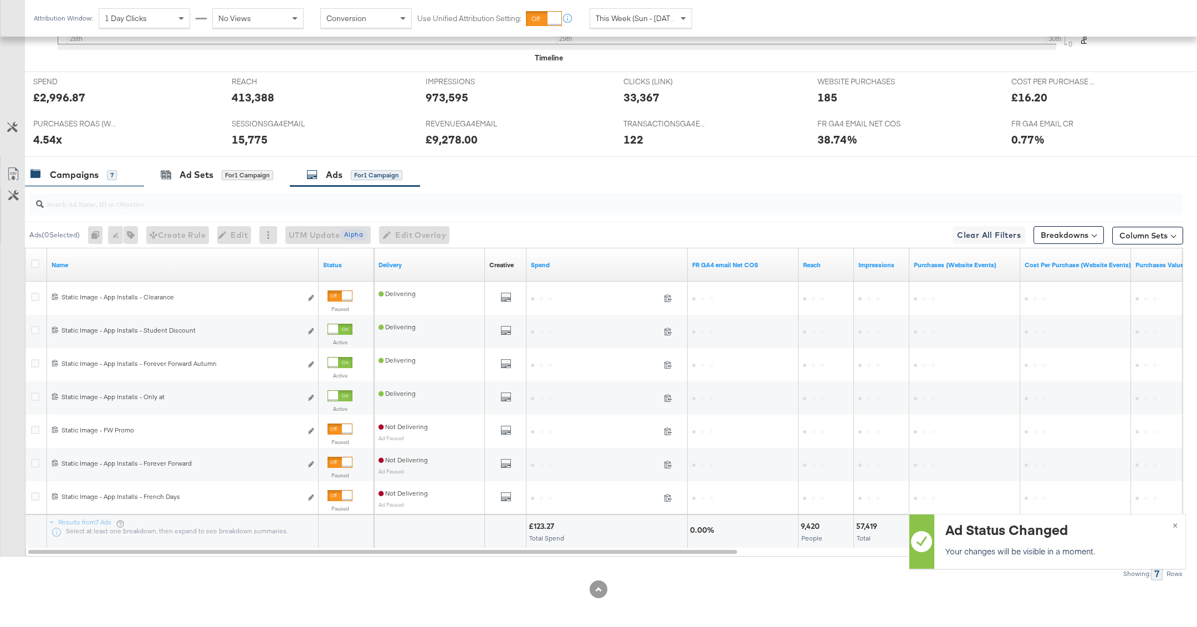
click at [107, 176] on div "7" at bounding box center [112, 175] width 10 height 10
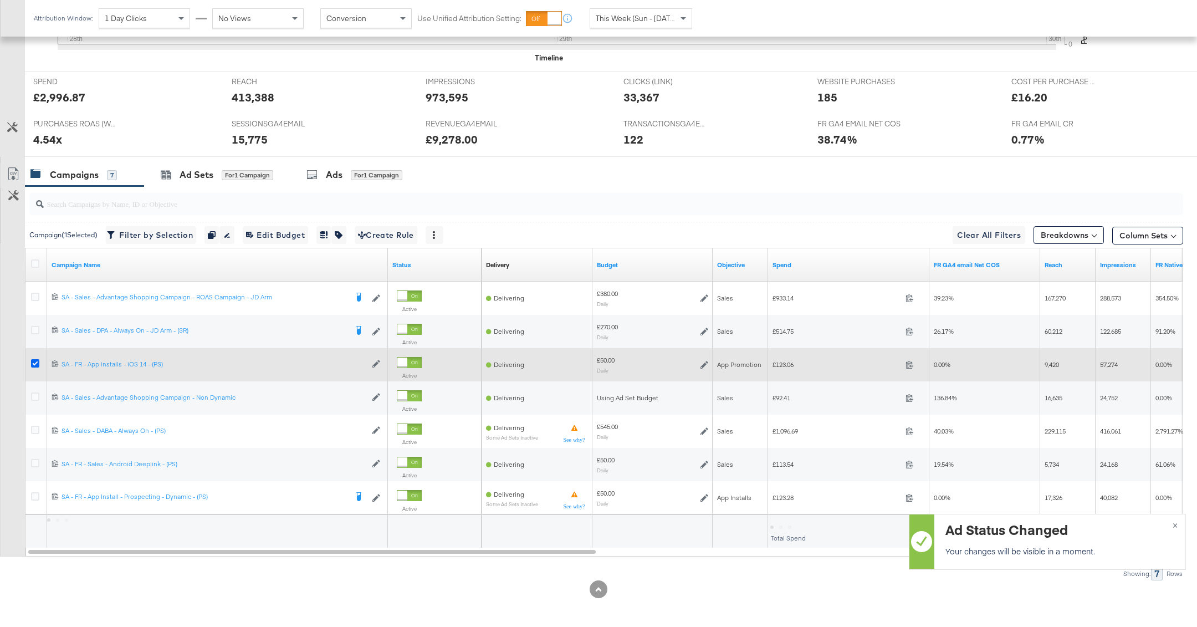
click at [34, 360] on icon at bounding box center [35, 363] width 8 height 8
click at [0, 0] on input "checkbox" at bounding box center [0, 0] width 0 height 0
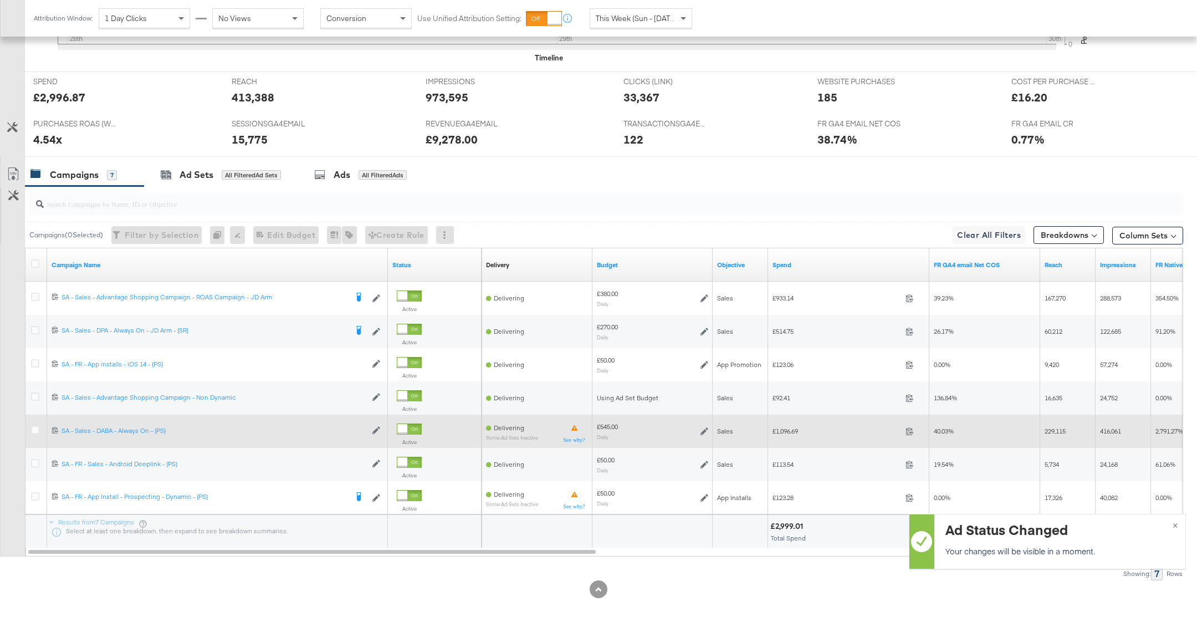
click at [30, 427] on div at bounding box center [37, 431] width 21 height 20
click at [34, 430] on icon at bounding box center [35, 430] width 8 height 8
click at [0, 0] on input "checkbox" at bounding box center [0, 0] width 0 height 0
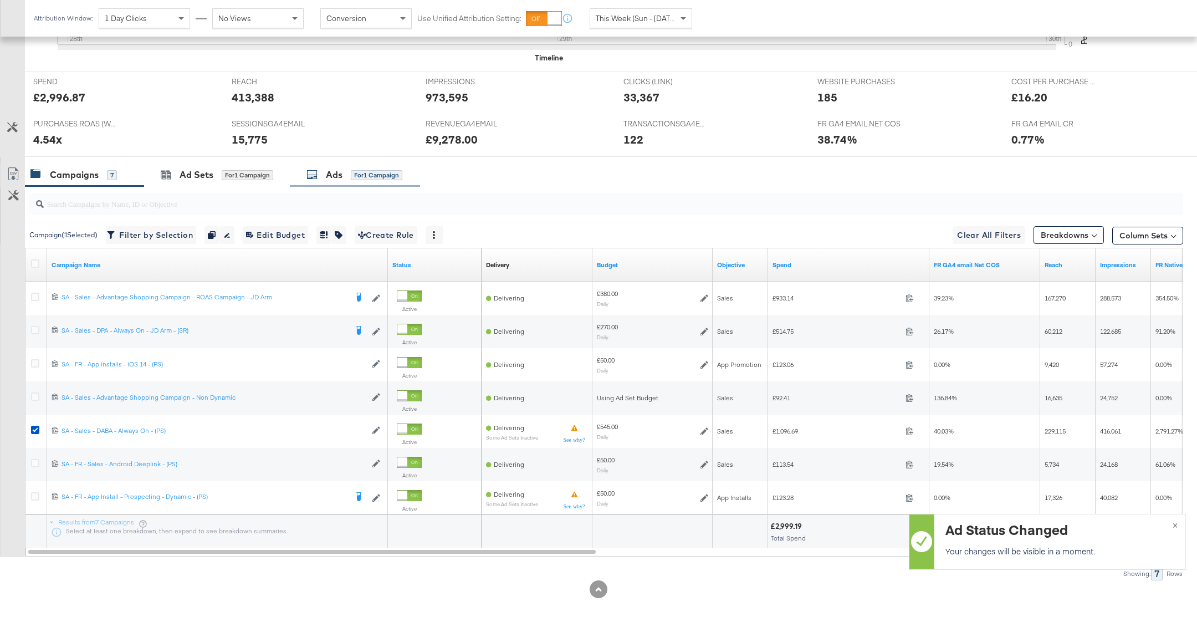
click at [354, 165] on div "Ads for 1 Campaign" at bounding box center [355, 175] width 130 height 24
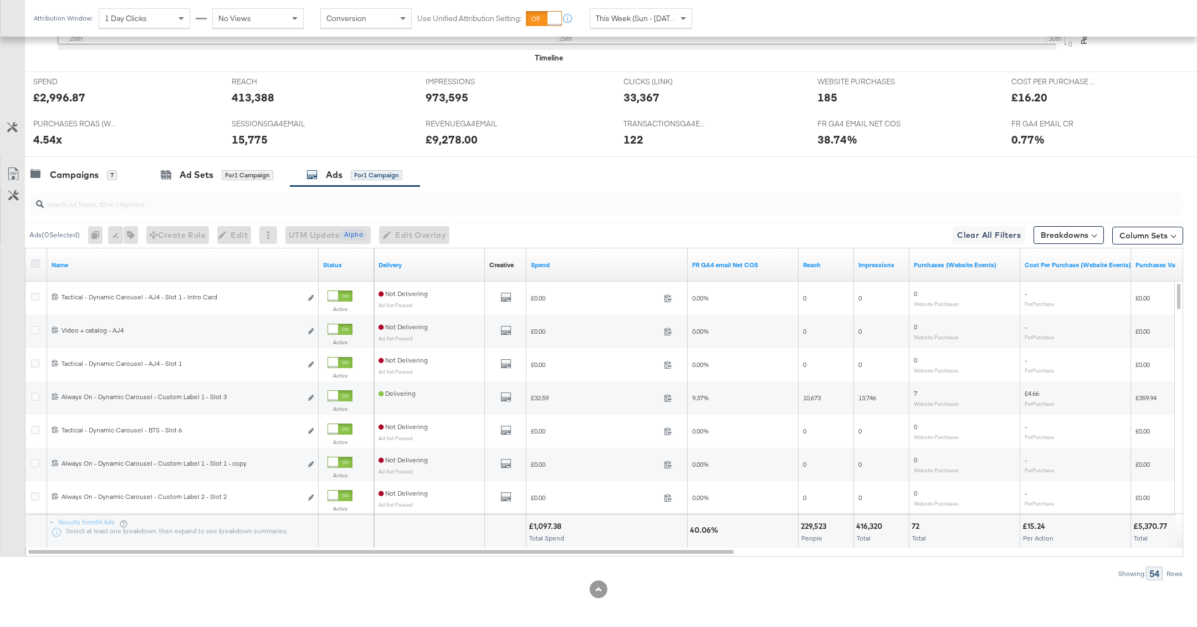
click at [33, 262] on icon at bounding box center [35, 263] width 8 height 8
click at [0, 0] on input "checkbox" at bounding box center [0, 0] width 0 height 0
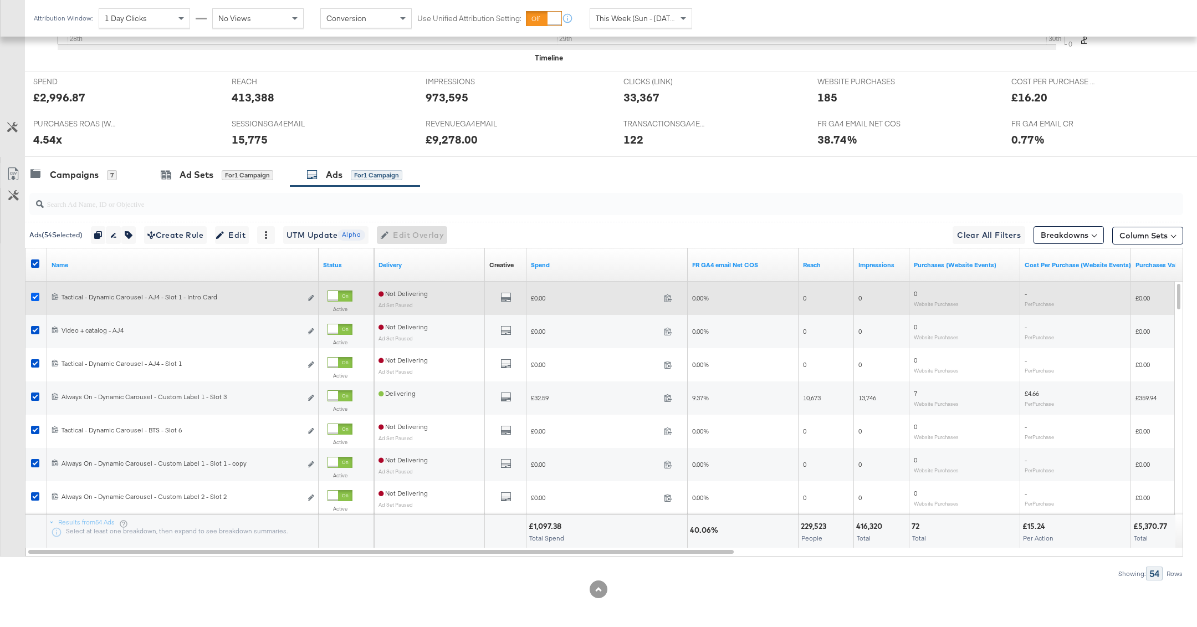
click at [33, 294] on icon at bounding box center [35, 297] width 8 height 8
click at [0, 0] on input "checkbox" at bounding box center [0, 0] width 0 height 0
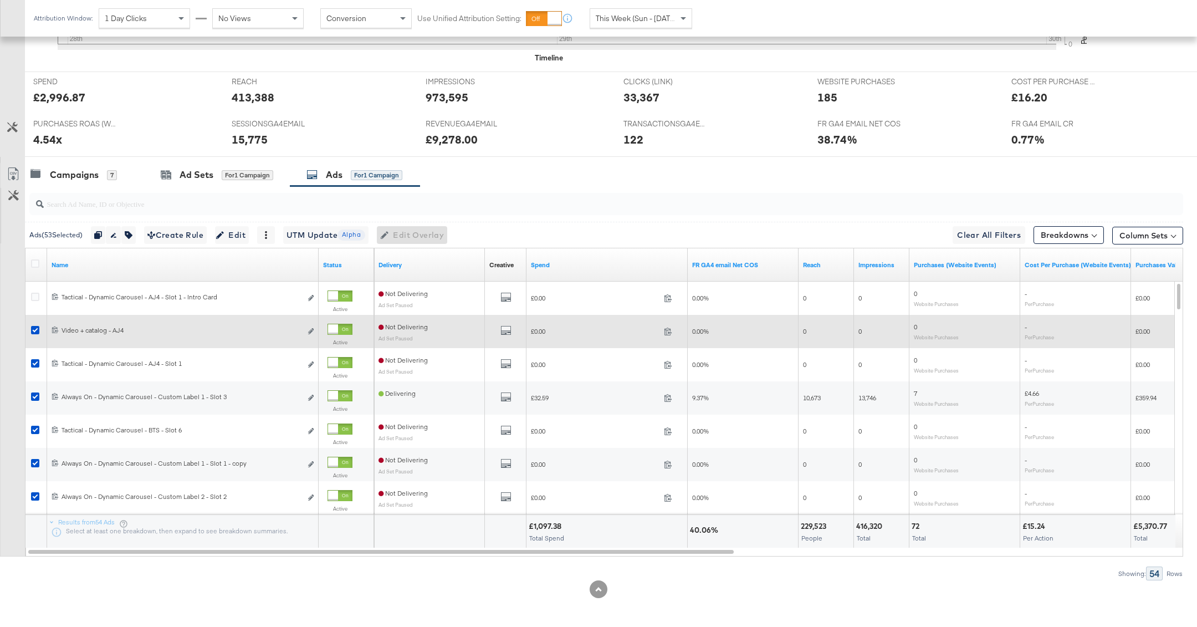
click at [33, 322] on div at bounding box center [37, 331] width 21 height 20
click at [33, 329] on icon at bounding box center [35, 330] width 8 height 8
click at [0, 0] on input "checkbox" at bounding box center [0, 0] width 0 height 0
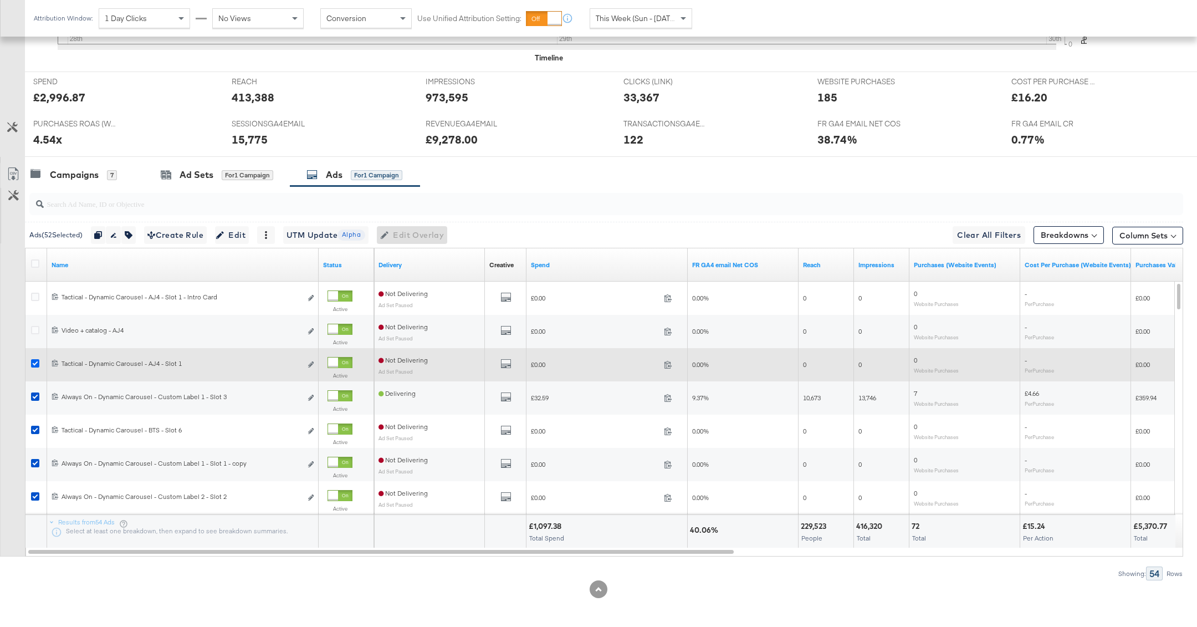
click at [33, 364] on icon at bounding box center [35, 363] width 8 height 8
click at [0, 0] on input "checkbox" at bounding box center [0, 0] width 0 height 0
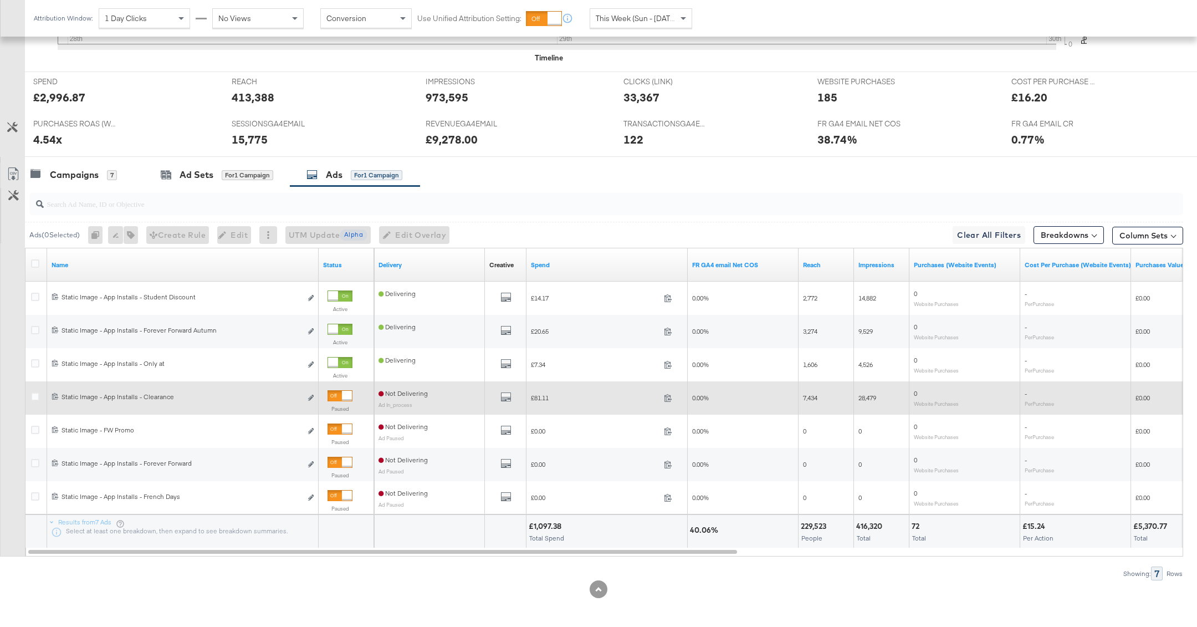
scroll to position [412, 0]
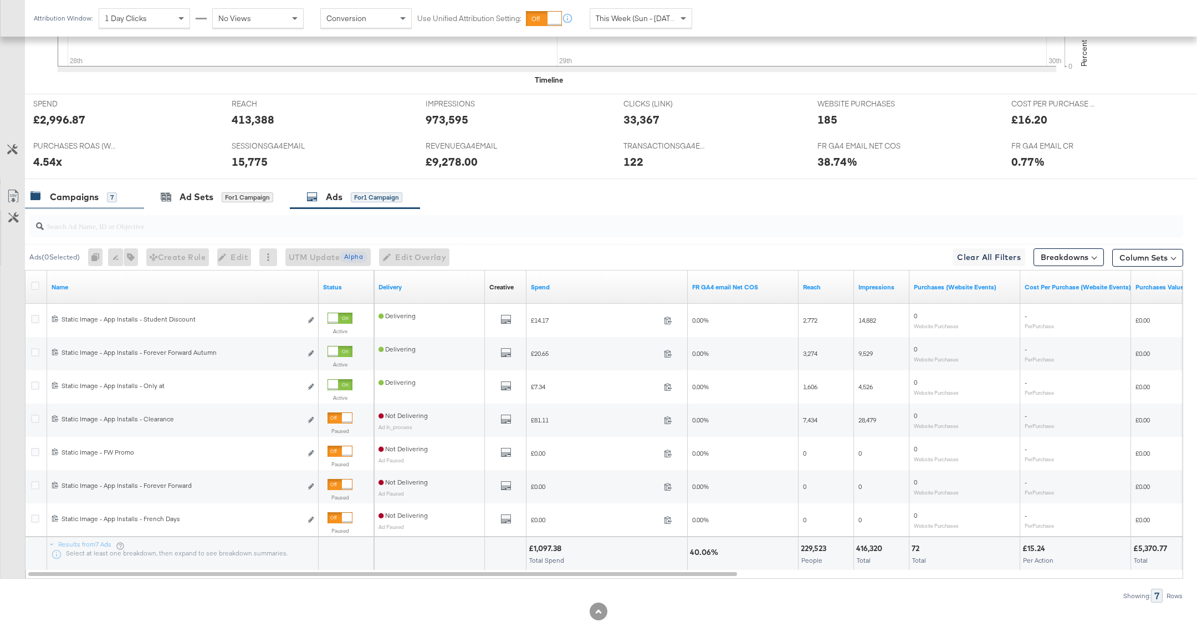
click at [99, 196] on div "Campaigns 7" at bounding box center [73, 197] width 86 height 13
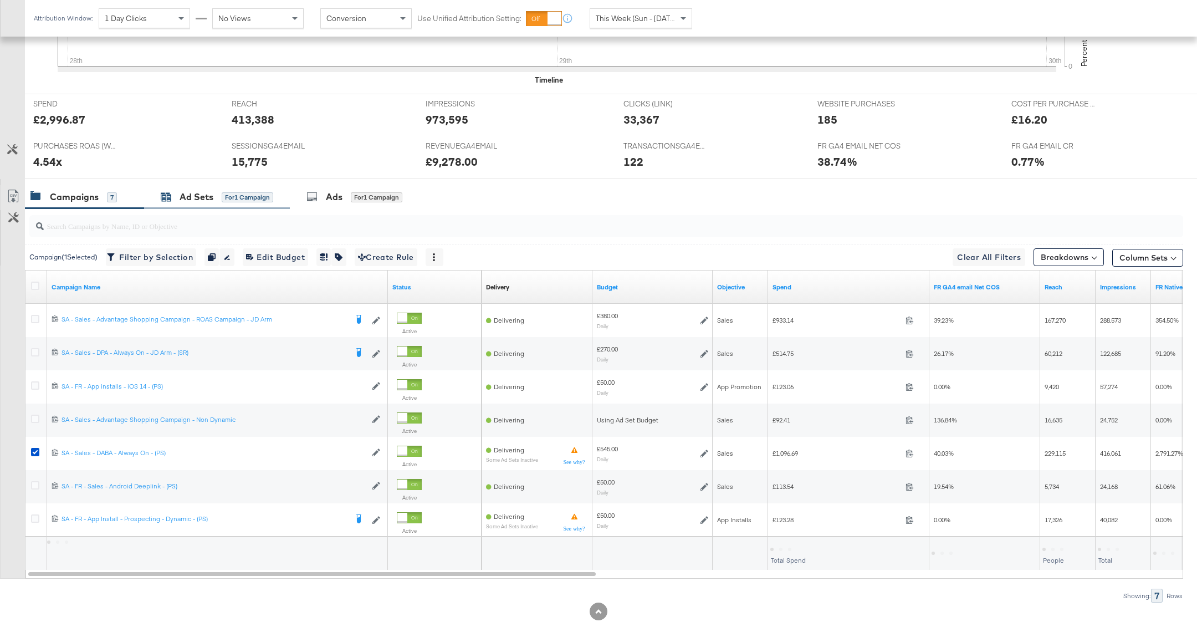
click at [185, 197] on div "Ad Sets" at bounding box center [197, 197] width 34 height 13
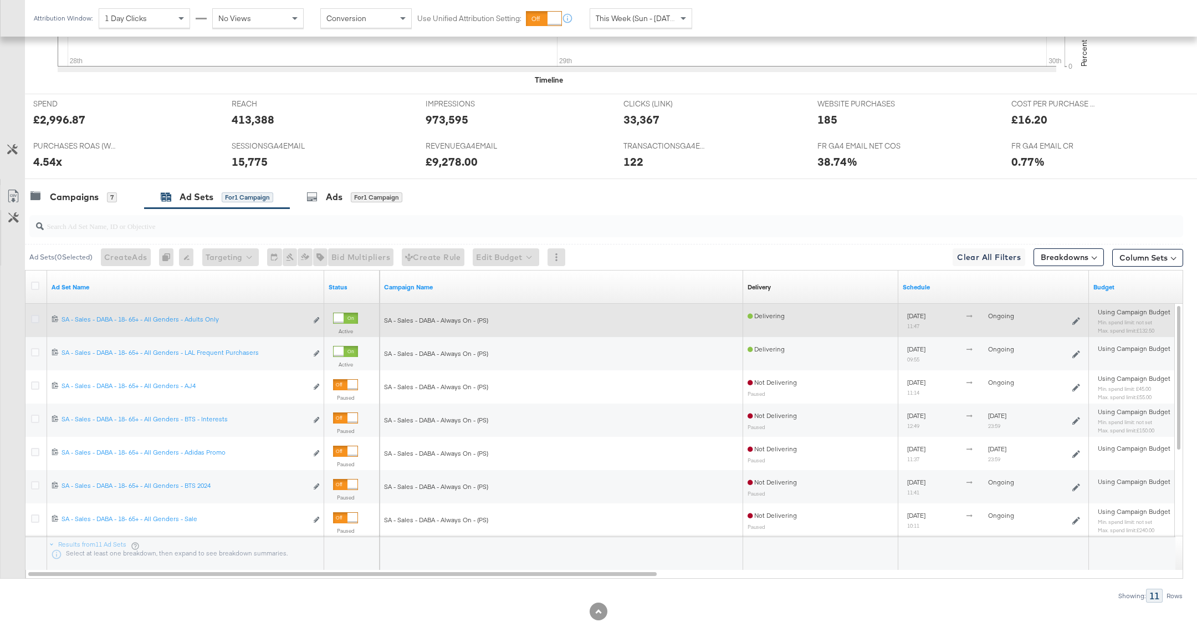
click at [36, 315] on icon at bounding box center [35, 319] width 8 height 8
click at [0, 0] on input "checkbox" at bounding box center [0, 0] width 0 height 0
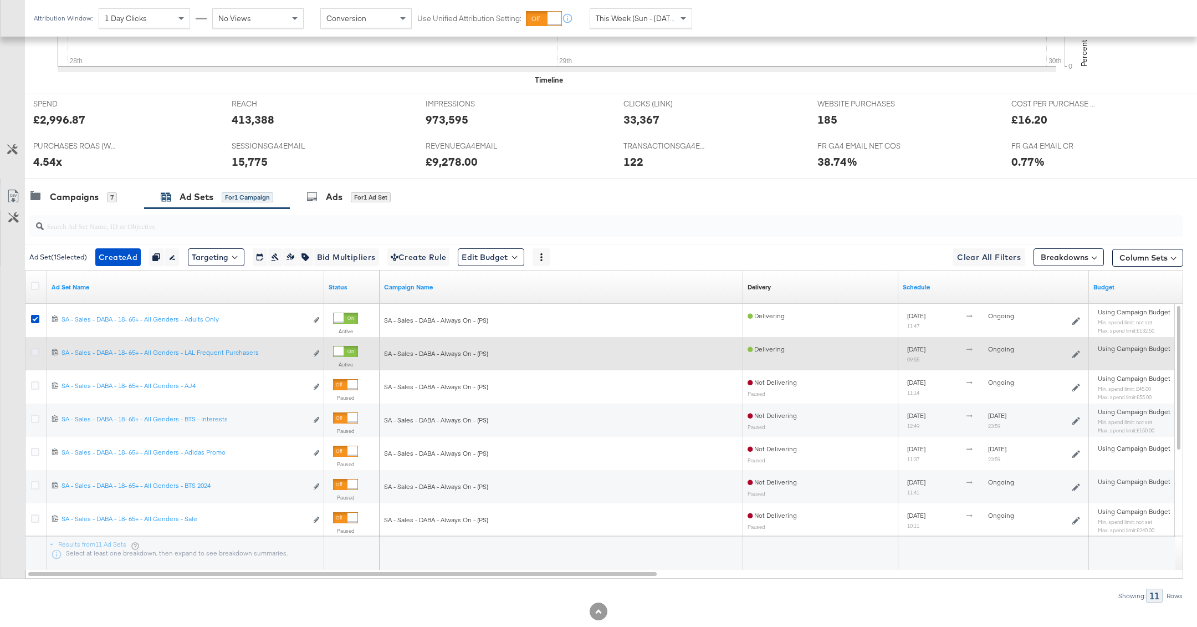
click at [35, 348] on icon at bounding box center [35, 352] width 8 height 8
click at [0, 0] on input "checkbox" at bounding box center [0, 0] width 0 height 0
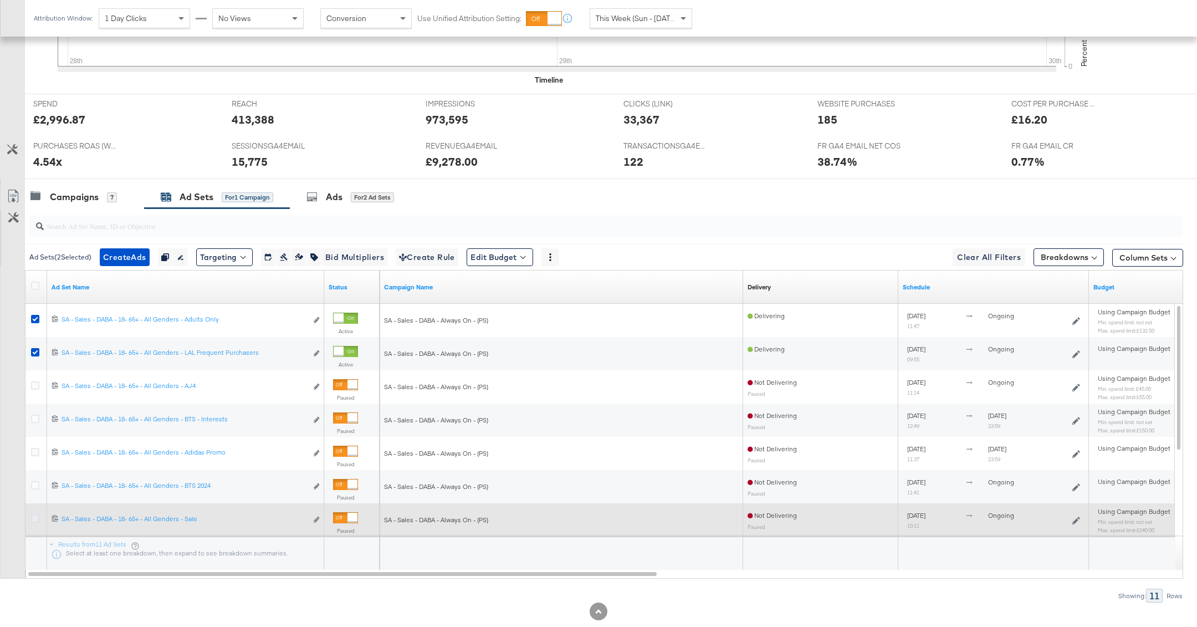
click at [38, 515] on icon at bounding box center [35, 518] width 8 height 8
click at [0, 0] on input "checkbox" at bounding box center [0, 0] width 0 height 0
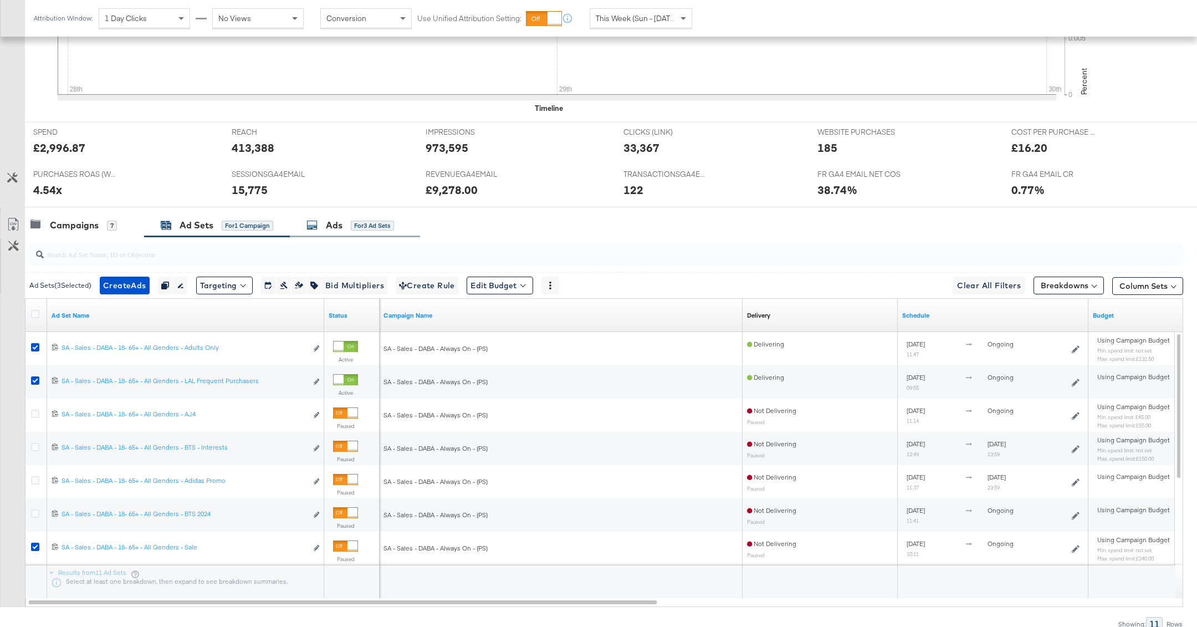
click at [360, 233] on div "Ads for 3 Ad Sets" at bounding box center [355, 225] width 130 height 24
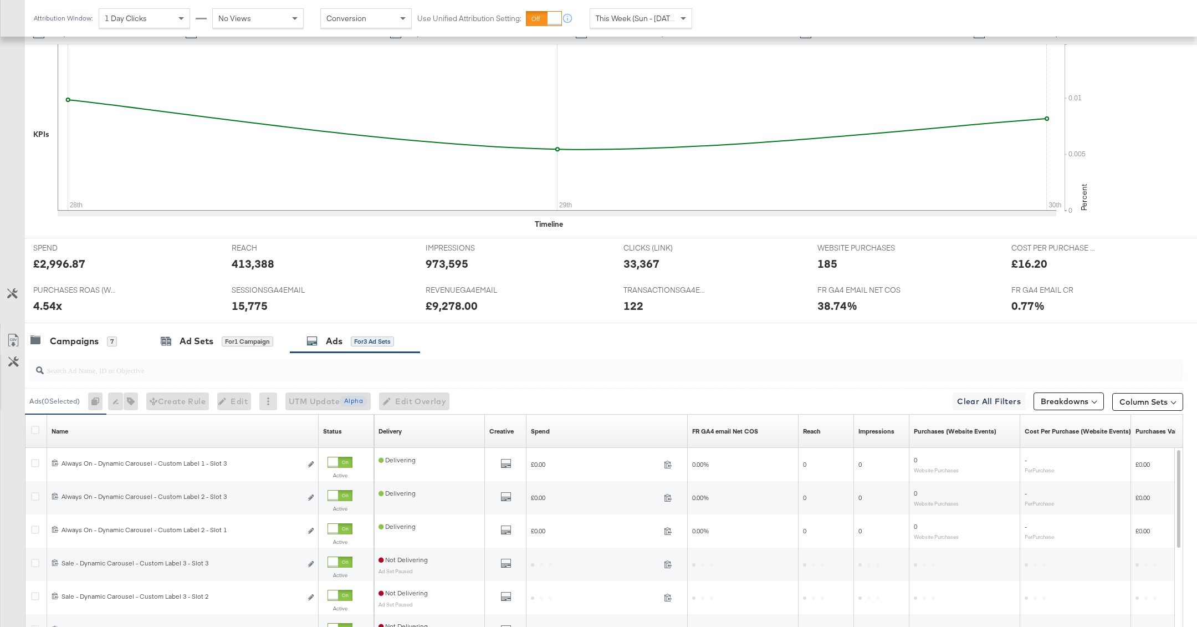
scroll to position [384, 0]
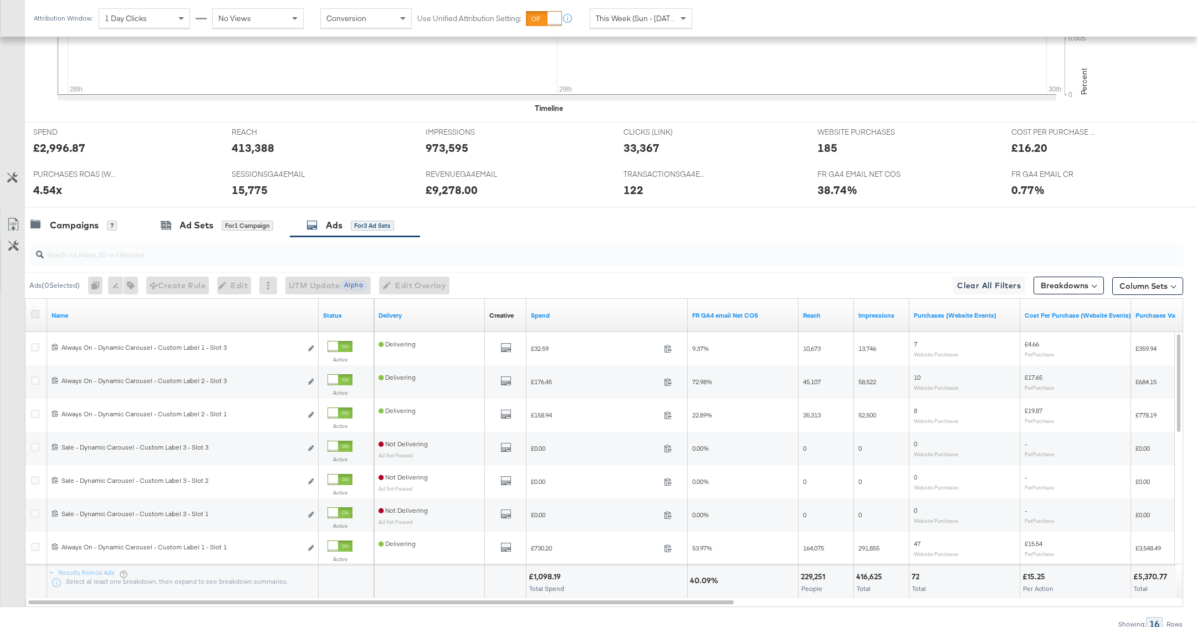
click at [38, 315] on icon at bounding box center [35, 314] width 8 height 8
click at [0, 0] on input "checkbox" at bounding box center [0, 0] width 0 height 0
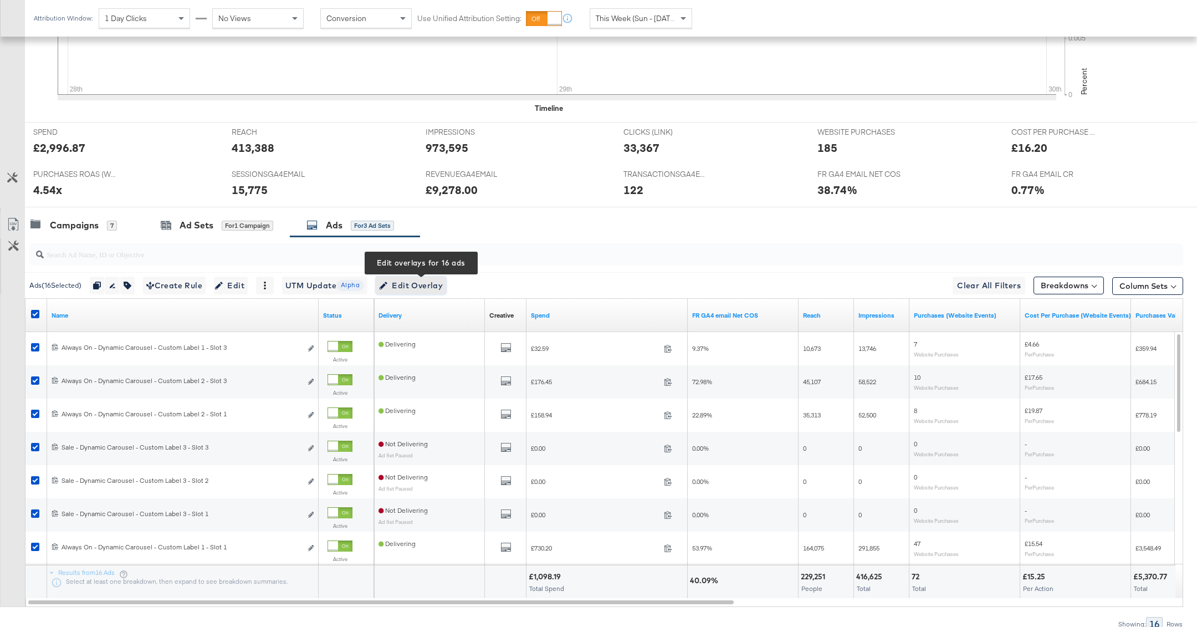
click at [419, 283] on span "Edit Overlay Edit overlays for 16 ads" at bounding box center [411, 286] width 64 height 14
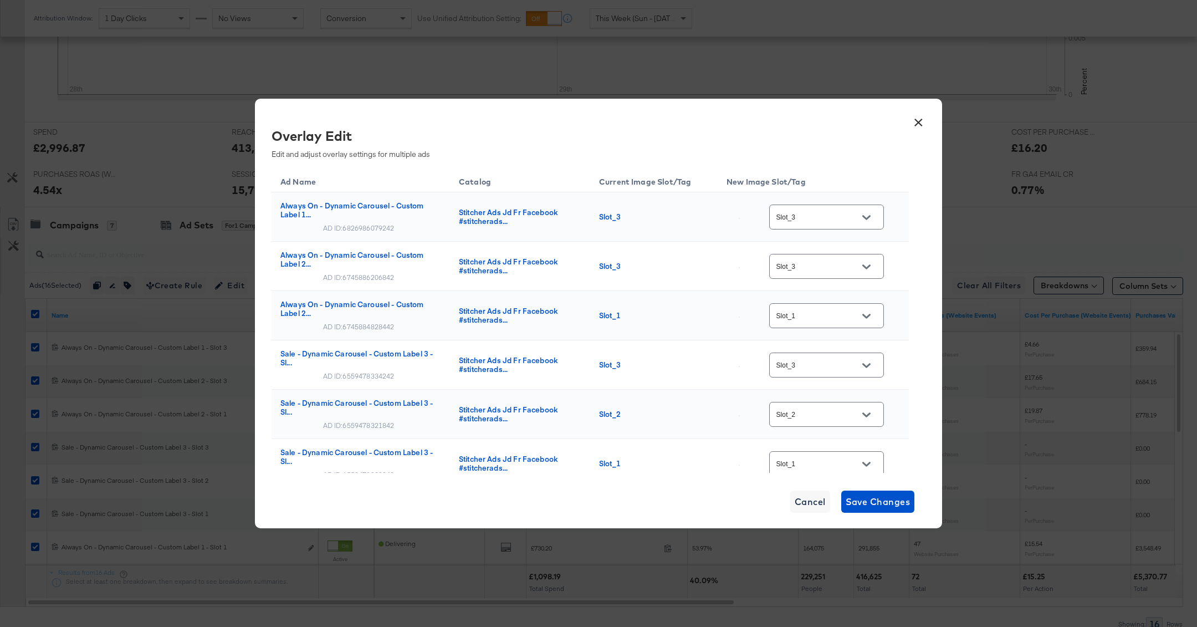
click at [860, 224] on div at bounding box center [866, 217] width 23 height 17
click at [874, 217] on button "Open" at bounding box center [866, 217] width 17 height 17
click at [839, 246] on div "multi_3" at bounding box center [834, 239] width 63 height 11
type input "multi_3"
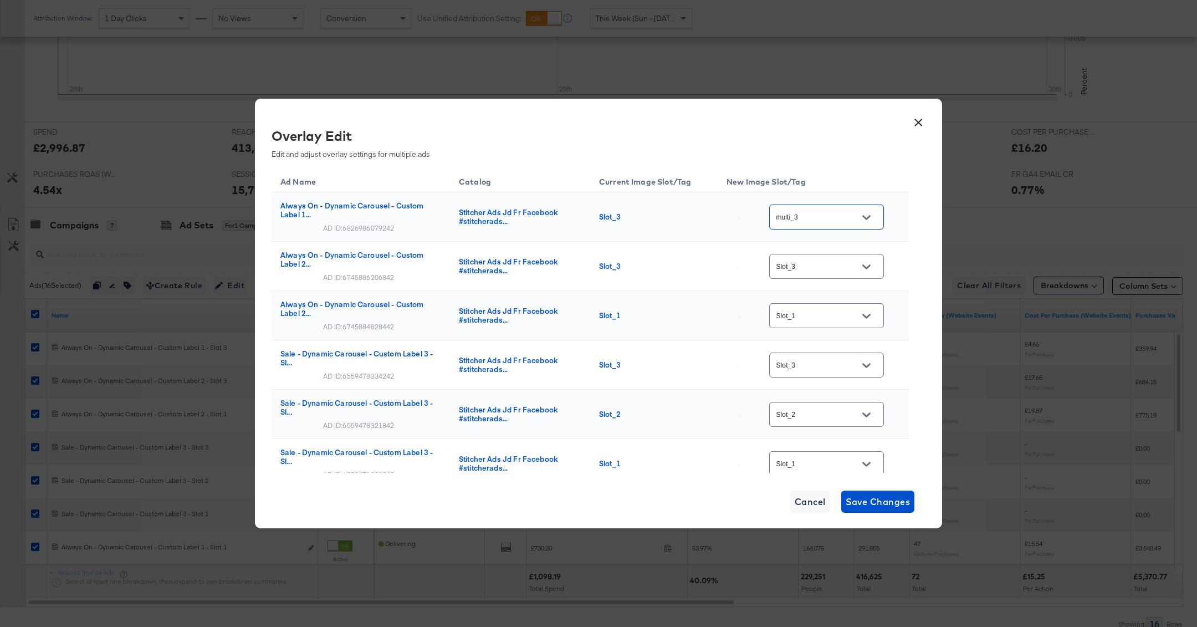
click at [839, 258] on div "Slot_3" at bounding box center [826, 266] width 115 height 25
click at [858, 259] on div at bounding box center [866, 266] width 23 height 17
click at [870, 264] on icon "Open" at bounding box center [866, 267] width 8 height 8
click at [844, 299] on div "multi_3" at bounding box center [836, 289] width 81 height 20
type input "multi_3"
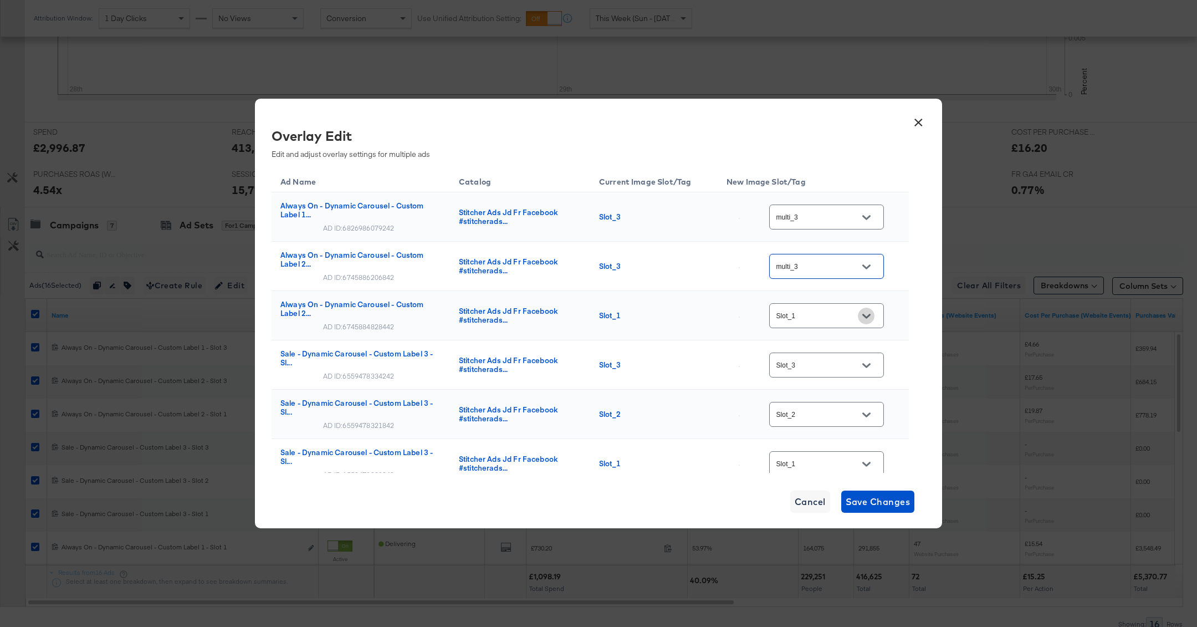
click at [869, 314] on icon "Open" at bounding box center [866, 316] width 8 height 8
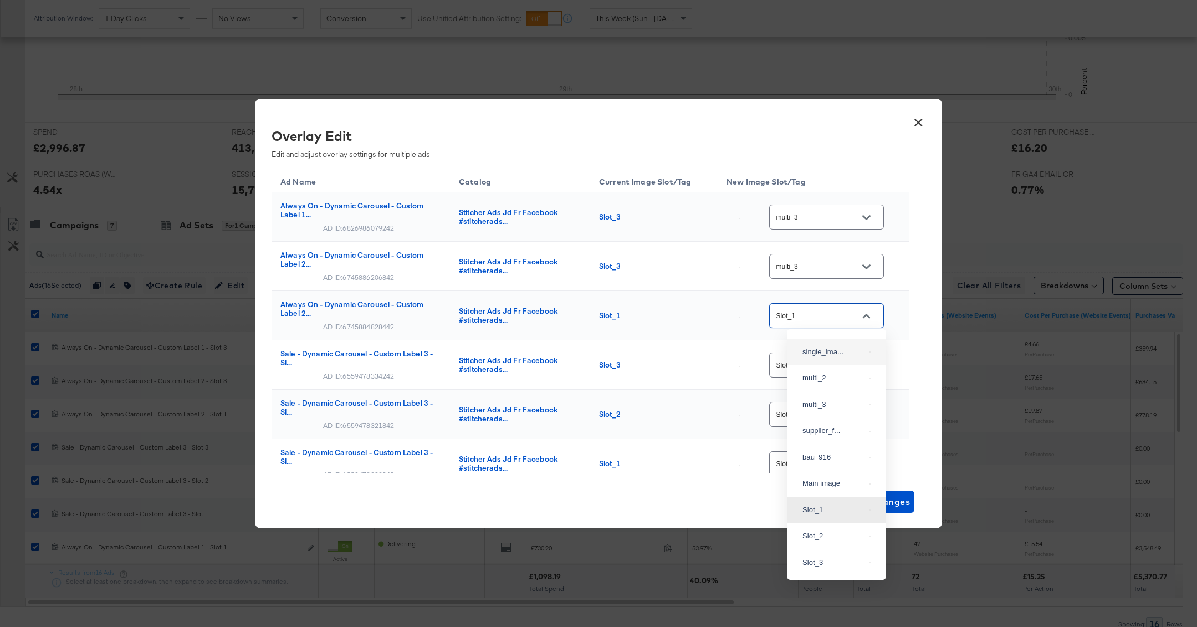
scroll to position [3, 0]
click at [837, 376] on div "single_ima..." at bounding box center [834, 370] width 63 height 11
type input "single_image"
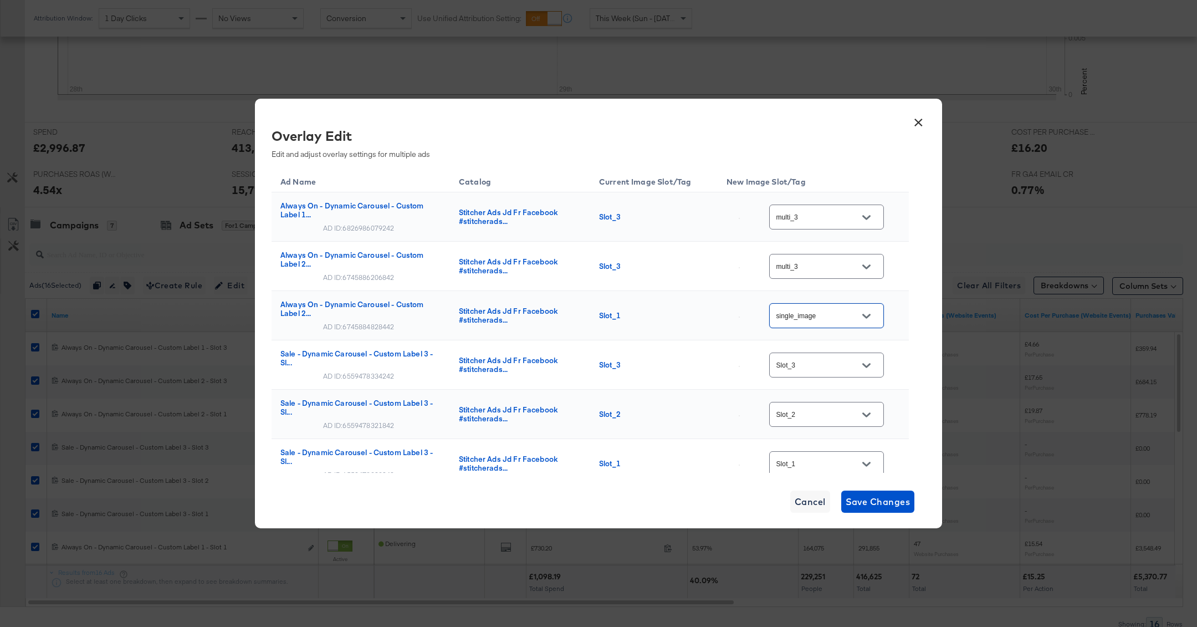
click at [874, 365] on button "Open" at bounding box center [866, 365] width 17 height 17
click at [827, 125] on div "multi_3" at bounding box center [836, 115] width 81 height 20
type input "multi_3"
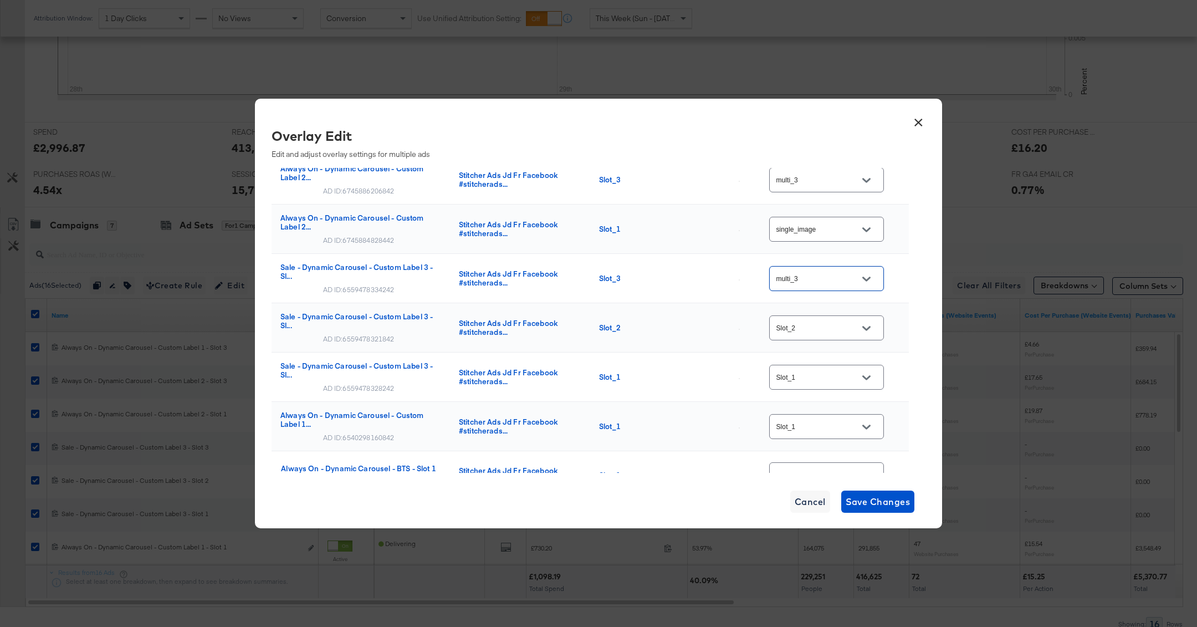
scroll to position [102, 0]
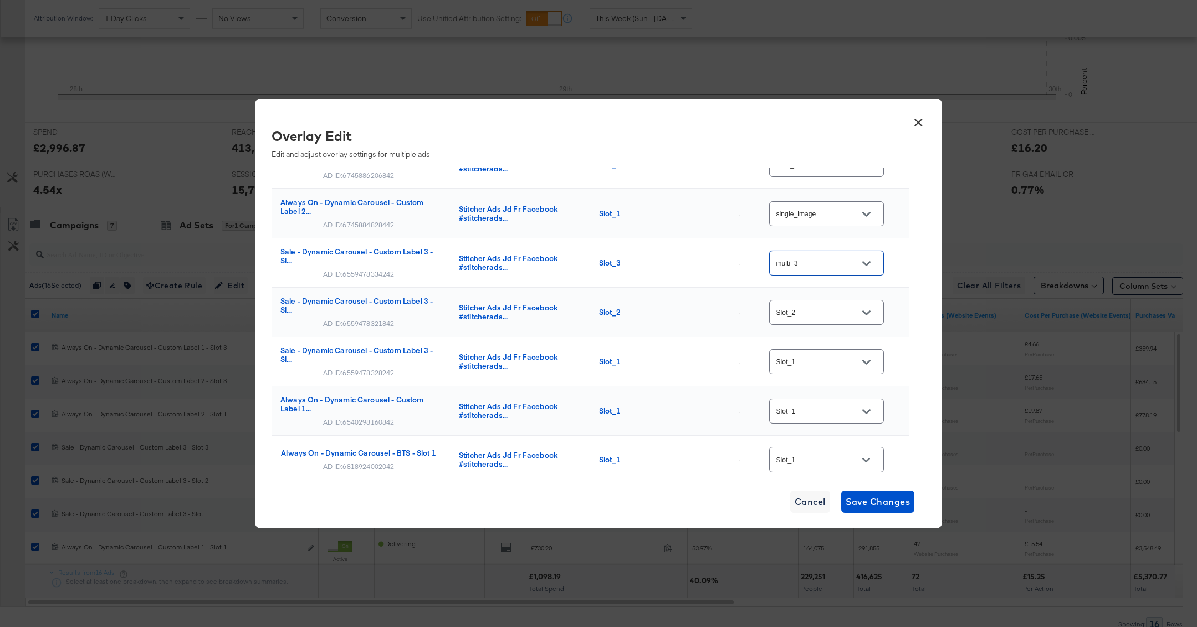
click at [842, 321] on div "Slot_2" at bounding box center [826, 312] width 115 height 25
click at [865, 317] on button "Open" at bounding box center [866, 312] width 17 height 17
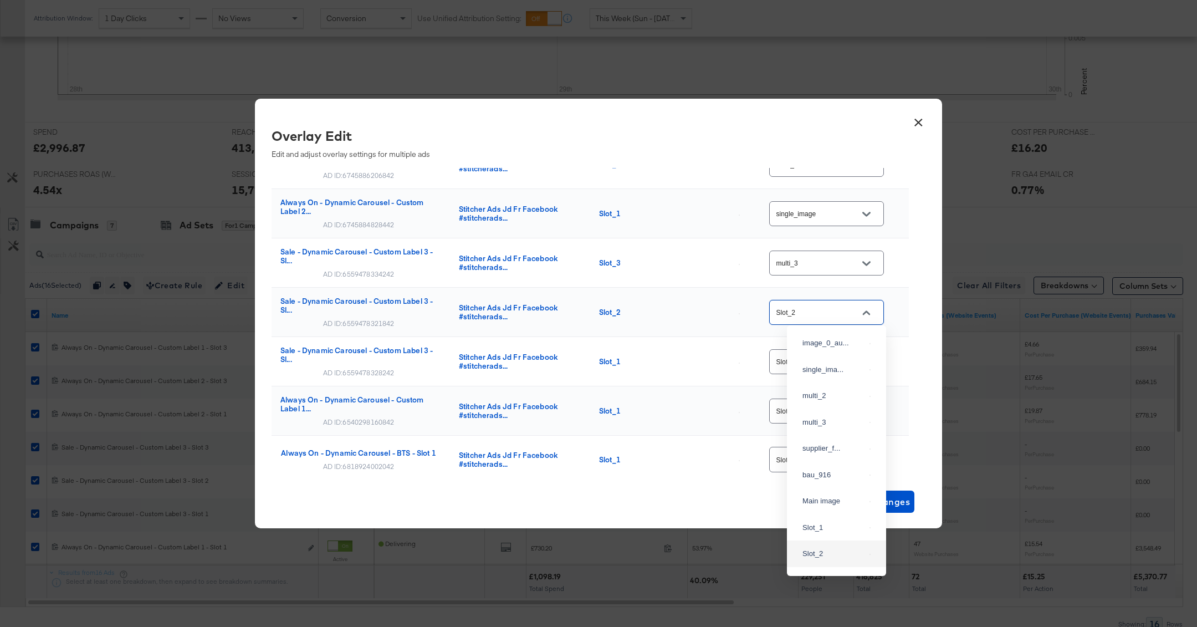
scroll to position [48, 0]
click at [842, 353] on div "multi_2" at bounding box center [834, 347] width 63 height 11
type input "multi_2"
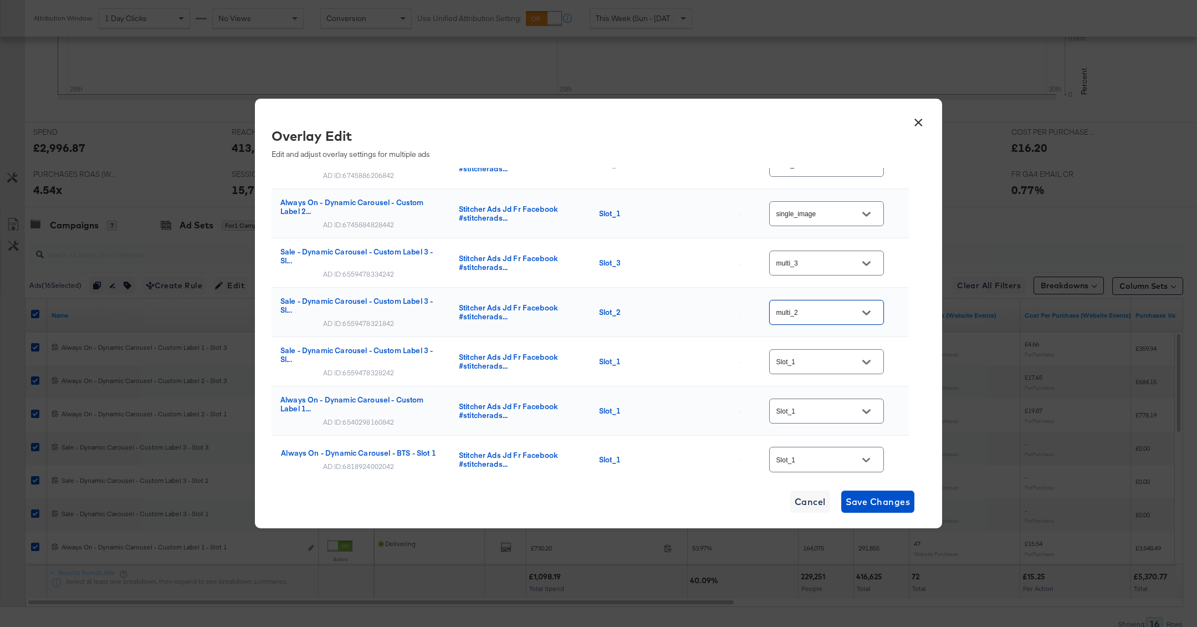
click at [870, 360] on icon "Open" at bounding box center [866, 362] width 8 height 4
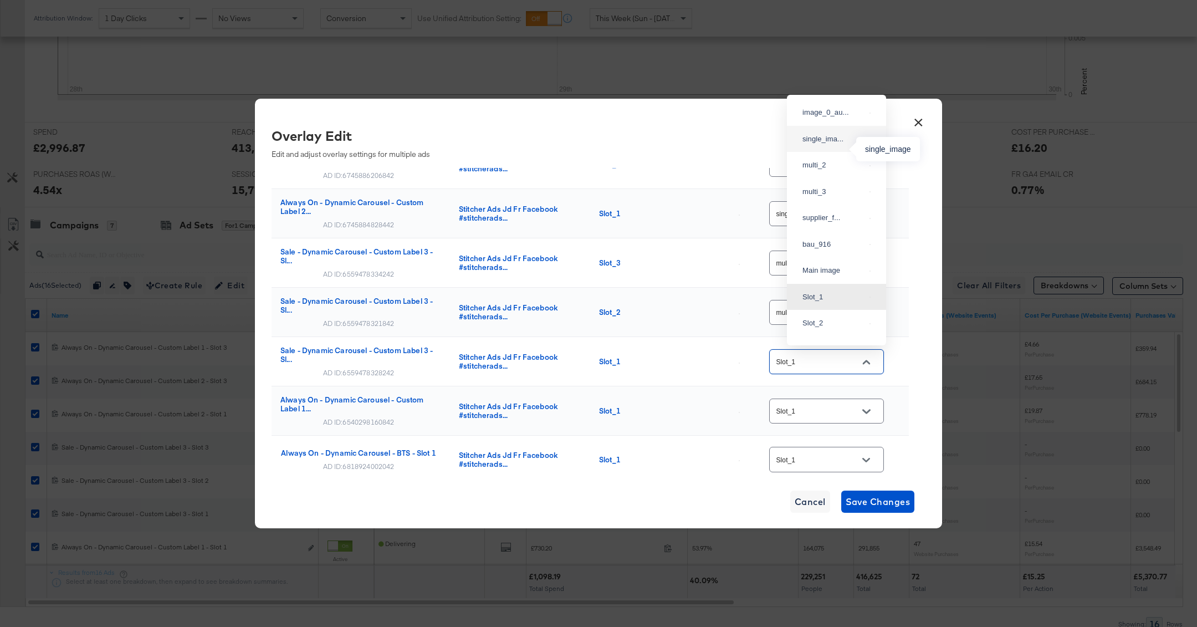
click at [828, 145] on div "single_ima..." at bounding box center [834, 139] width 63 height 11
type input "single_image"
click at [850, 427] on td "Slot_1" at bounding box center [813, 410] width 191 height 49
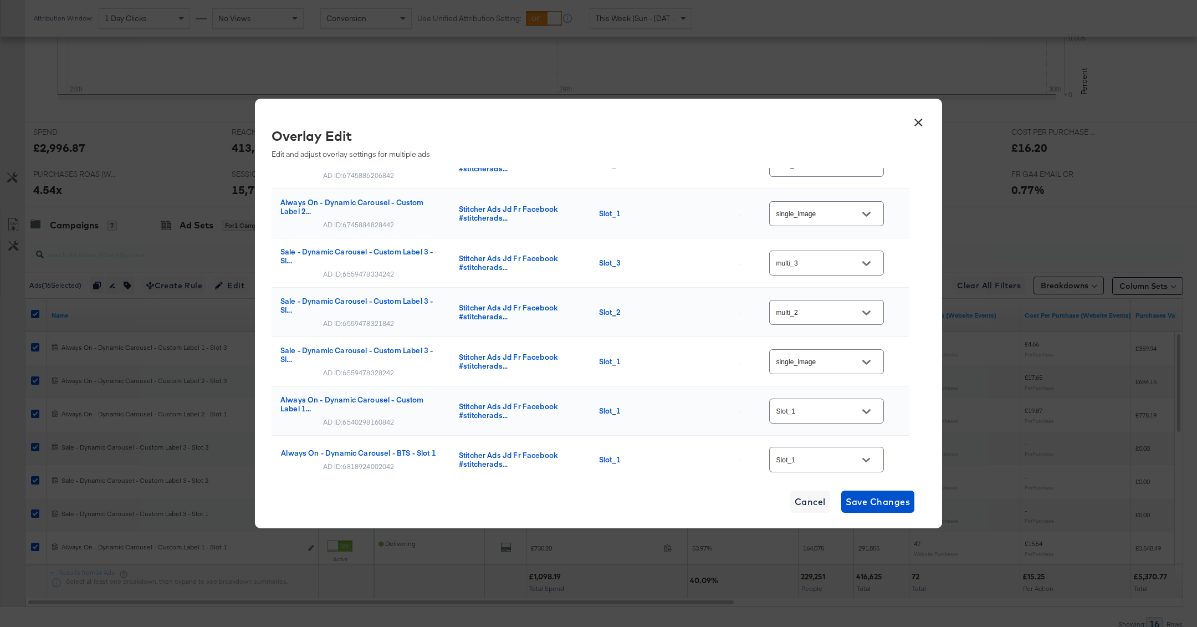
click at [849, 407] on input "Slot_1" at bounding box center [818, 411] width 88 height 13
click at [836, 172] on div "single_ima..." at bounding box center [834, 166] width 63 height 11
type input "single_image"
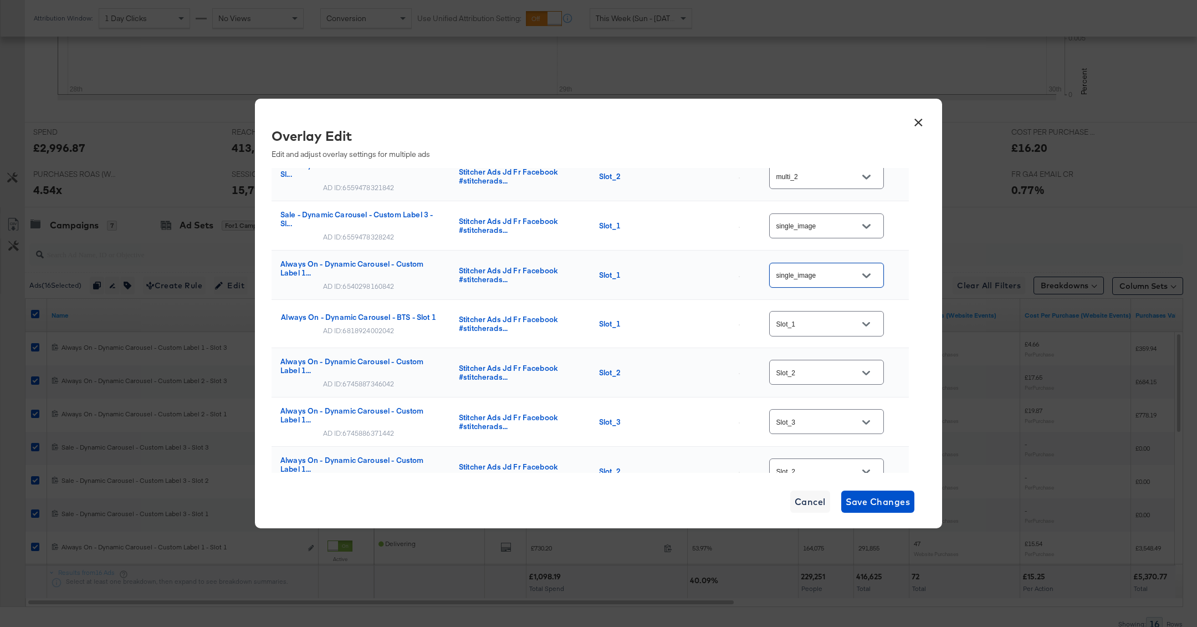
scroll to position [248, 0]
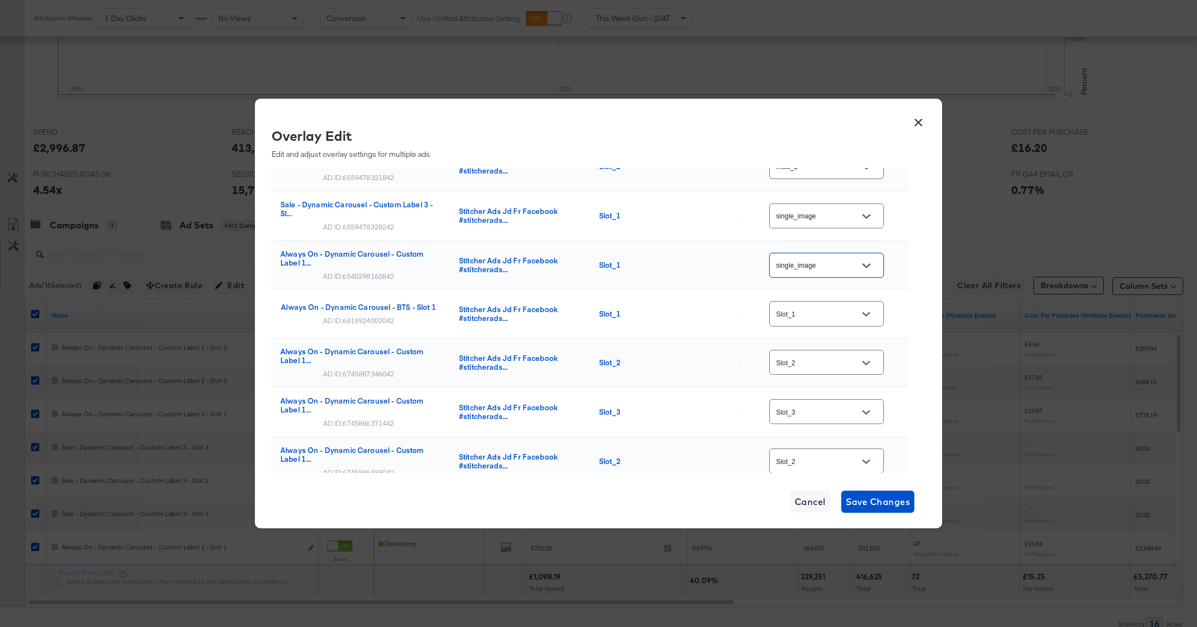
click at [869, 311] on icon "Open" at bounding box center [866, 314] width 8 height 8
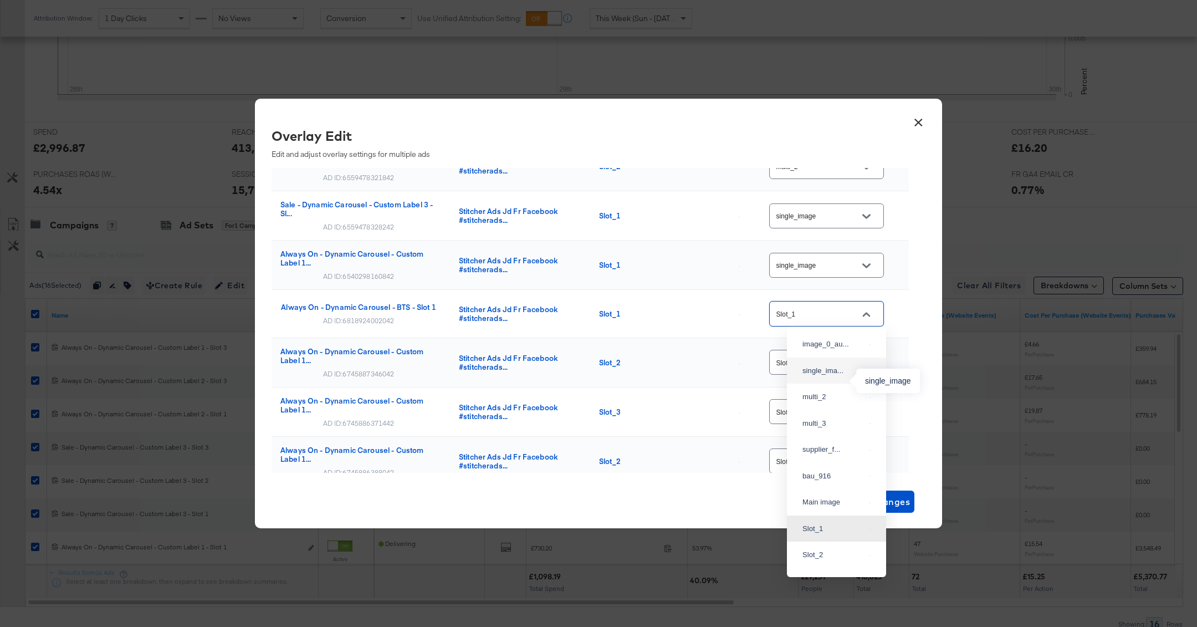
click at [837, 376] on div "single_ima..." at bounding box center [834, 370] width 63 height 11
type input "single_image"
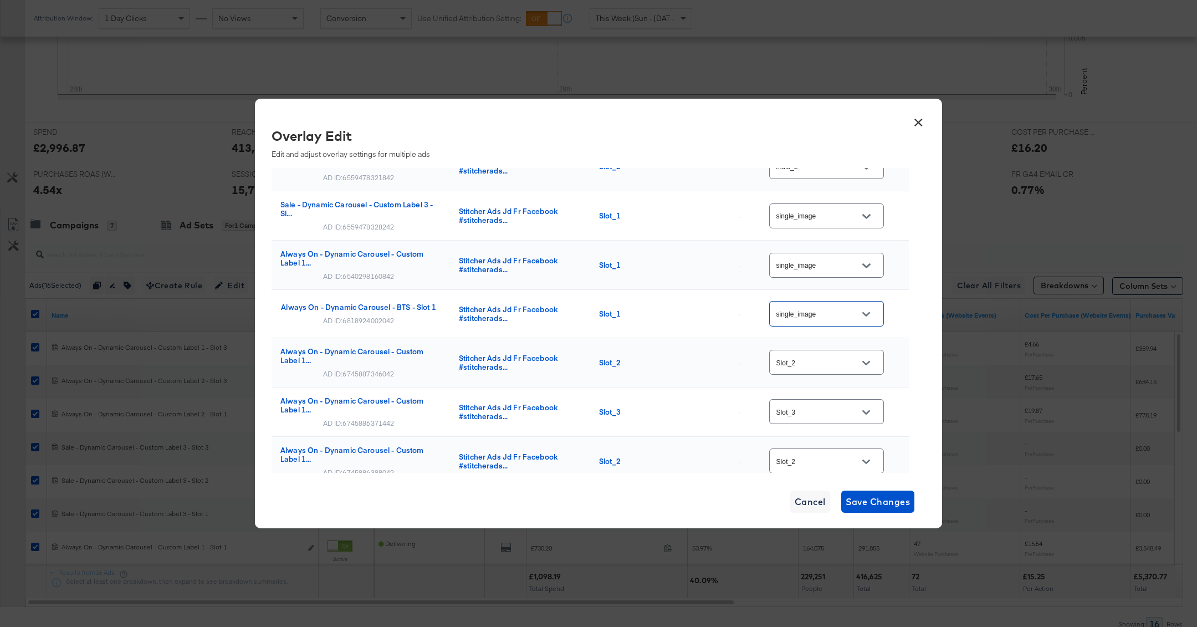
click at [859, 367] on div at bounding box center [866, 363] width 23 height 17
click at [879, 350] on div "Slot_2" at bounding box center [826, 362] width 115 height 25
click at [878, 355] on div at bounding box center [866, 363] width 23 height 17
click at [870, 359] on icon "Open" at bounding box center [866, 363] width 8 height 8
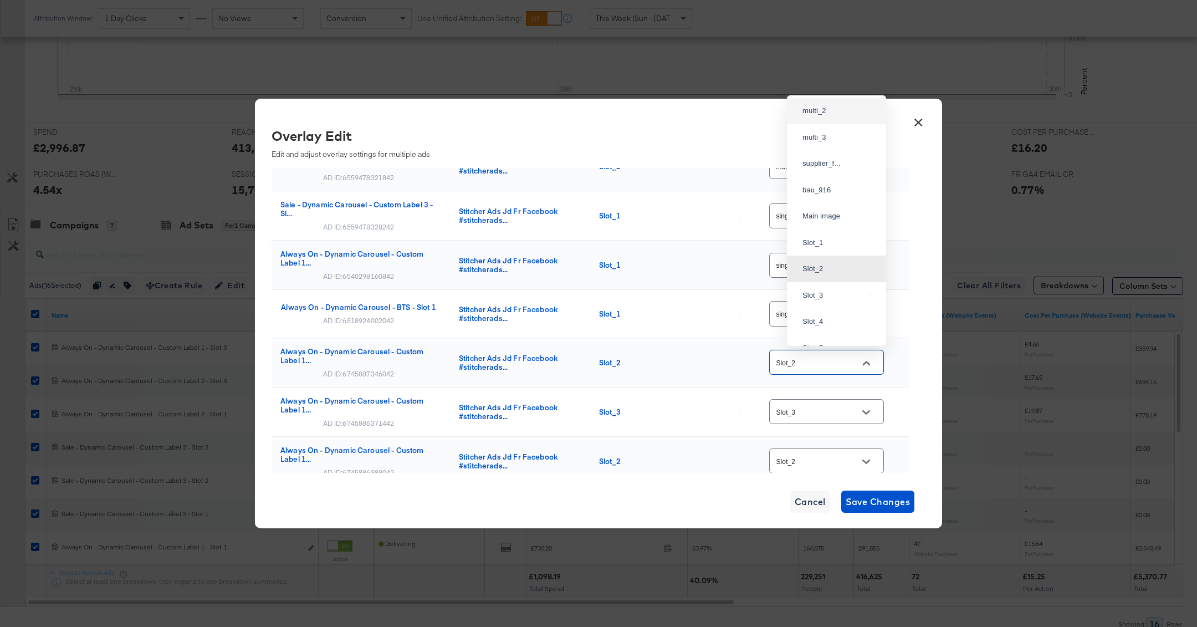
click at [819, 121] on div "multi_2" at bounding box center [836, 111] width 81 height 20
type input "multi_2"
click at [869, 409] on icon "Open" at bounding box center [866, 412] width 8 height 8
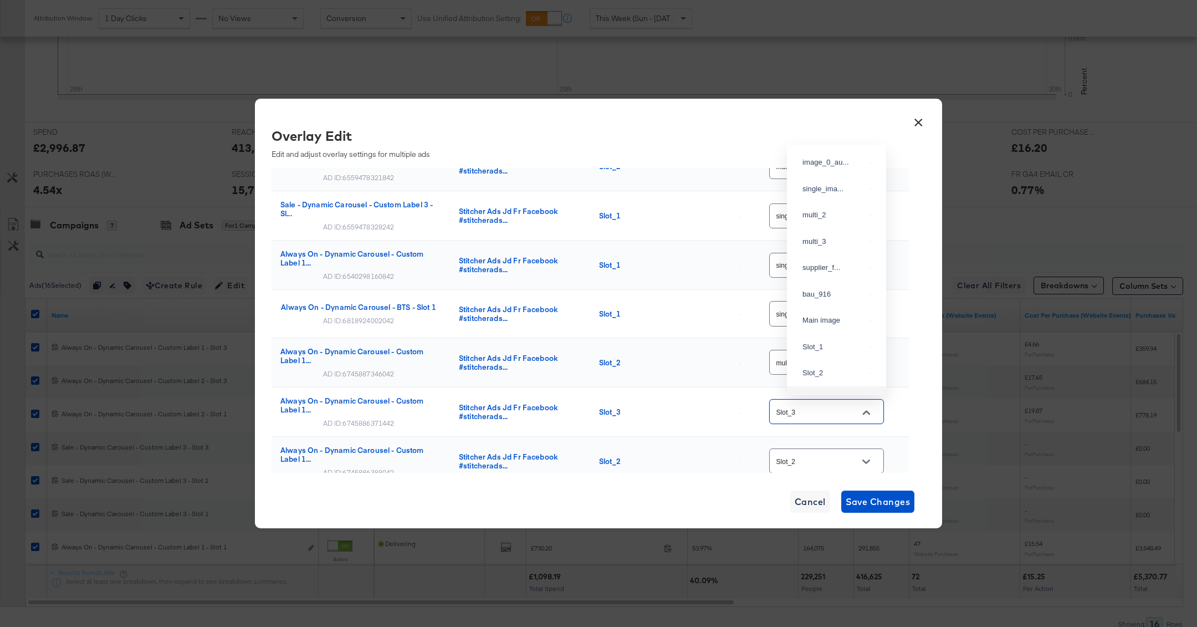
scroll to position [88, 0]
click at [824, 159] on div "multi_3" at bounding box center [834, 153] width 63 height 11
type input "multi_3"
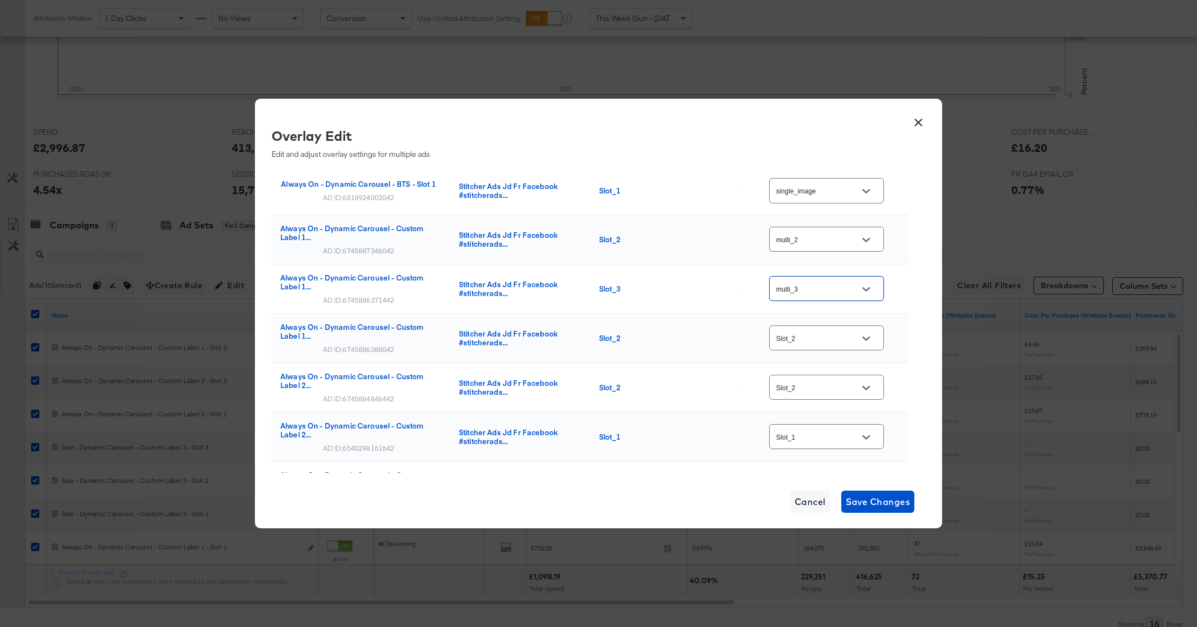
scroll to position [373, 0]
click at [848, 335] on input "Slot_2" at bounding box center [818, 336] width 88 height 13
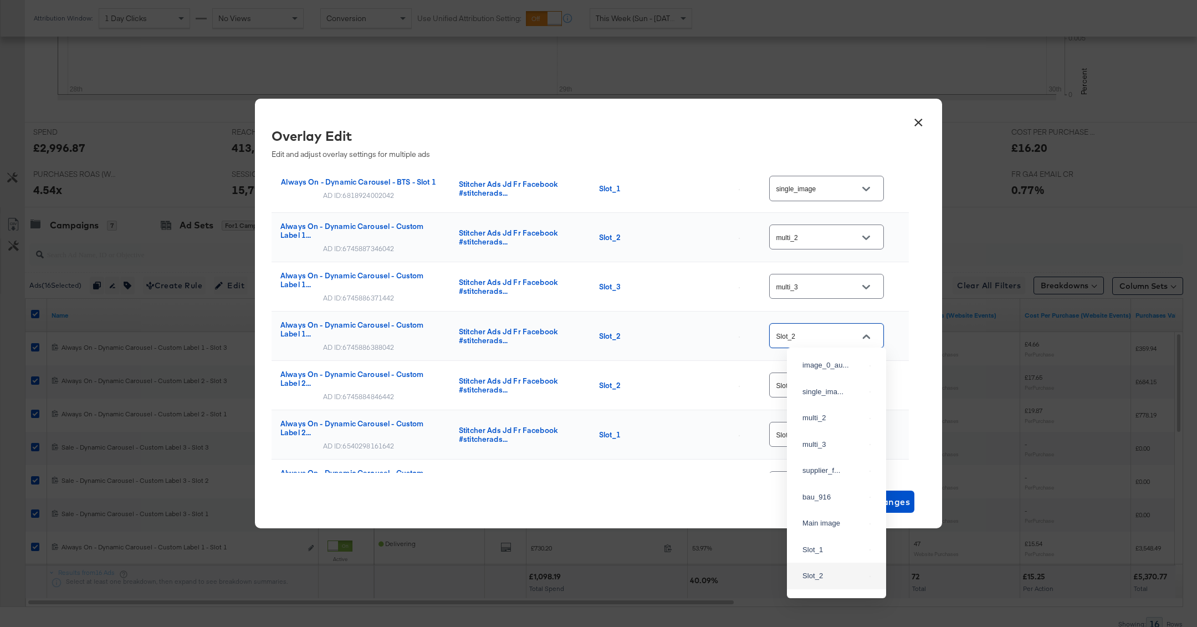
scroll to position [55, 0]
click at [832, 373] on div "multi_2" at bounding box center [836, 363] width 81 height 20
type input "multi_2"
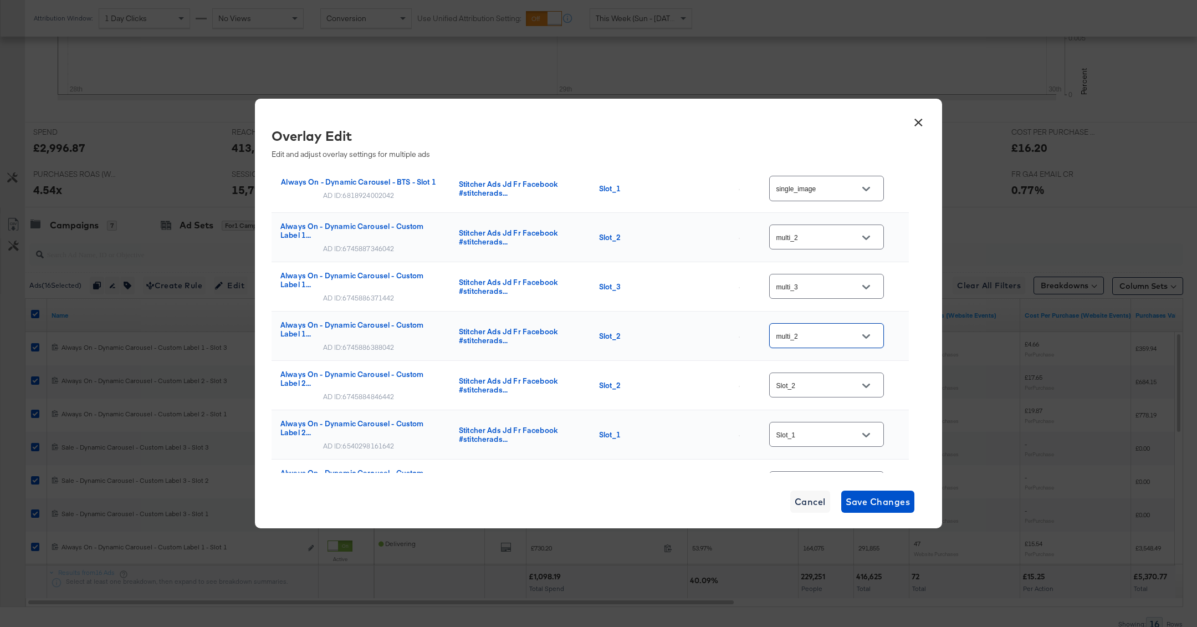
click at [870, 382] on icon "Open" at bounding box center [866, 386] width 8 height 8
click at [825, 139] on div "multi_2" at bounding box center [834, 132] width 63 height 11
type input "multi_2"
click at [842, 331] on input "Slot_1" at bounding box center [818, 337] width 88 height 13
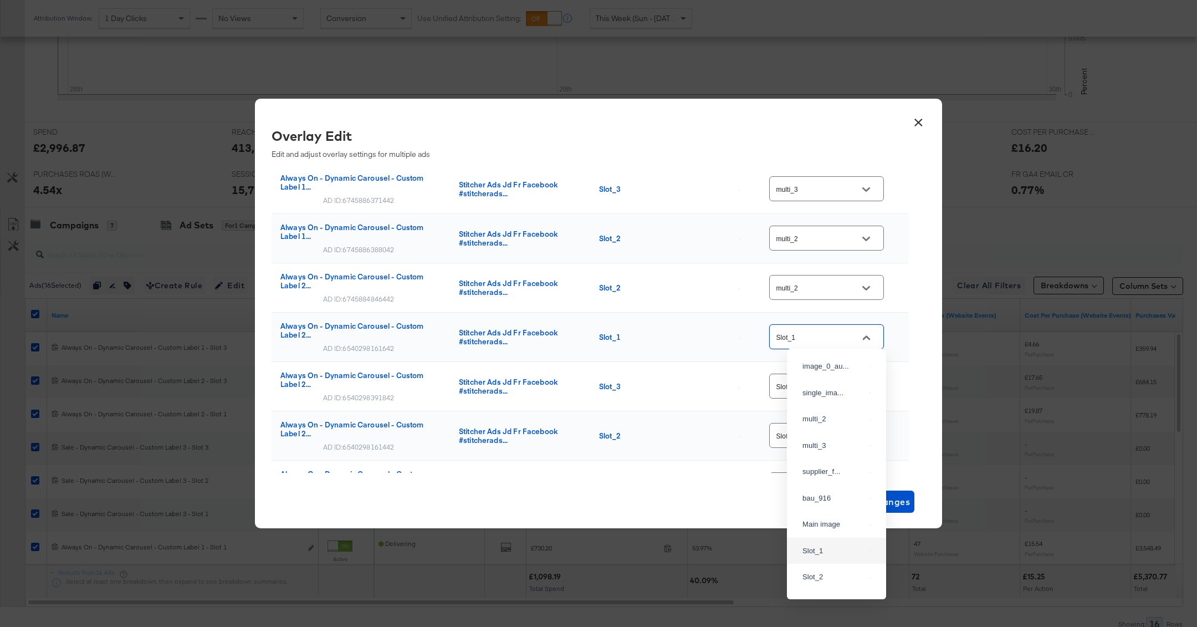
scroll to position [22, 0]
click at [842, 376] on div "single_ima..." at bounding box center [834, 371] width 63 height 11
type input "single_image"
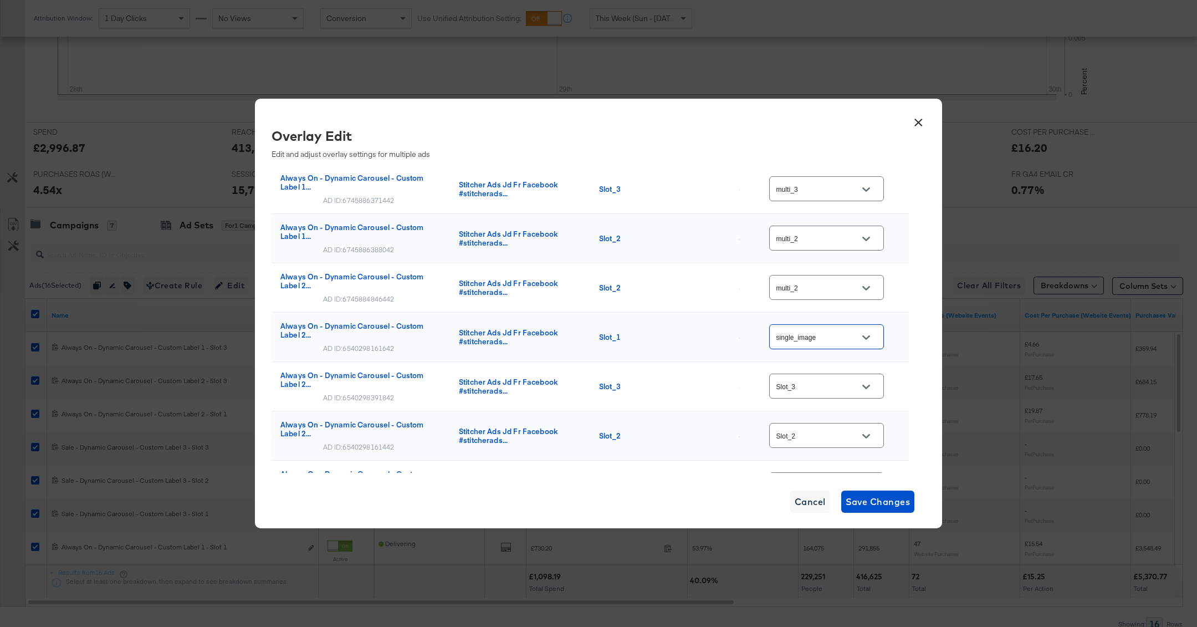
click at [842, 376] on div "Slot_3" at bounding box center [826, 386] width 115 height 25
click at [864, 384] on button "Open" at bounding box center [866, 387] width 17 height 17
click at [828, 137] on div "multi_3" at bounding box center [836, 128] width 81 height 20
type input "multi_3"
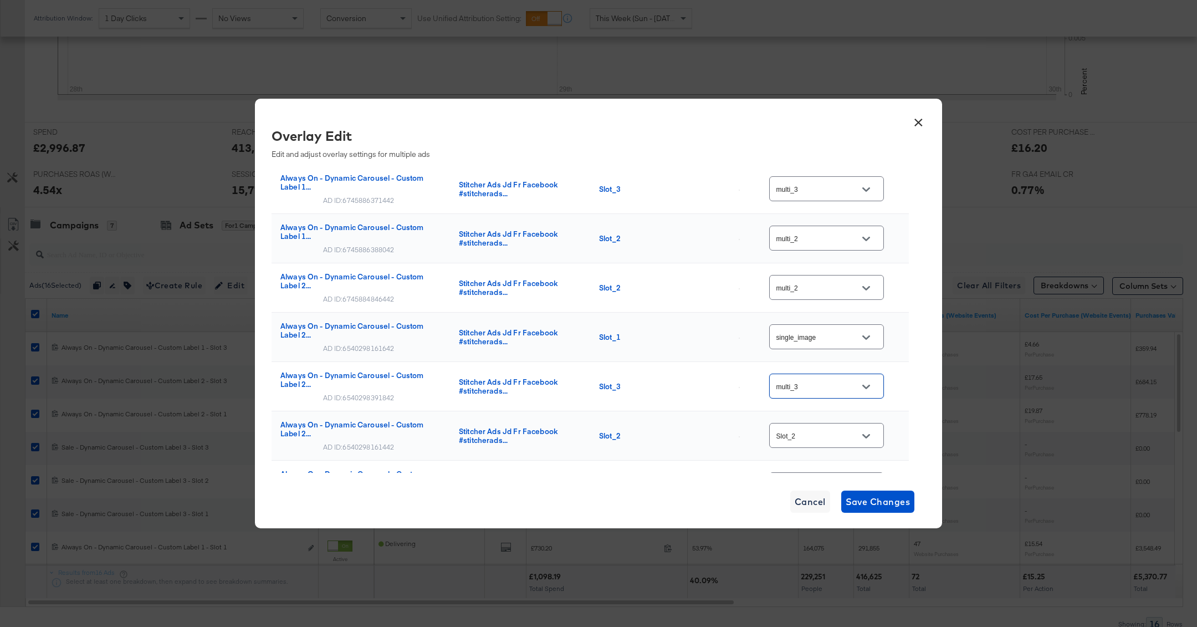
scroll to position [560, 0]
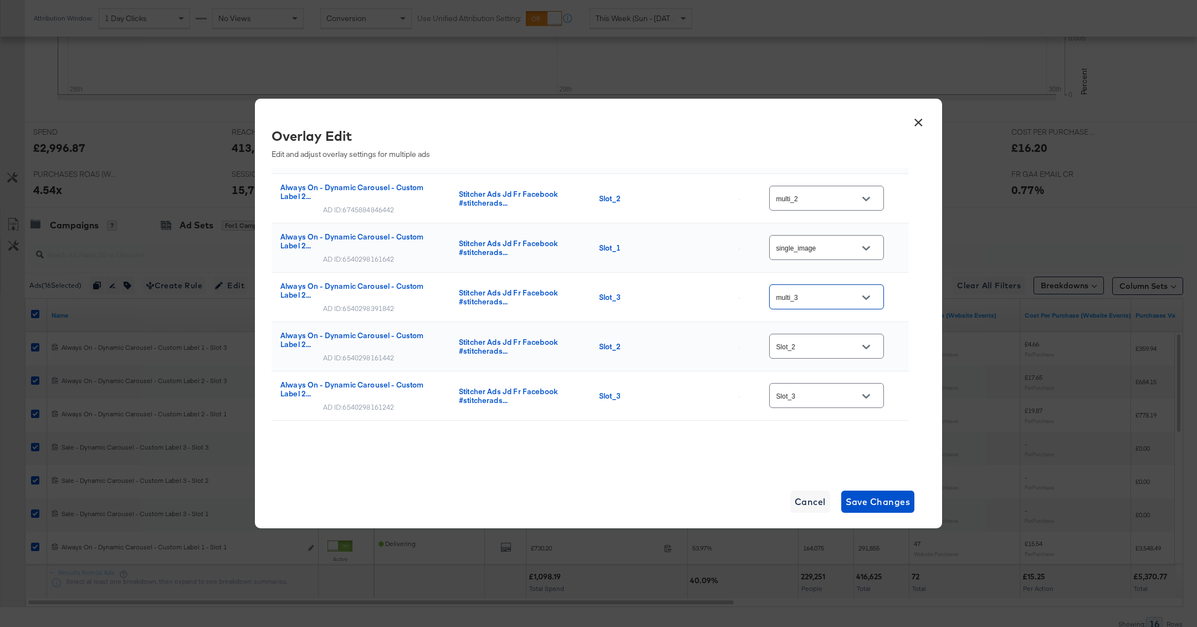
click at [837, 340] on input "Slot_2" at bounding box center [818, 346] width 88 height 13
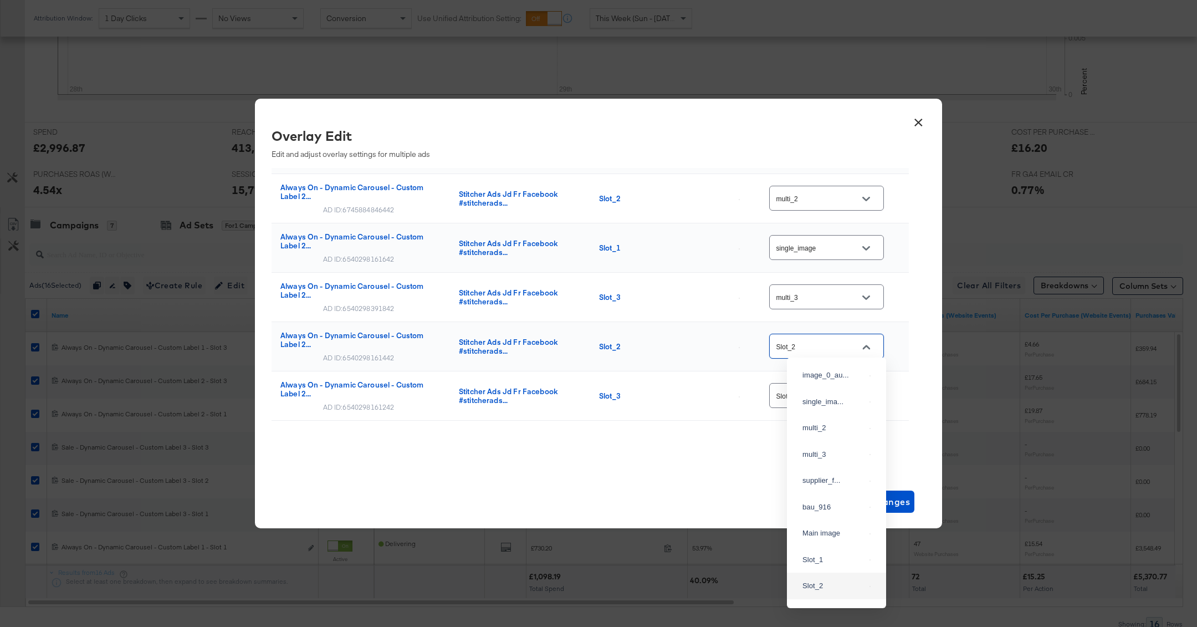
scroll to position [55, 0]
click at [815, 379] on div "multi_2" at bounding box center [834, 372] width 63 height 11
type input "multi_2"
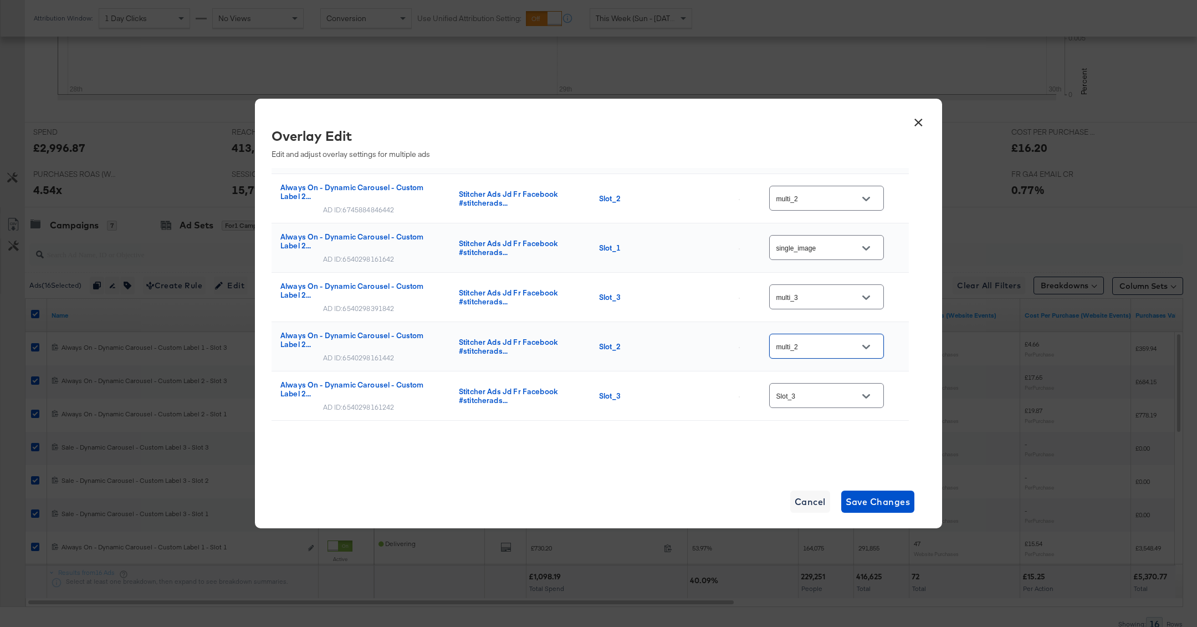
click at [815, 391] on input "Slot_3" at bounding box center [818, 396] width 88 height 13
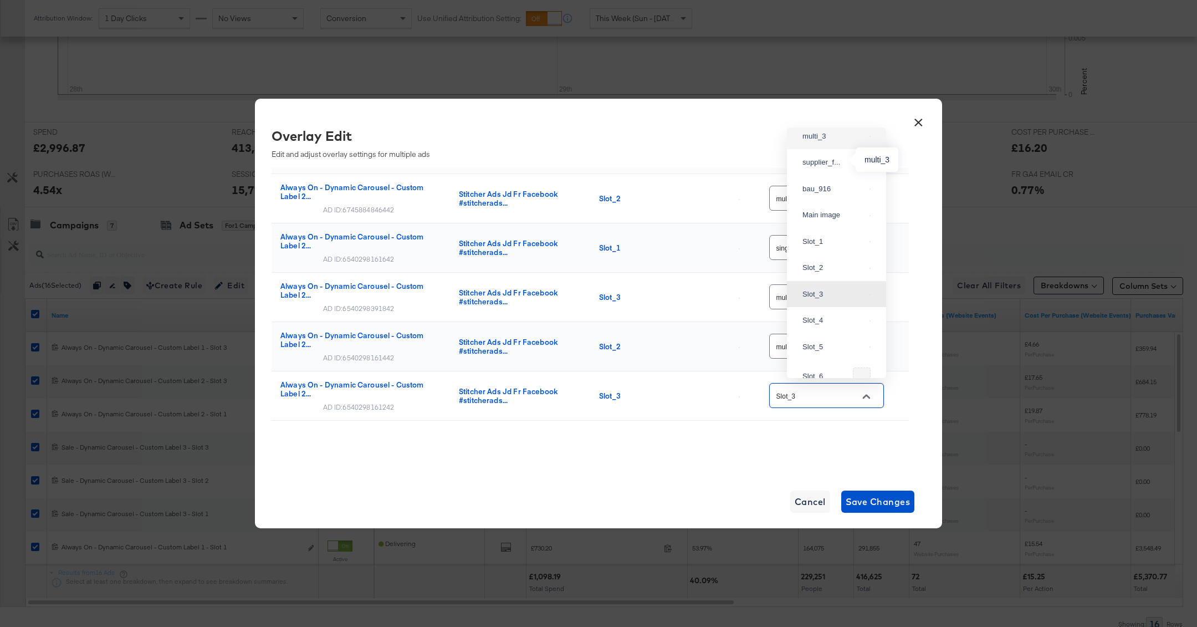
click at [831, 142] on div "multi_3" at bounding box center [834, 136] width 63 height 11
type input "multi_3"
click at [831, 475] on div "× Overlay Edit Edit and adjust overlay settings for multiple ads Ad Name Catalo…" at bounding box center [598, 313] width 687 height 429
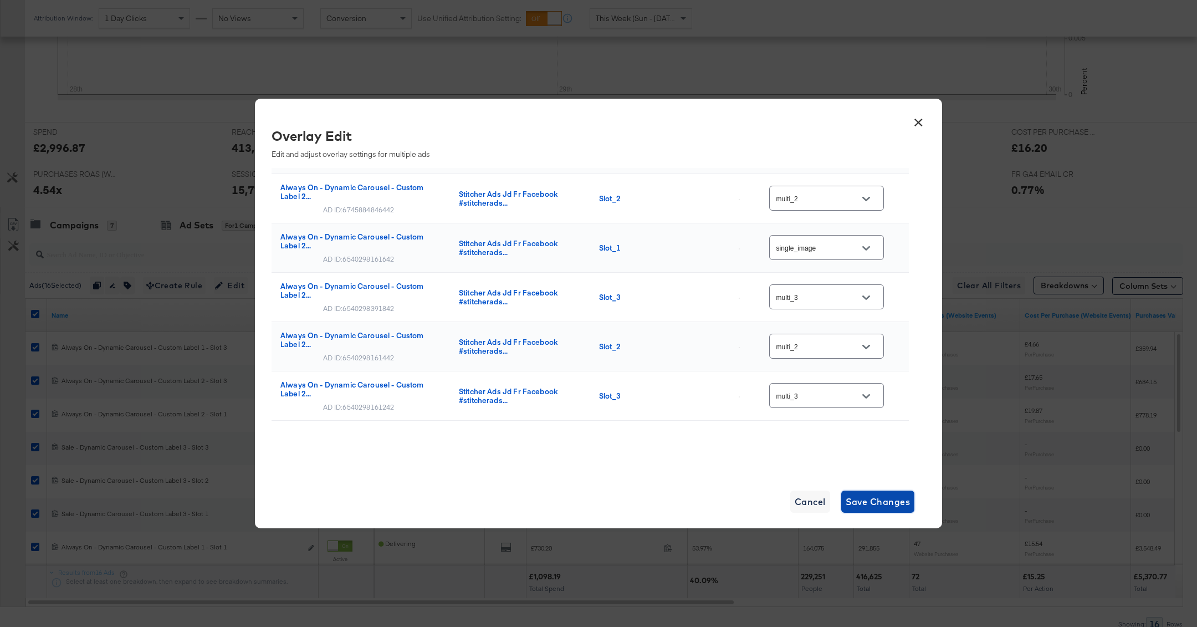
click at [869, 506] on span "Save Changes" at bounding box center [878, 502] width 65 height 16
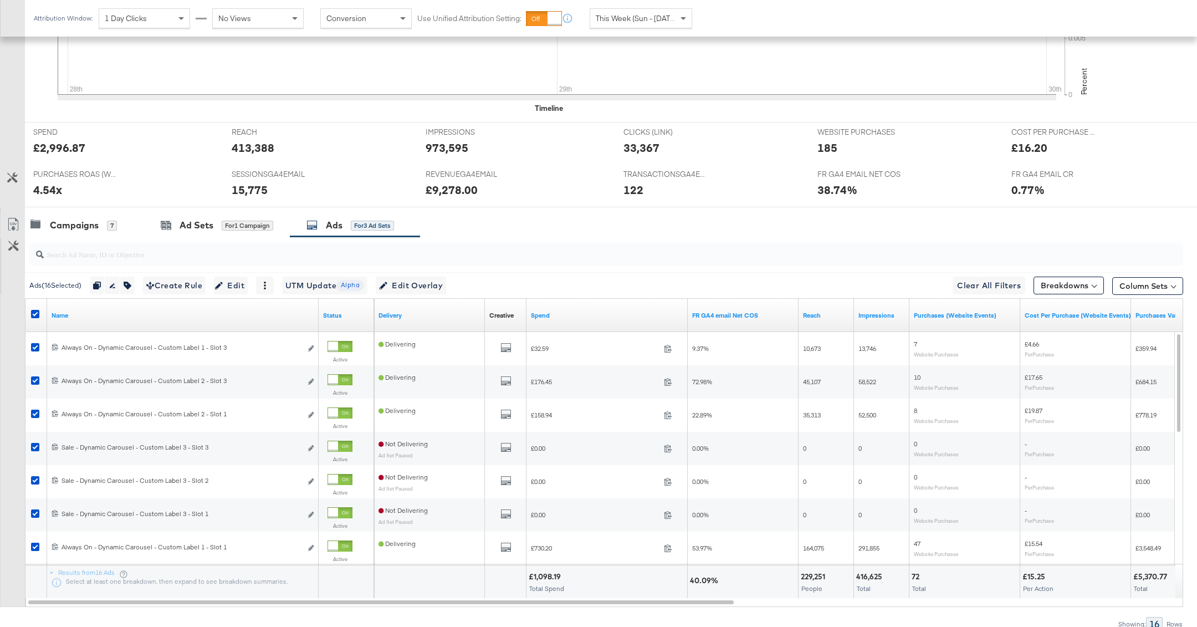
click at [40, 315] on div at bounding box center [37, 315] width 12 height 11
click at [37, 315] on icon at bounding box center [35, 314] width 8 height 8
click at [0, 0] on input "checkbox" at bounding box center [0, 0] width 0 height 0
click at [108, 231] on div "Campaigns 7" at bounding box center [84, 225] width 119 height 24
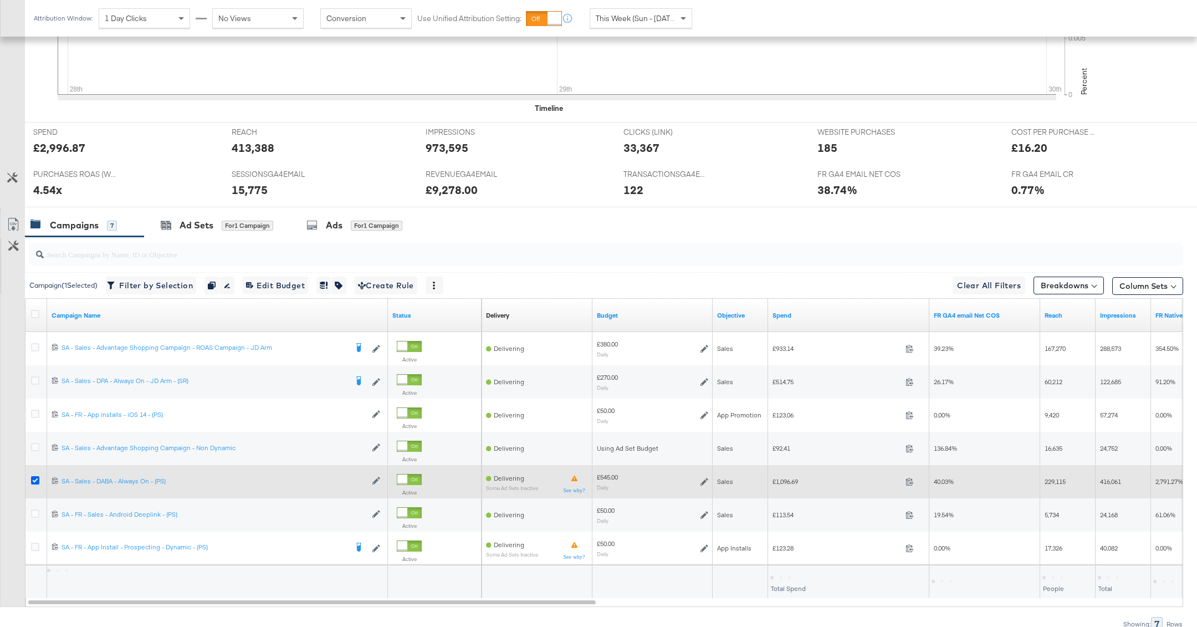
click at [32, 480] on icon at bounding box center [35, 480] width 8 height 8
click at [0, 0] on input "checkbox" at bounding box center [0, 0] width 0 height 0
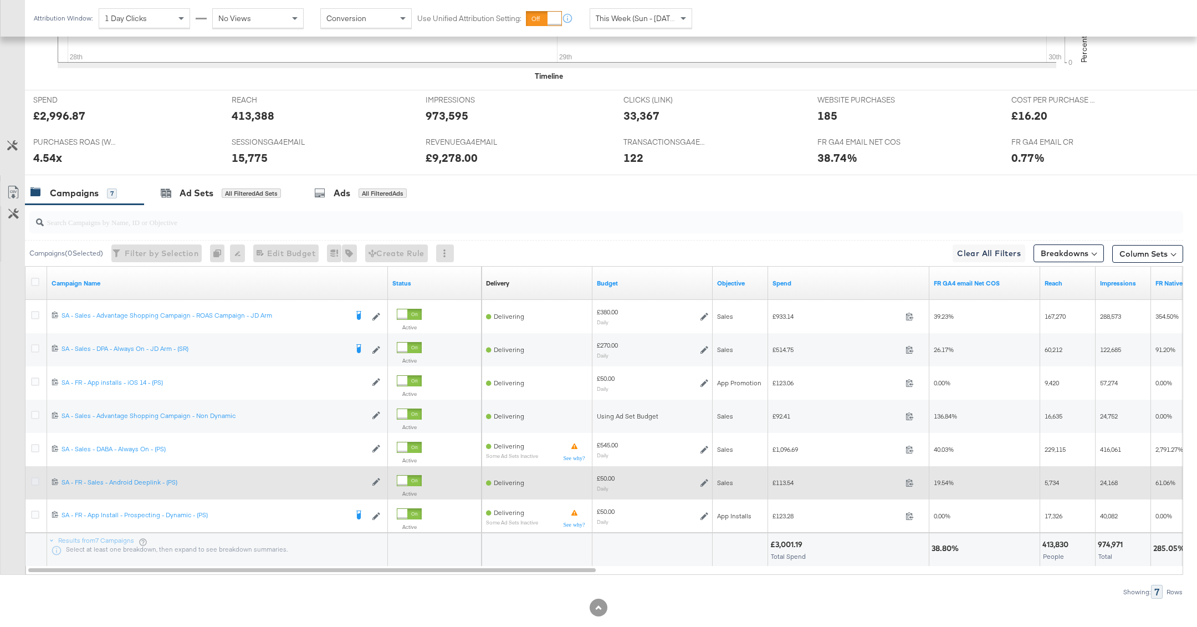
click at [33, 477] on icon at bounding box center [35, 481] width 8 height 8
click at [0, 0] on input "checkbox" at bounding box center [0, 0] width 0 height 0
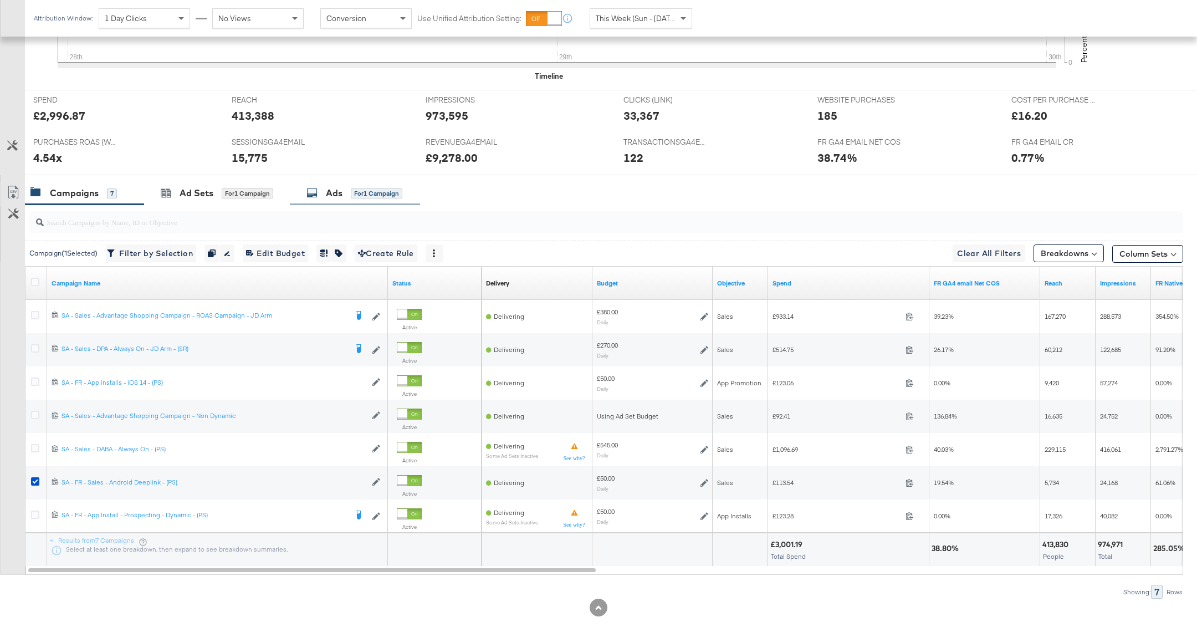
click at [380, 190] on div "for 1 Campaign" at bounding box center [377, 193] width 52 height 10
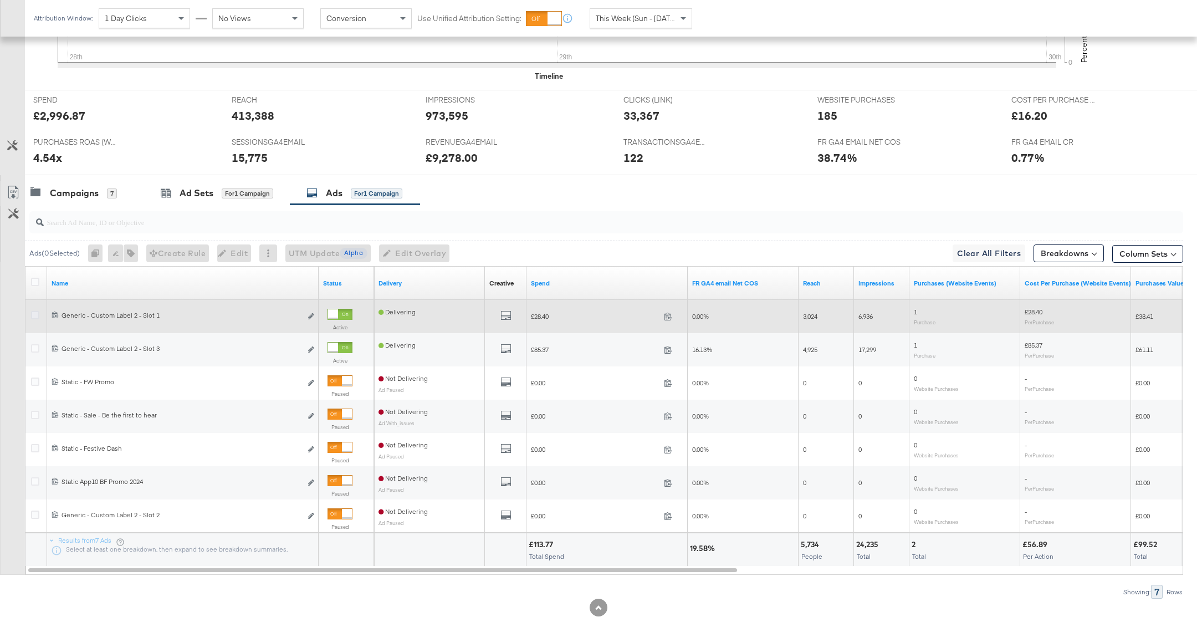
click at [36, 312] on icon at bounding box center [35, 315] width 8 height 8
click at [0, 0] on input "checkbox" at bounding box center [0, 0] width 0 height 0
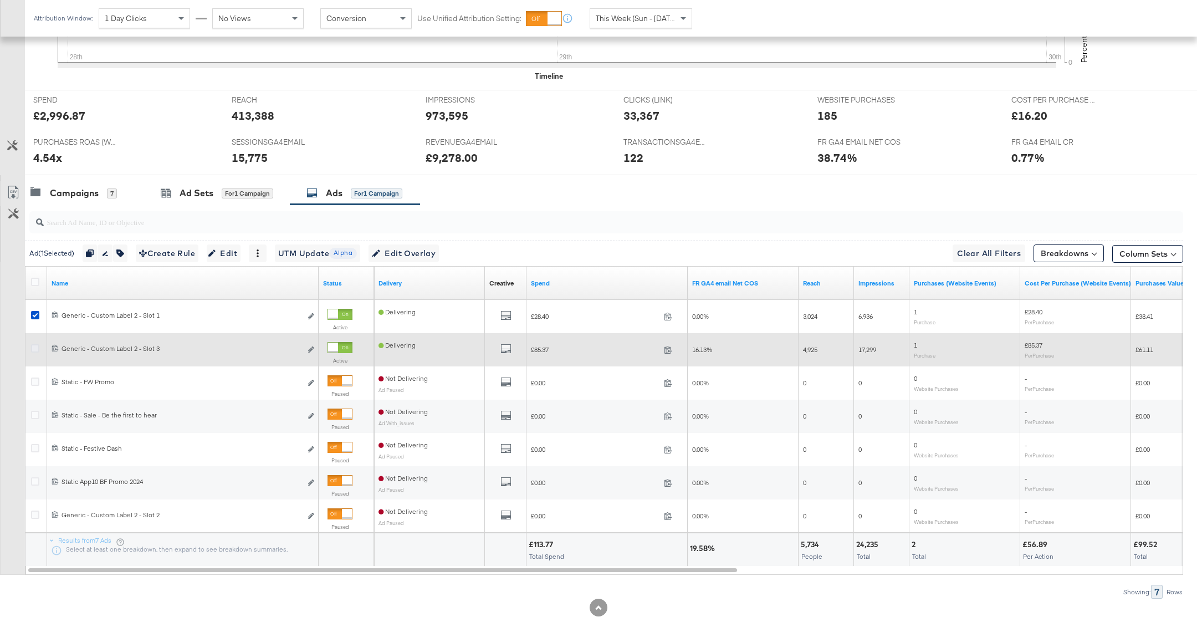
click at [35, 344] on icon at bounding box center [35, 348] width 8 height 8
click at [0, 0] on input "checkbox" at bounding box center [0, 0] width 0 height 0
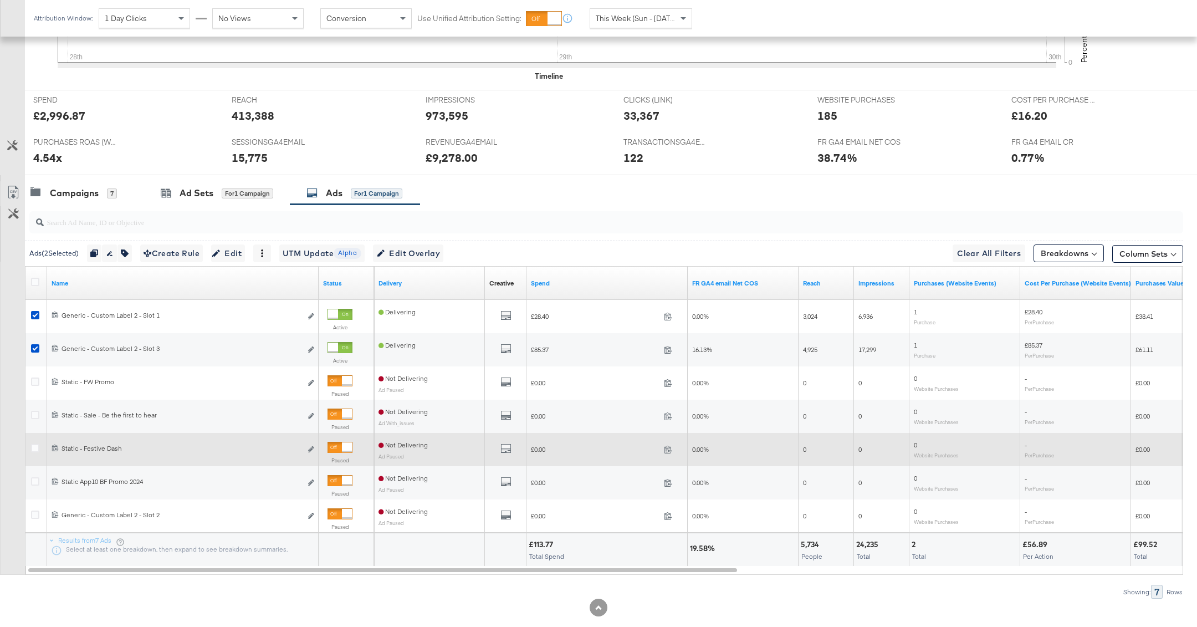
scroll to position [435, 0]
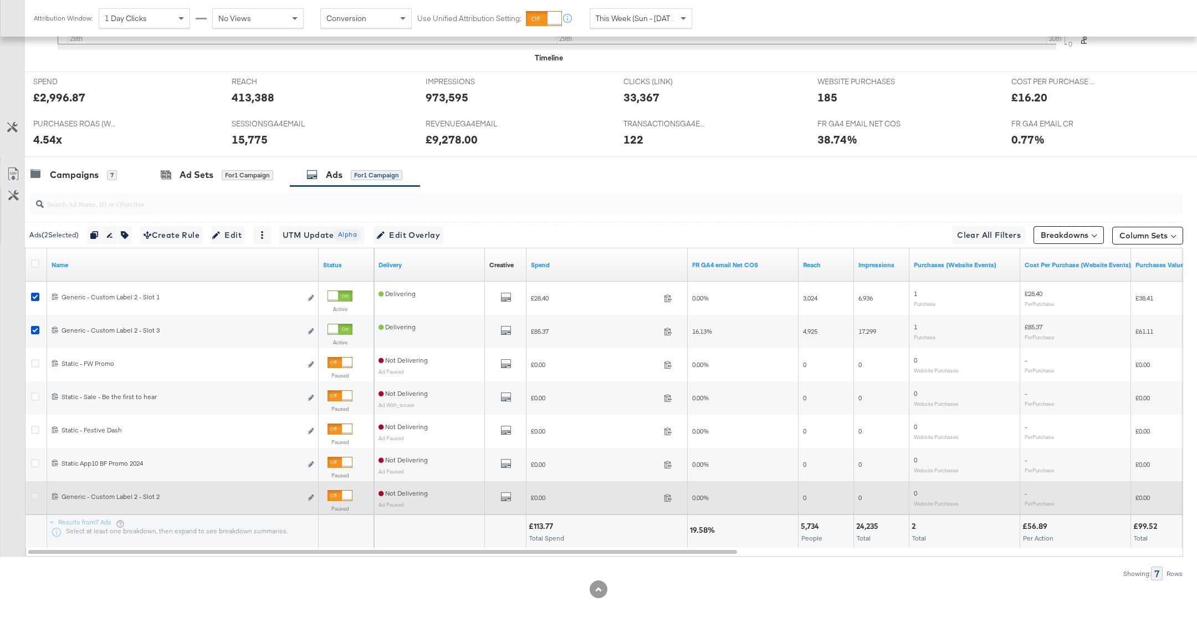
click at [37, 496] on icon at bounding box center [35, 496] width 8 height 8
click at [0, 0] on input "checkbox" at bounding box center [0, 0] width 0 height 0
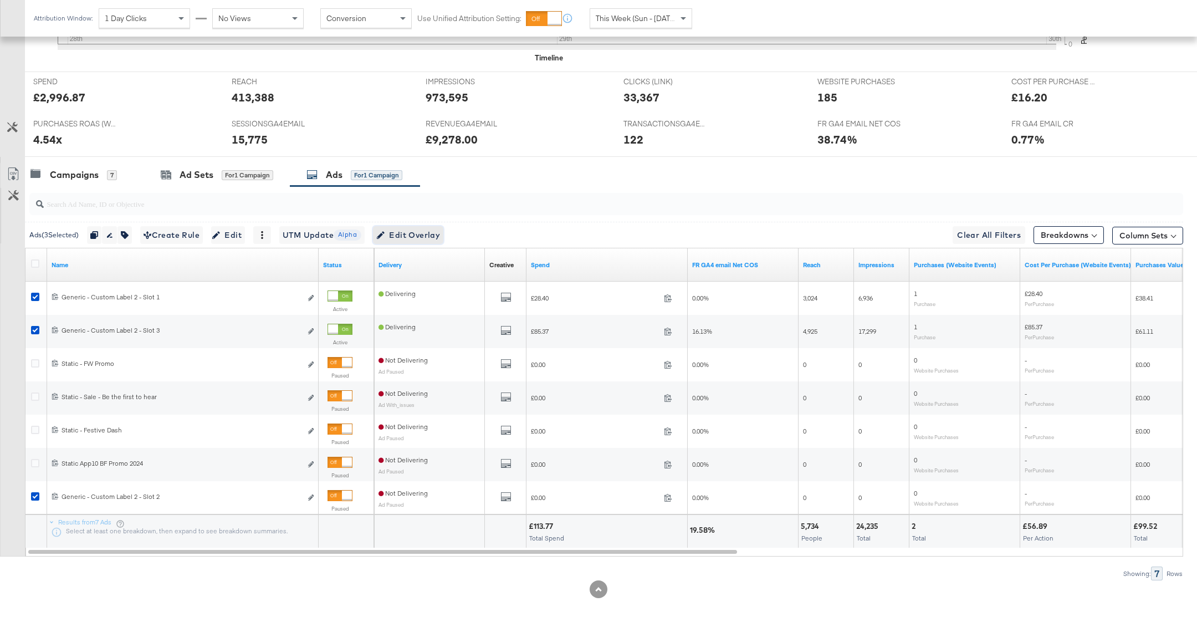
click at [440, 229] on span "Edit Overlay Edit overlays for 3 ads" at bounding box center [408, 235] width 64 height 14
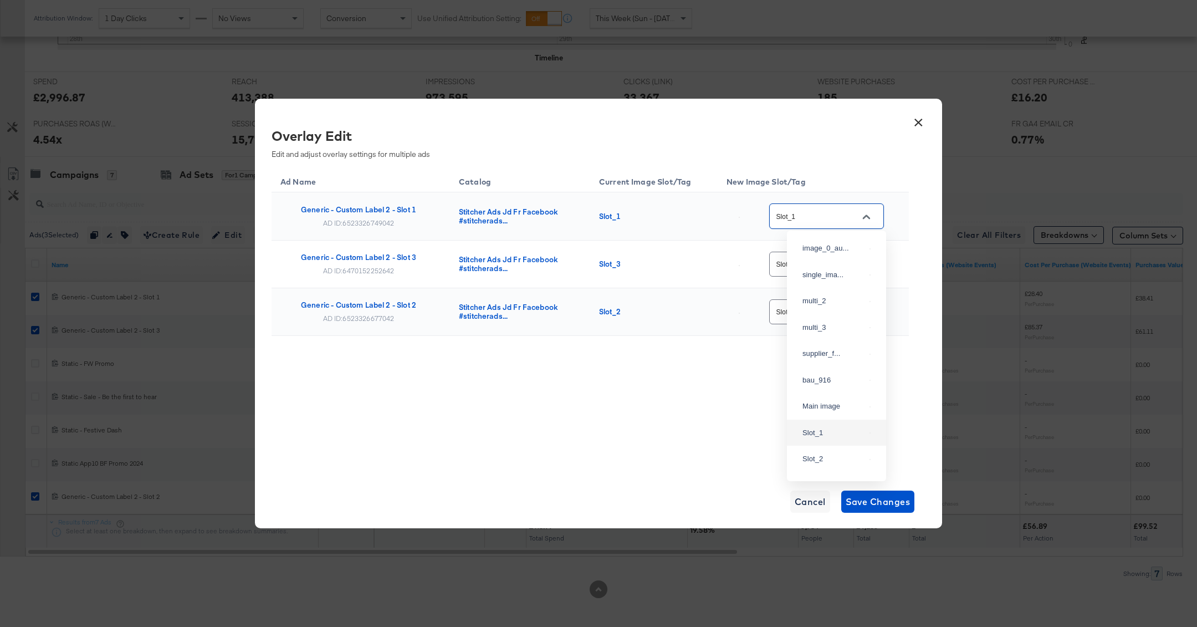
click at [811, 214] on input "Slot_1" at bounding box center [818, 216] width 88 height 13
click at [840, 280] on div "single_ima..." at bounding box center [834, 274] width 63 height 11
type input "single_image"
click at [835, 264] on input "Slot_3" at bounding box center [818, 264] width 88 height 13
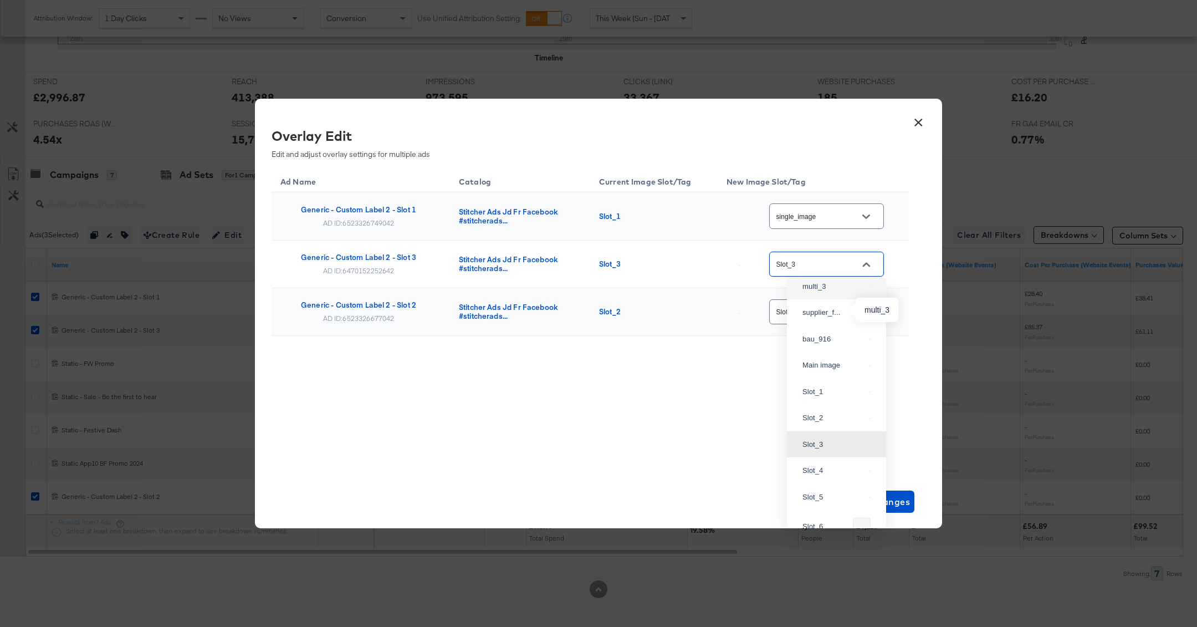
click at [828, 292] on div "multi_3" at bounding box center [834, 286] width 63 height 11
type input "multi_3"
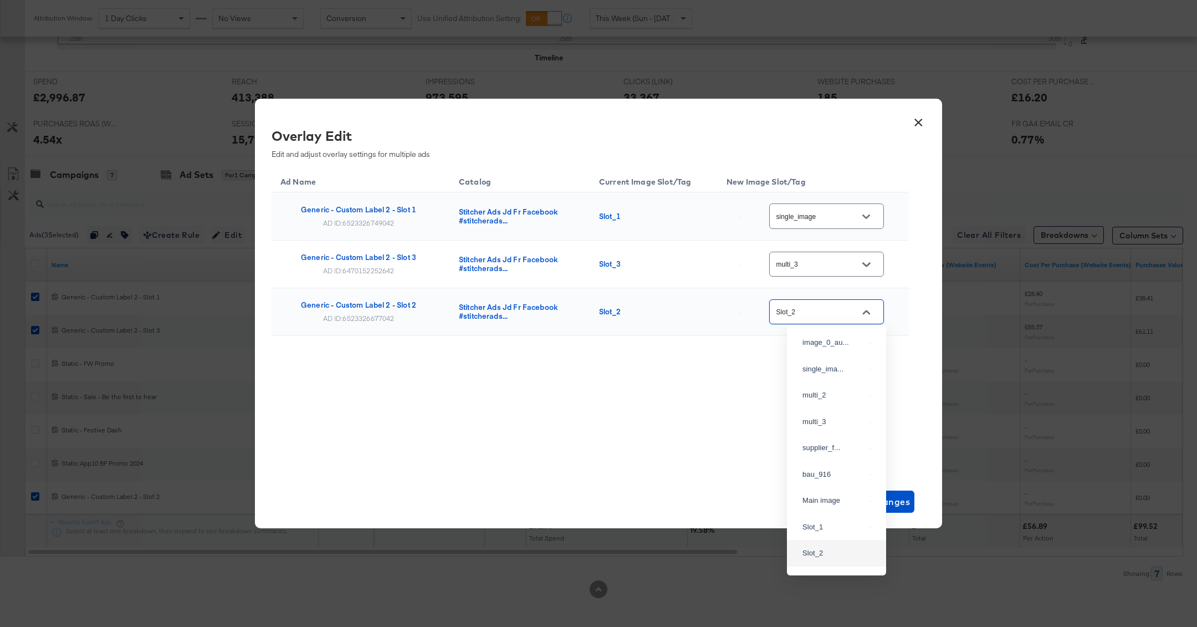
click at [828, 311] on input "Slot_2" at bounding box center [818, 312] width 88 height 13
click at [831, 350] on div "multi_2" at bounding box center [836, 340] width 81 height 20
type input "multi_2"
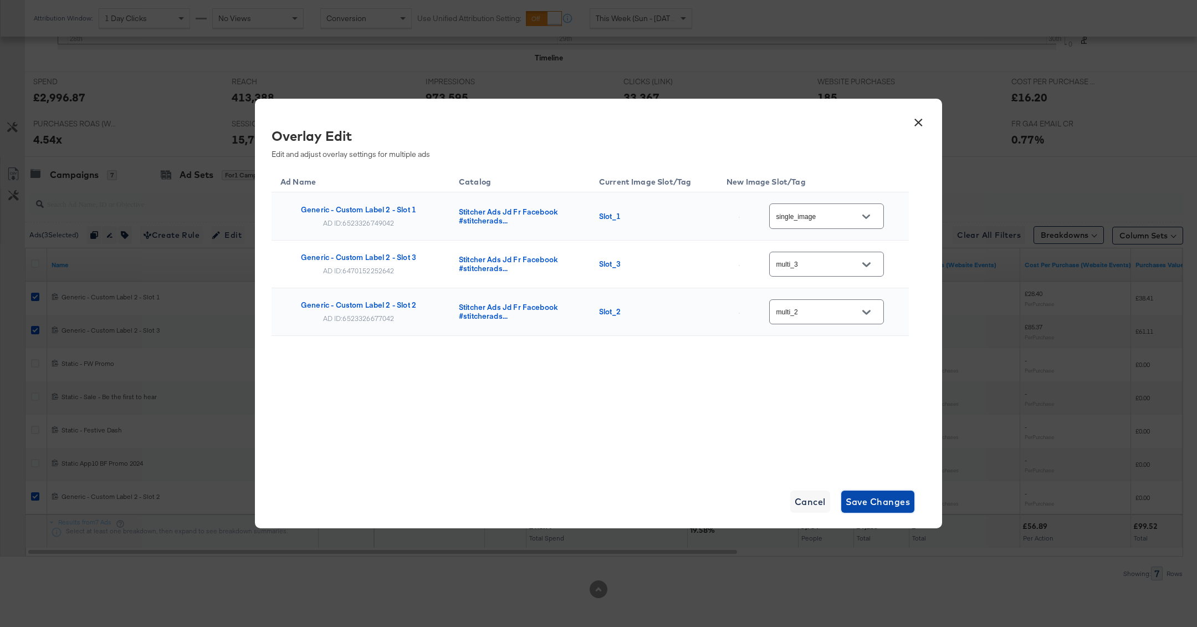
click at [881, 504] on span "Save Changes" at bounding box center [878, 502] width 65 height 16
